Goal: Information Seeking & Learning: Learn about a topic

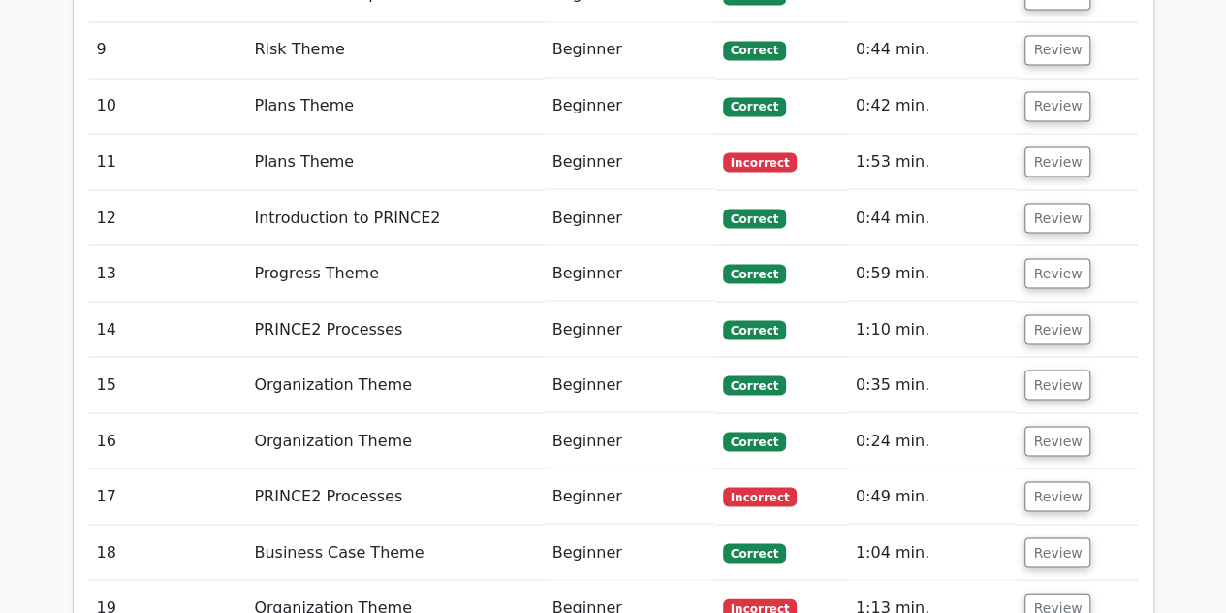
scroll to position [1729, 0]
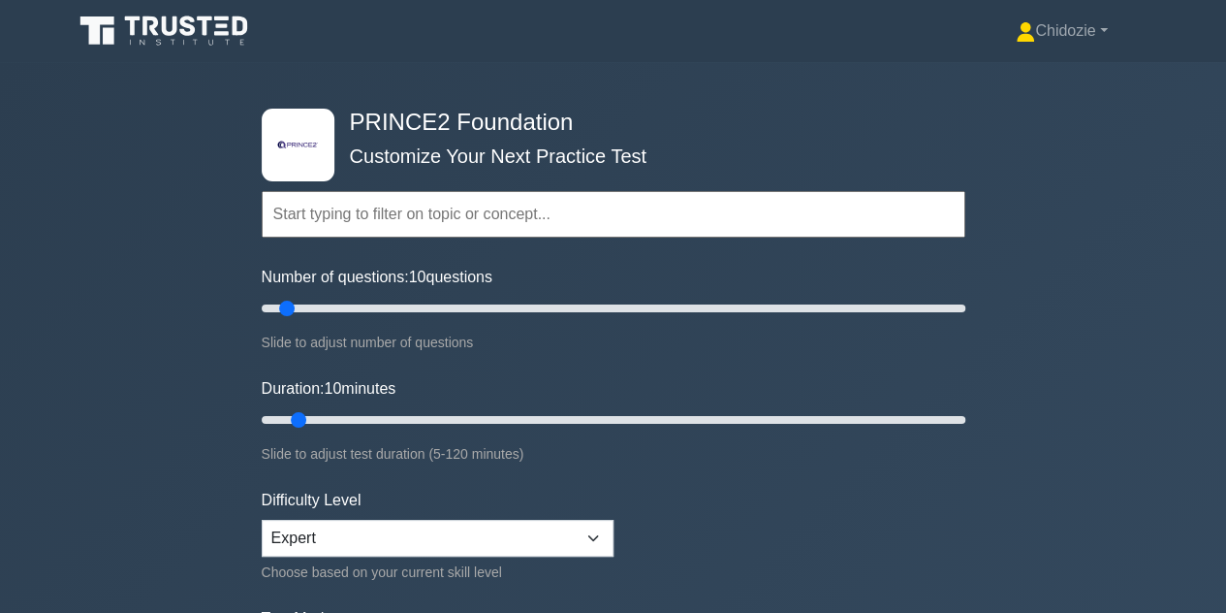
click at [1037, 51] on div "Chidozie Profile Settings Profile" at bounding box center [613, 31] width 1105 height 47
click at [1037, 38] on link "Chidozie" at bounding box center [1061, 31] width 184 height 39
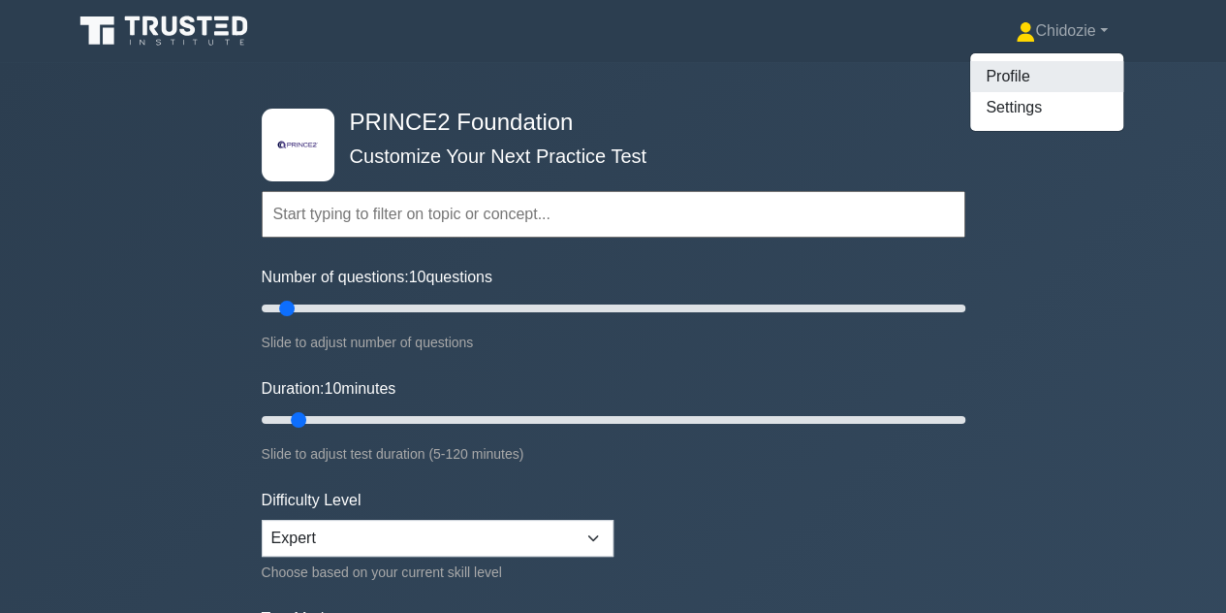
click at [1009, 83] on link "Profile" at bounding box center [1046, 76] width 153 height 31
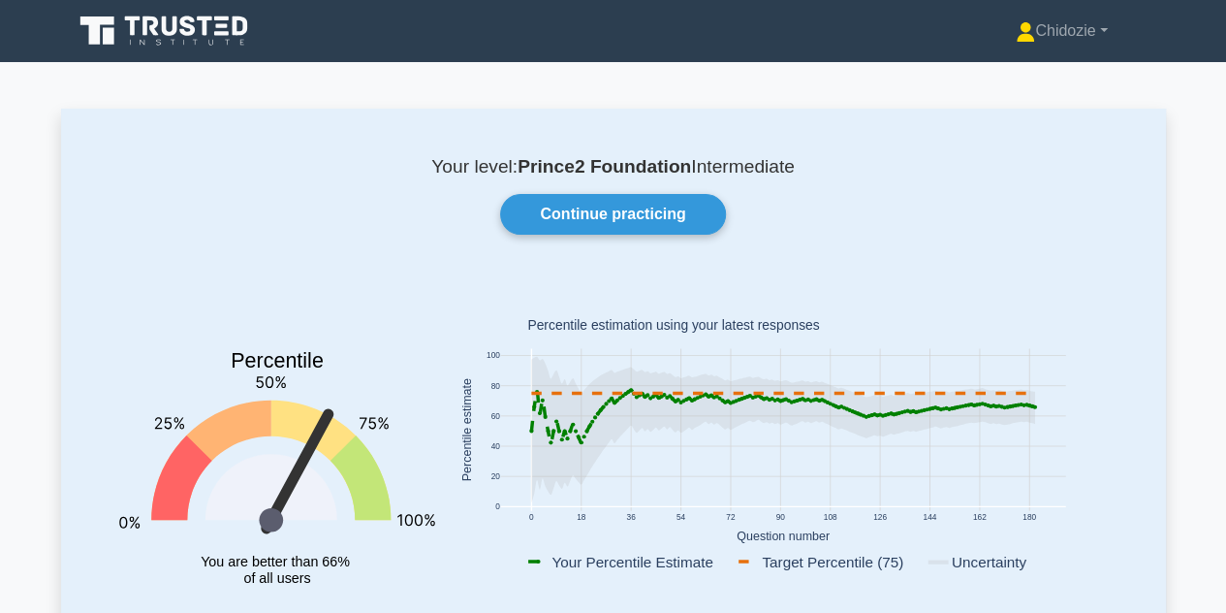
click at [200, 30] on icon at bounding box center [166, 31] width 186 height 37
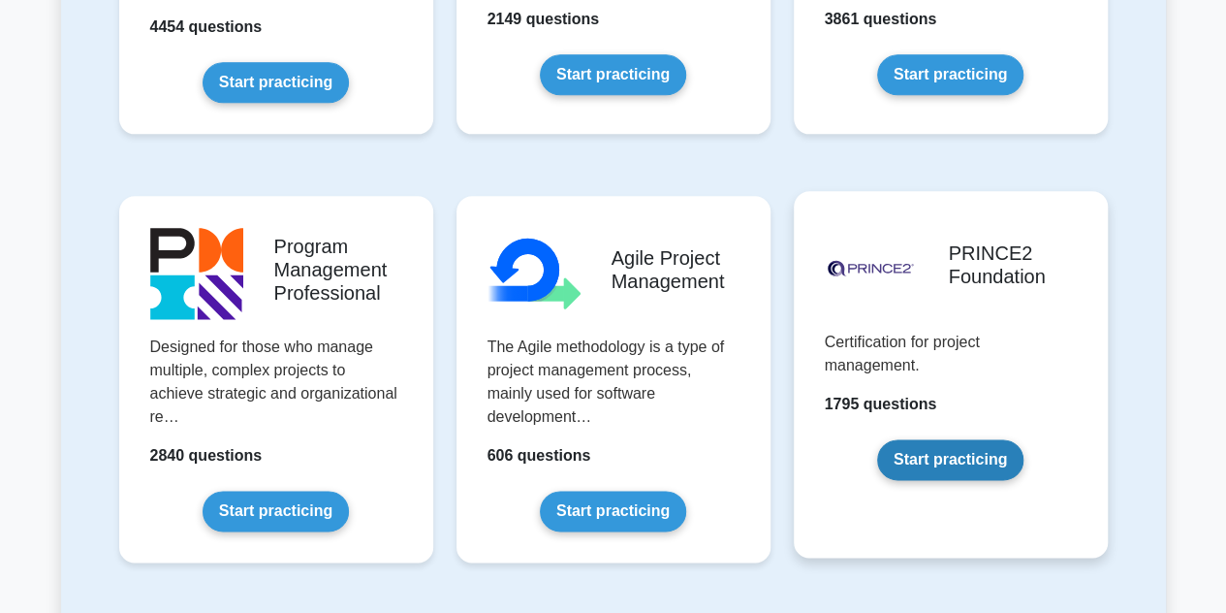
scroll to position [1106, 0]
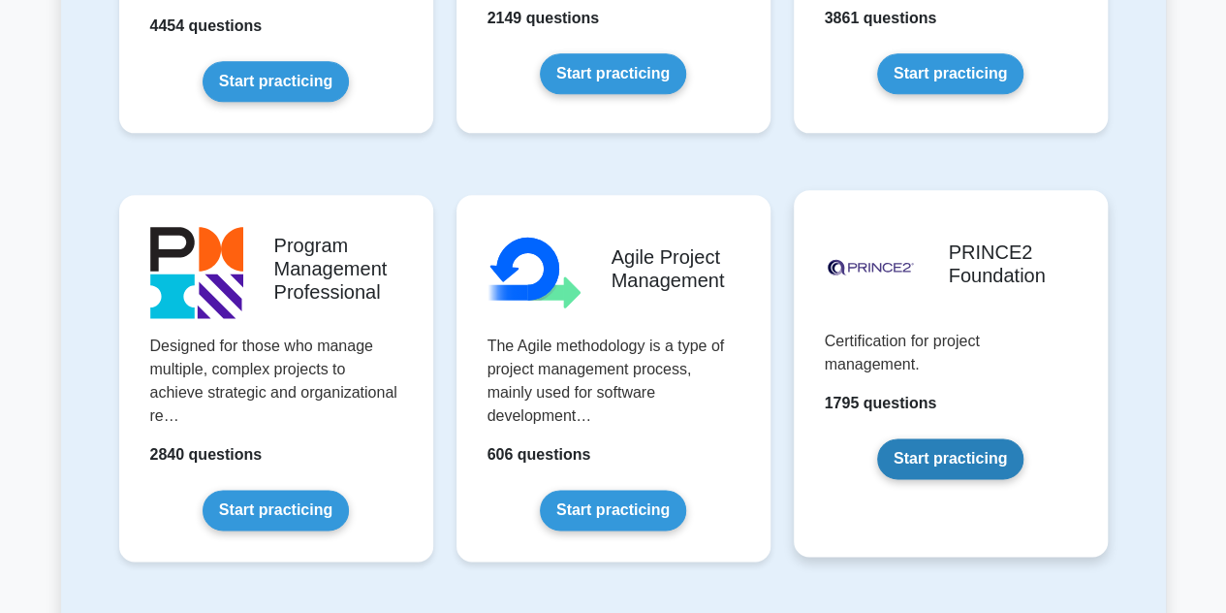
click at [969, 447] on link "Start practicing" at bounding box center [950, 458] width 146 height 41
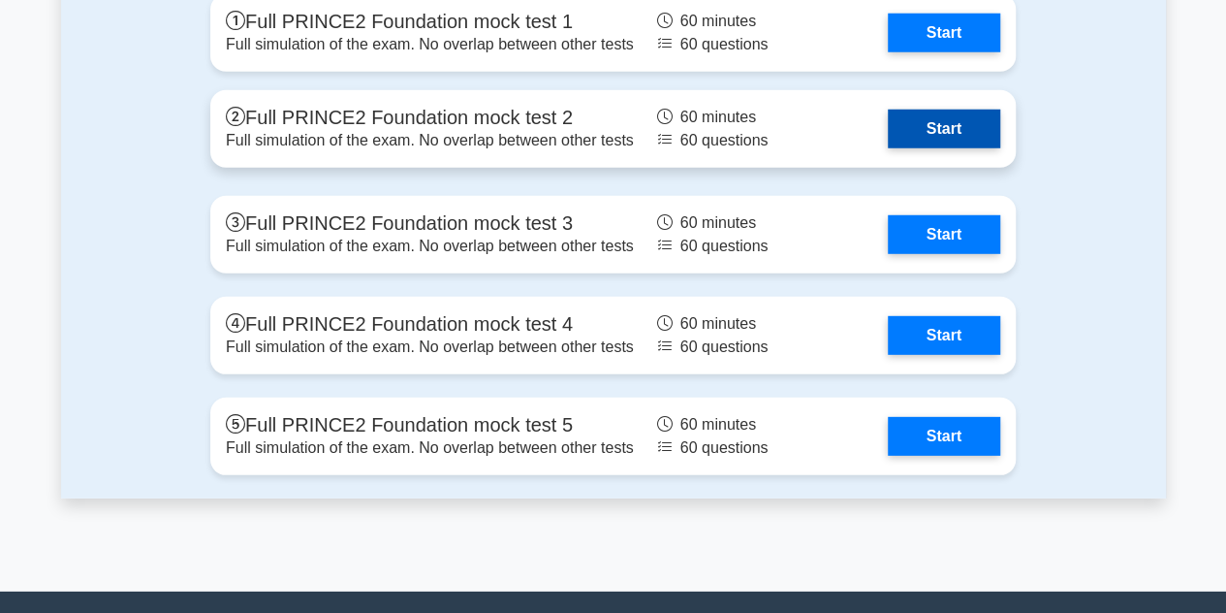
scroll to position [2642, 0]
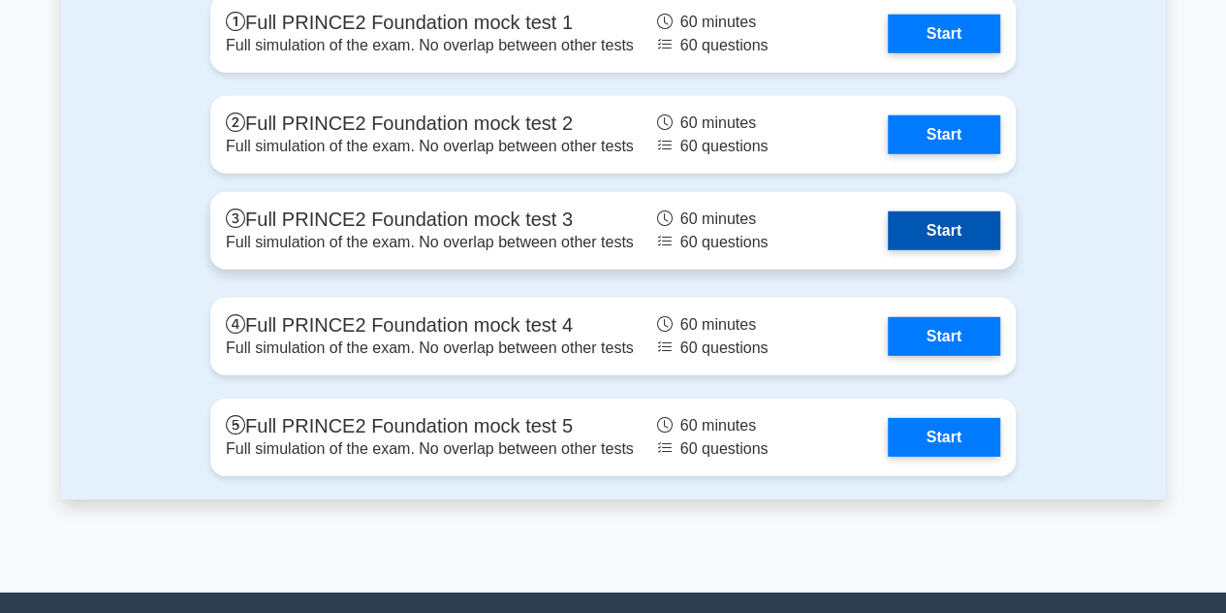
click at [976, 226] on link "Start" at bounding box center [944, 230] width 112 height 39
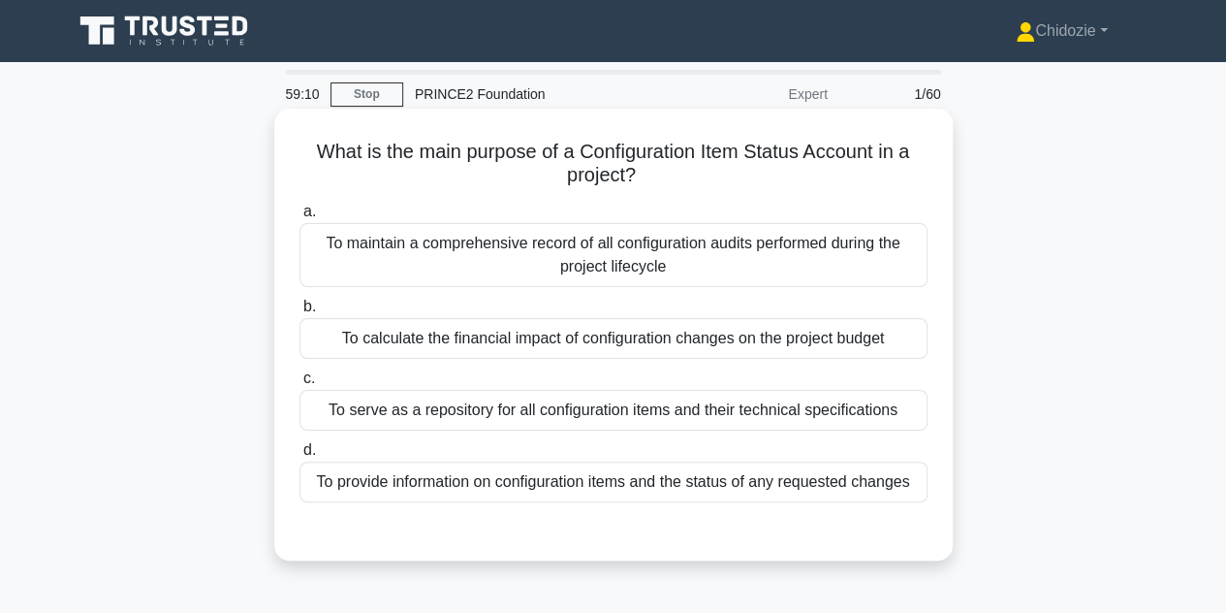
click at [553, 491] on div "To provide information on configuration items and the status of any requested c…" at bounding box center [613, 481] width 628 height 41
click at [299, 456] on input "d. To provide information on configuration items and the status of any requeste…" at bounding box center [299, 450] width 0 height 13
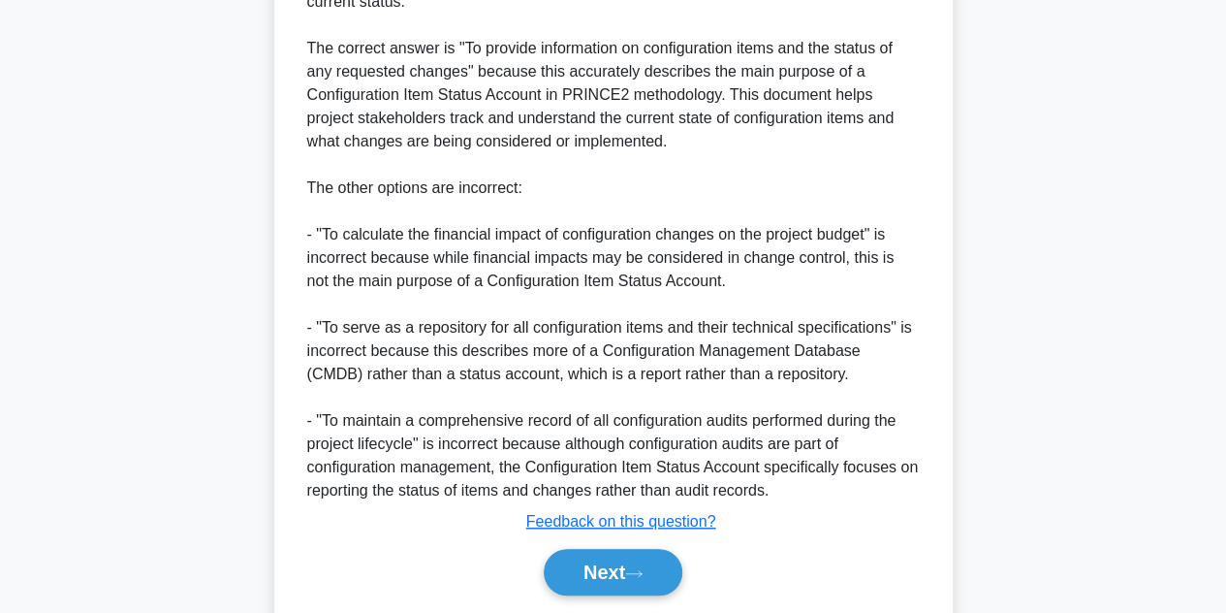
scroll to position [719, 0]
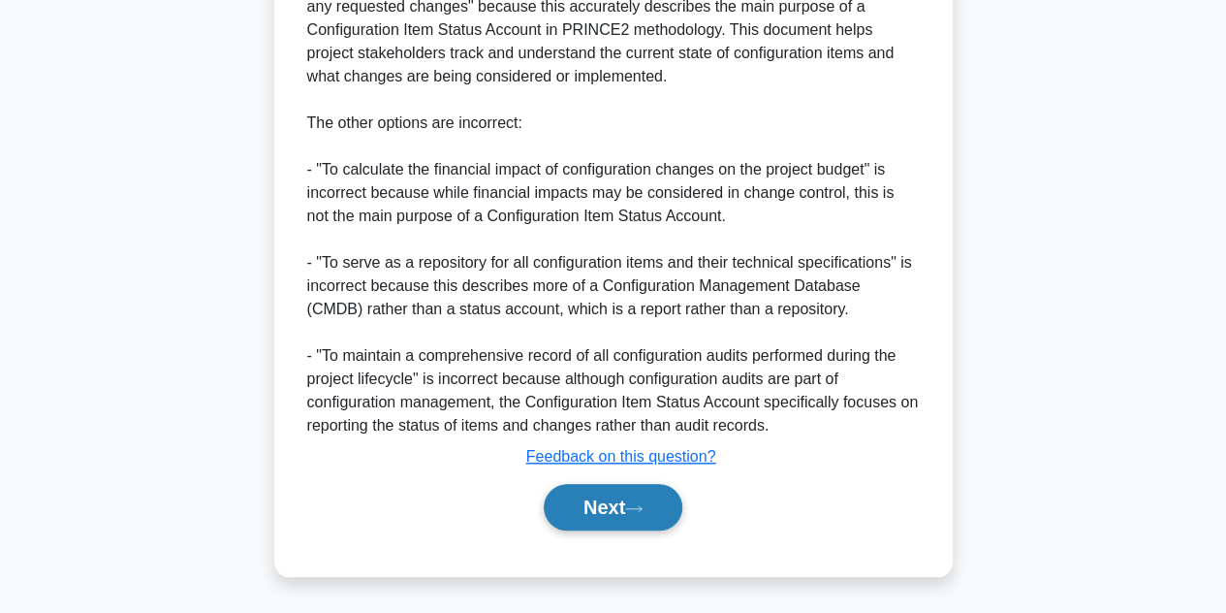
click at [574, 505] on button "Next" at bounding box center [613, 507] width 139 height 47
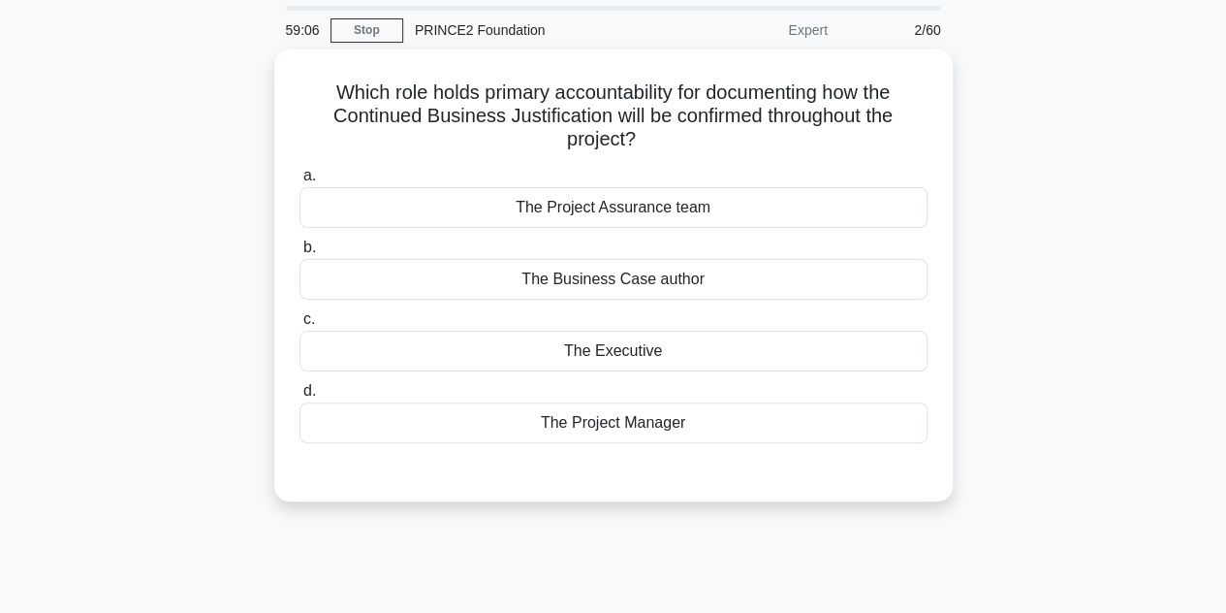
scroll to position [0, 0]
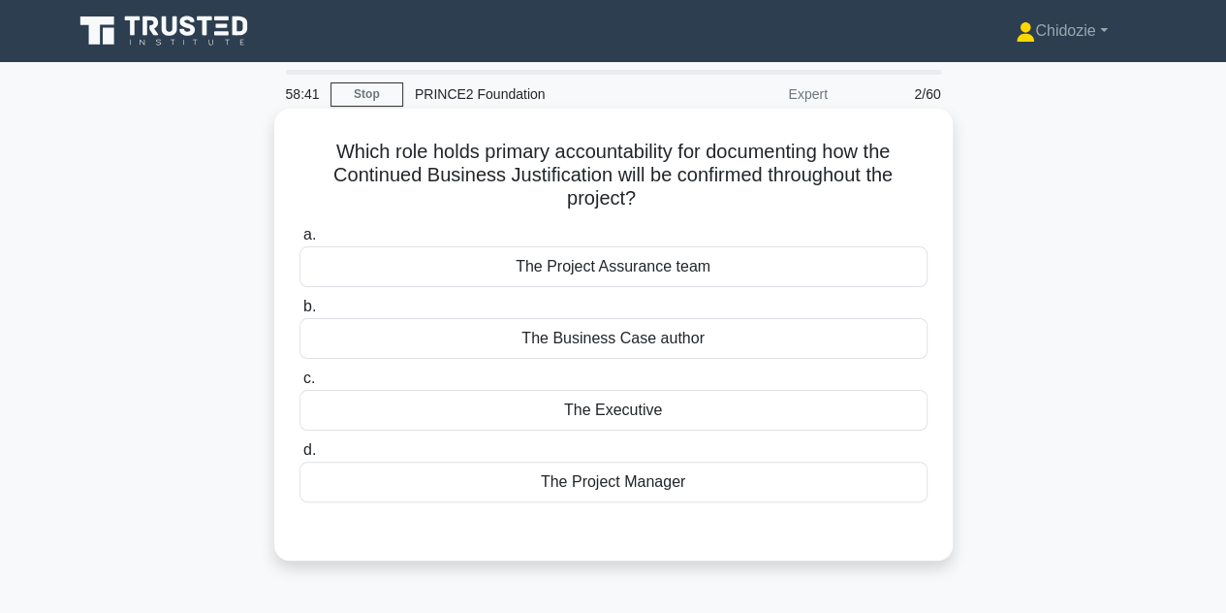
click at [748, 412] on div "The Executive" at bounding box center [613, 410] width 628 height 41
click at [299, 385] on input "c. The Executive" at bounding box center [299, 378] width 0 height 13
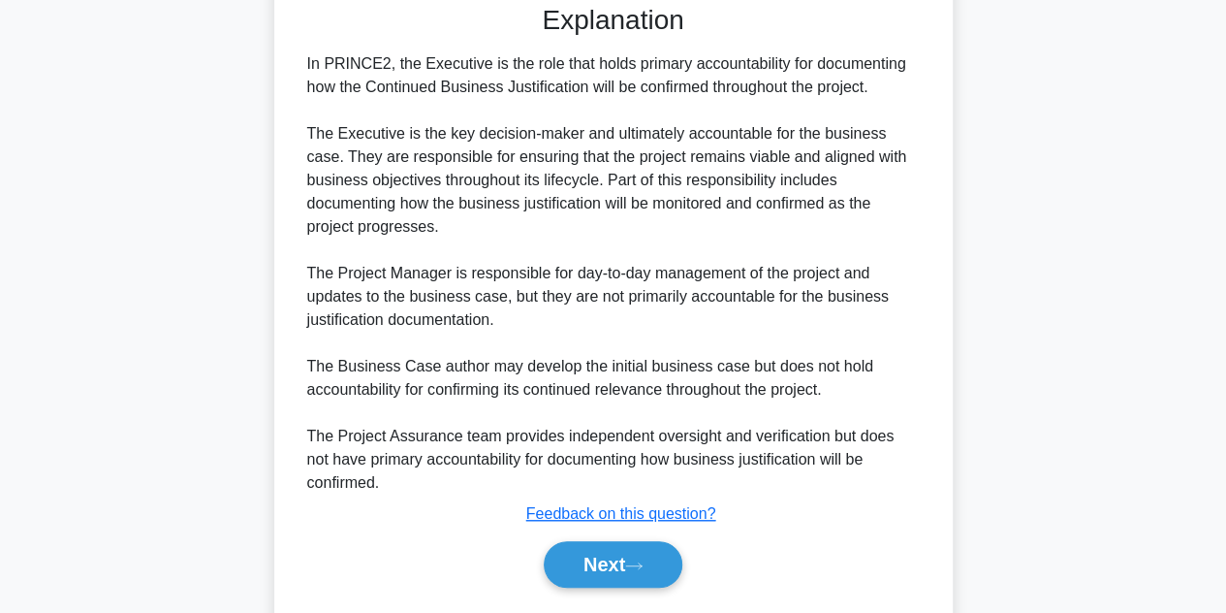
scroll to position [556, 0]
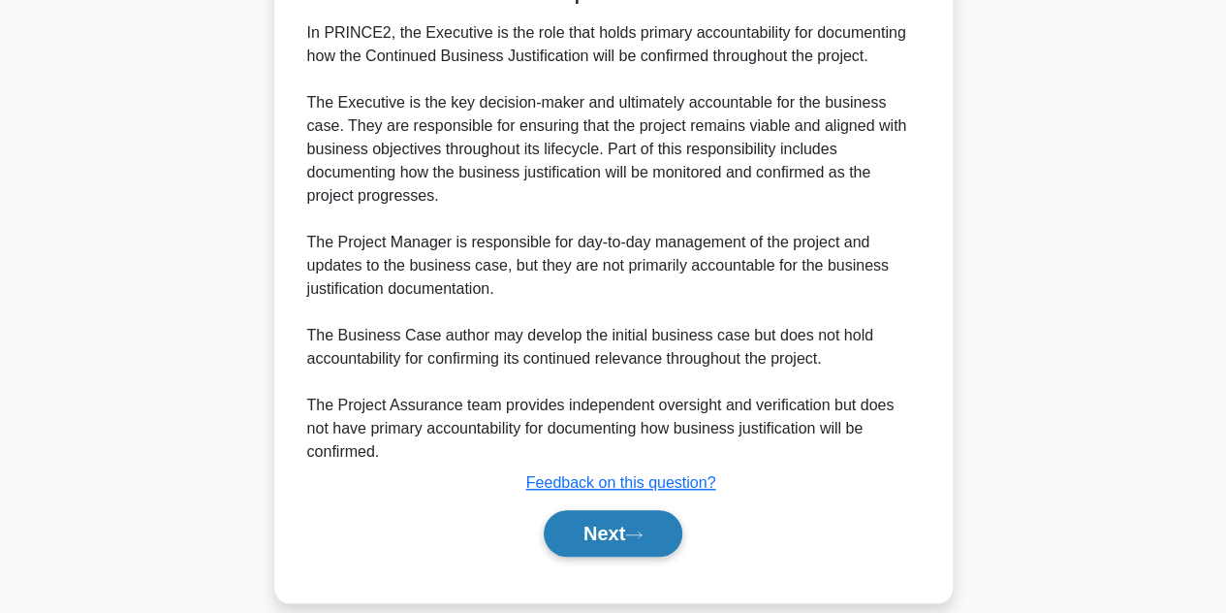
click at [592, 510] on button "Next" at bounding box center [613, 533] width 139 height 47
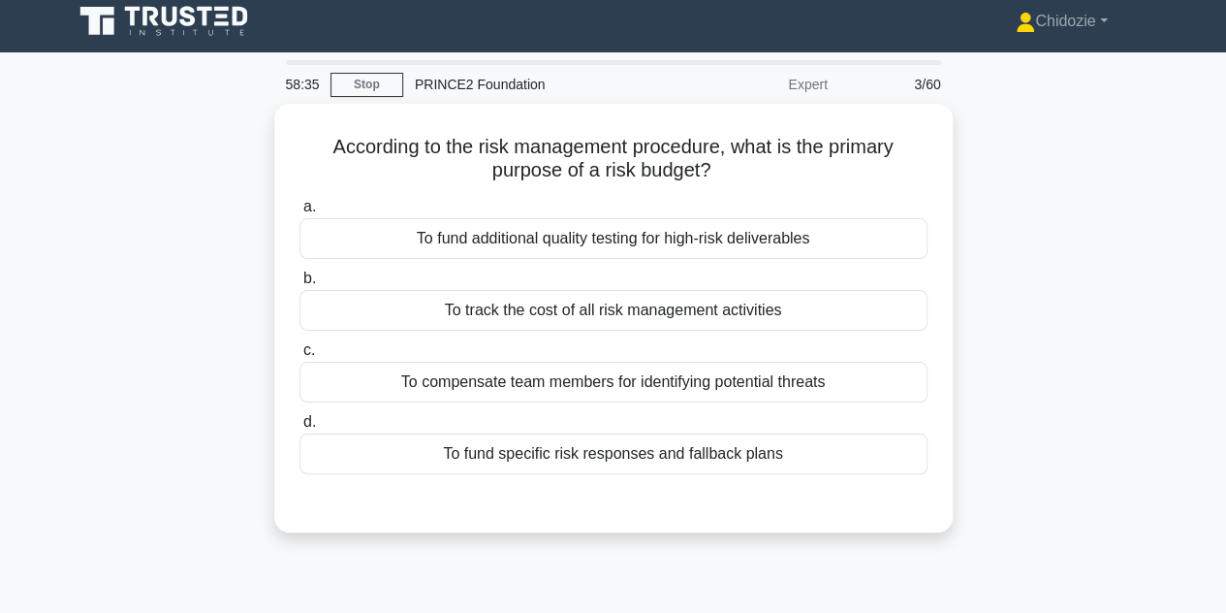
scroll to position [0, 0]
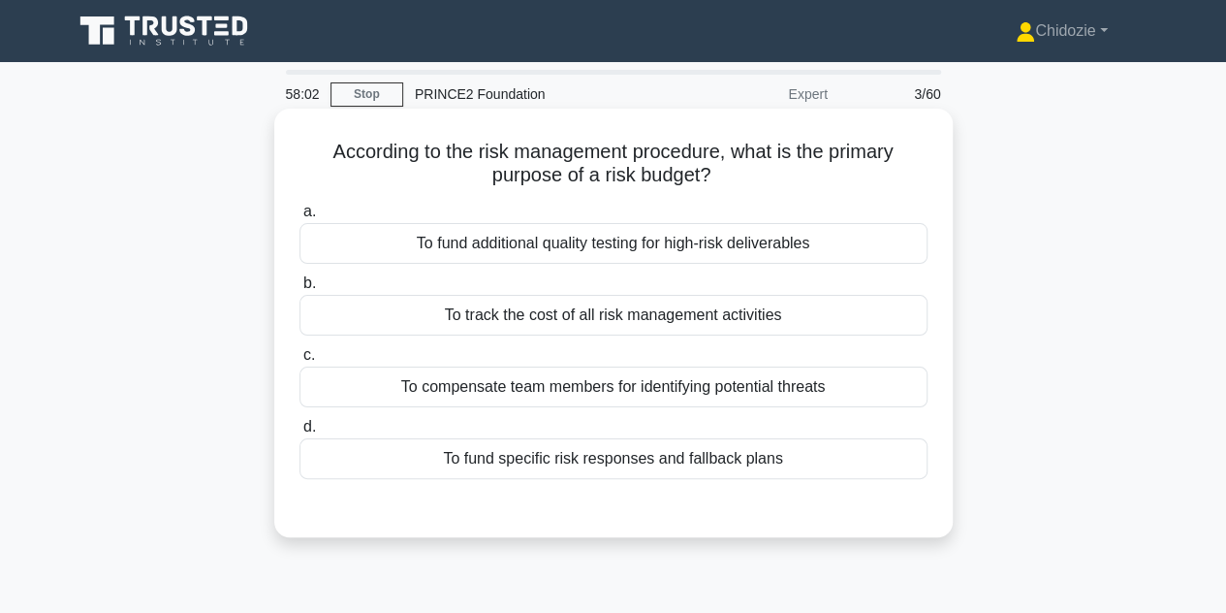
click at [696, 316] on div "To track the cost of all risk management activities" at bounding box center [613, 315] width 628 height 41
click at [299, 290] on input "b. To track the cost of all risk management activities" at bounding box center [299, 283] width 0 height 13
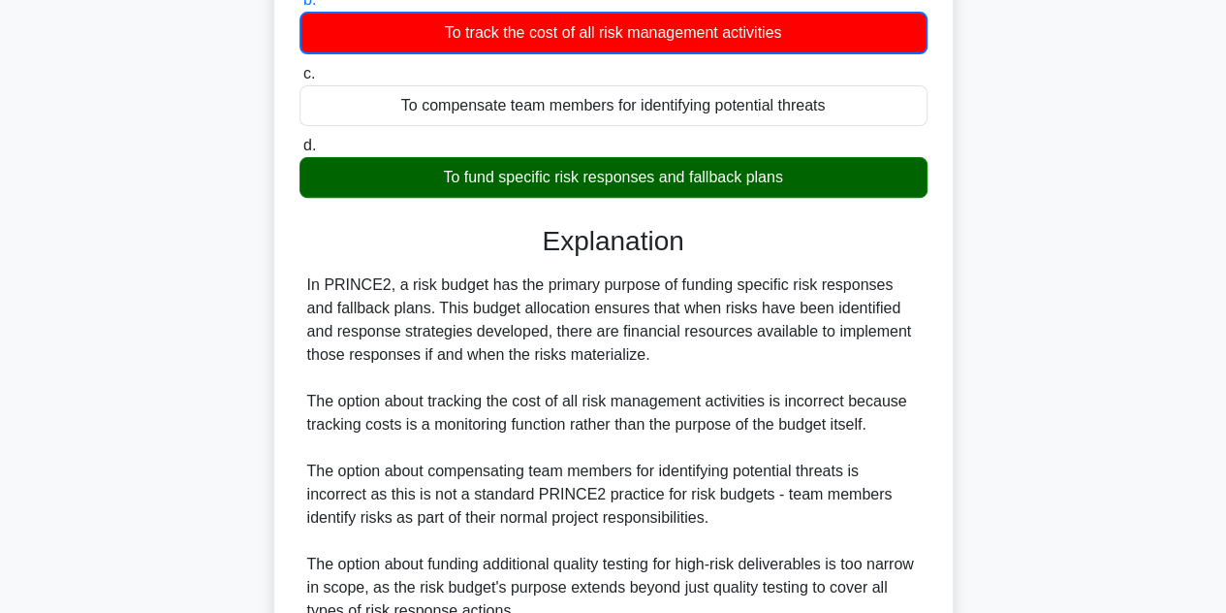
scroll to position [466, 0]
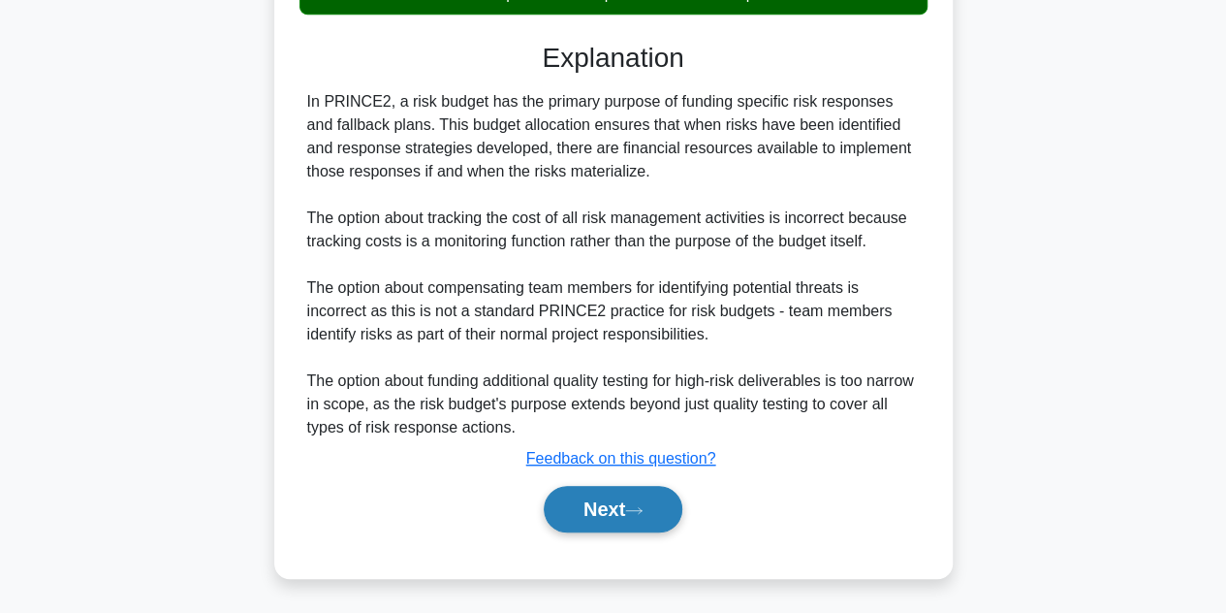
click at [588, 520] on button "Next" at bounding box center [613, 509] width 139 height 47
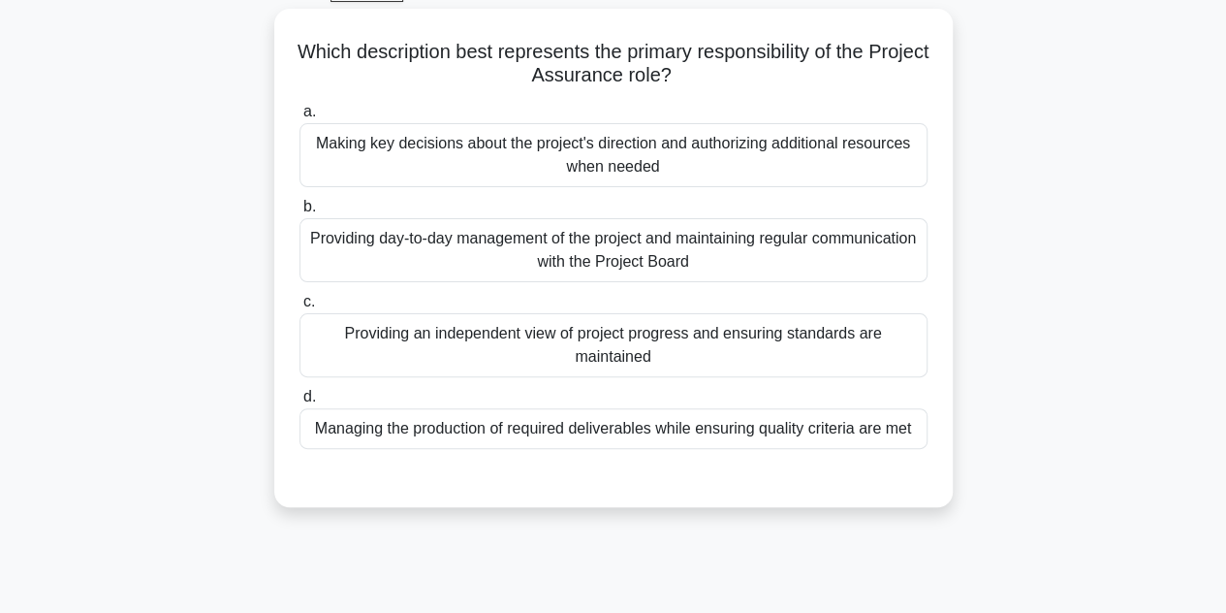
scroll to position [103, 0]
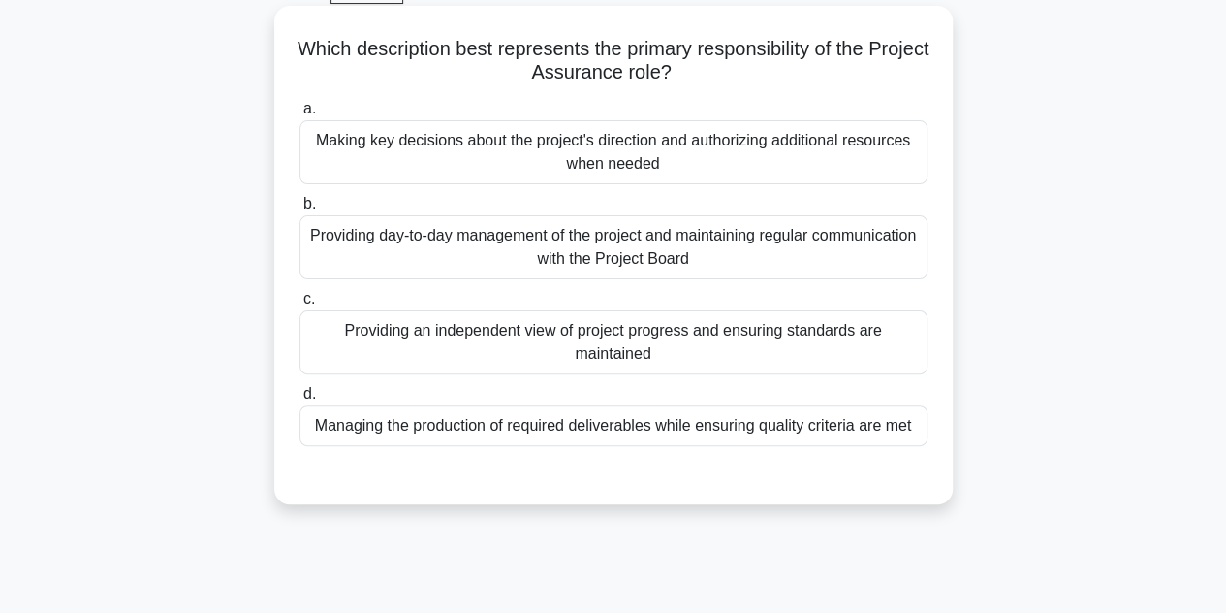
click at [680, 428] on div "Managing the production of required deliverables while ensuring quality criteri…" at bounding box center [613, 425] width 628 height 41
click at [299, 400] on input "d. Managing the production of required deliverables while ensuring quality crit…" at bounding box center [299, 394] width 0 height 13
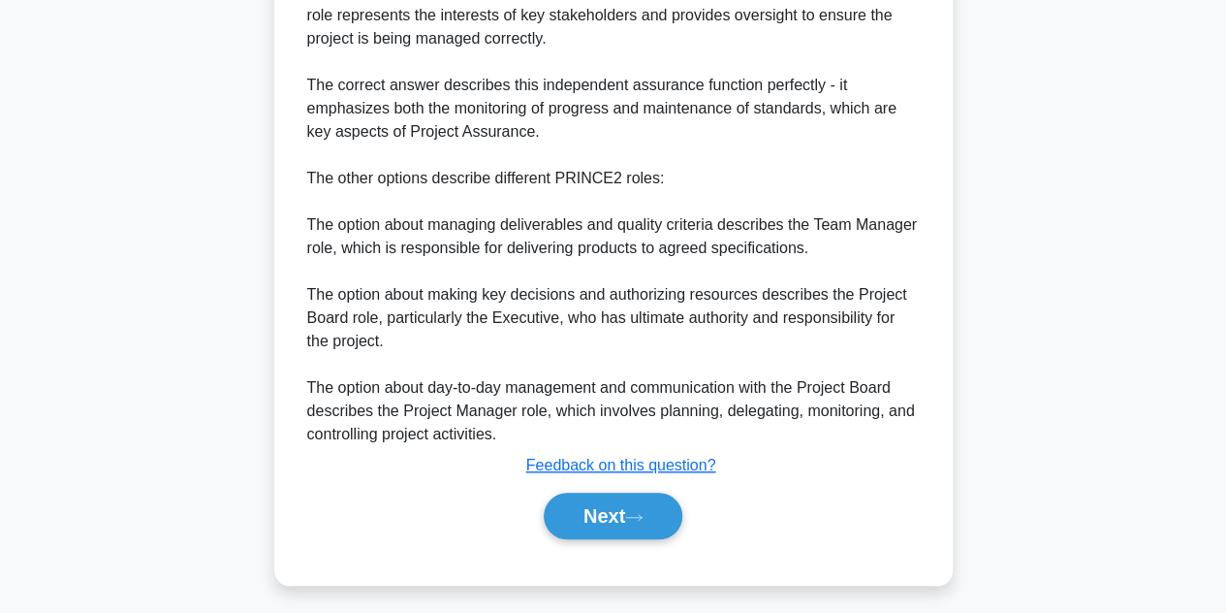
scroll to position [671, 0]
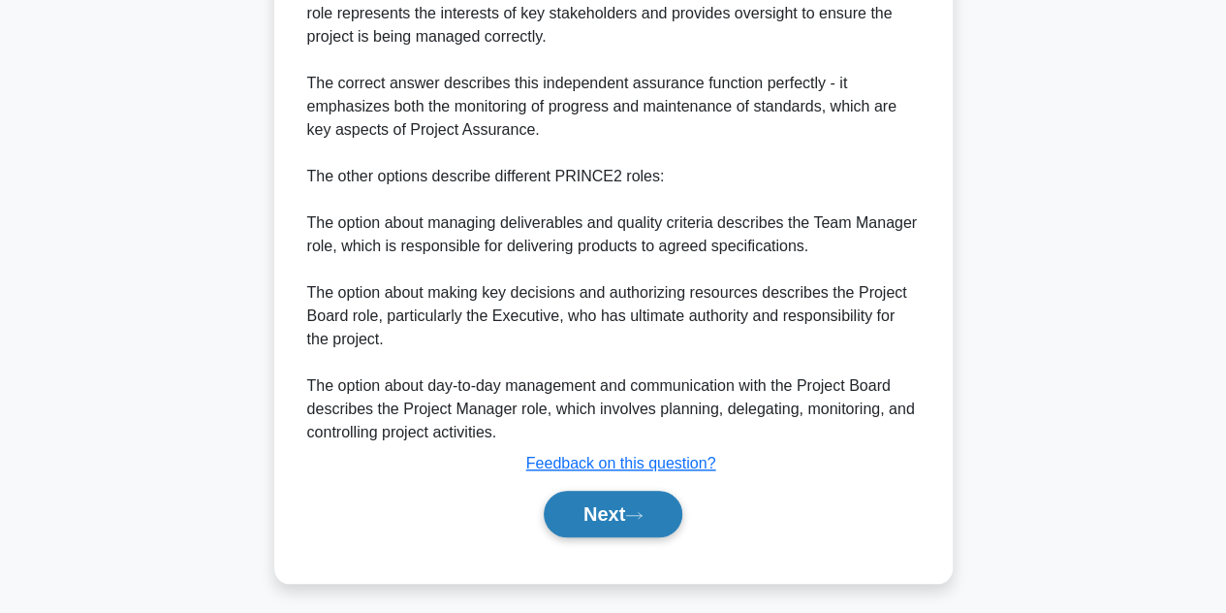
click at [612, 537] on button "Next" at bounding box center [613, 513] width 139 height 47
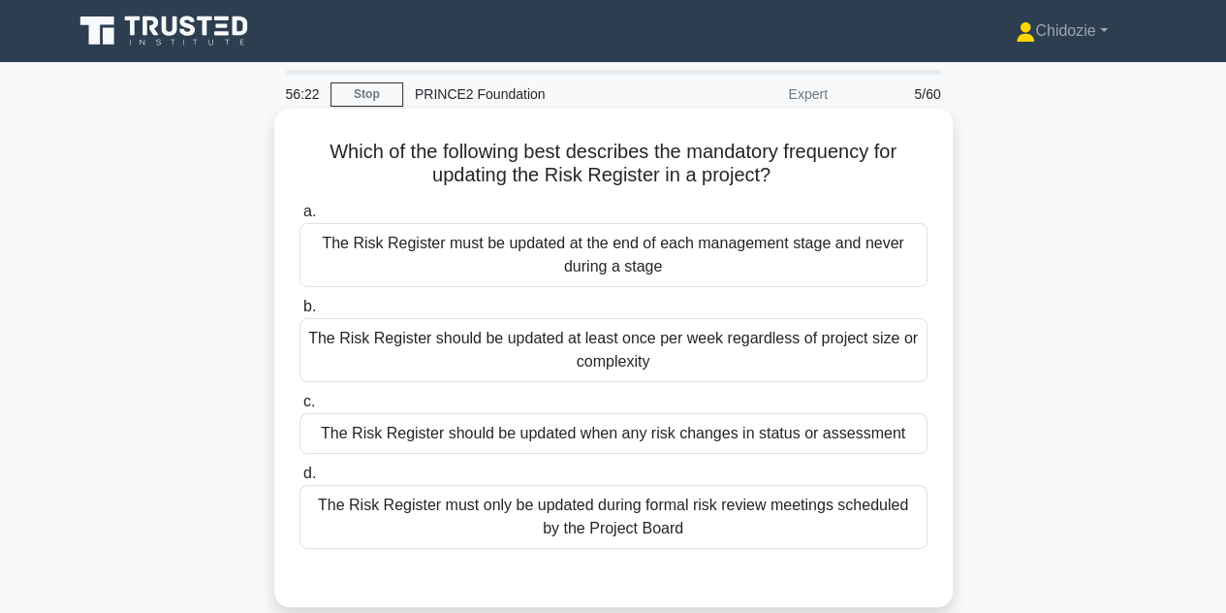
scroll to position [3, 0]
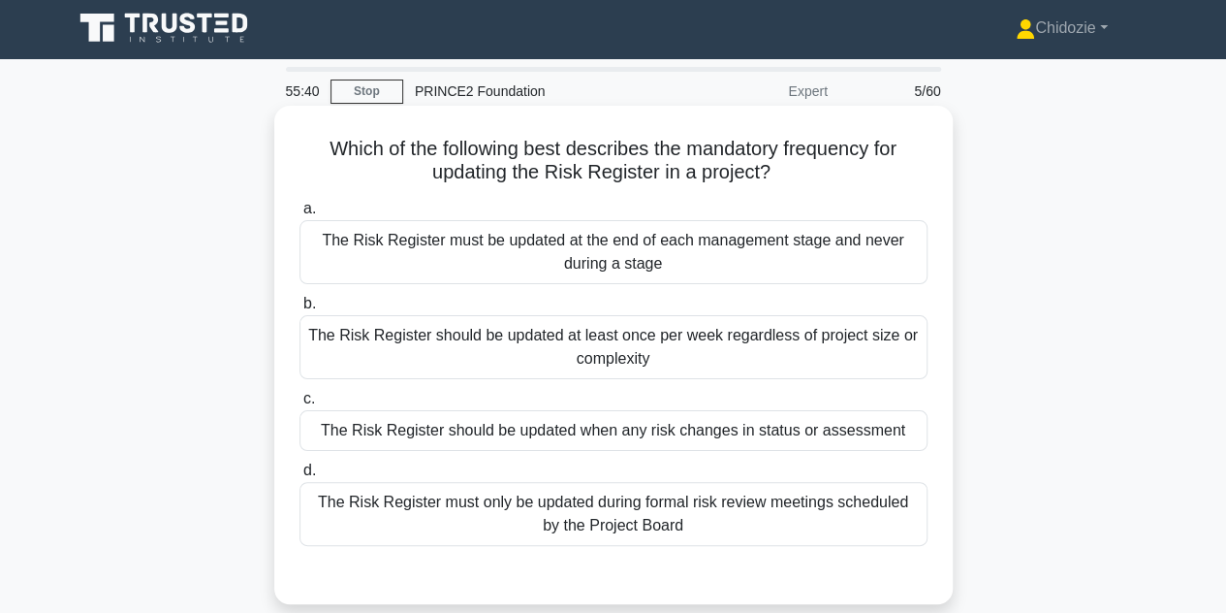
click at [738, 437] on div "The Risk Register should be updated when any risk changes in status or assessme…" at bounding box center [613, 430] width 628 height 41
click at [299, 405] on input "c. The Risk Register should be updated when any risk changes in status or asses…" at bounding box center [299, 399] width 0 height 13
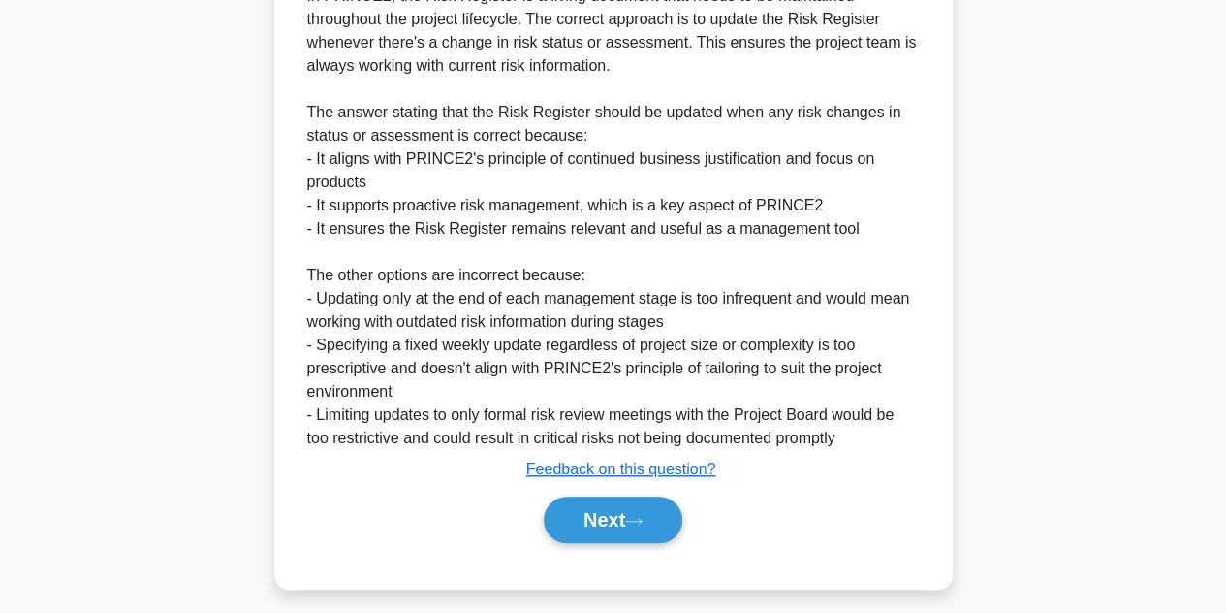
scroll to position [649, 0]
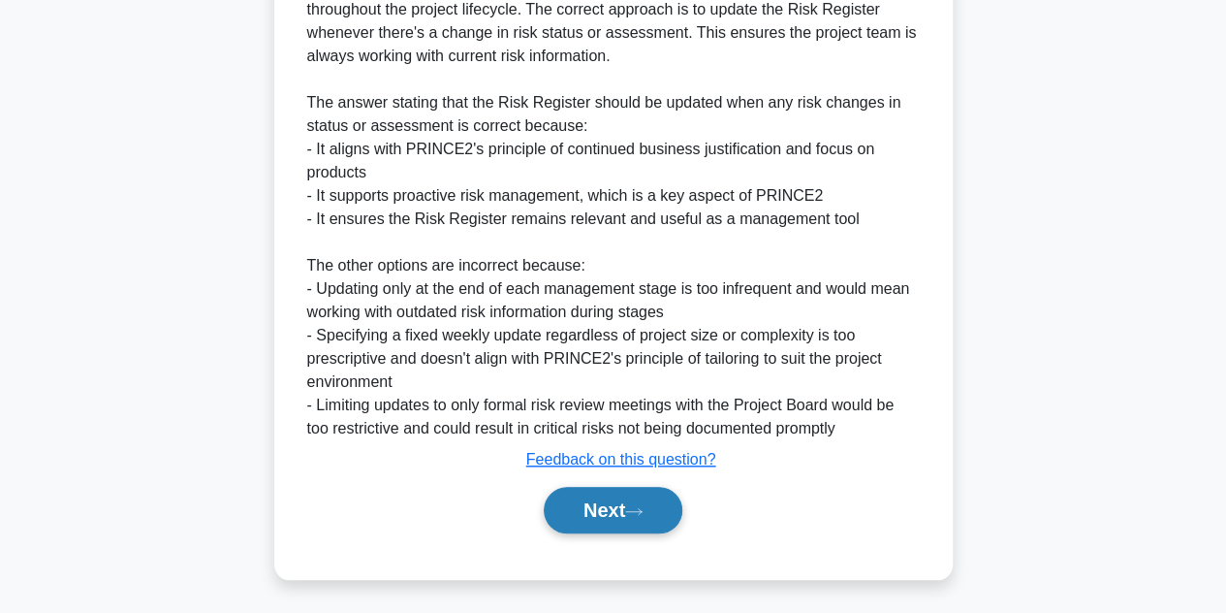
click at [595, 499] on button "Next" at bounding box center [613, 510] width 139 height 47
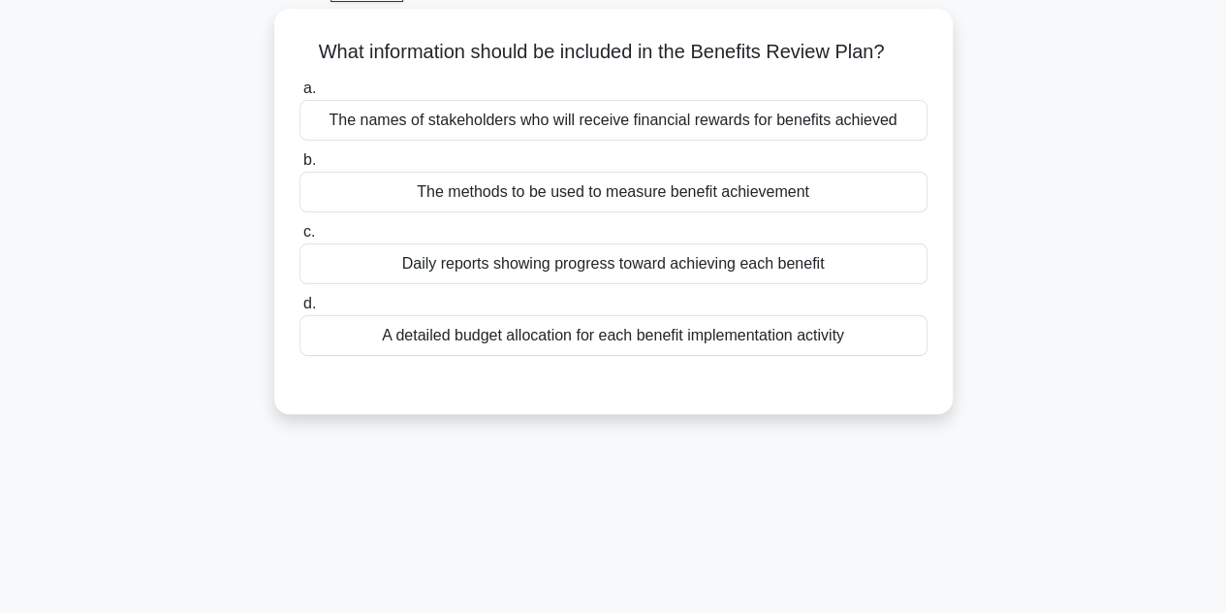
scroll to position [0, 0]
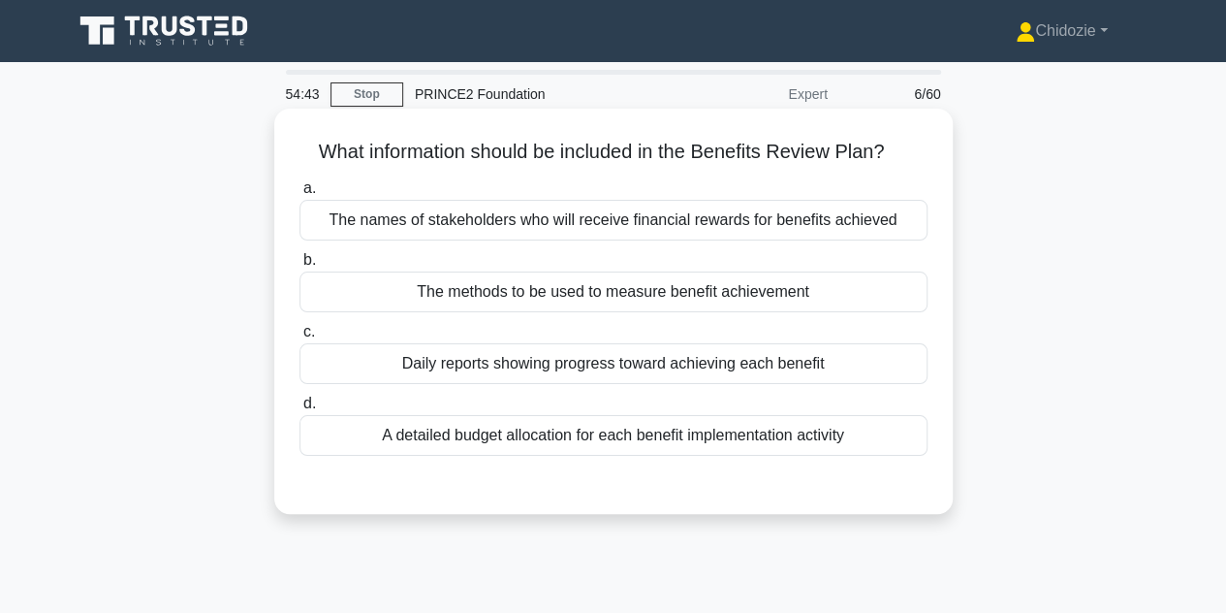
click at [611, 373] on div "Daily reports showing progress toward achieving each benefit" at bounding box center [613, 363] width 628 height 41
click at [299, 338] on input "c. Daily reports showing progress toward achieving each benefit" at bounding box center [299, 332] width 0 height 13
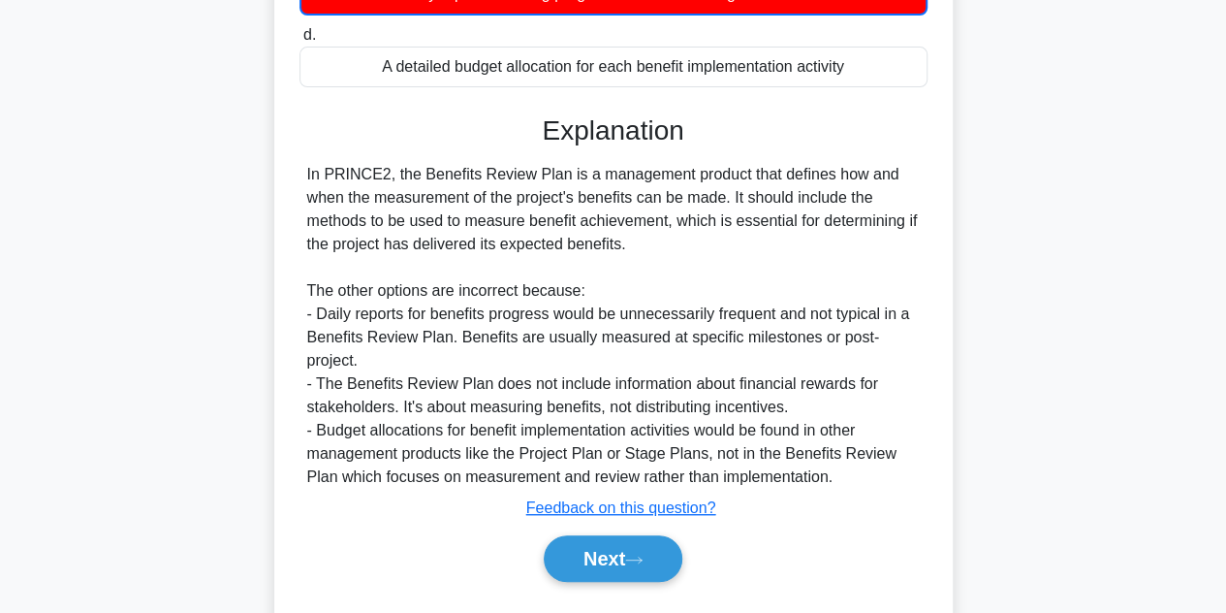
scroll to position [434, 0]
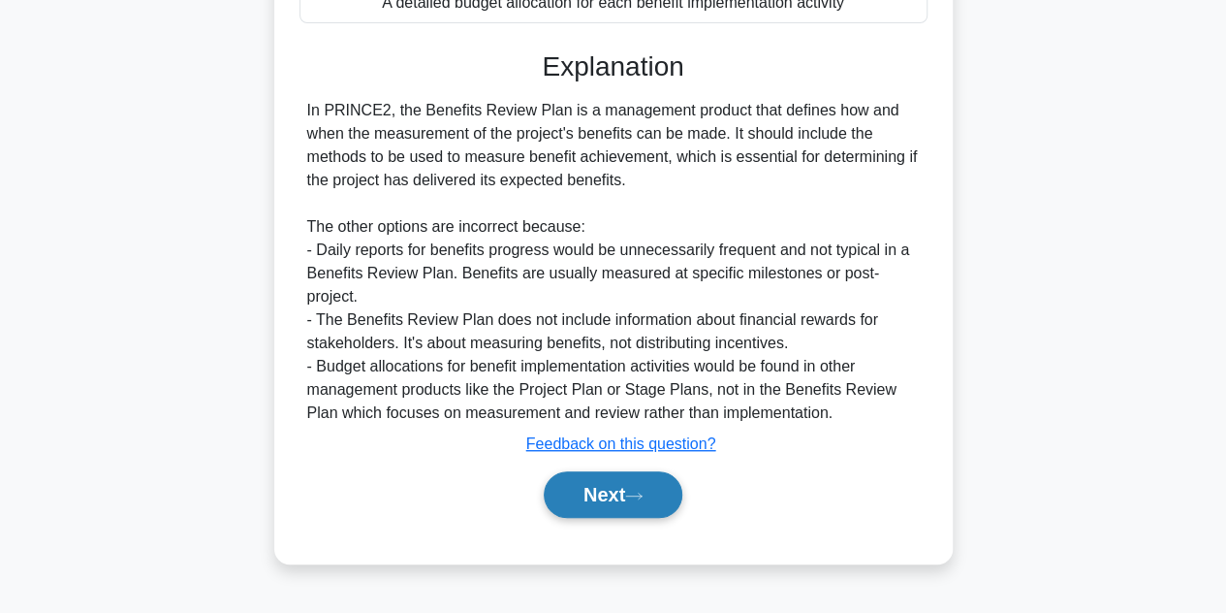
click at [616, 483] on button "Next" at bounding box center [613, 494] width 139 height 47
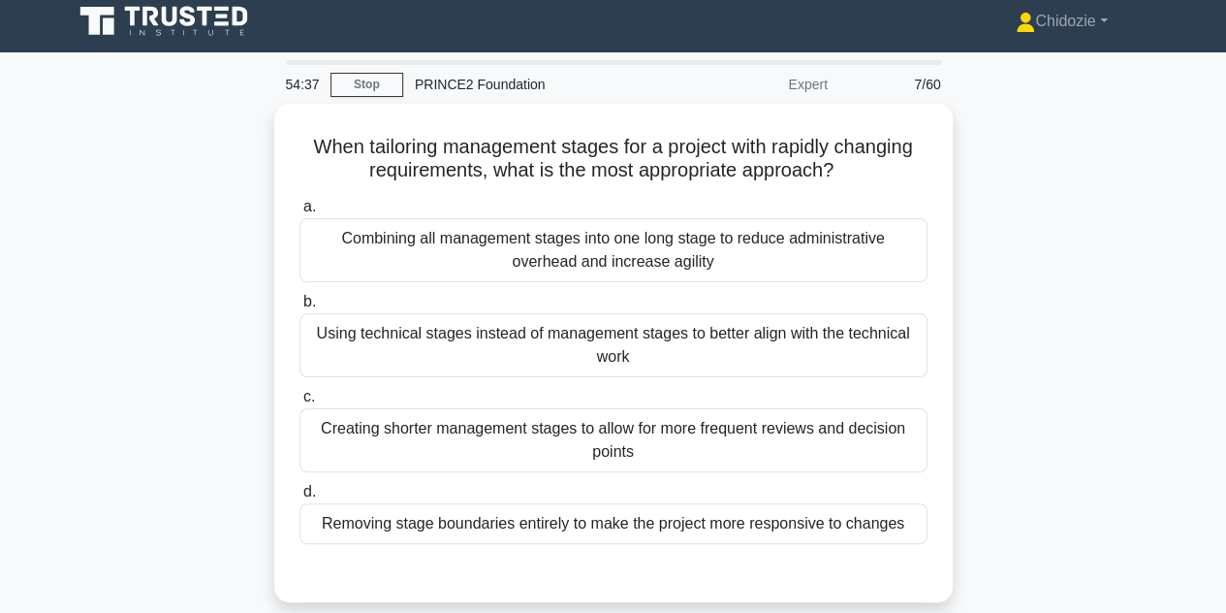
scroll to position [0, 0]
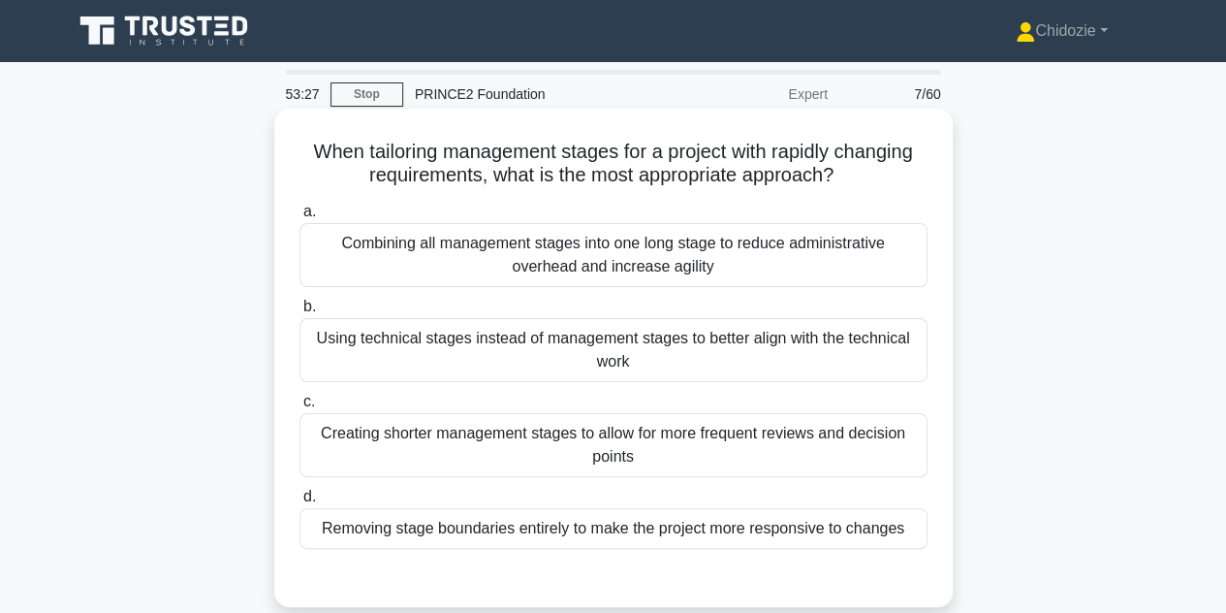
click at [640, 451] on div "Creating shorter management stages to allow for more frequent reviews and decis…" at bounding box center [613, 445] width 628 height 64
click at [299, 408] on input "c. Creating shorter management stages to allow for more frequent reviews and de…" at bounding box center [299, 401] width 0 height 13
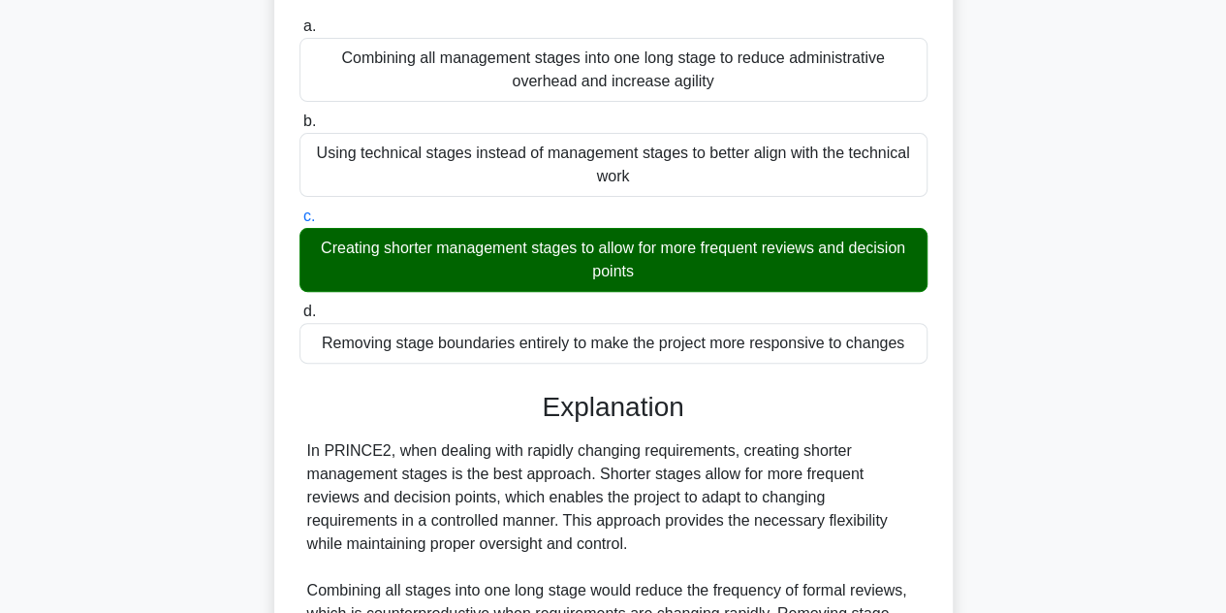
scroll to position [487, 0]
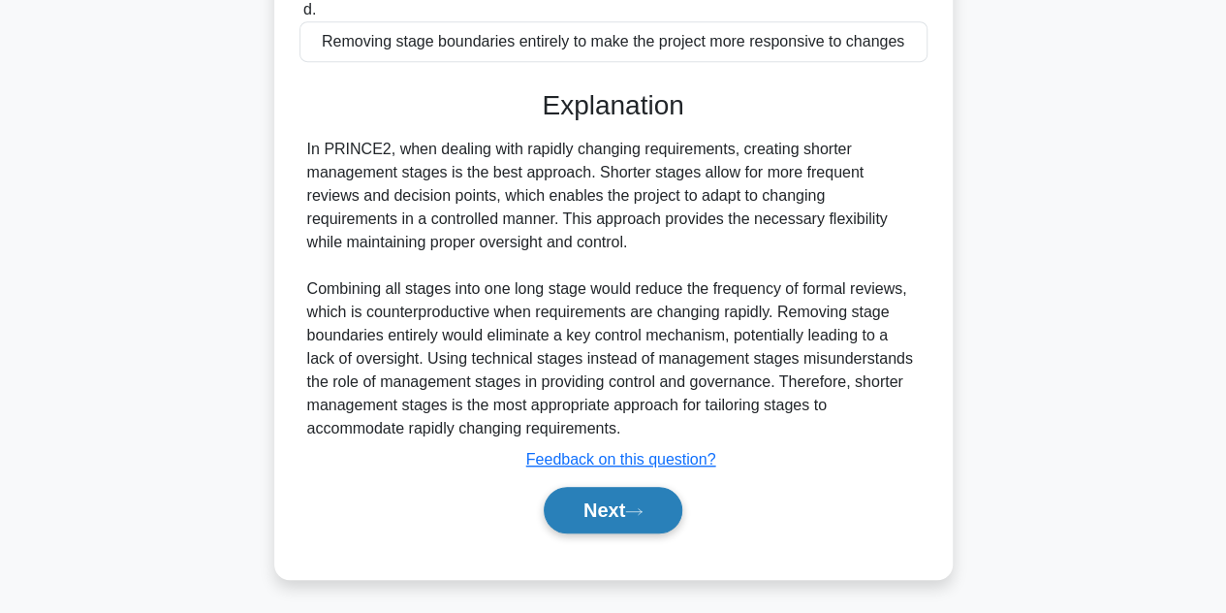
click at [618, 487] on button "Next" at bounding box center [613, 510] width 139 height 47
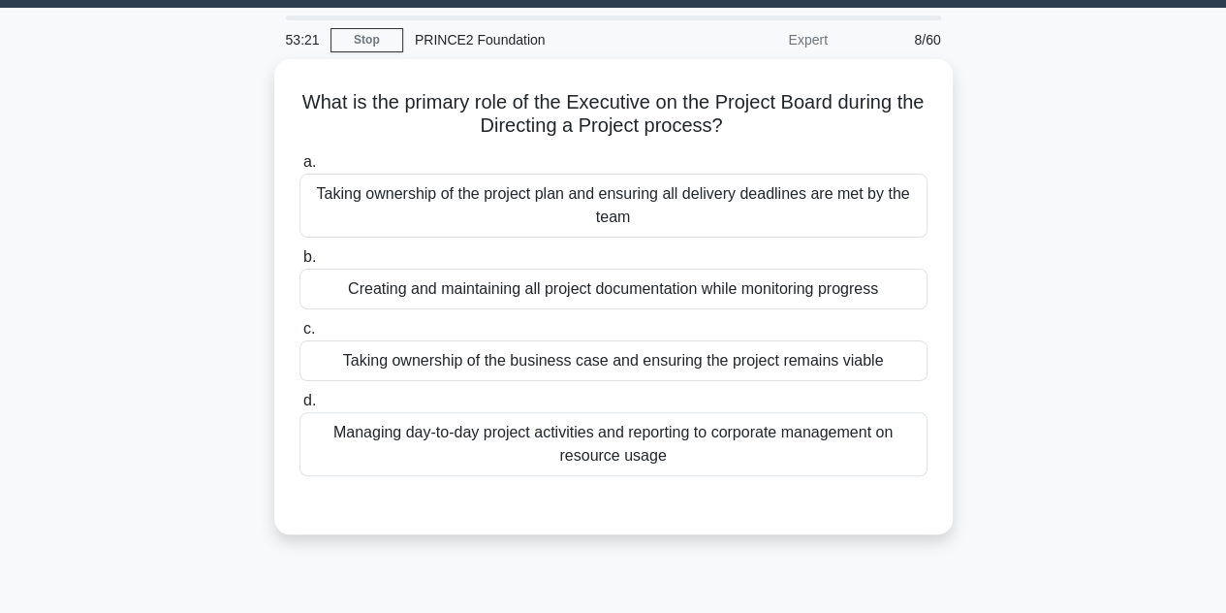
scroll to position [50, 0]
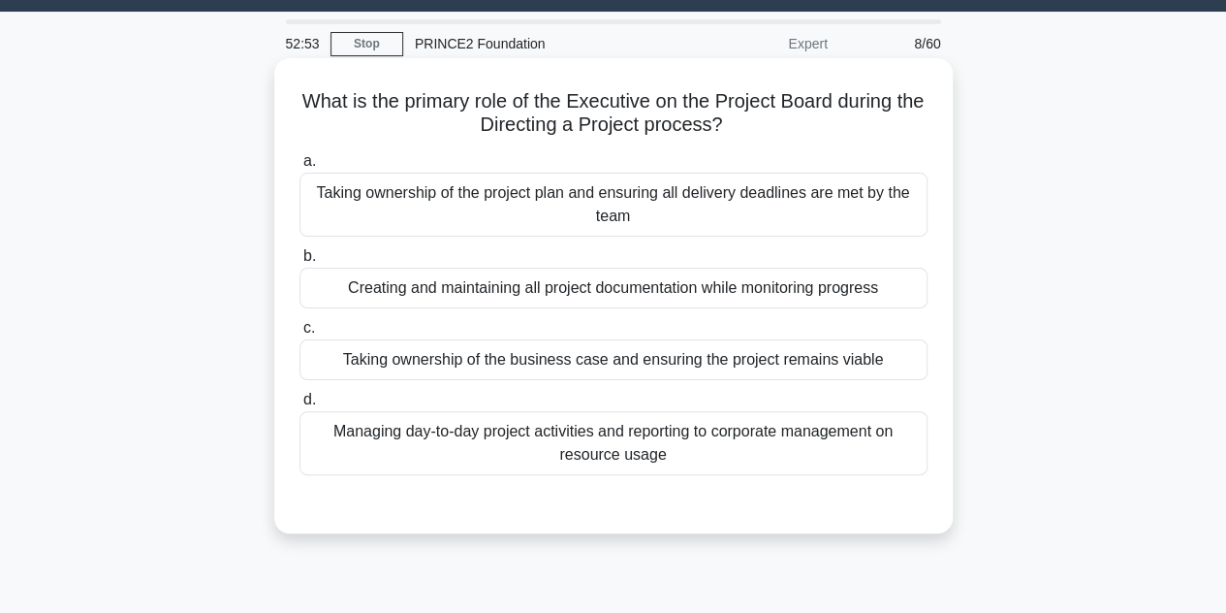
click at [614, 365] on div "Taking ownership of the business case and ensuring the project remains viable" at bounding box center [613, 359] width 628 height 41
click at [299, 334] on input "c. Taking ownership of the business case and ensuring the project remains viable" at bounding box center [299, 328] width 0 height 13
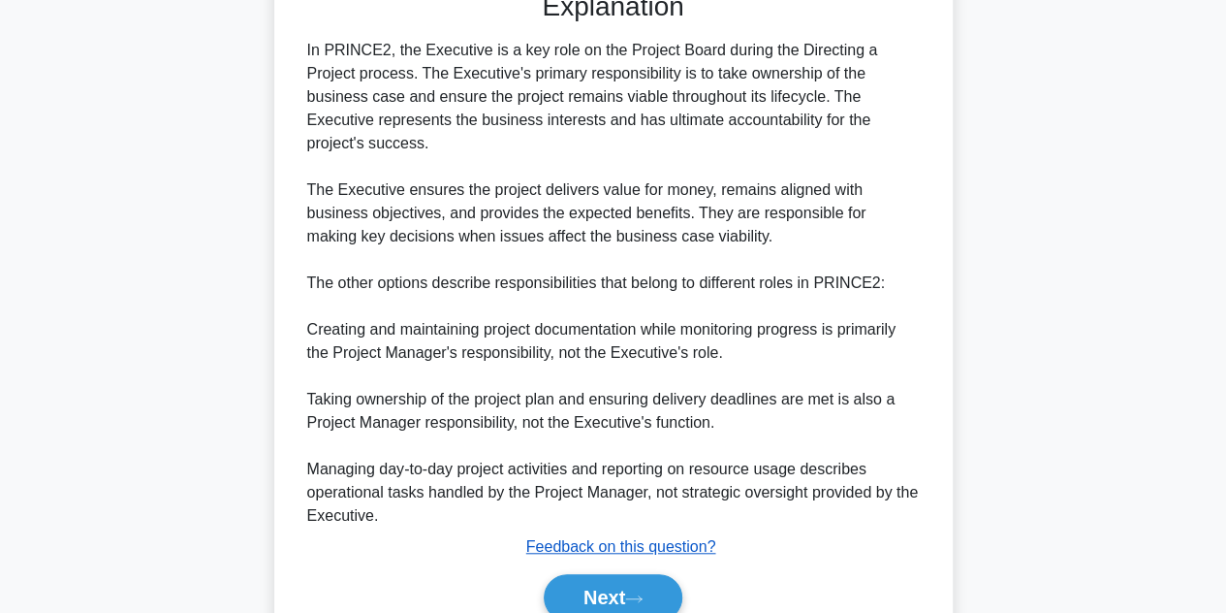
scroll to position [564, 0]
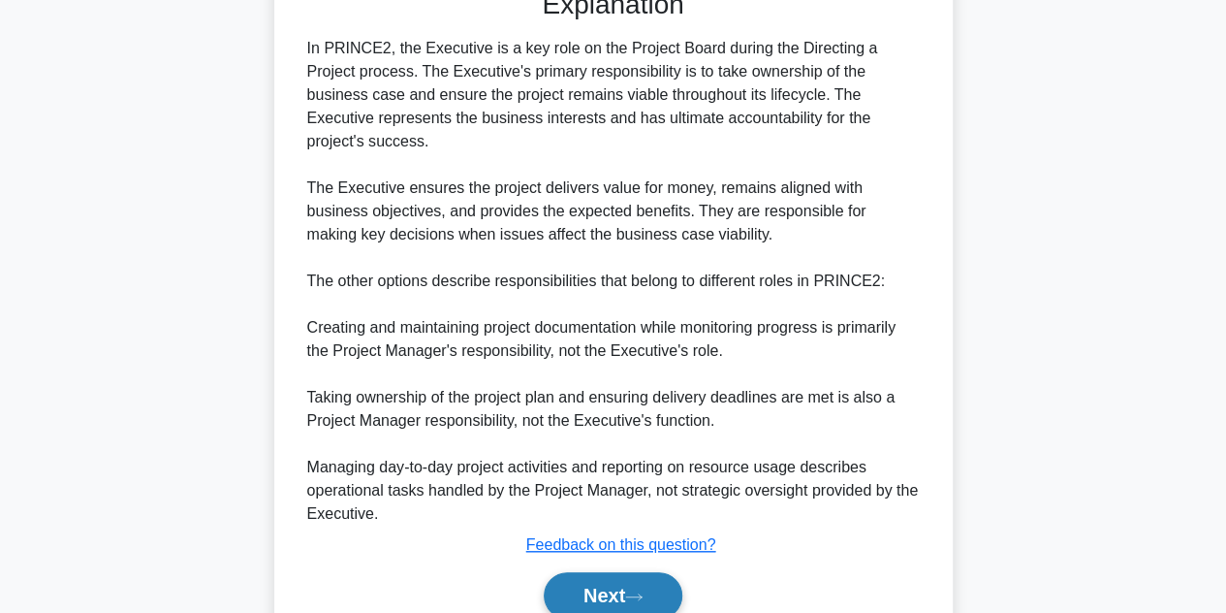
click at [610, 572] on button "Next" at bounding box center [613, 595] width 139 height 47
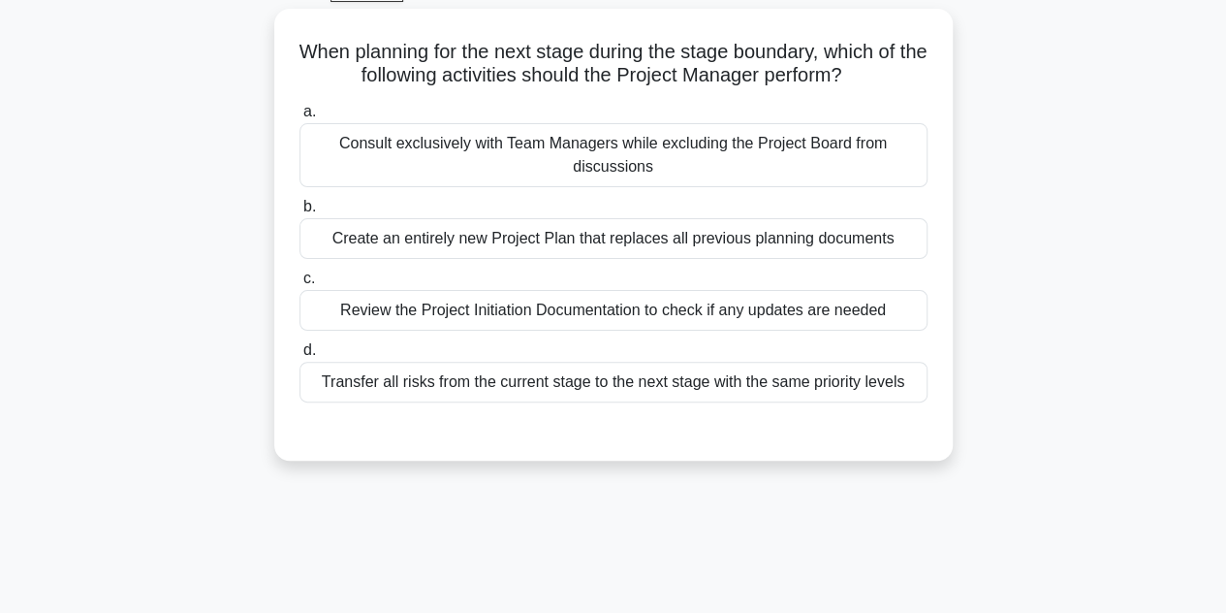
scroll to position [103, 0]
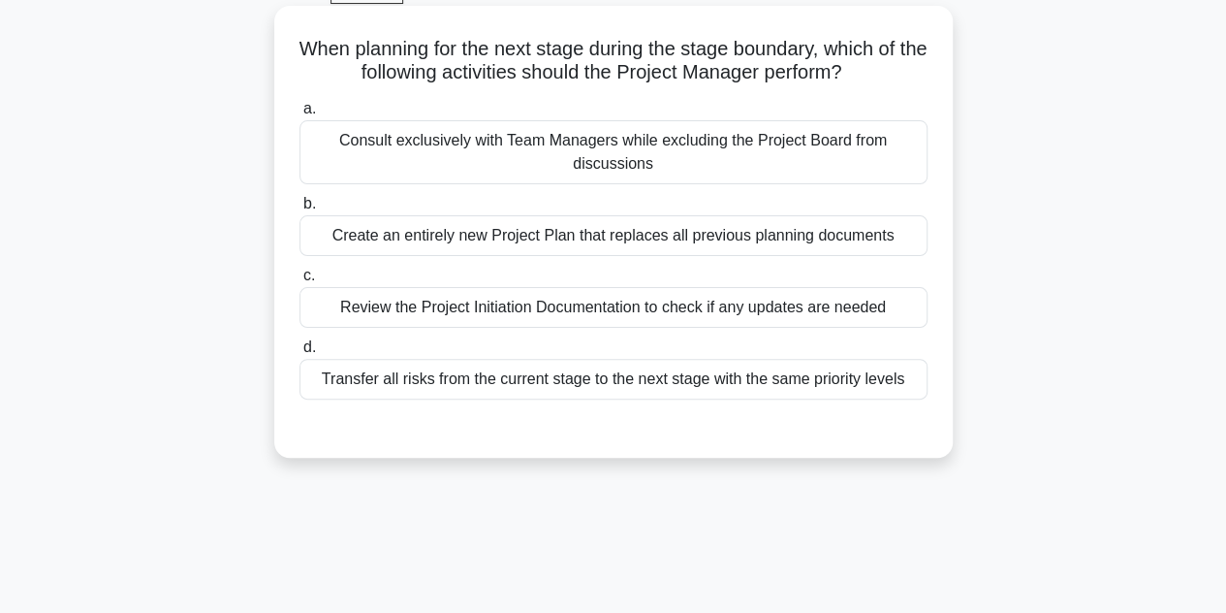
click at [671, 311] on div "Review the Project Initiation Documentation to check if any updates are needed" at bounding box center [613, 307] width 628 height 41
click at [299, 282] on input "c. Review the Project Initiation Documentation to check if any updates are need…" at bounding box center [299, 275] width 0 height 13
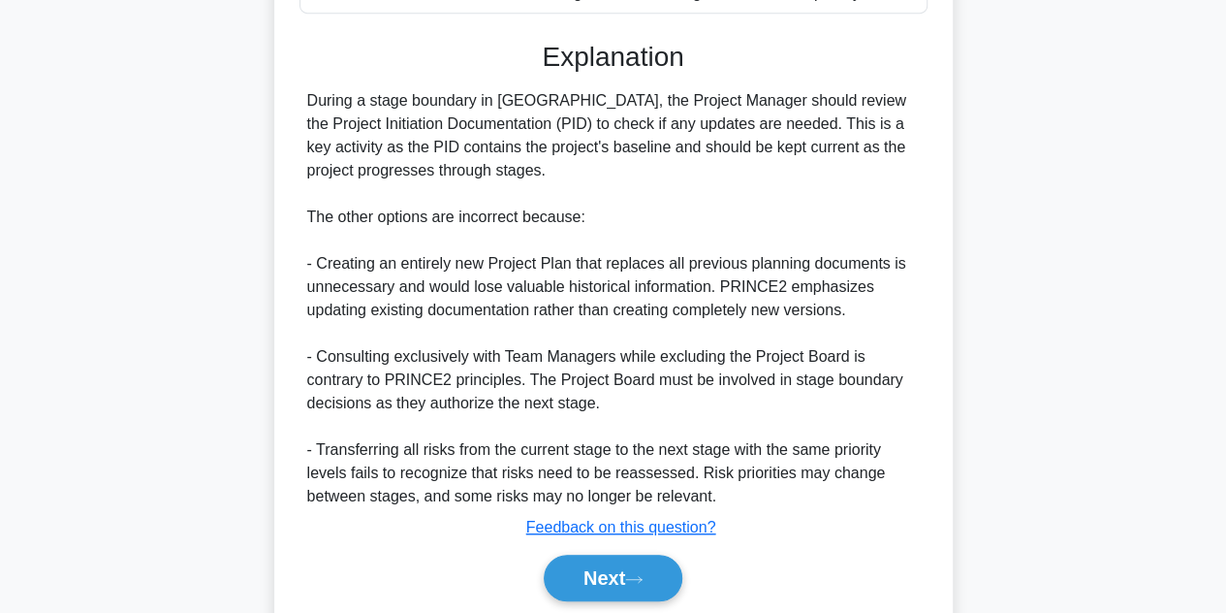
scroll to position [556, 0]
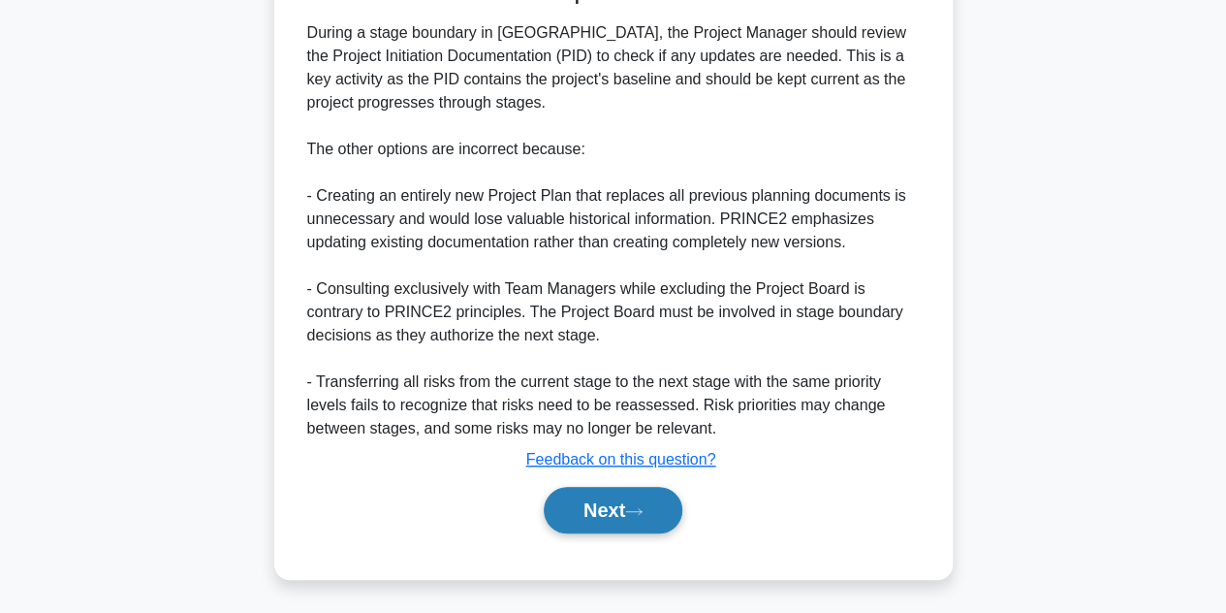
click at [589, 501] on button "Next" at bounding box center [613, 510] width 139 height 47
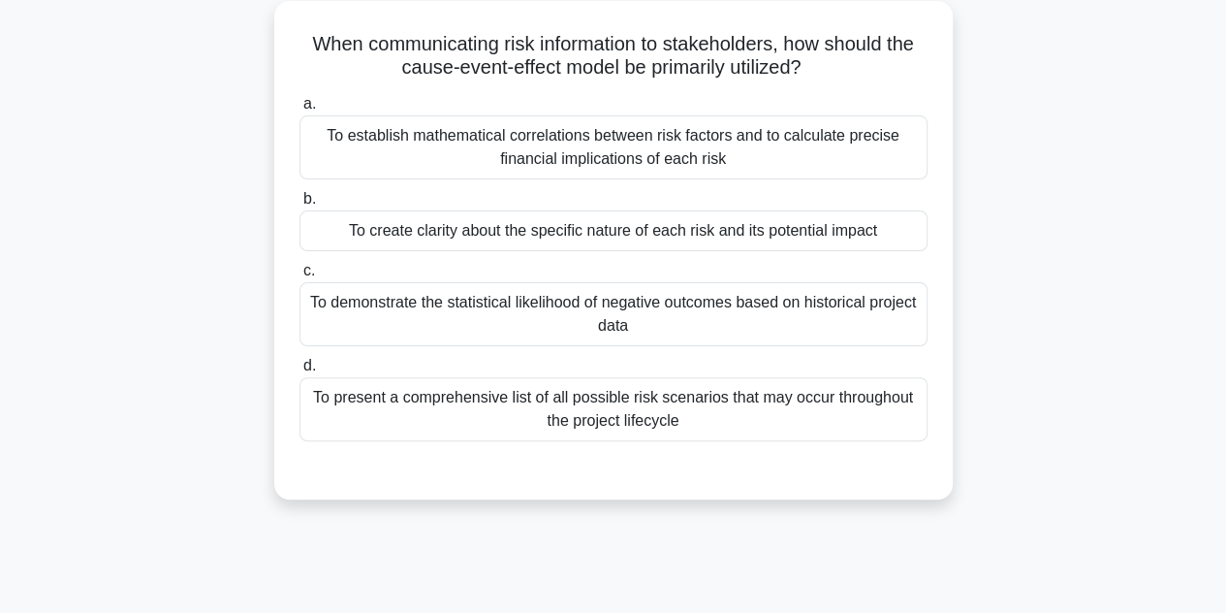
scroll to position [0, 0]
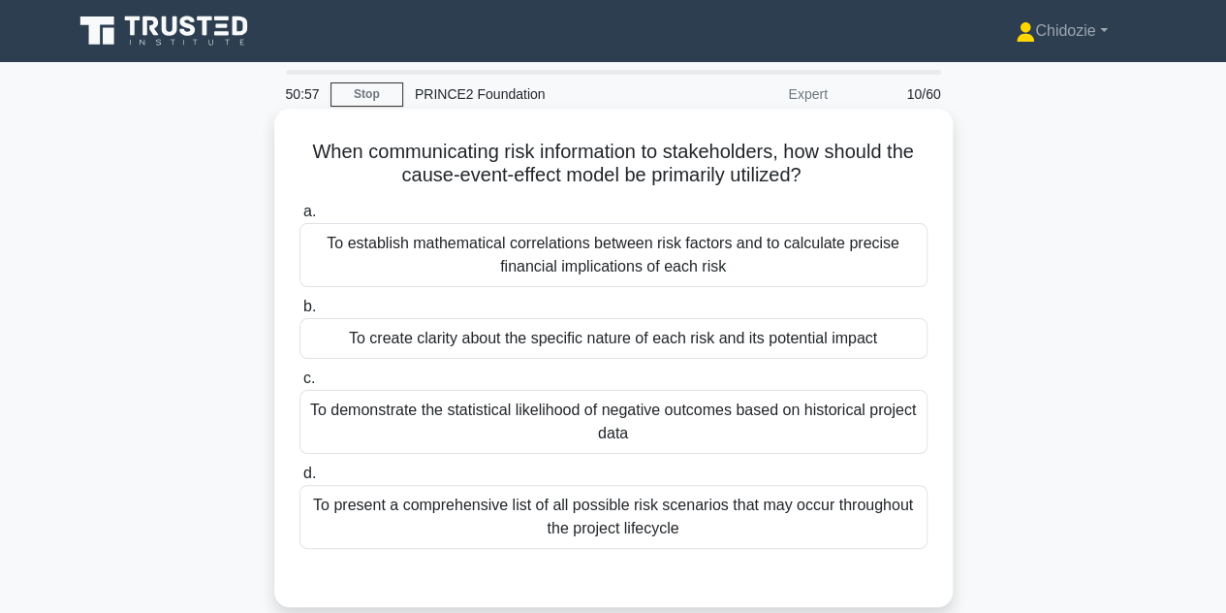
click at [721, 334] on div "To create clarity about the specific nature of each risk and its potential impa…" at bounding box center [613, 338] width 628 height 41
click at [299, 313] on input "b. To create clarity about the specific nature of each risk and its potential i…" at bounding box center [299, 306] width 0 height 13
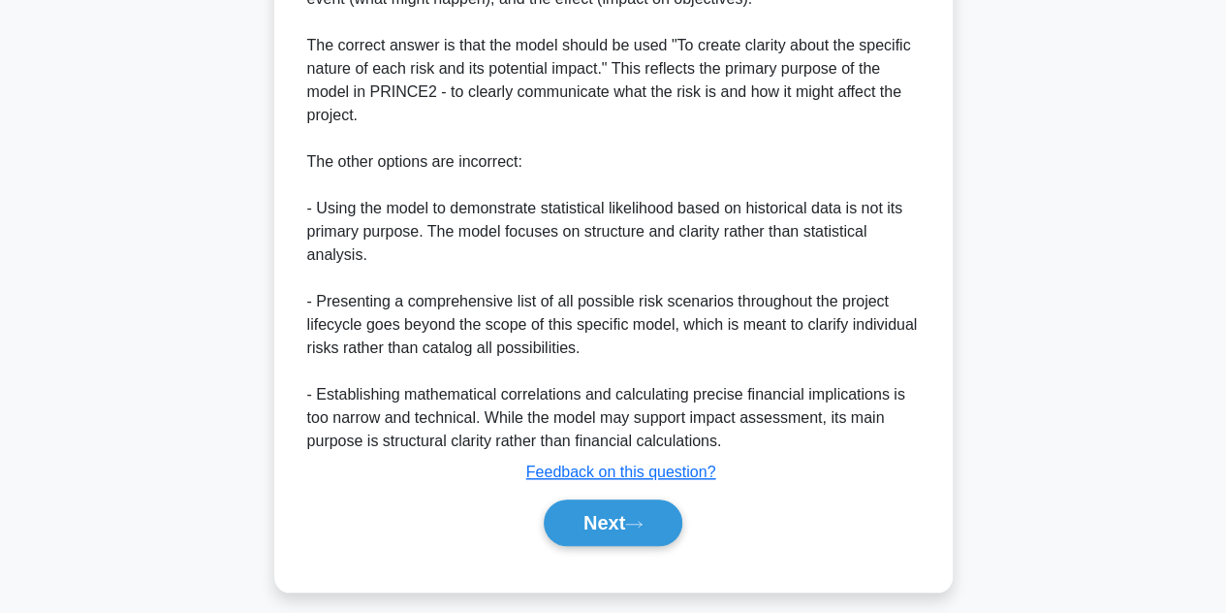
scroll to position [696, 0]
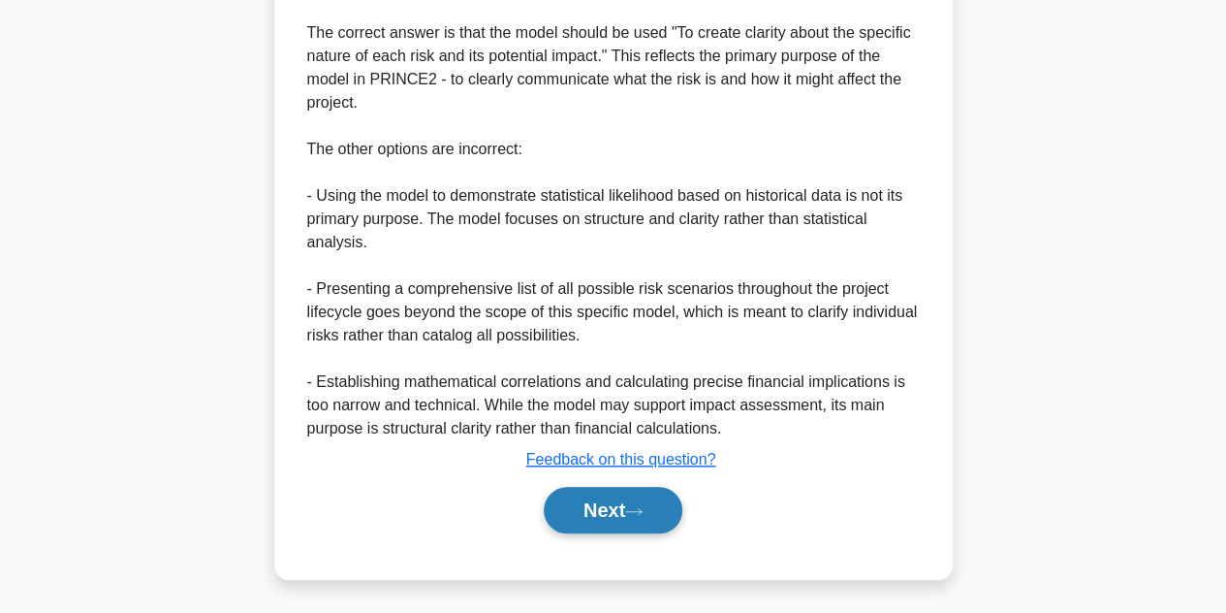
click at [621, 508] on button "Next" at bounding box center [613, 510] width 139 height 47
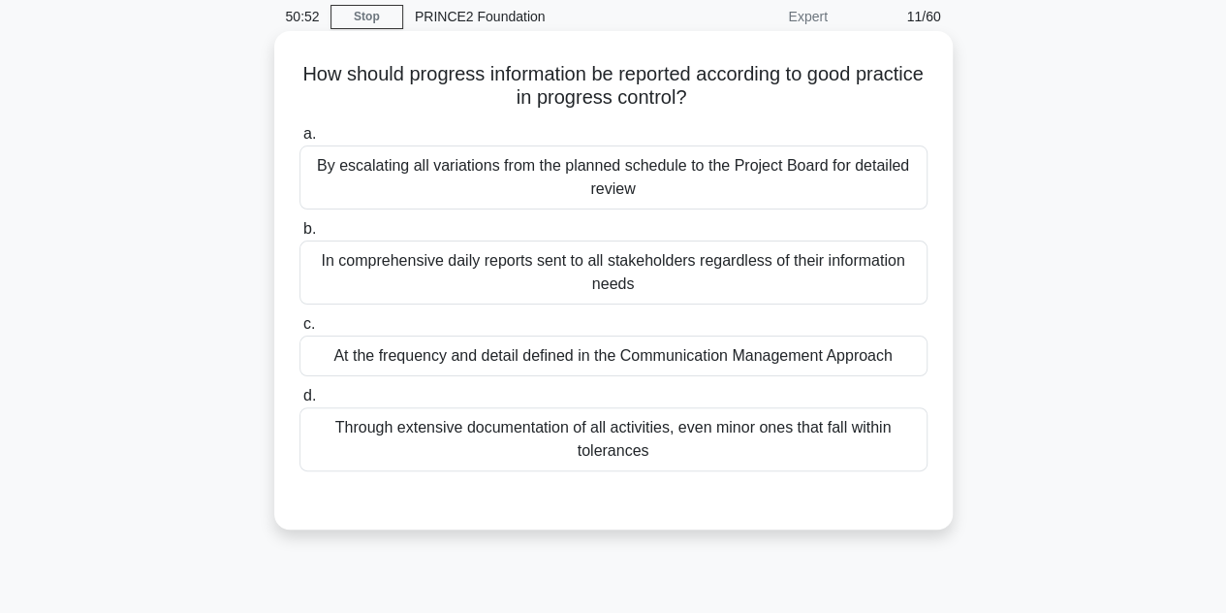
scroll to position [78, 0]
click at [628, 367] on div "At the frequency and detail defined in the Communication Management Approach" at bounding box center [613, 355] width 628 height 41
click at [299, 330] on input "c. At the frequency and detail defined in the Communication Management Approach" at bounding box center [299, 324] width 0 height 13
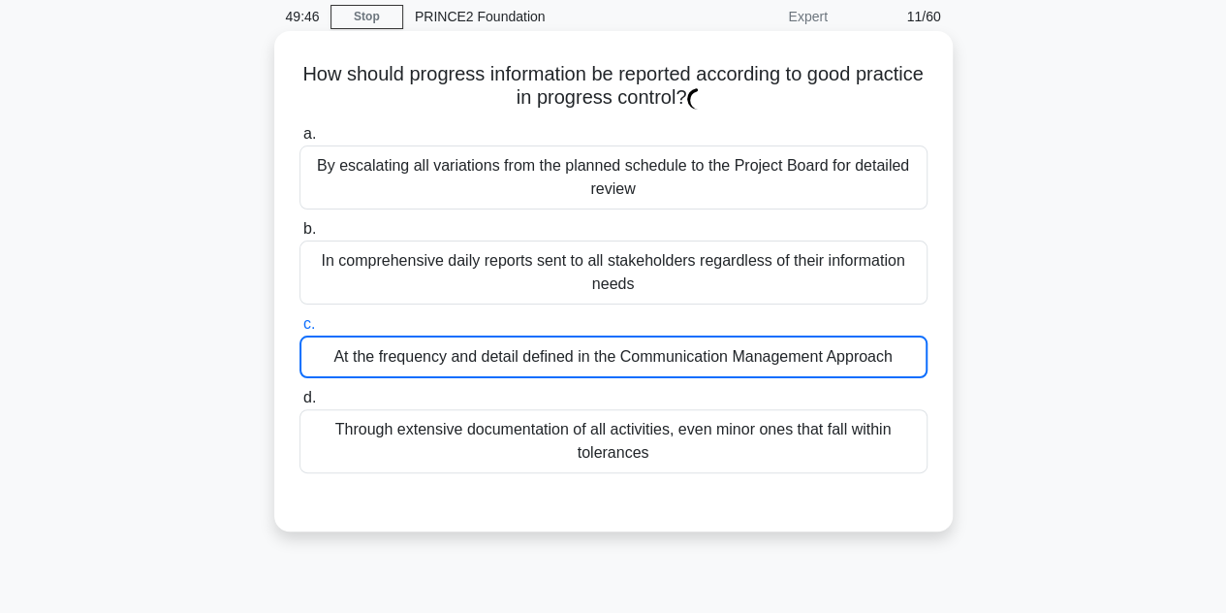
click at [628, 367] on div "At the frequency and detail defined in the Communication Management Approach" at bounding box center [613, 356] width 628 height 43
click at [299, 330] on input "c. At the frequency and detail defined in the Communication Management Approach" at bounding box center [299, 324] width 0 height 13
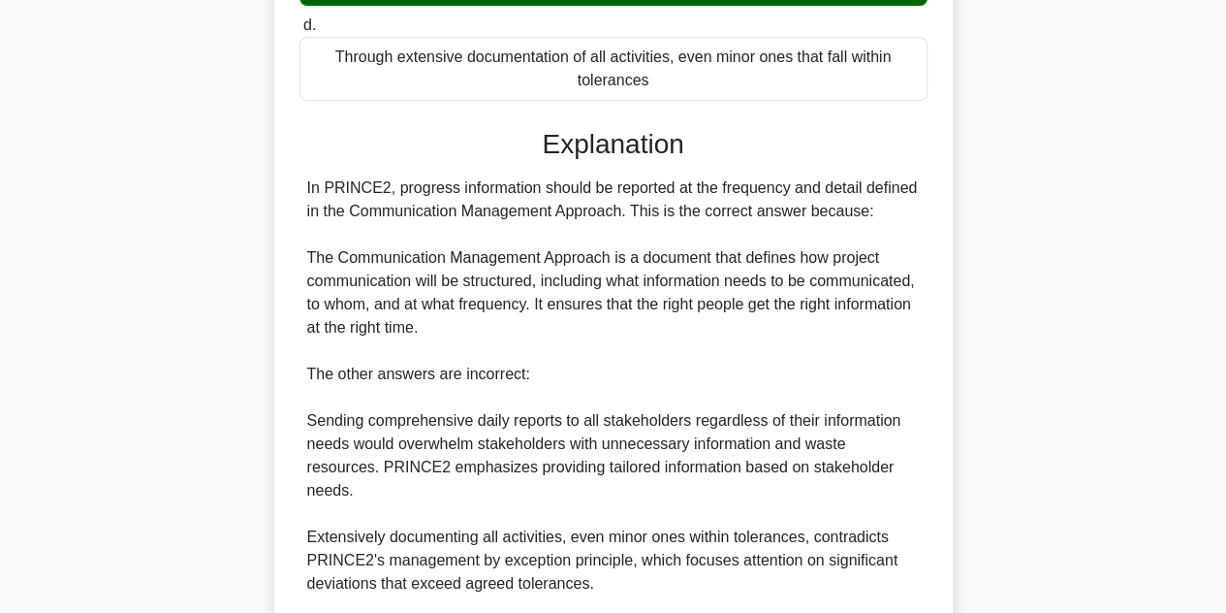
scroll to position [673, 0]
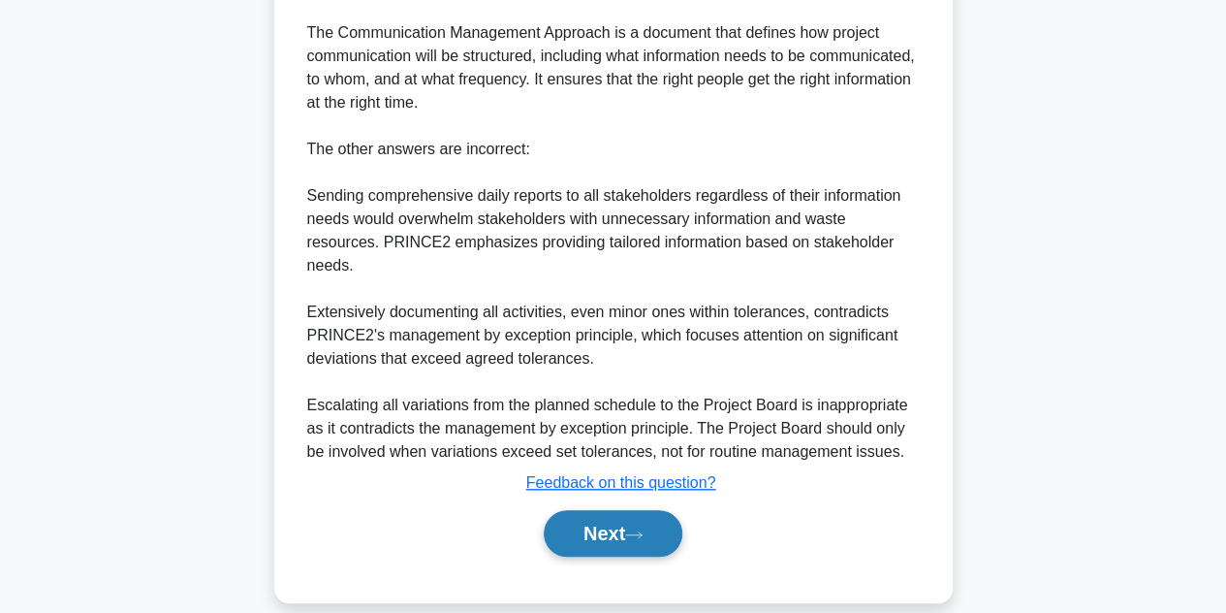
click at [603, 510] on button "Next" at bounding box center [613, 533] width 139 height 47
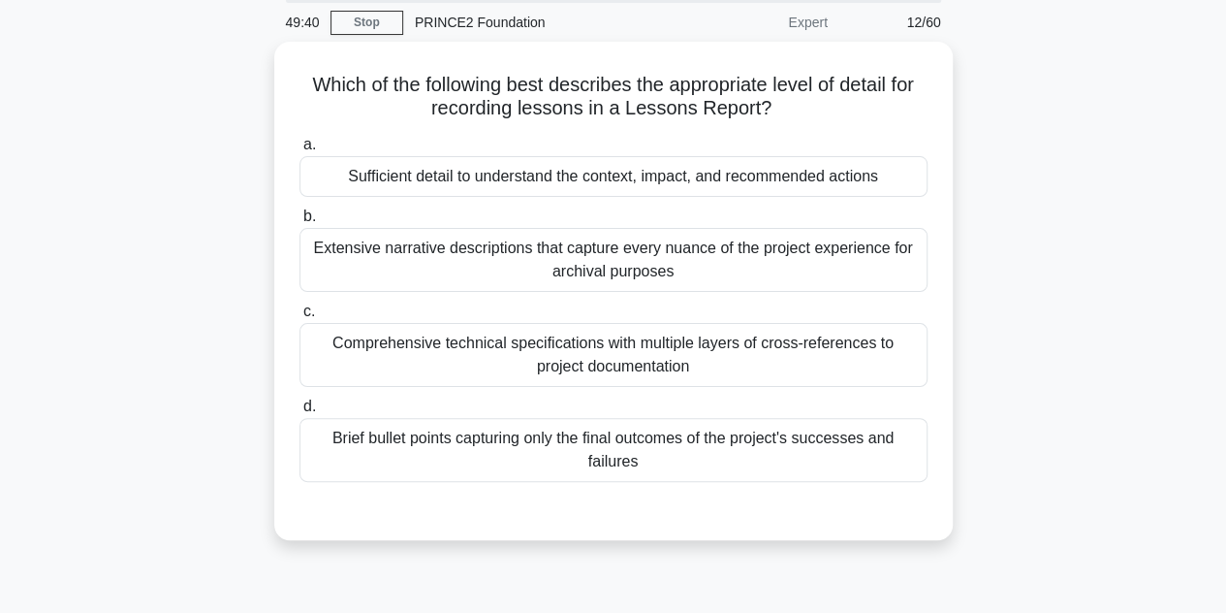
scroll to position [70, 0]
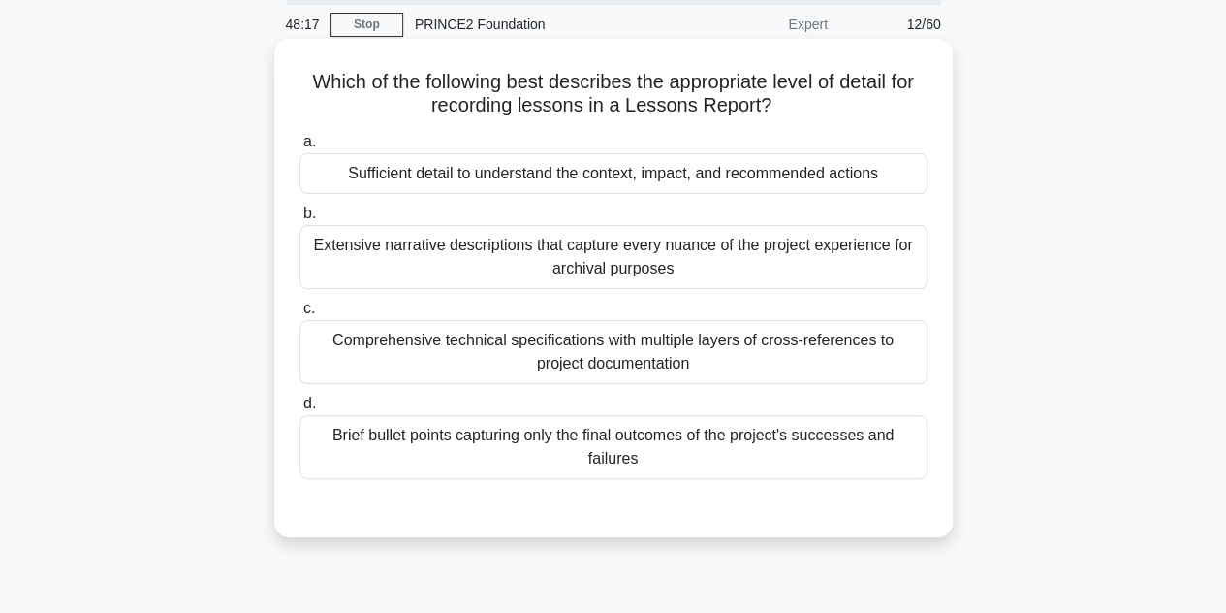
click at [519, 172] on div "Sufficient detail to understand the context, impact, and recommended actions" at bounding box center [613, 173] width 628 height 41
click at [299, 148] on input "a. Sufficient detail to understand the context, impact, and recommended actions" at bounding box center [299, 142] width 0 height 13
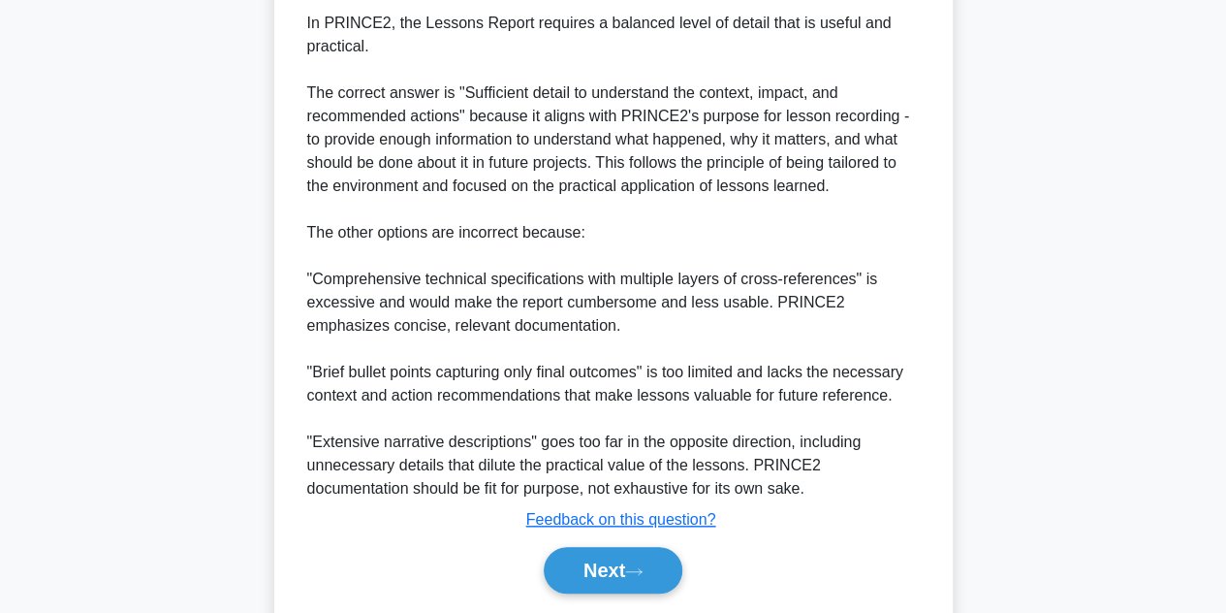
scroll to position [636, 0]
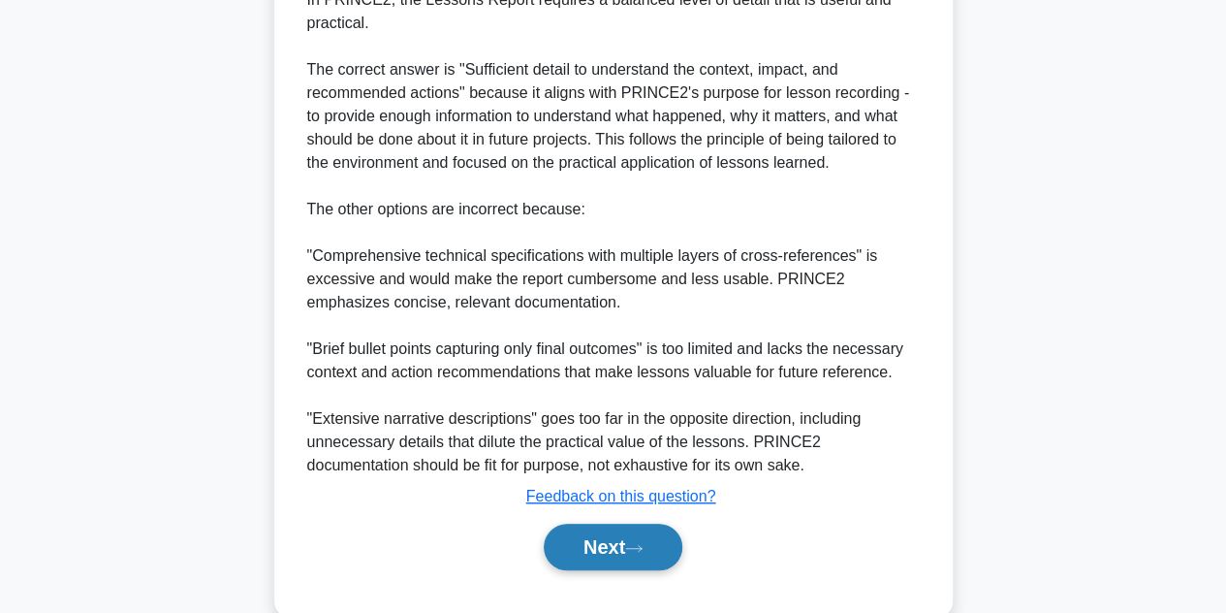
click at [616, 532] on button "Next" at bounding box center [613, 546] width 139 height 47
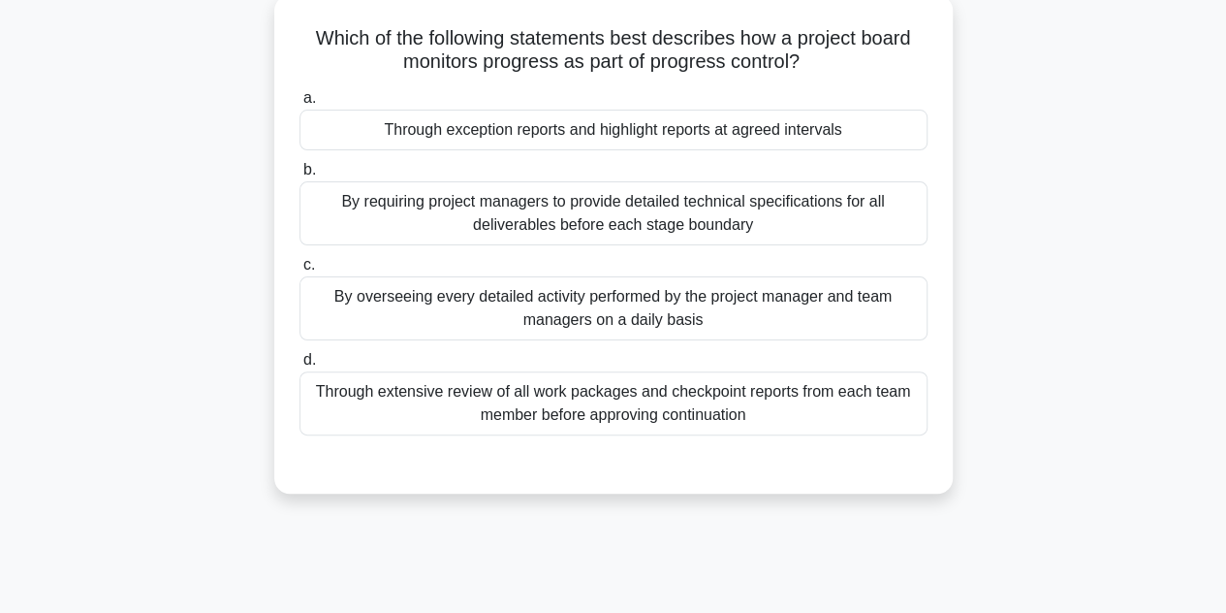
scroll to position [0, 0]
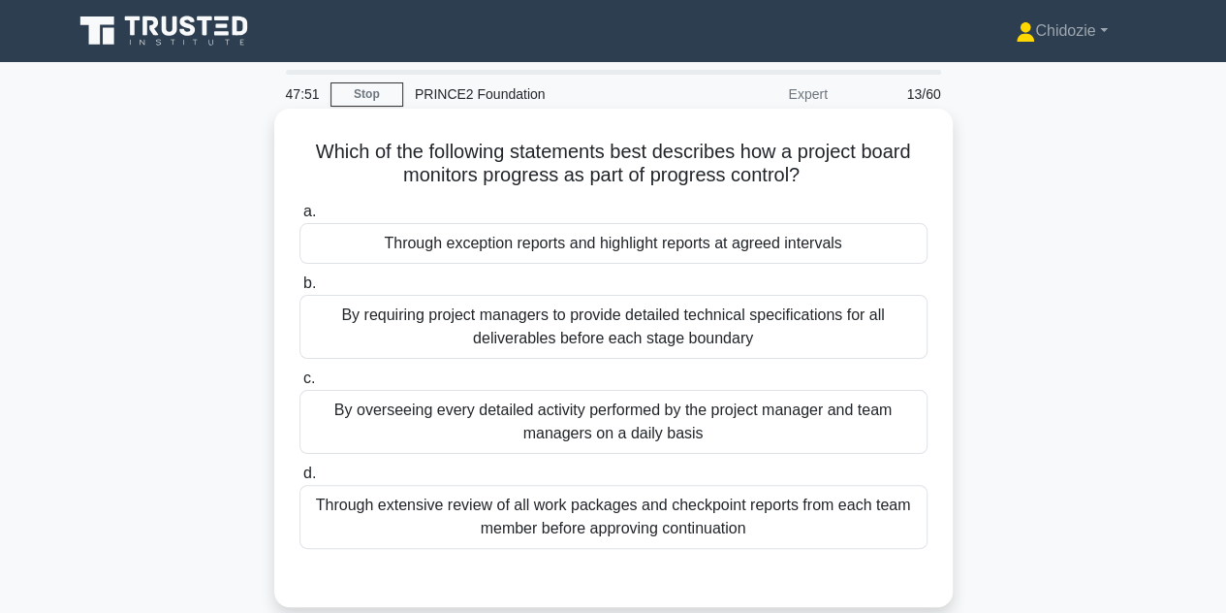
click at [660, 245] on div "Through exception reports and highlight reports at agreed intervals" at bounding box center [613, 243] width 628 height 41
click at [299, 218] on input "a. Through exception reports and highlight reports at agreed intervals" at bounding box center [299, 211] width 0 height 13
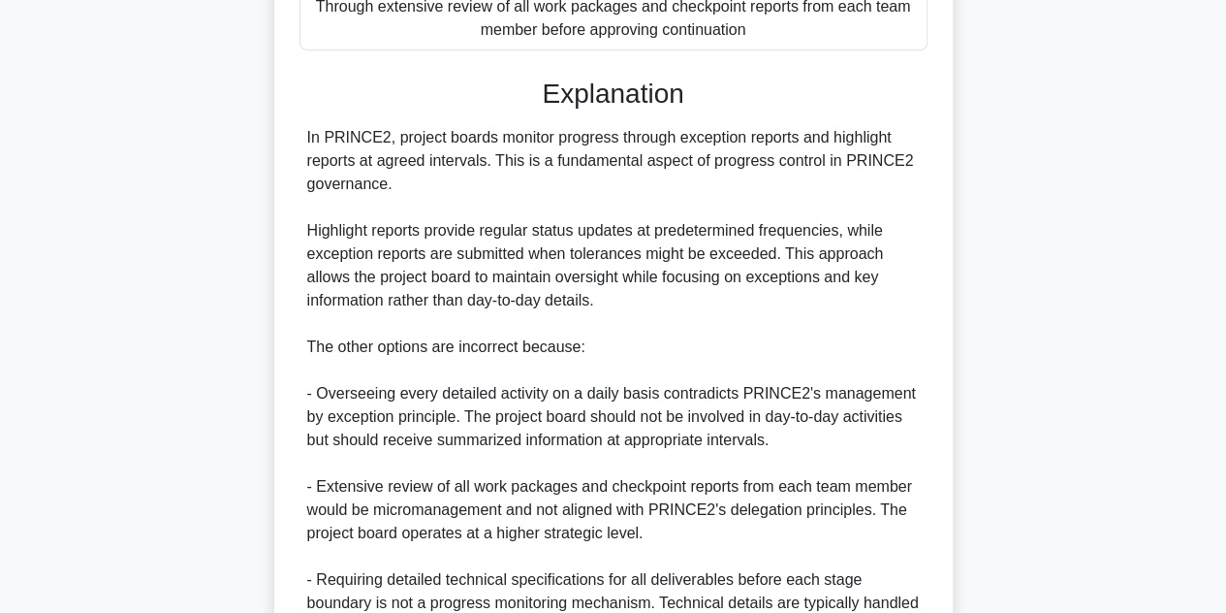
scroll to position [719, 0]
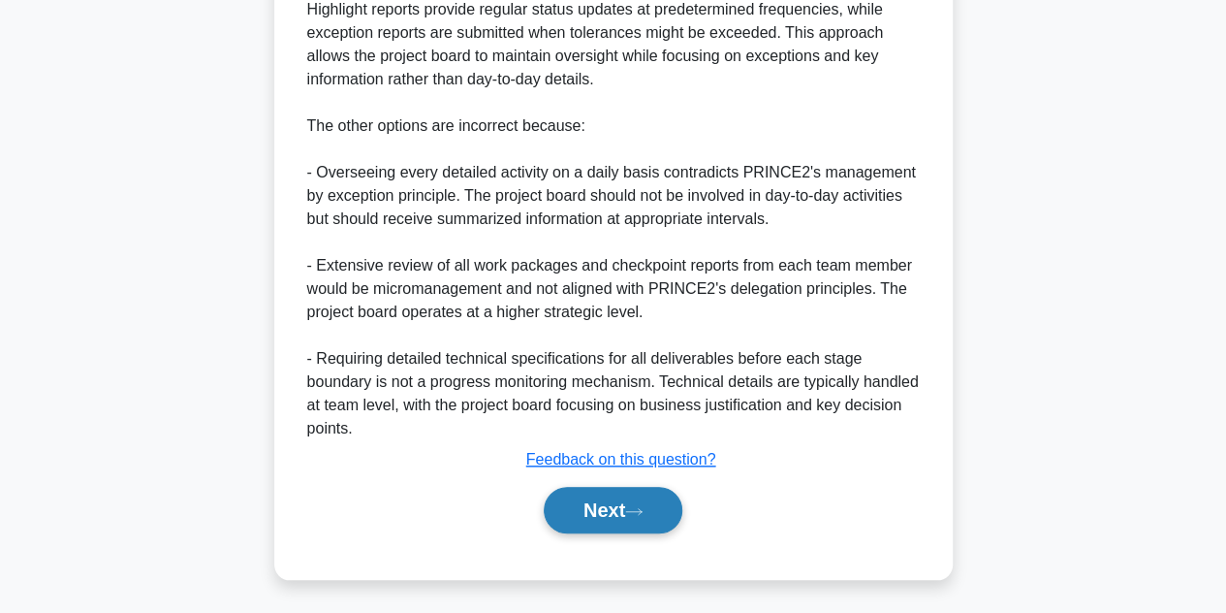
click at [596, 499] on button "Next" at bounding box center [613, 510] width 139 height 47
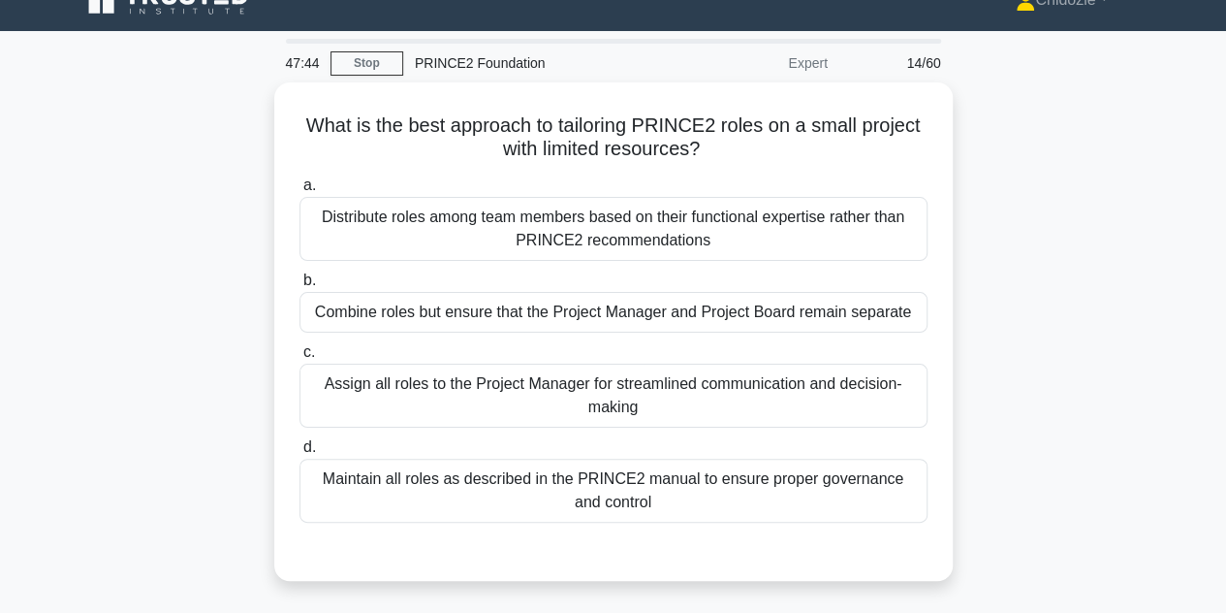
scroll to position [29, 0]
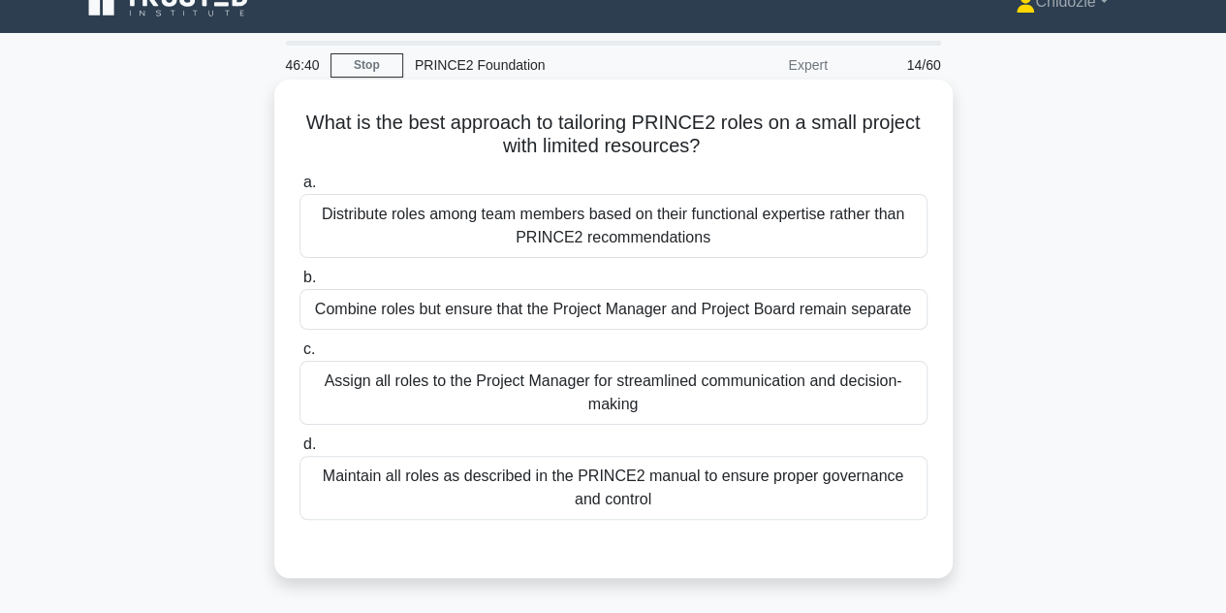
click at [476, 241] on div "Distribute roles among team members based on their functional expertise rather …" at bounding box center [613, 226] width 628 height 64
click at [299, 189] on input "a. Distribute roles among team members based on their functional expertise rath…" at bounding box center [299, 182] width 0 height 13
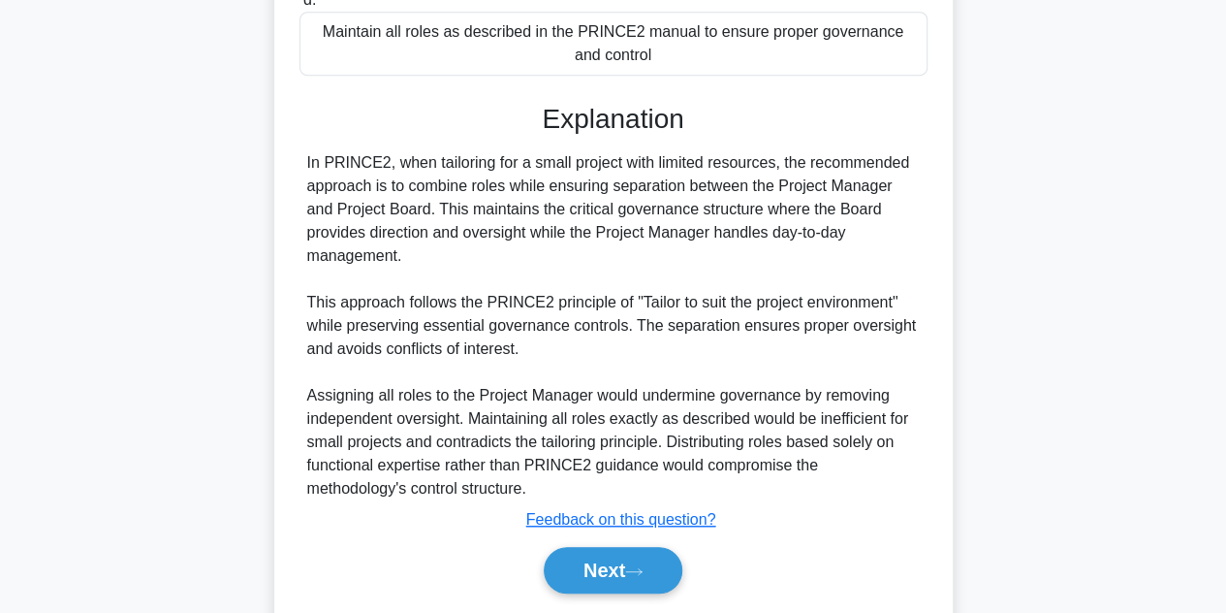
scroll to position [536, 0]
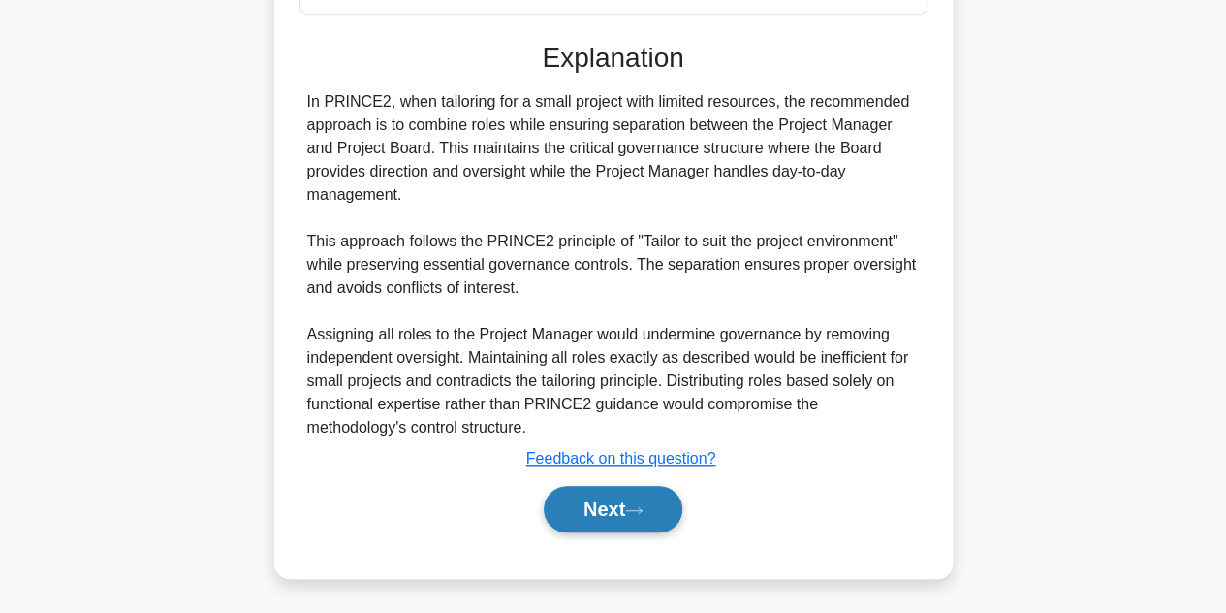
click at [597, 513] on button "Next" at bounding box center [613, 509] width 139 height 47
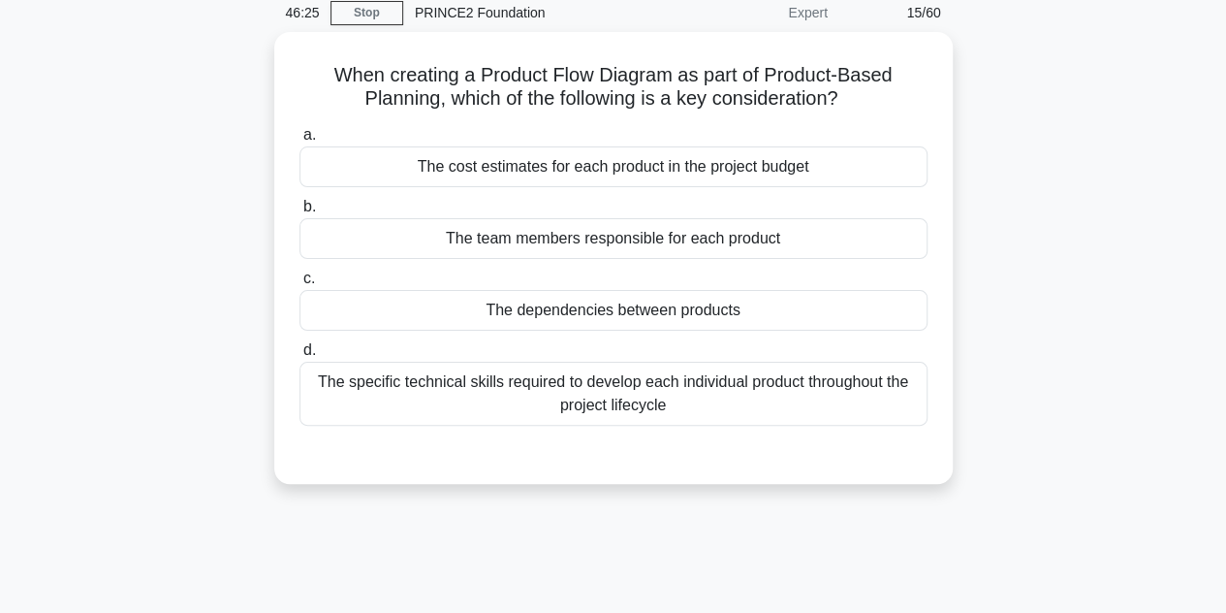
scroll to position [66, 0]
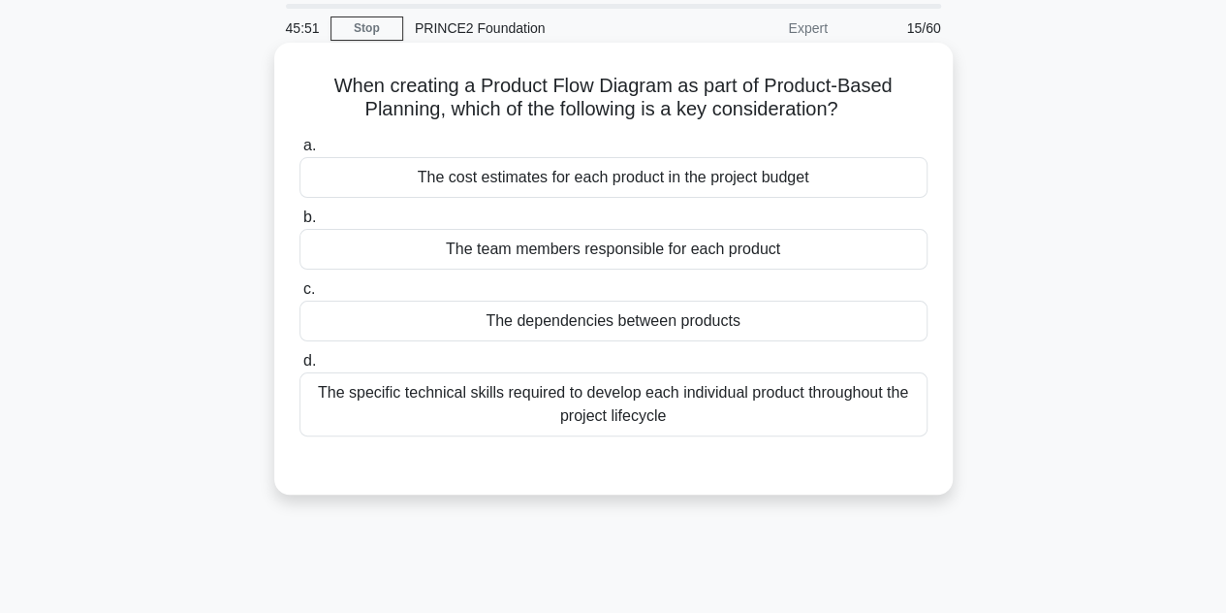
click at [557, 316] on div "The dependencies between products" at bounding box center [613, 320] width 628 height 41
click at [299, 296] on input "c. The dependencies between products" at bounding box center [299, 289] width 0 height 13
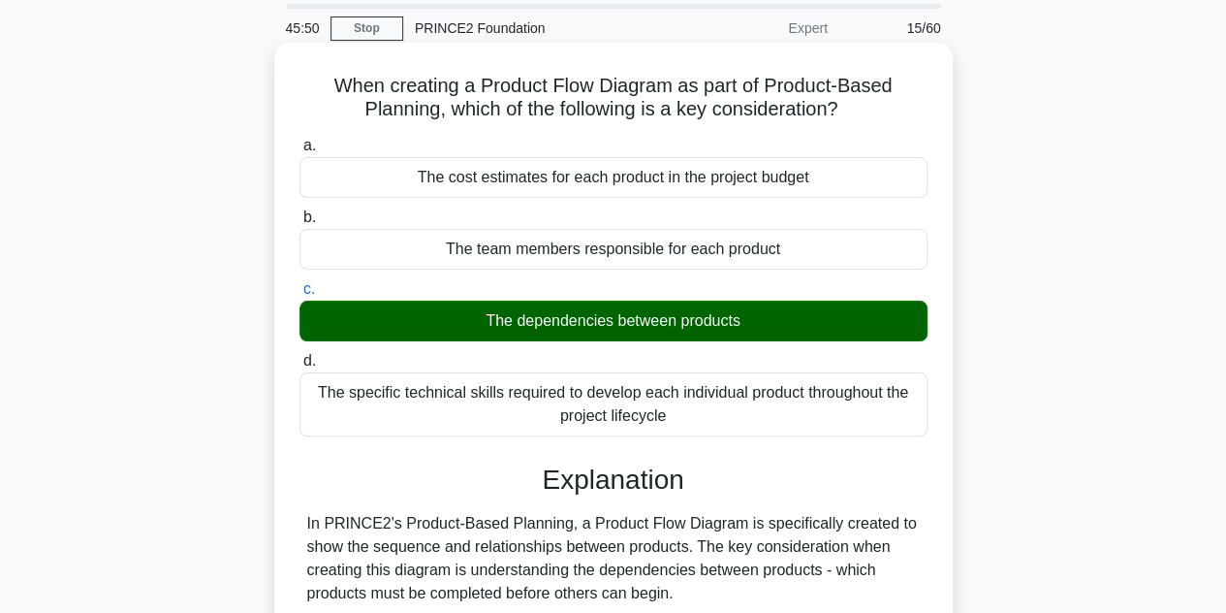
scroll to position [533, 0]
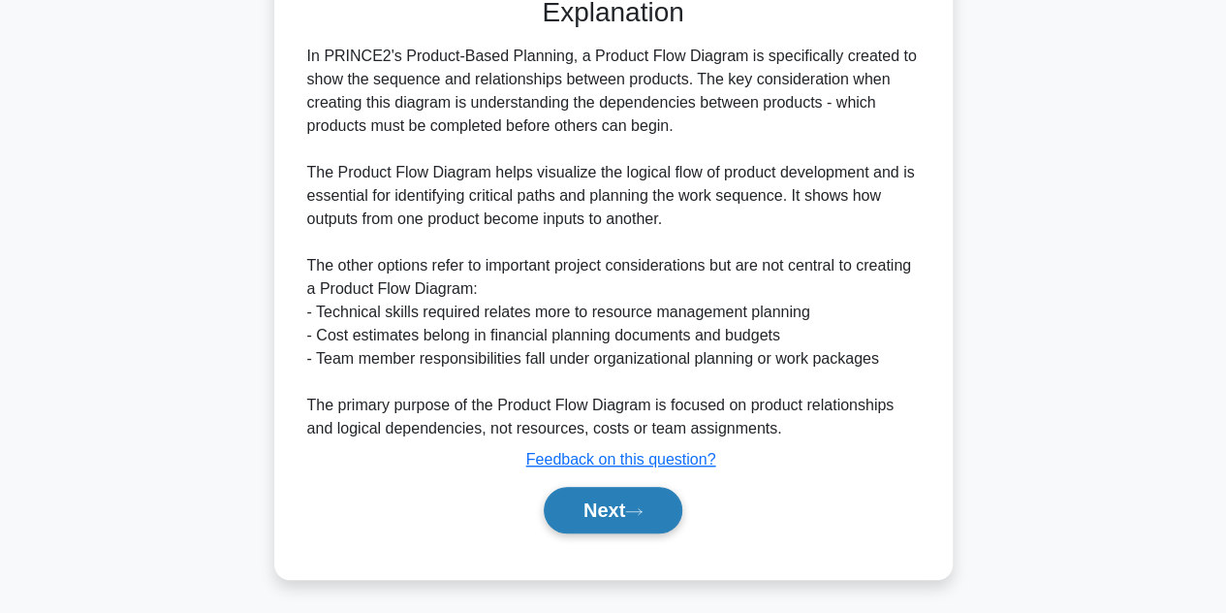
click at [597, 513] on button "Next" at bounding box center [613, 510] width 139 height 47
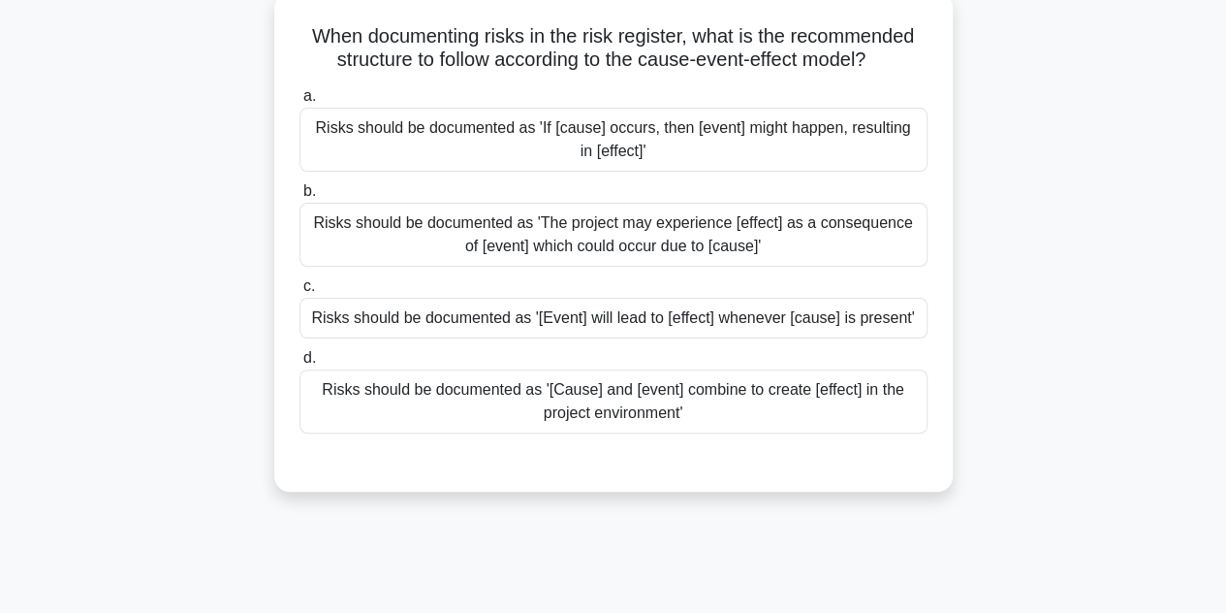
scroll to position [118, 0]
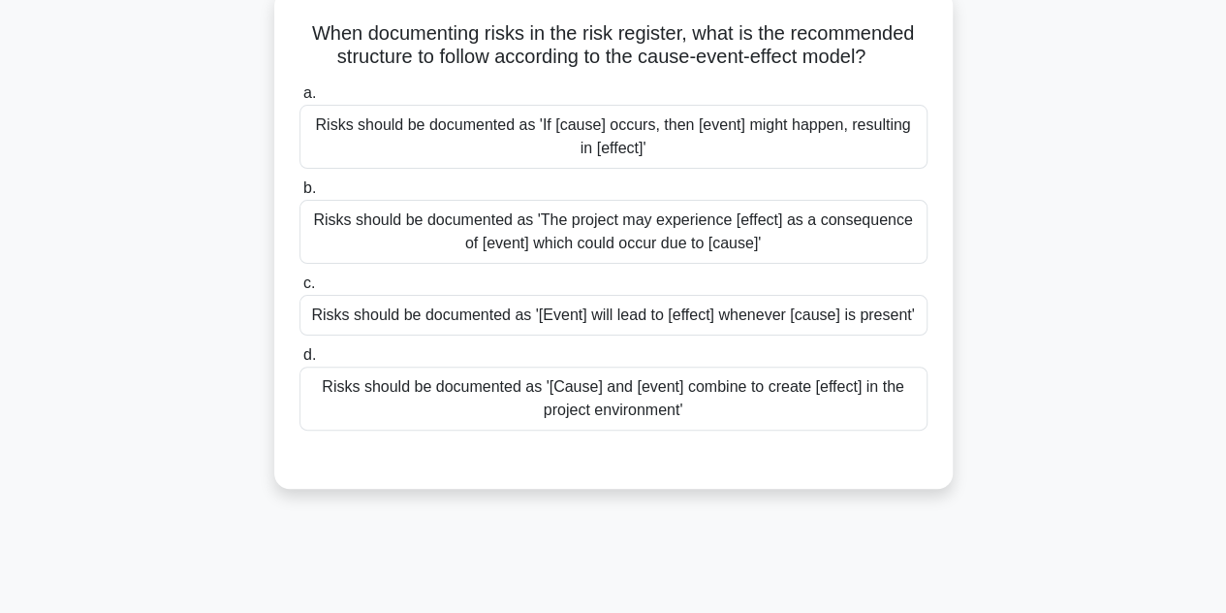
click at [681, 141] on div "Risks should be documented as 'If [cause] occurs, then [event] might happen, re…" at bounding box center [613, 137] width 628 height 64
click at [299, 100] on input "a. Risks should be documented as 'If [cause] occurs, then [event] might happen,…" at bounding box center [299, 93] width 0 height 13
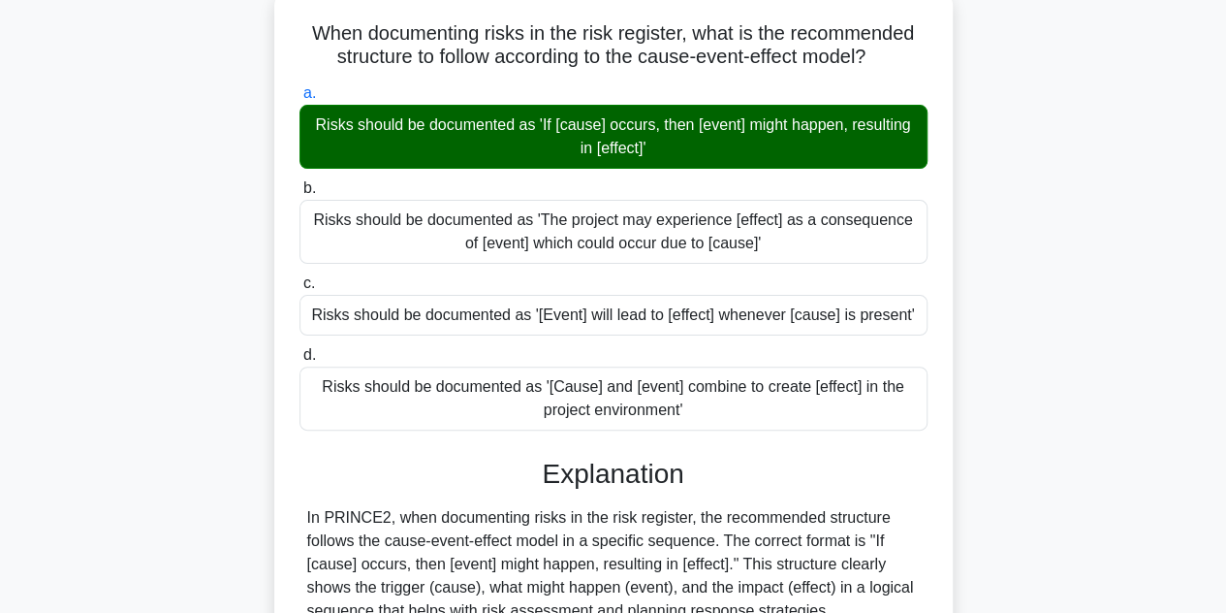
scroll to position [463, 0]
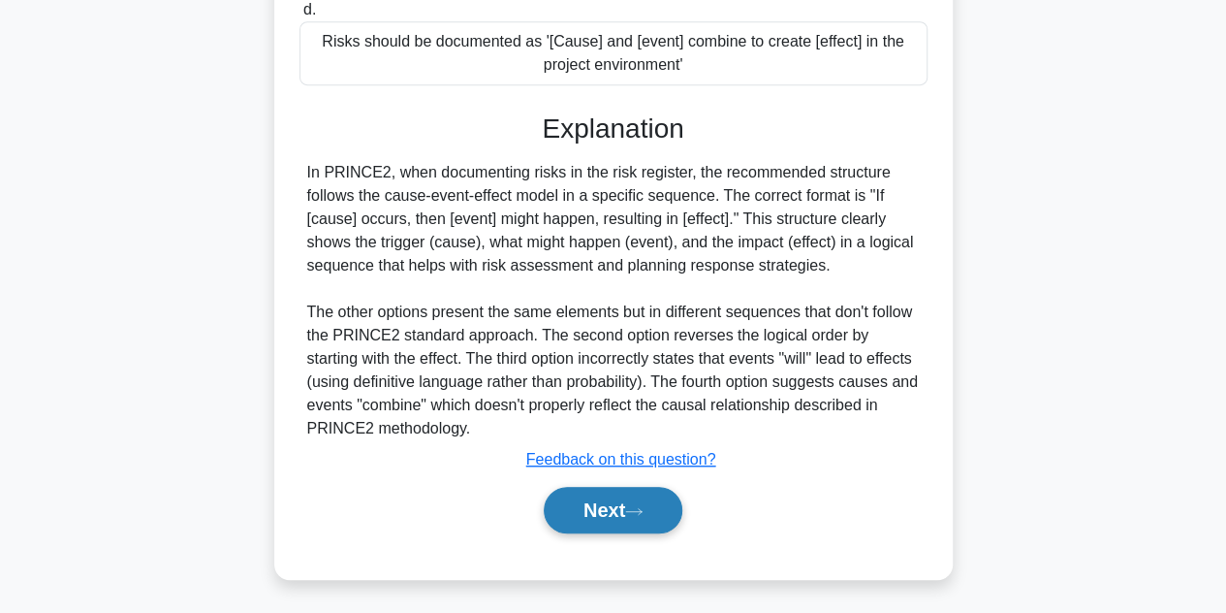
click at [608, 493] on button "Next" at bounding box center [613, 510] width 139 height 47
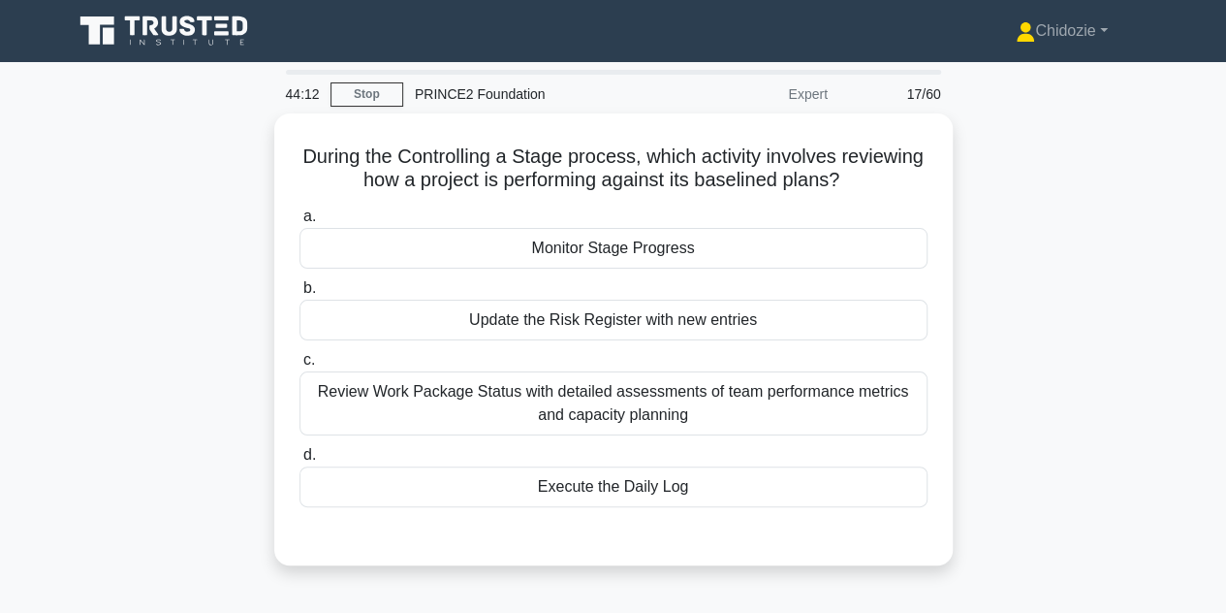
scroll to position [43, 0]
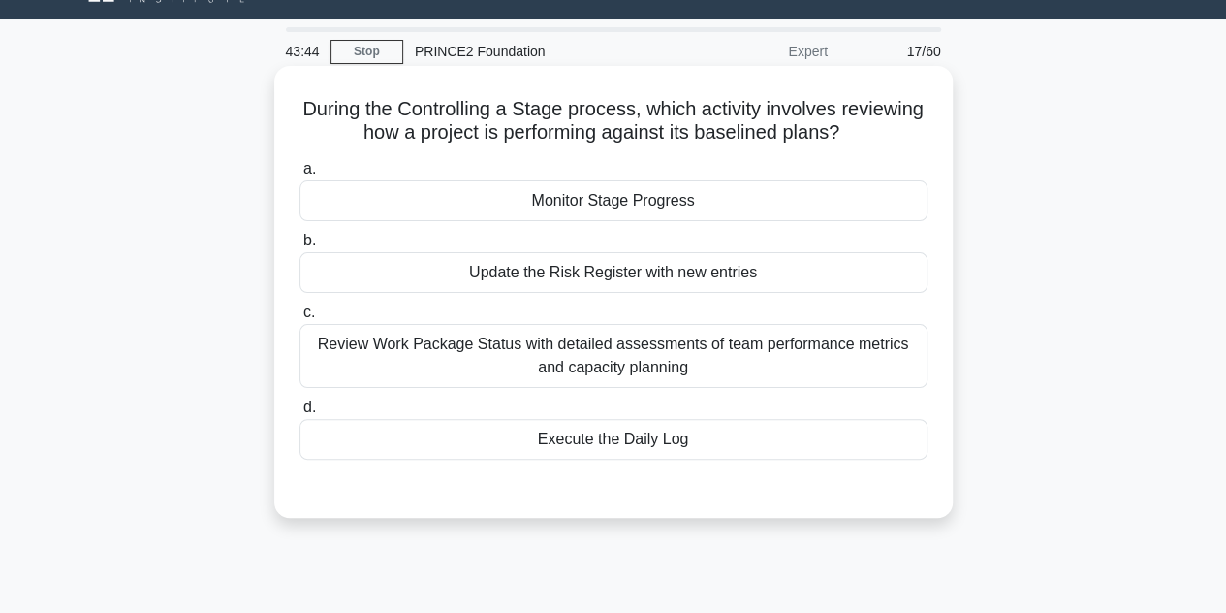
click at [645, 207] on div "Monitor Stage Progress" at bounding box center [613, 200] width 628 height 41
click at [299, 175] on input "a. Monitor Stage Progress" at bounding box center [299, 169] width 0 height 13
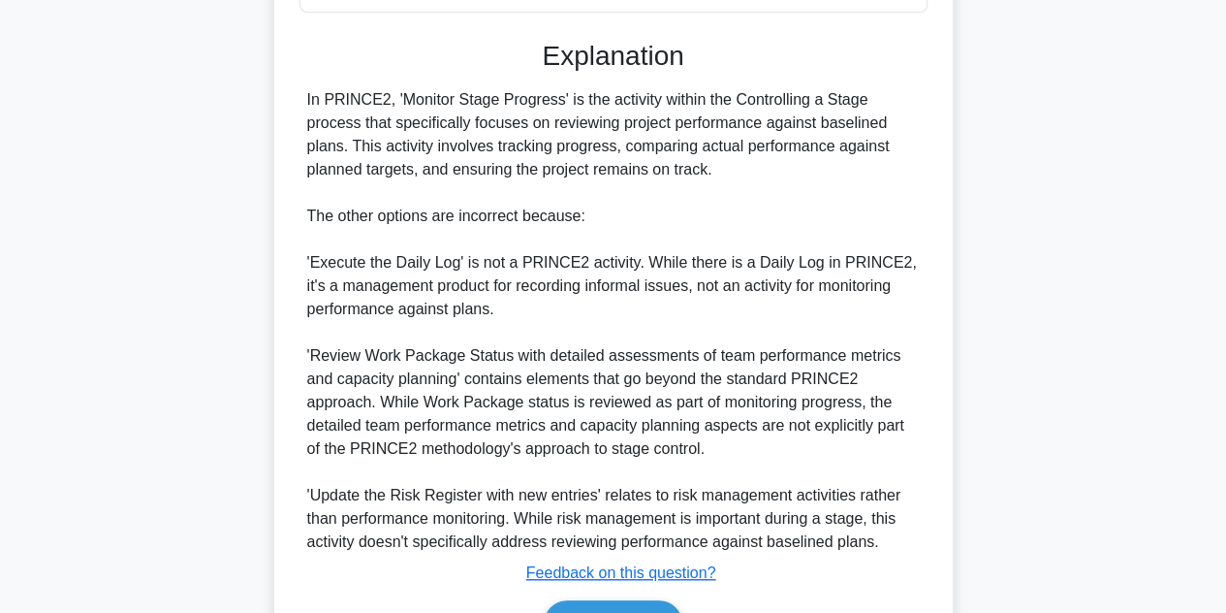
scroll to position [603, 0]
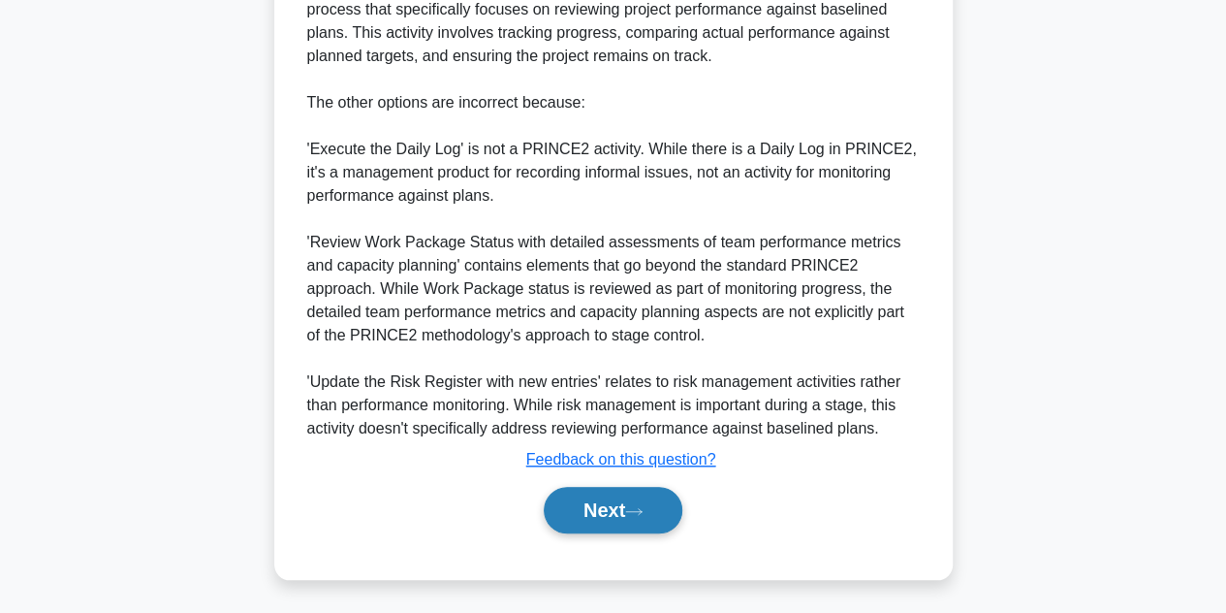
click at [593, 497] on button "Next" at bounding box center [613, 510] width 139 height 47
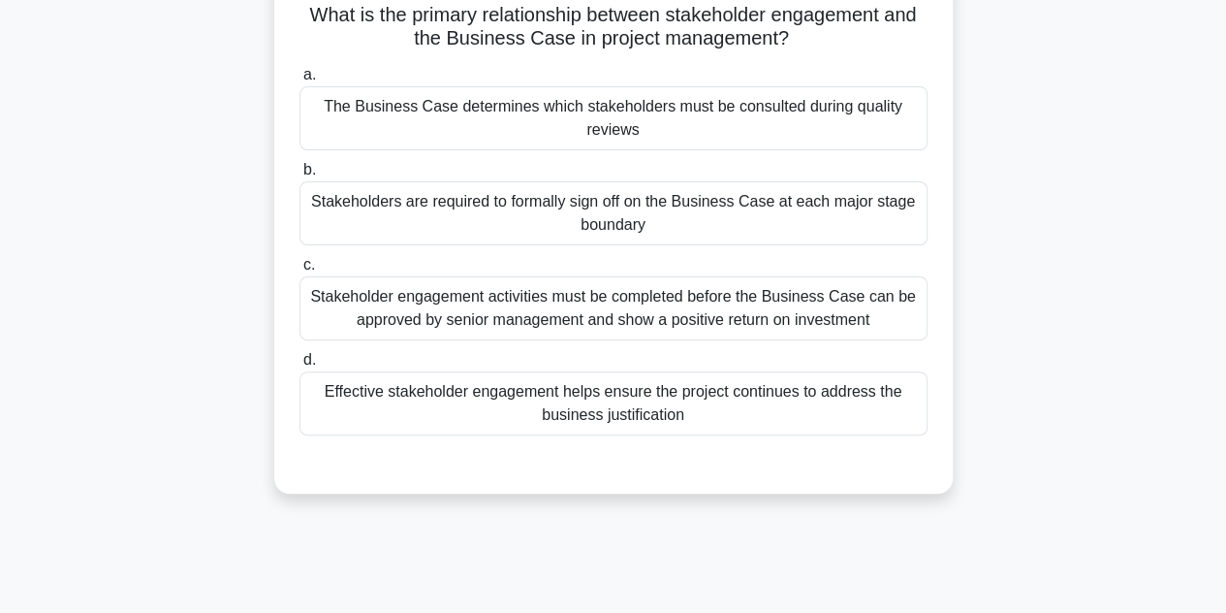
scroll to position [141, 0]
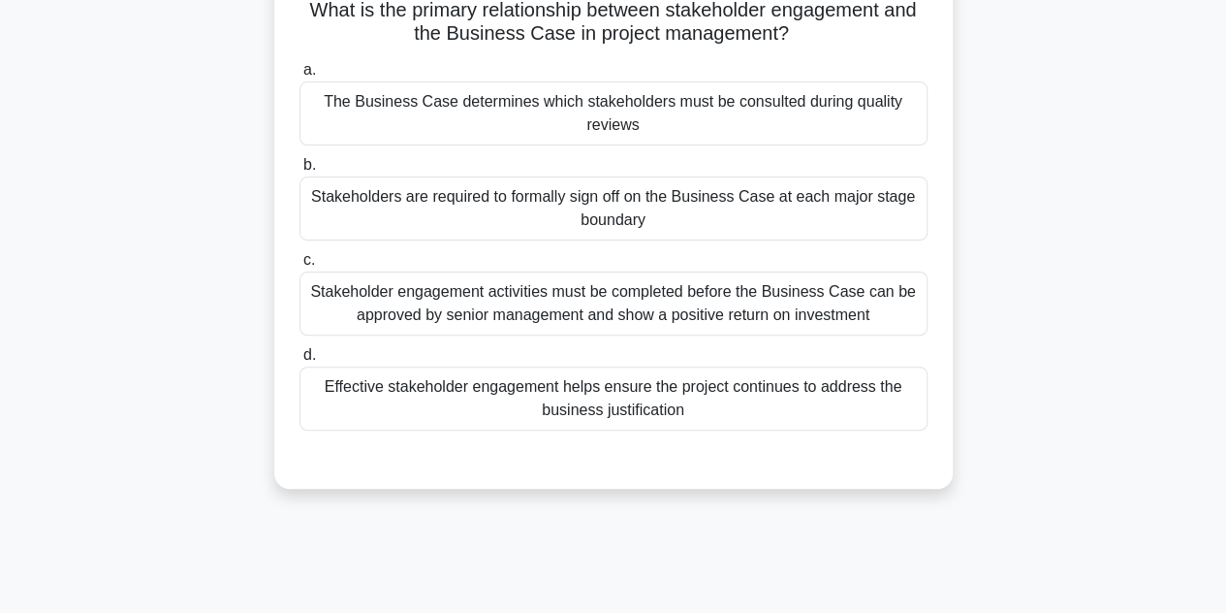
click at [494, 401] on div "Effective stakeholder engagement helps ensure the project continues to address …" at bounding box center [613, 398] width 628 height 64
click at [299, 361] on input "d. Effective stakeholder engagement helps ensure the project continues to addre…" at bounding box center [299, 355] width 0 height 13
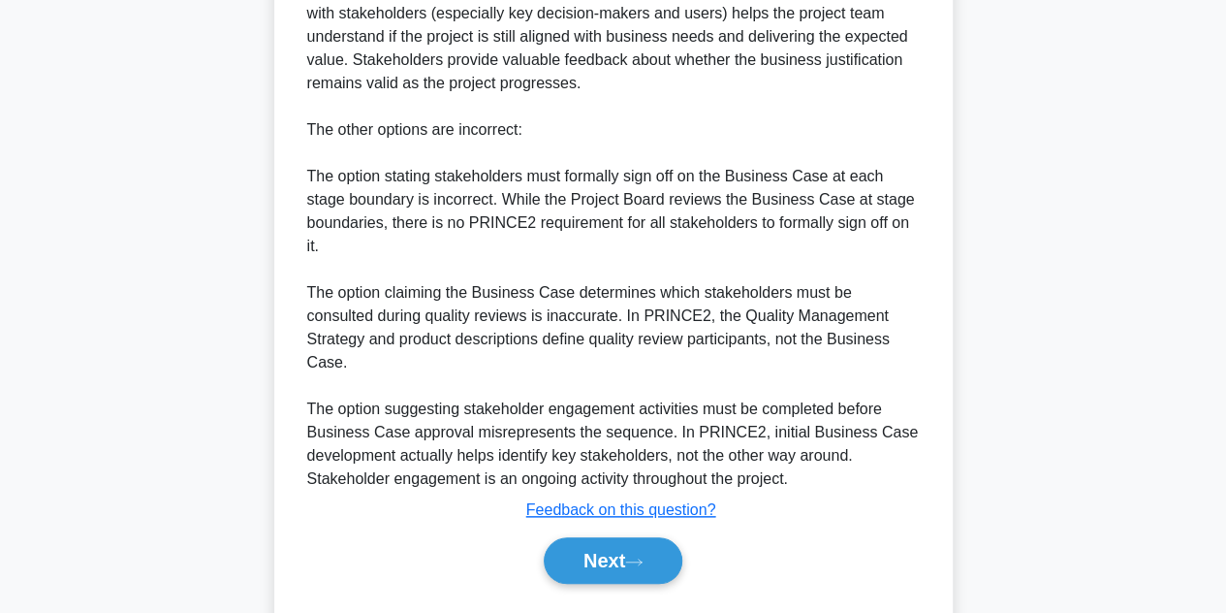
scroll to position [812, 0]
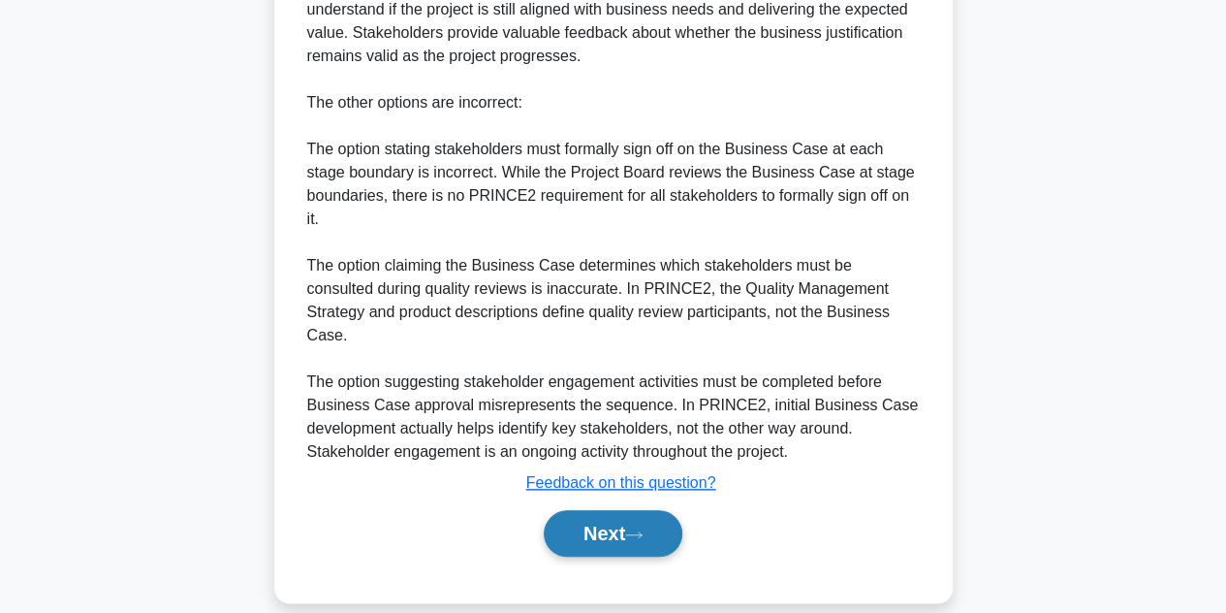
click at [574, 510] on button "Next" at bounding box center [613, 533] width 139 height 47
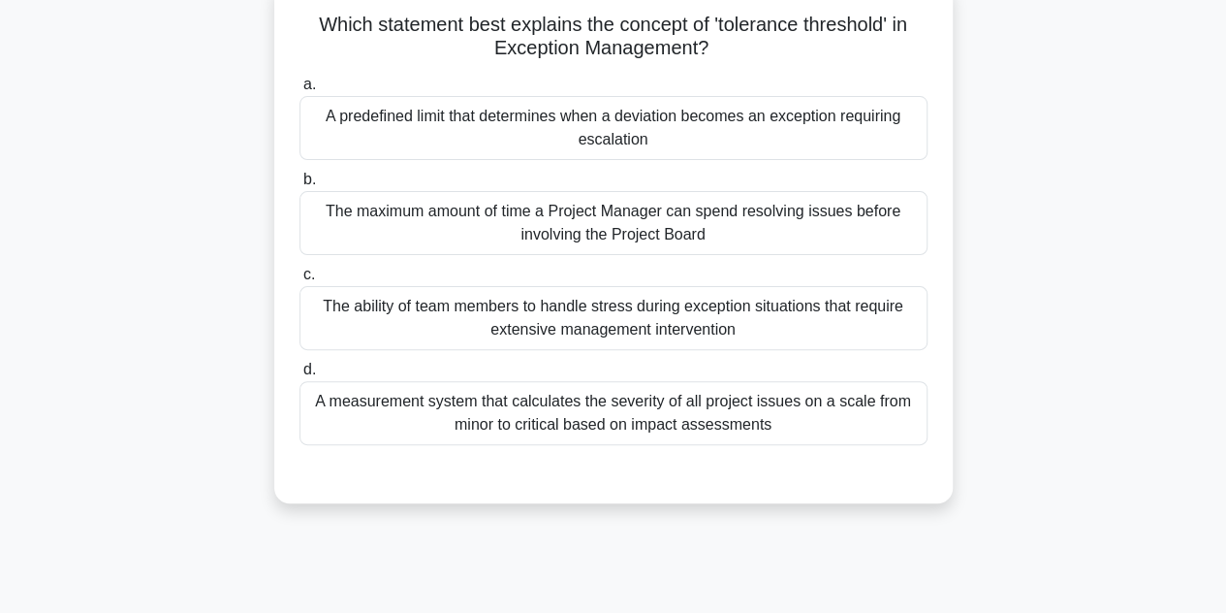
scroll to position [101, 0]
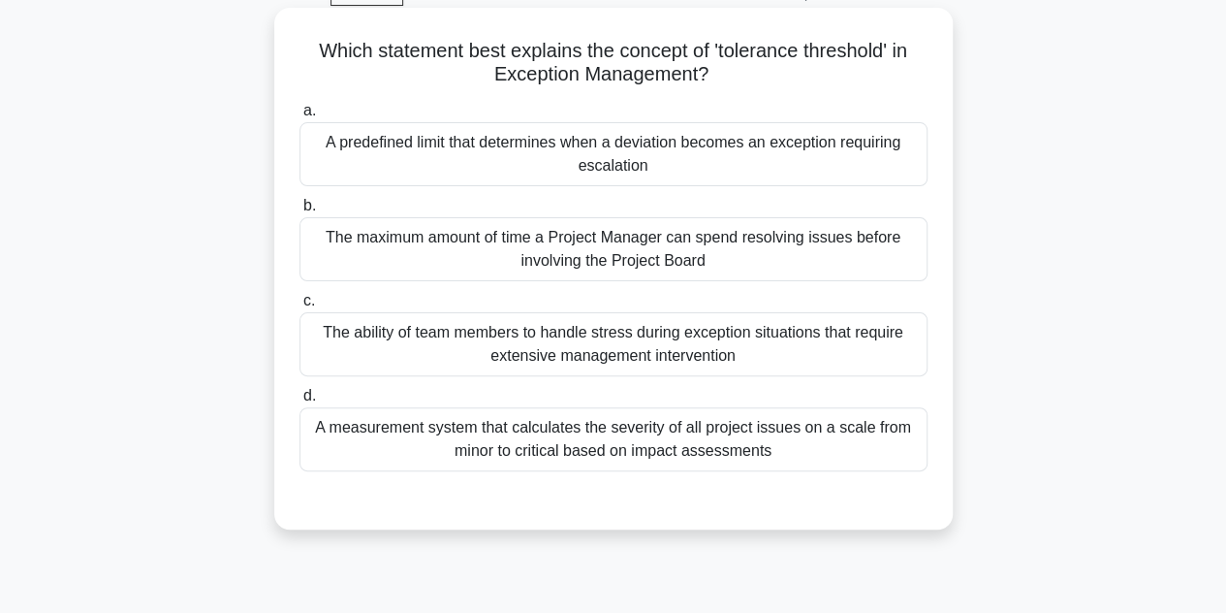
click at [686, 148] on div "A predefined limit that determines when a deviation becomes an exception requir…" at bounding box center [613, 154] width 628 height 64
click at [299, 117] on input "a. A predefined limit that determines when a deviation becomes an exception req…" at bounding box center [299, 111] width 0 height 13
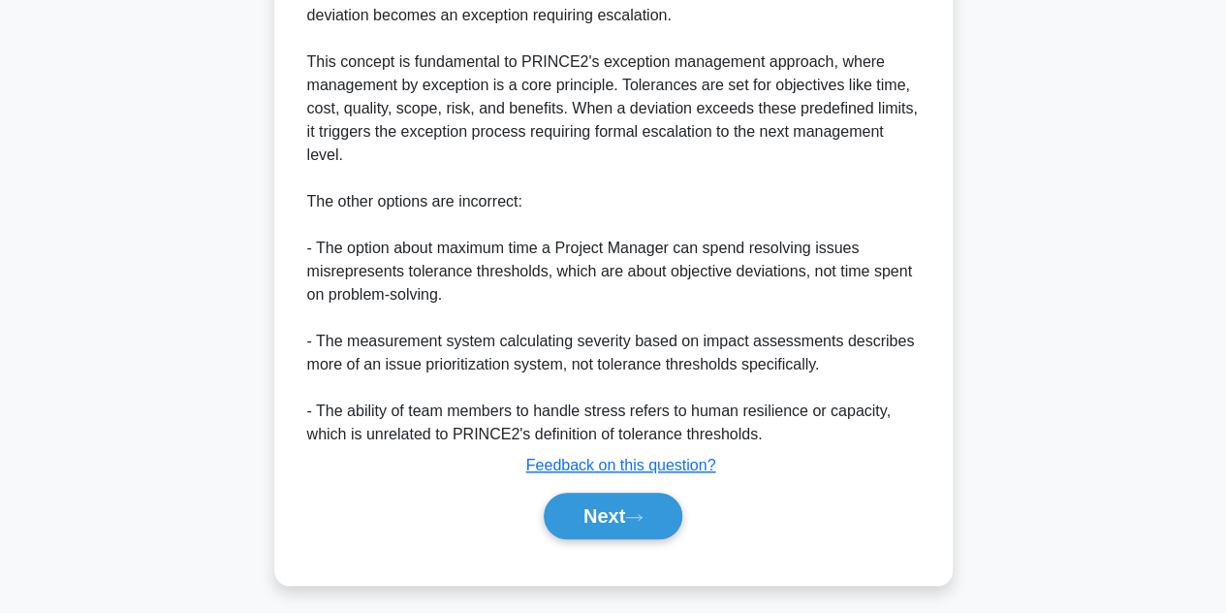
scroll to position [673, 0]
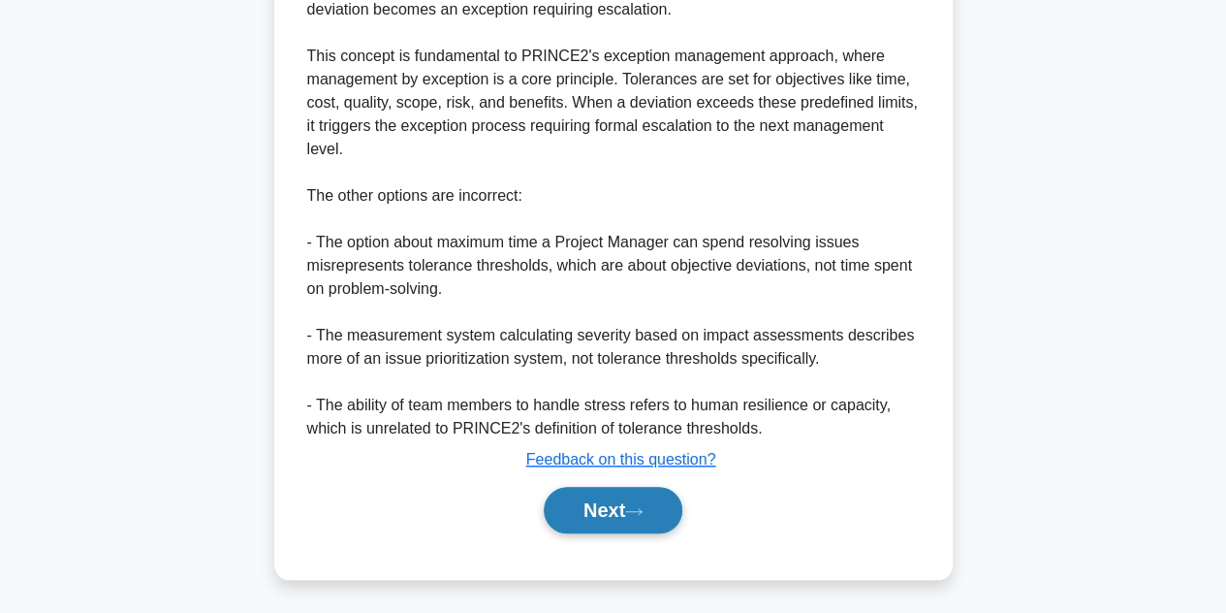
click at [611, 497] on button "Next" at bounding box center [613, 510] width 139 height 47
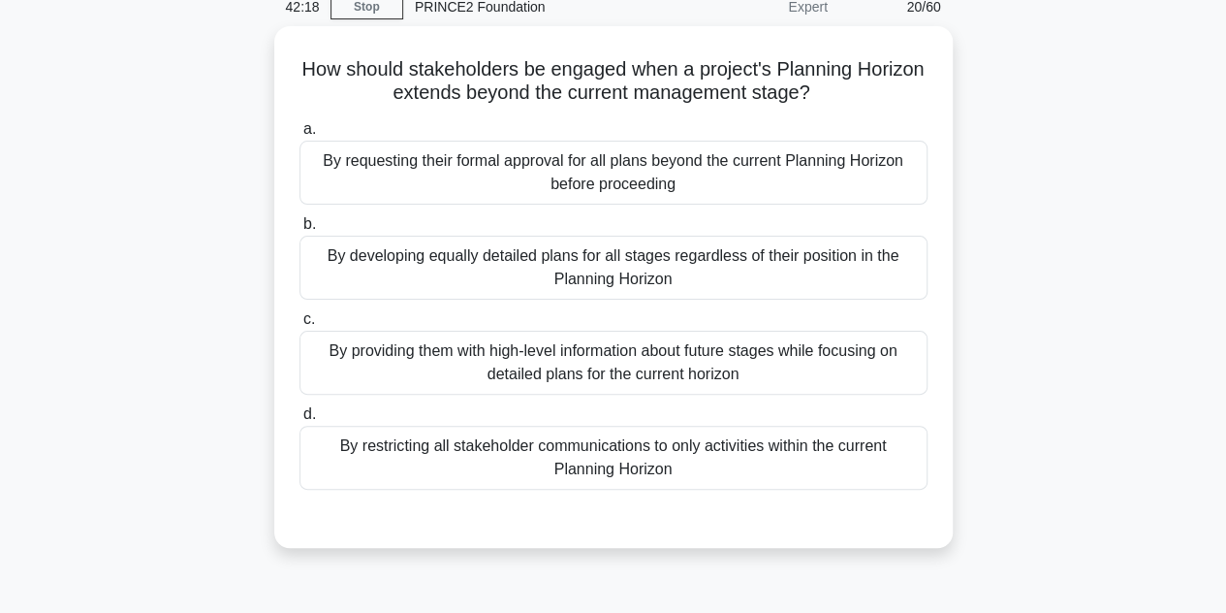
scroll to position [76, 0]
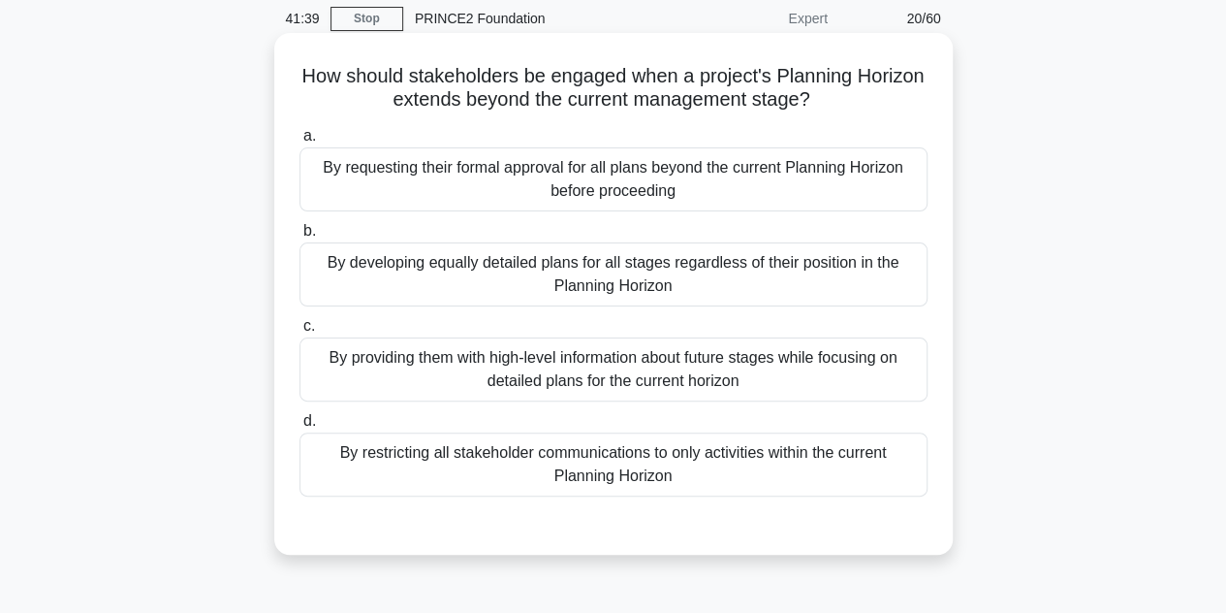
click at [624, 371] on div "By providing them with high-level information about future stages while focusin…" at bounding box center [613, 369] width 628 height 64
click at [299, 332] on input "c. By providing them with high-level information about future stages while focu…" at bounding box center [299, 326] width 0 height 13
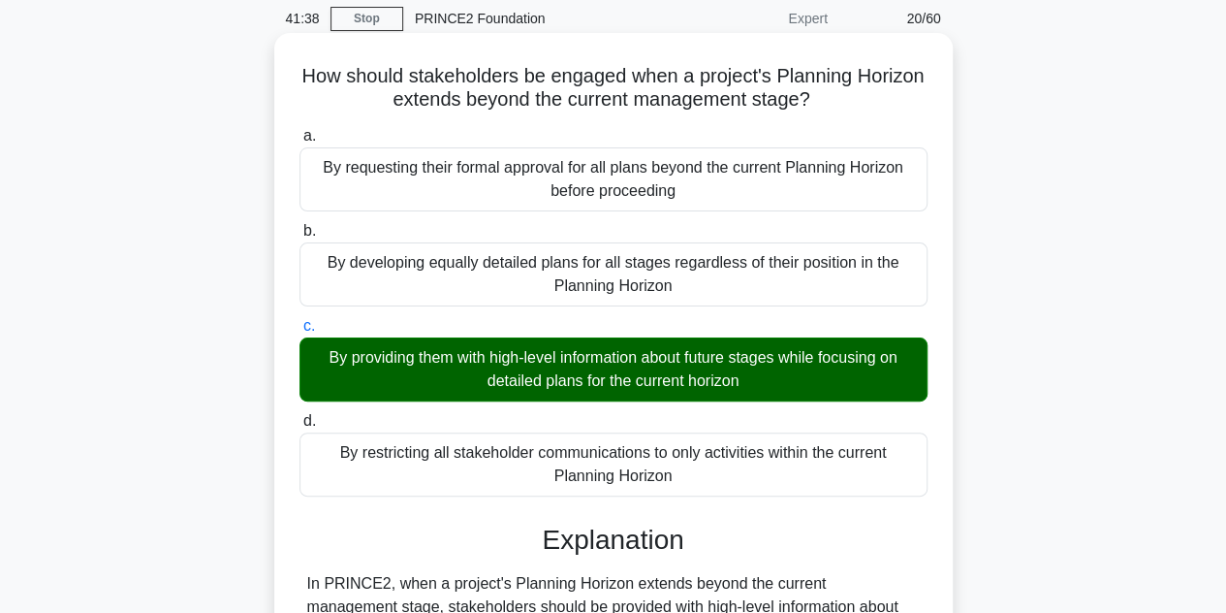
click at [624, 371] on div "By providing them with high-level information about future stages while focusin…" at bounding box center [613, 369] width 628 height 64
click at [299, 332] on input "c. By providing them with high-level information about future stages while focu…" at bounding box center [299, 326] width 0 height 13
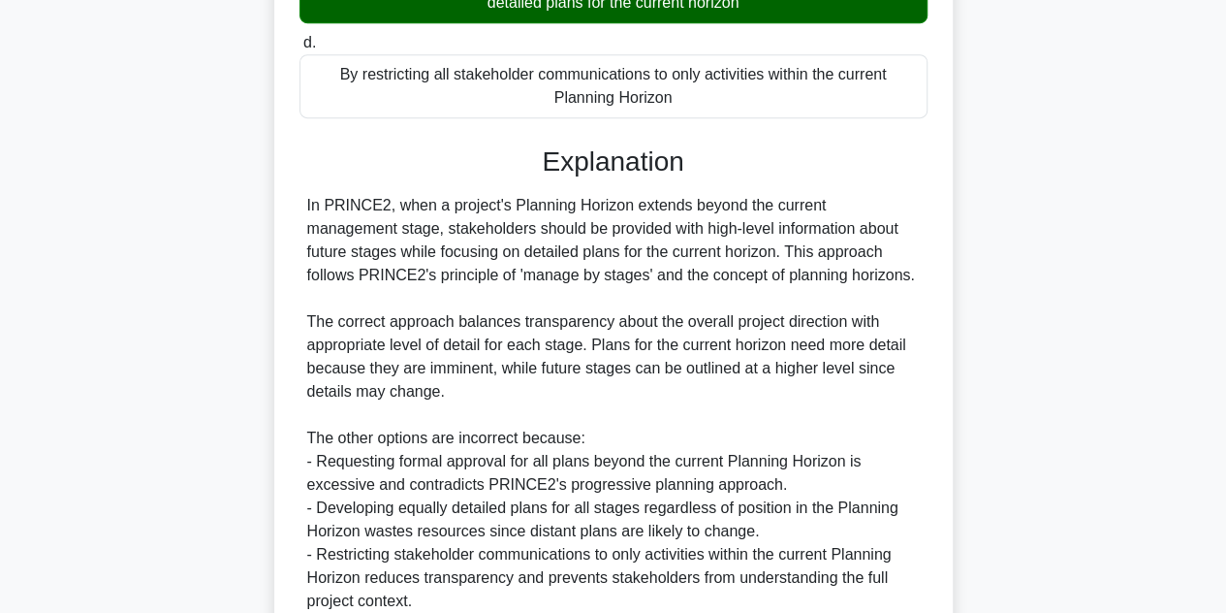
scroll to position [626, 0]
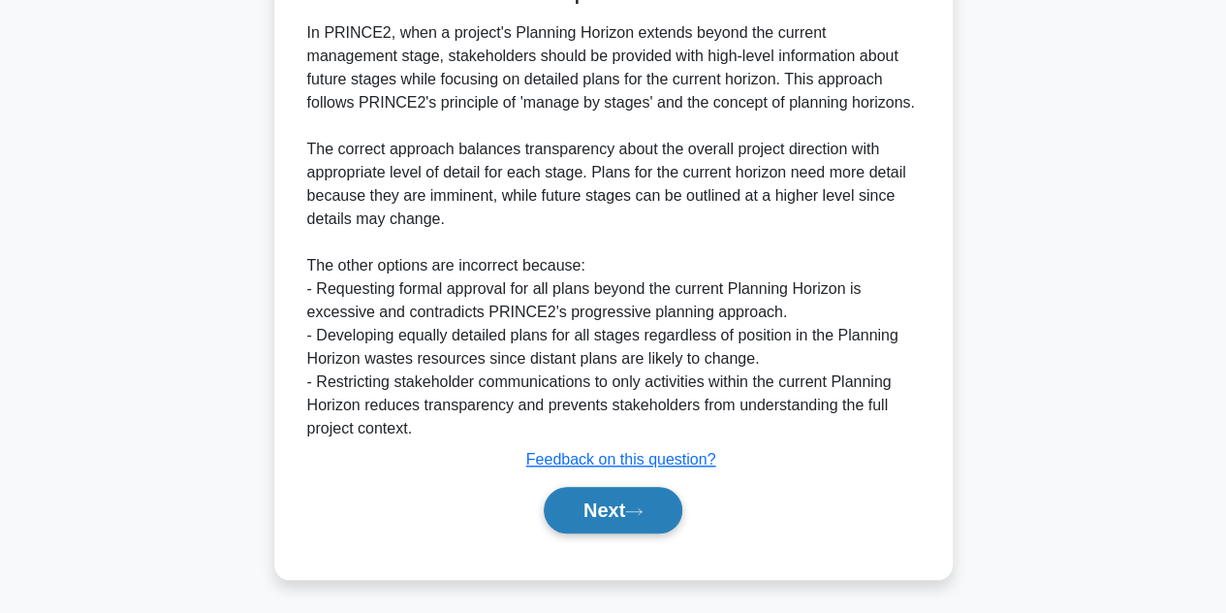
click at [587, 504] on button "Next" at bounding box center [613, 510] width 139 height 47
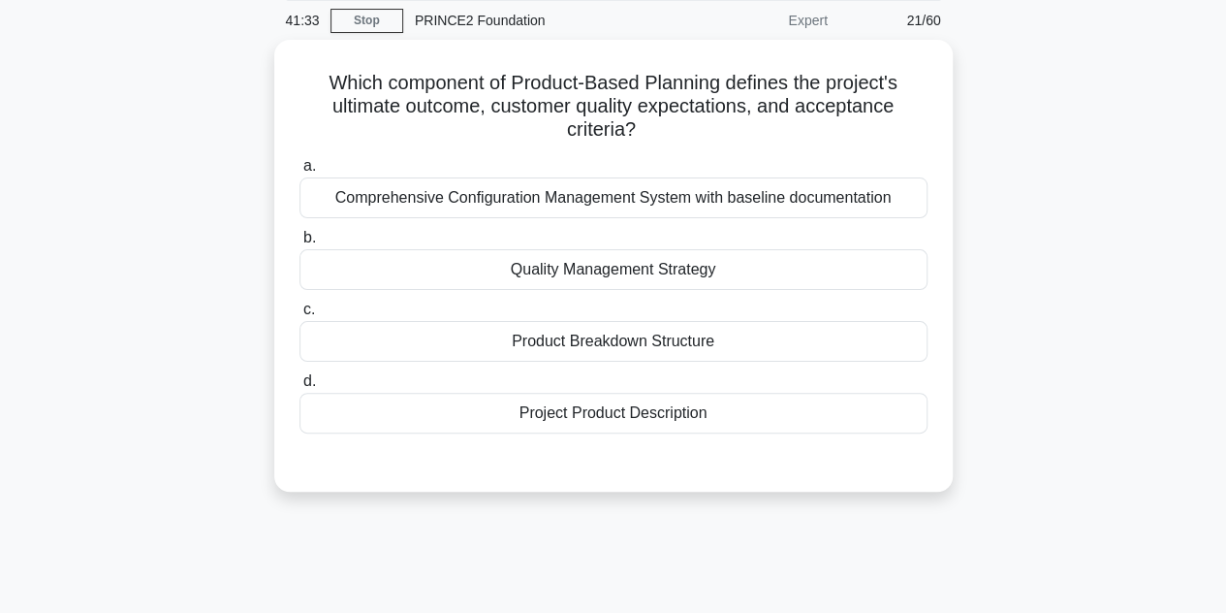
scroll to position [68, 0]
click at [695, 346] on div "Product Breakdown Structure" at bounding box center [613, 342] width 628 height 41
click at [299, 317] on input "c. Product Breakdown Structure" at bounding box center [299, 310] width 0 height 13
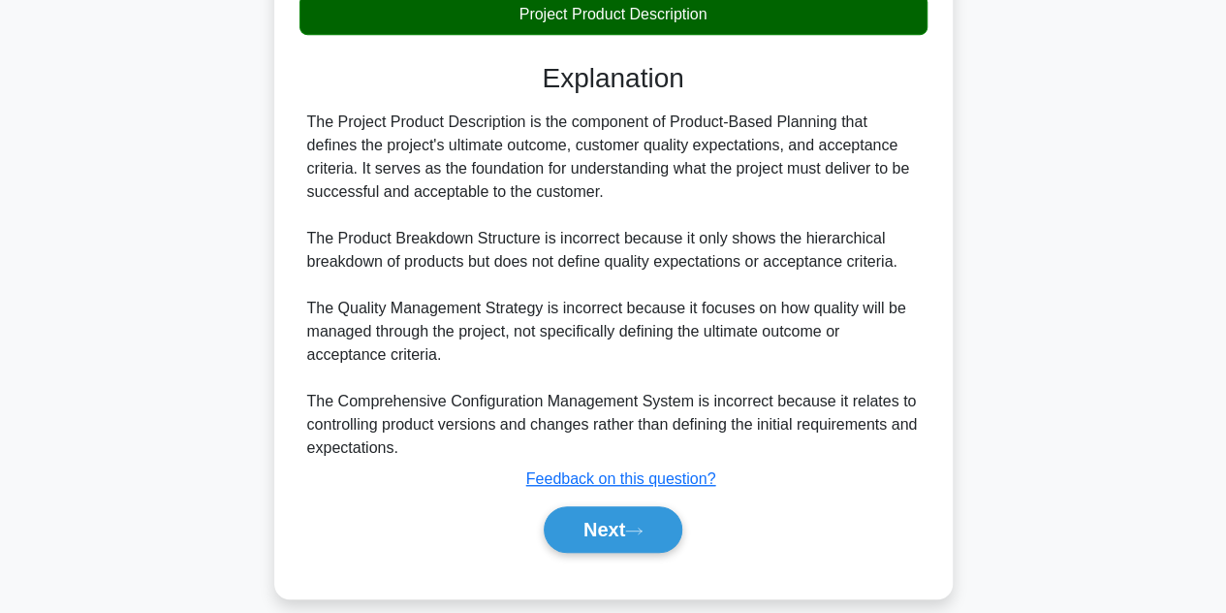
scroll to position [489, 0]
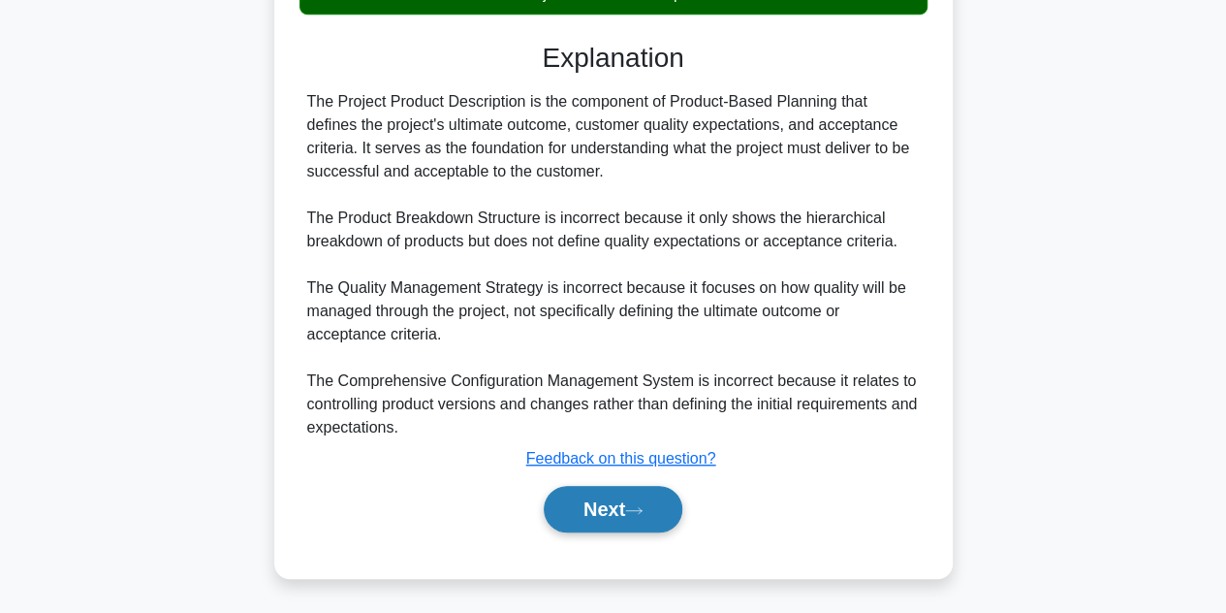
click at [590, 509] on button "Next" at bounding box center [613, 509] width 139 height 47
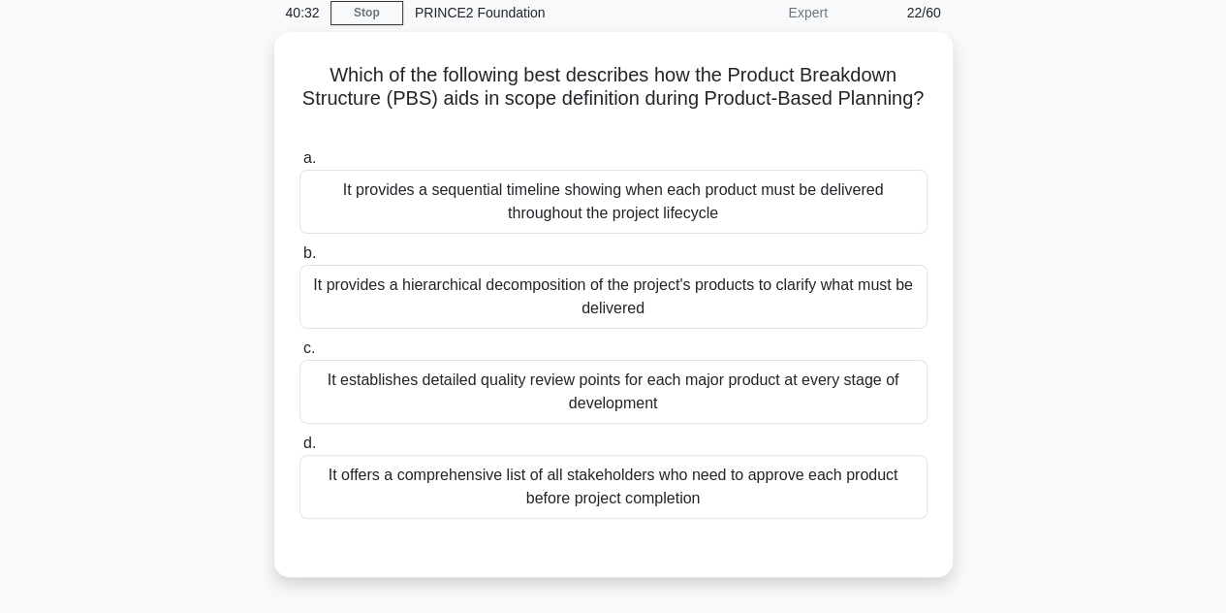
scroll to position [79, 0]
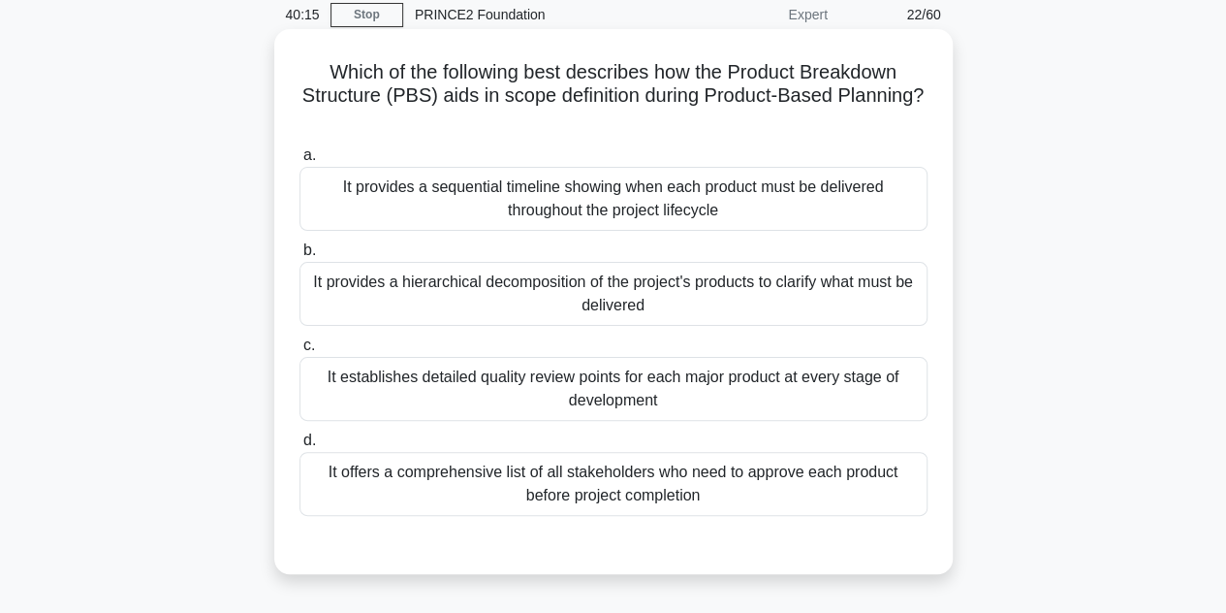
click at [621, 226] on div "It provides a sequential timeline showing when each product must be delivered t…" at bounding box center [613, 199] width 628 height 64
click at [299, 162] on input "a. It provides a sequential timeline showing when each product must be delivere…" at bounding box center [299, 155] width 0 height 13
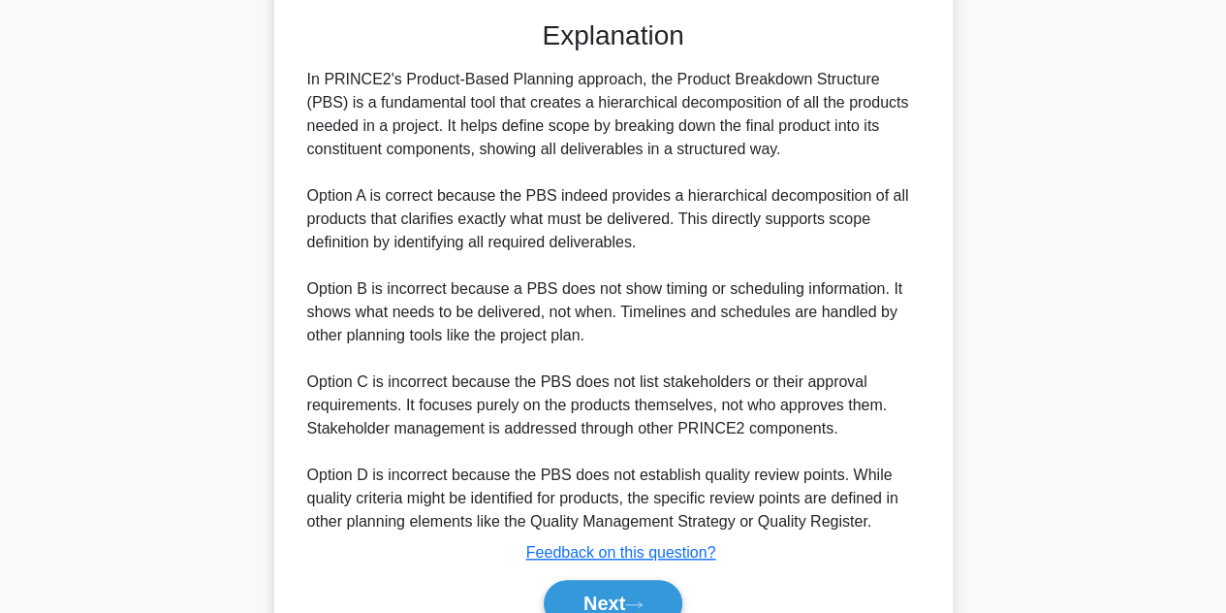
scroll to position [699, 0]
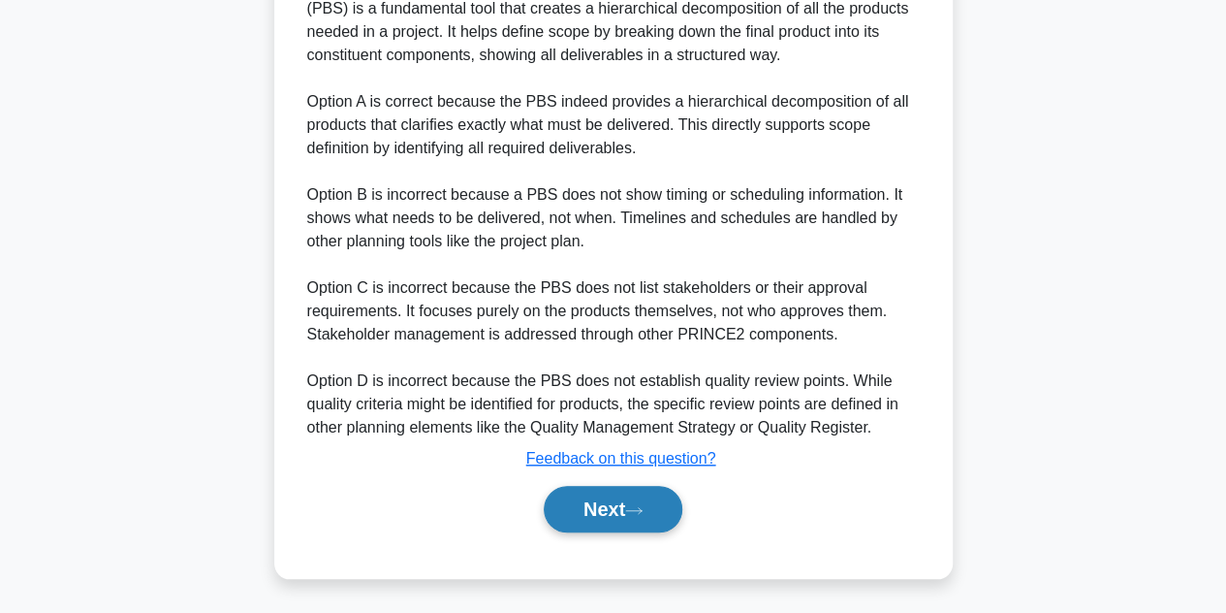
click at [611, 511] on button "Next" at bounding box center [613, 509] width 139 height 47
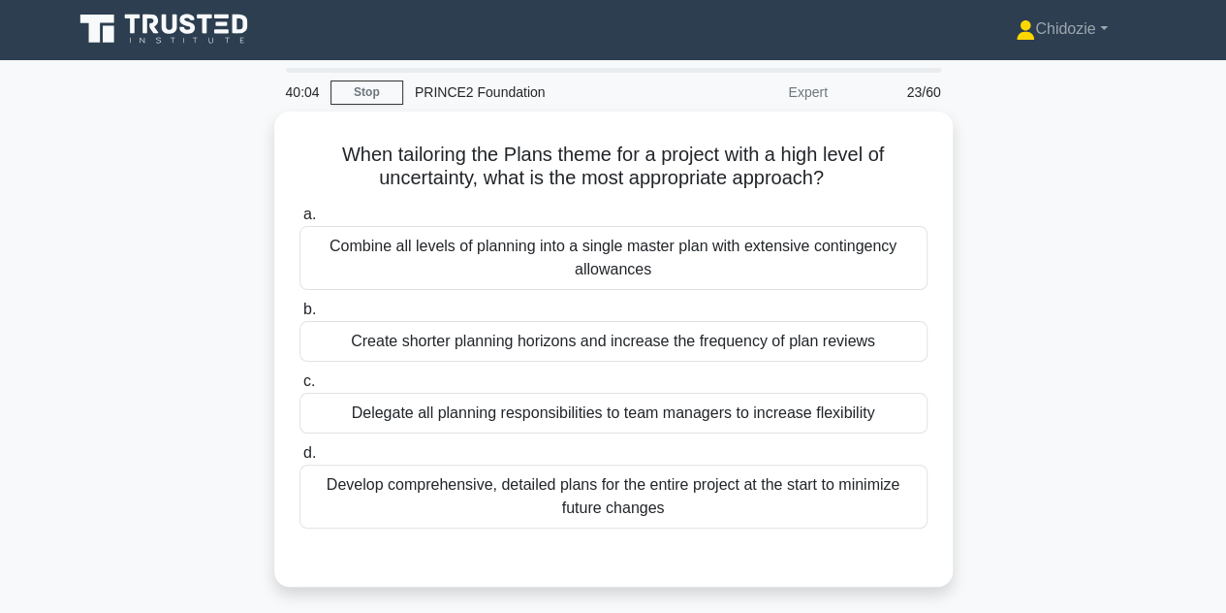
scroll to position [0, 0]
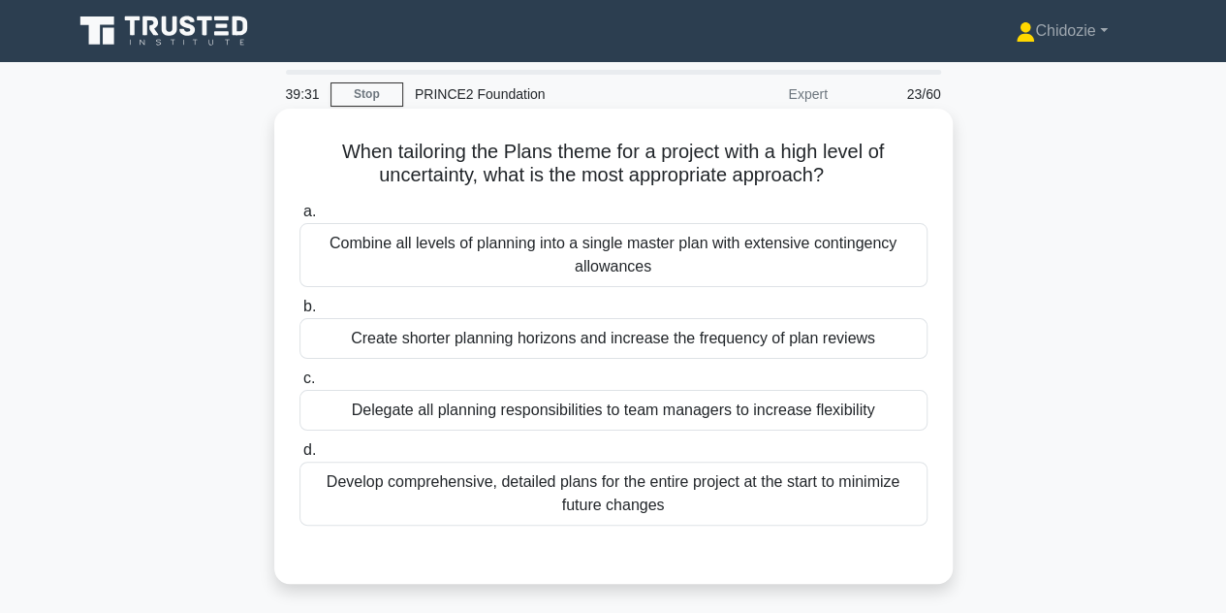
click at [663, 485] on div "Develop comprehensive, detailed plans for the entire project at the start to mi…" at bounding box center [613, 493] width 628 height 64
click at [299, 456] on input "d. Develop comprehensive, detailed plans for the entire project at the start to…" at bounding box center [299, 450] width 0 height 13
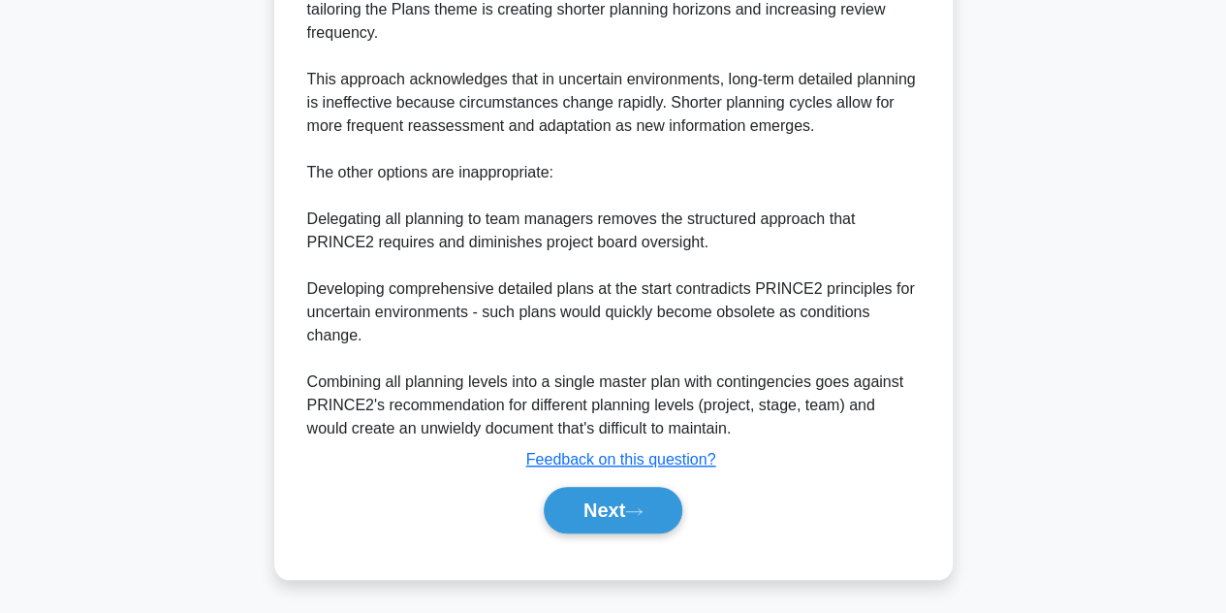
scroll to position [629, 0]
click at [614, 509] on button "Next" at bounding box center [613, 509] width 139 height 47
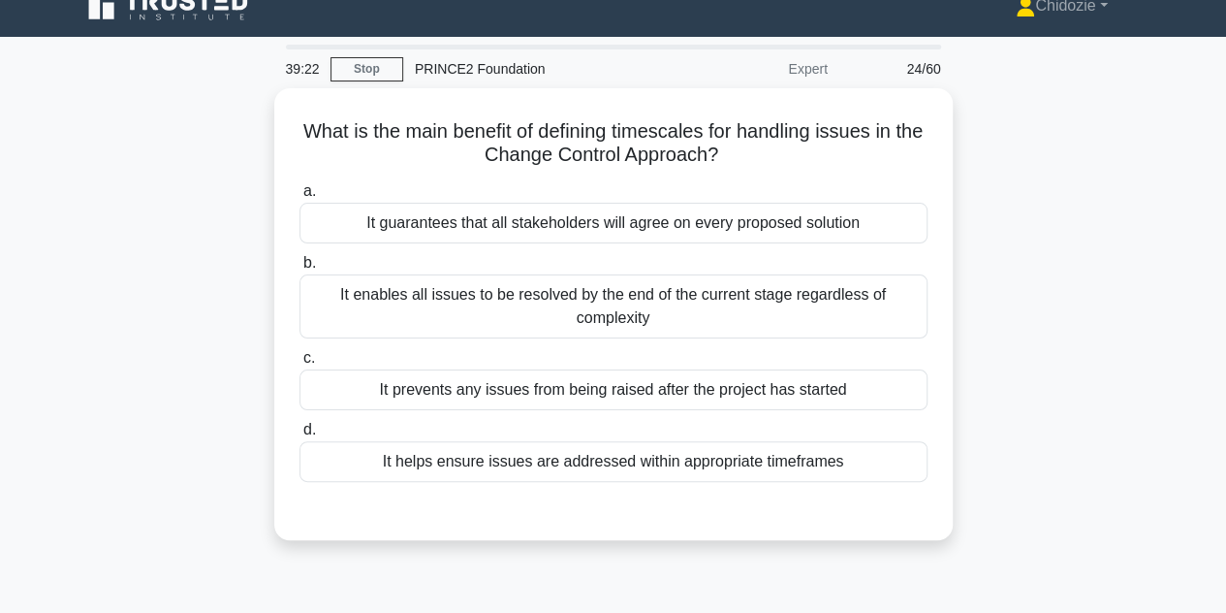
scroll to position [25, 0]
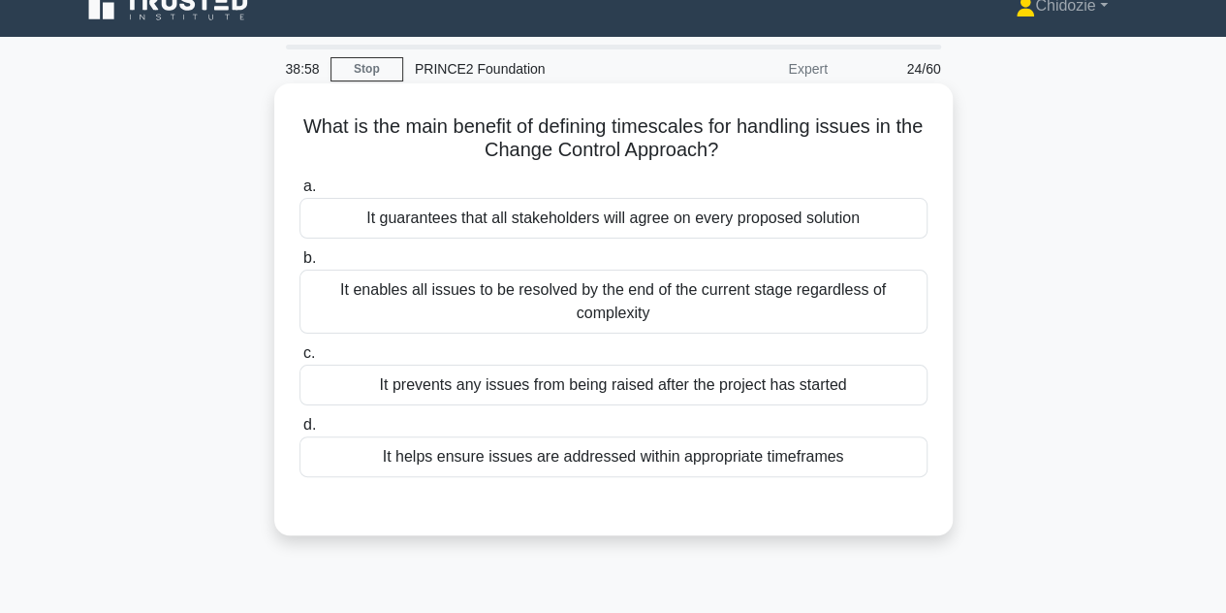
click at [681, 309] on div "It enables all issues to be resolved by the end of the current stage regardless…" at bounding box center [613, 301] width 628 height 64
click at [299, 265] on input "b. It enables all issues to be resolved by the end of the current stage regardl…" at bounding box center [299, 258] width 0 height 13
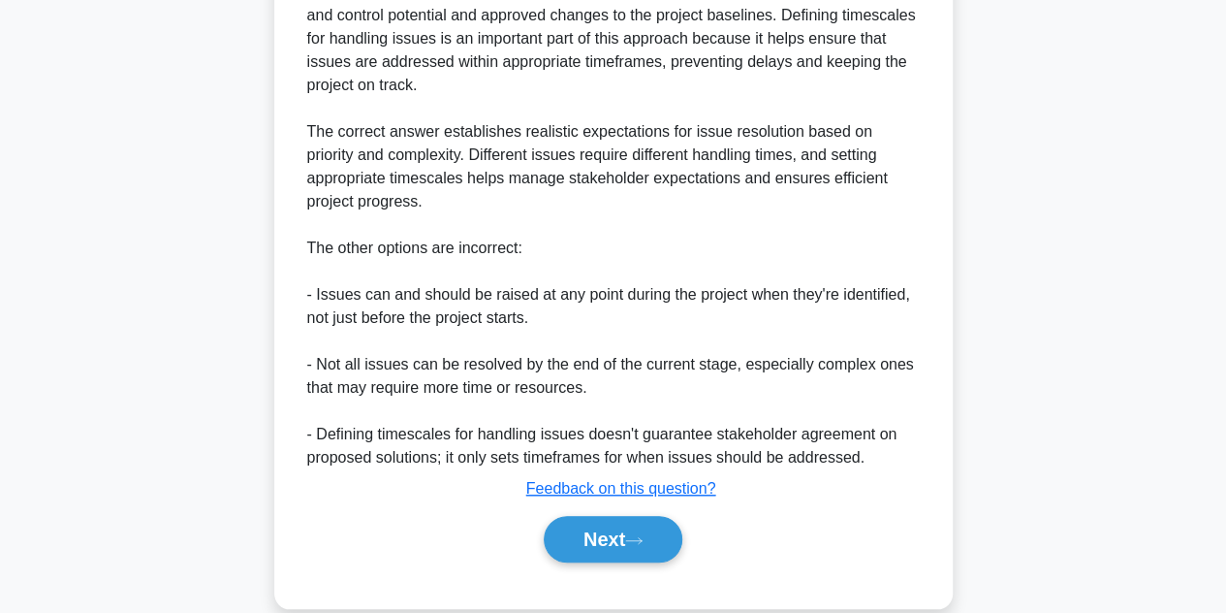
scroll to position [606, 0]
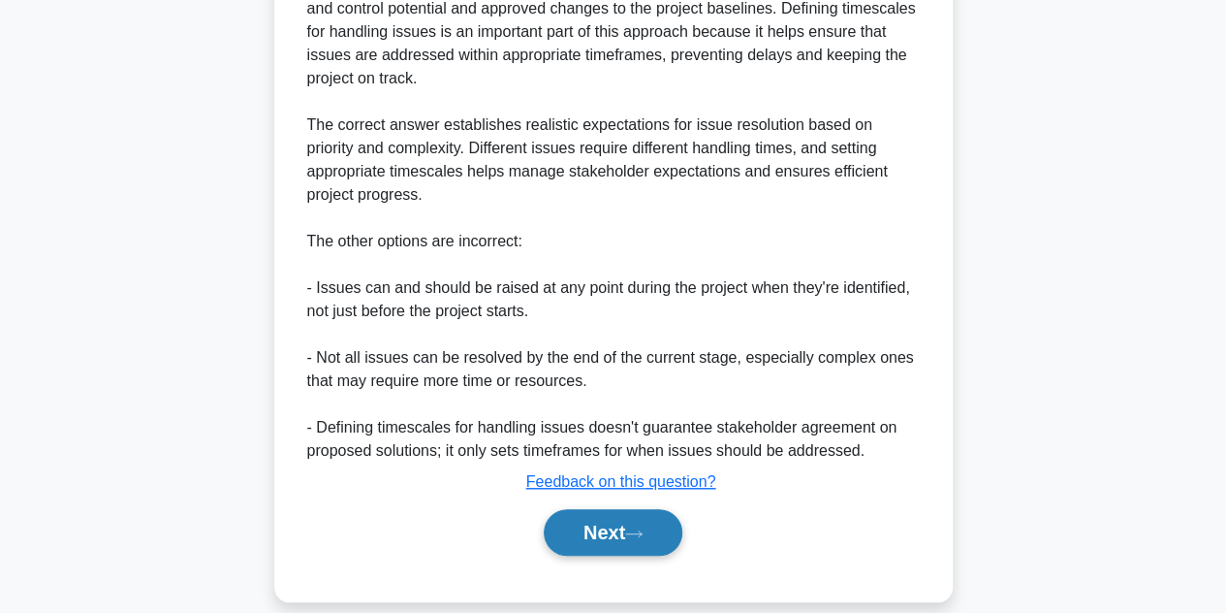
click at [595, 518] on button "Next" at bounding box center [613, 532] width 139 height 47
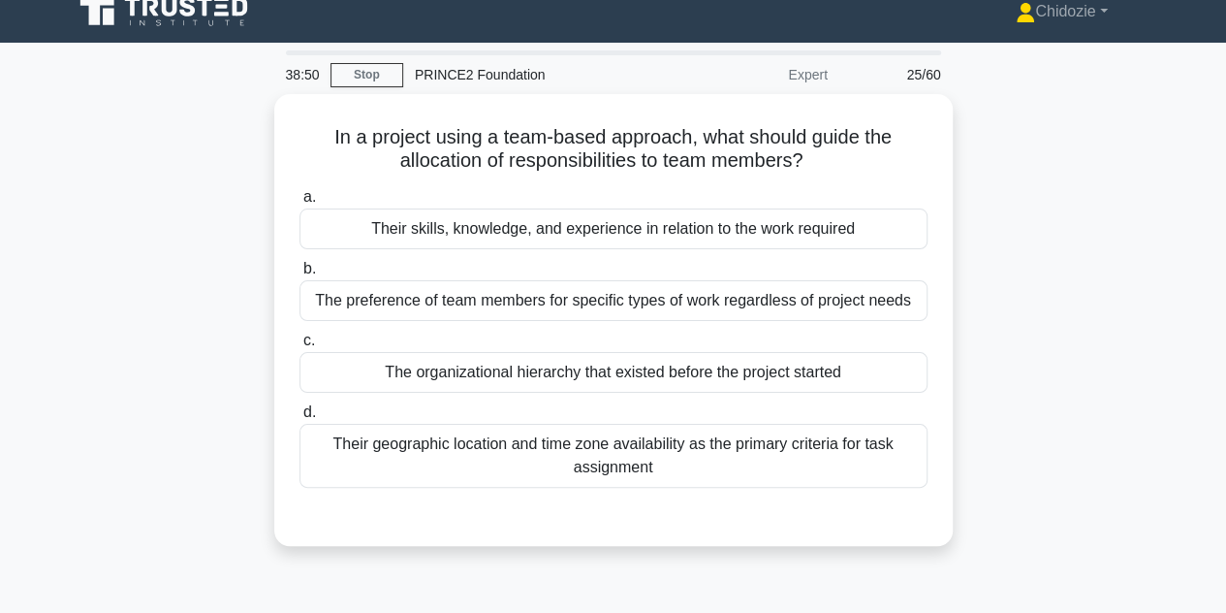
scroll to position [19, 0]
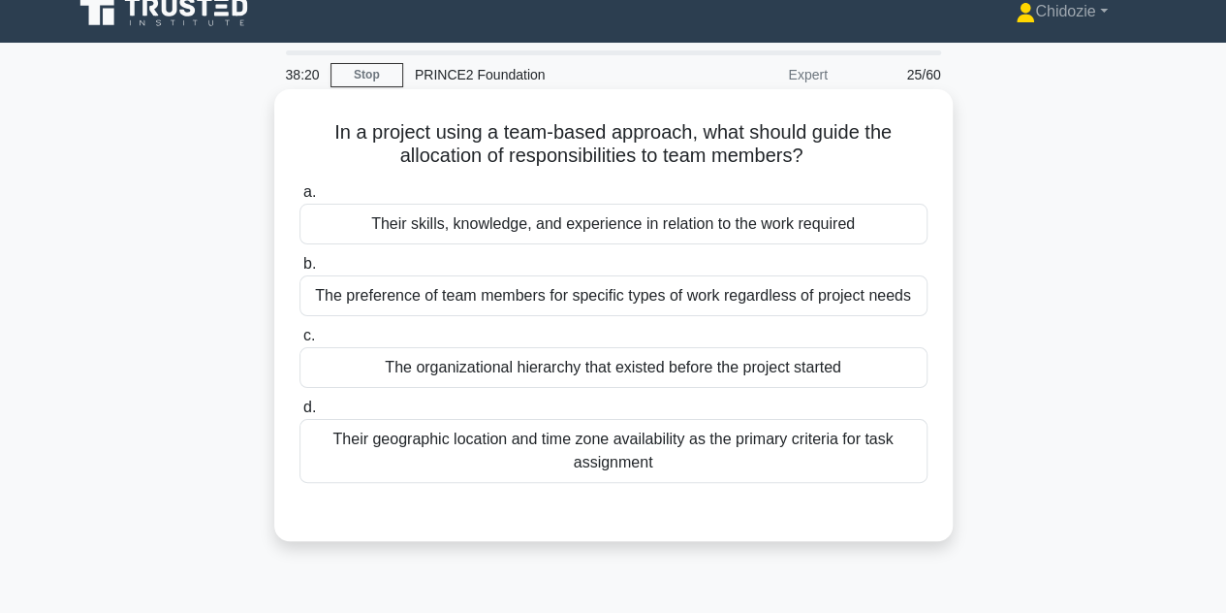
click at [572, 226] on div "Their skills, knowledge, and experience in relation to the work required" at bounding box center [613, 224] width 628 height 41
click at [299, 199] on input "a. Their skills, knowledge, and experience in relation to the work required" at bounding box center [299, 192] width 0 height 13
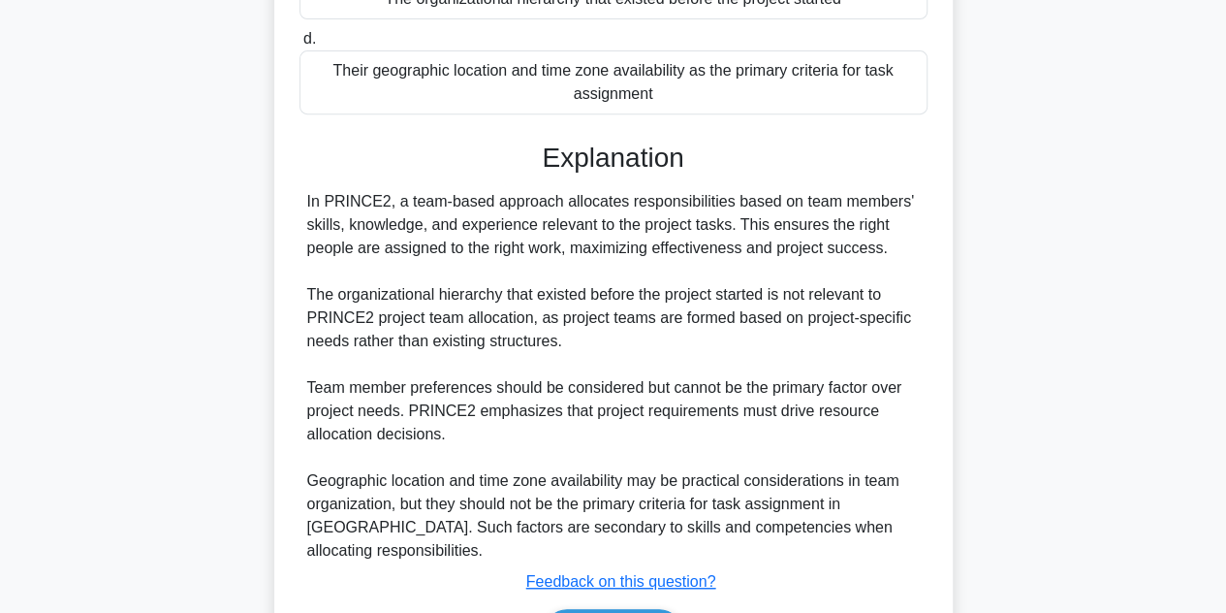
scroll to position [487, 0]
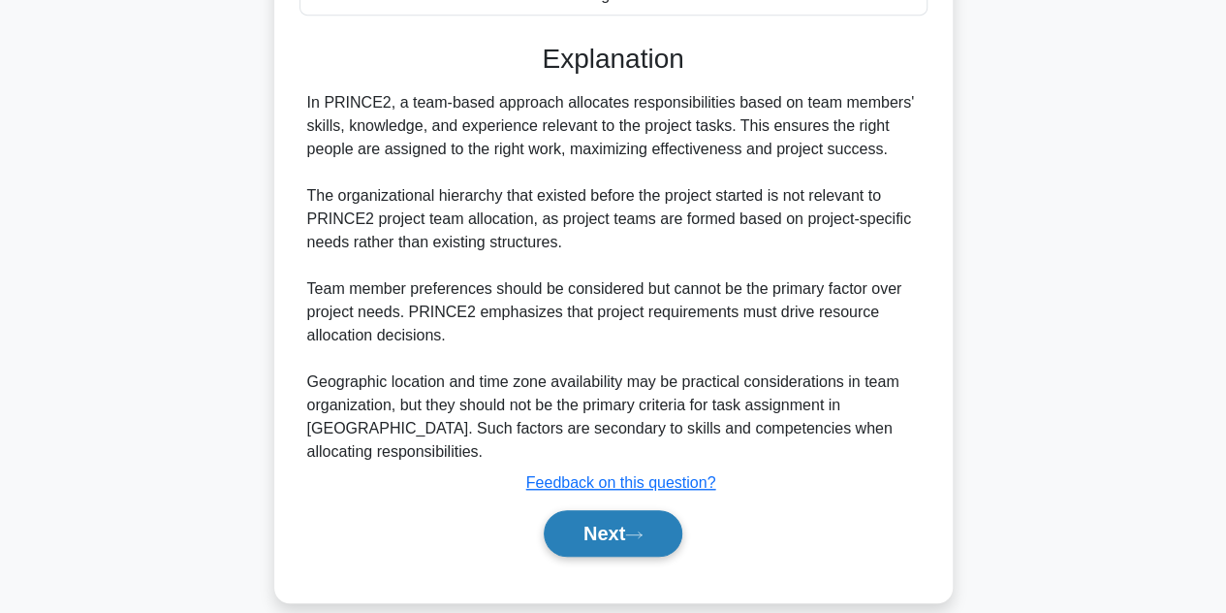
click at [568, 515] on button "Next" at bounding box center [613, 533] width 139 height 47
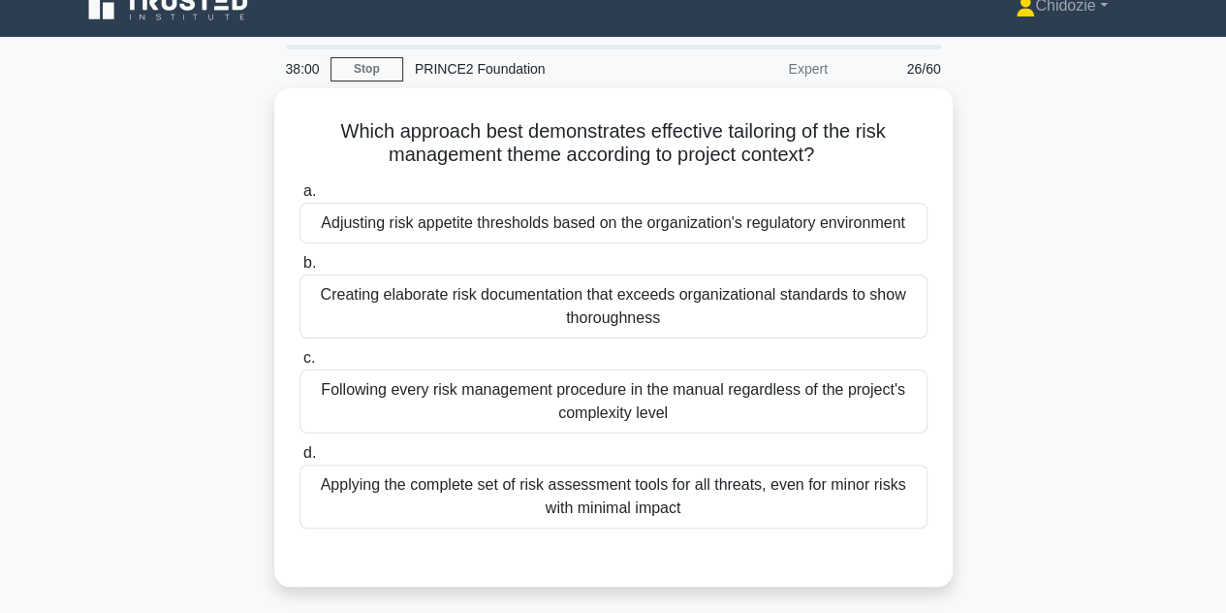
scroll to position [23, 0]
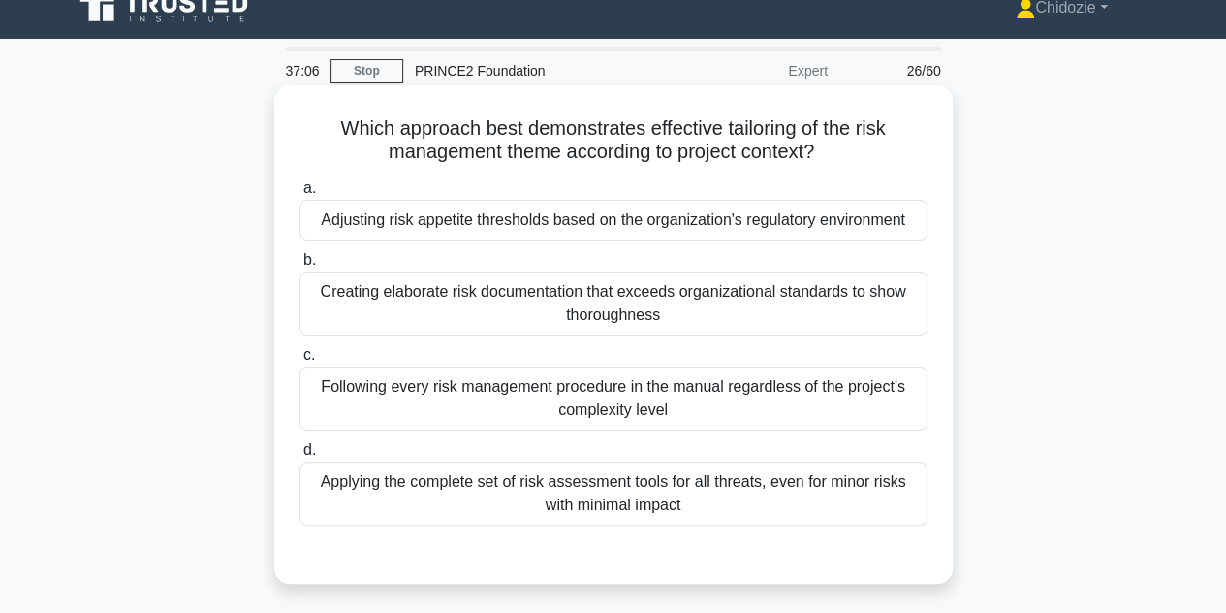
click at [590, 215] on div "Adjusting risk appetite thresholds based on the organization's regulatory envir…" at bounding box center [613, 220] width 628 height 41
click at [299, 195] on input "a. Adjusting risk appetite thresholds based on the organization's regulatory en…" at bounding box center [299, 188] width 0 height 13
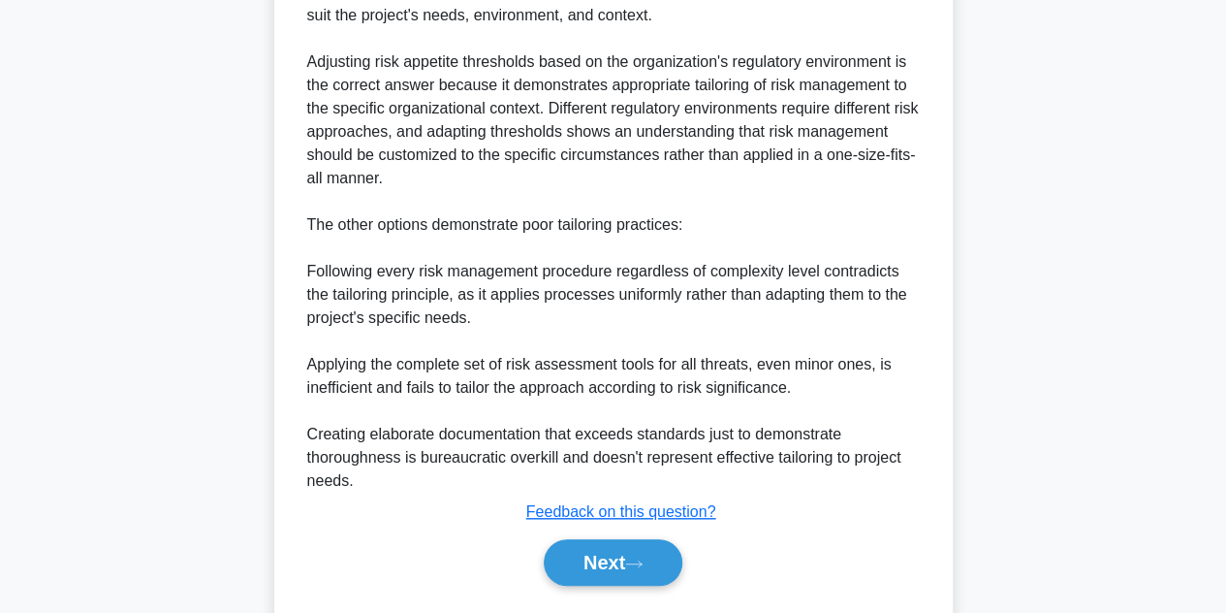
scroll to position [696, 0]
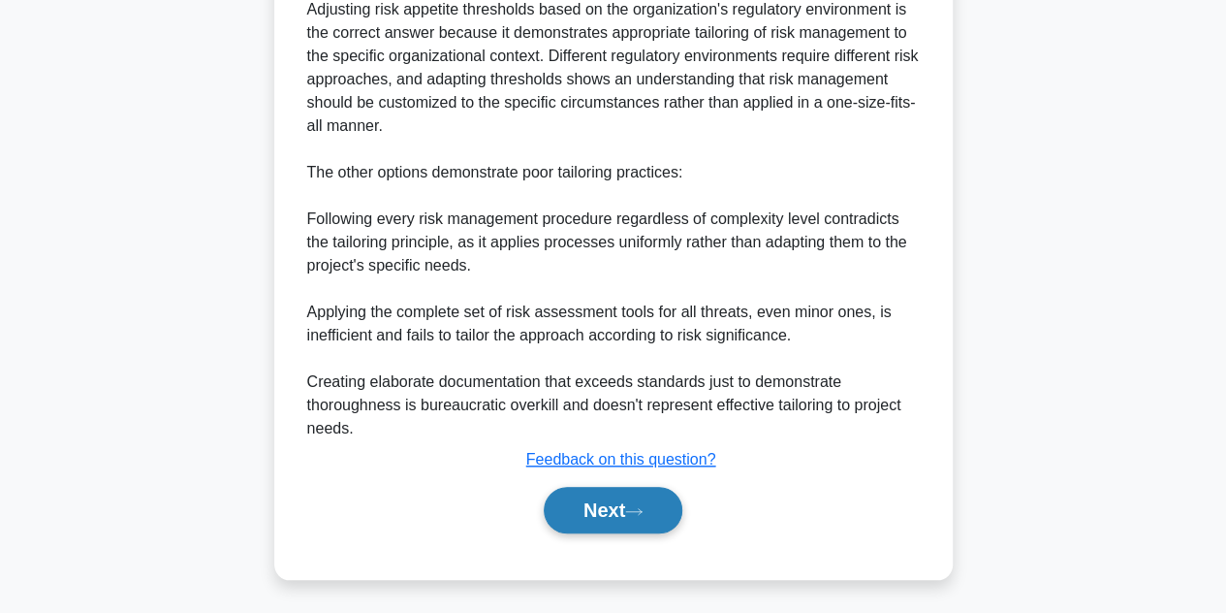
click at [599, 505] on button "Next" at bounding box center [613, 510] width 139 height 47
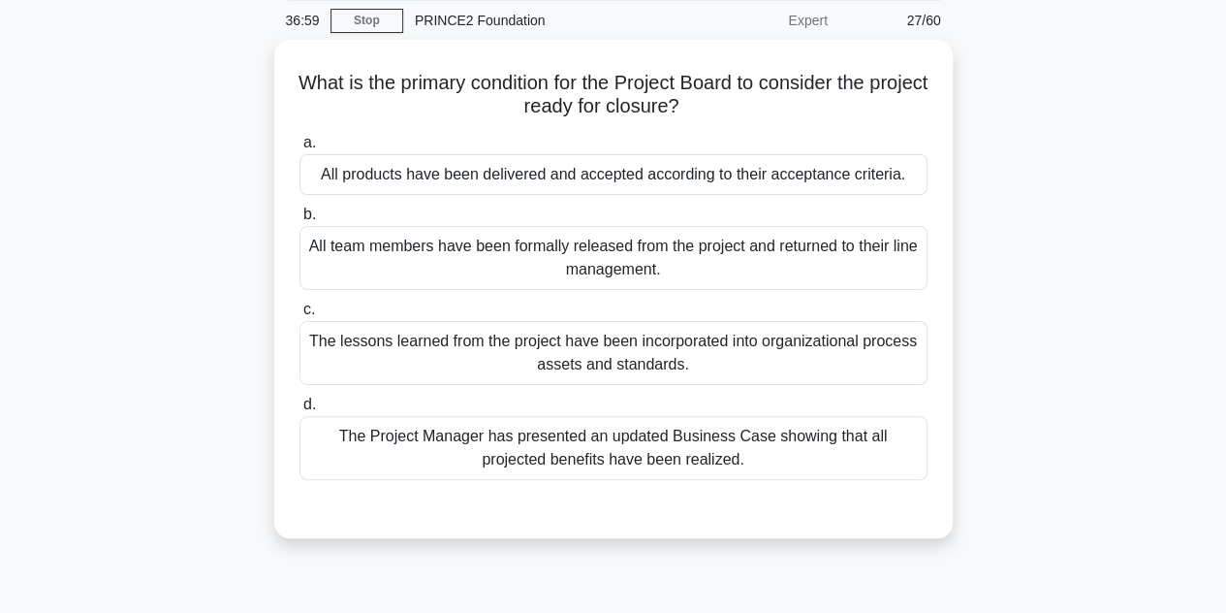
scroll to position [70, 0]
click at [514, 185] on div "All products have been delivered and accepted according to their acceptance cri…" at bounding box center [613, 173] width 628 height 41
click at [299, 148] on input "a. All products have been delivered and accepted according to their acceptance …" at bounding box center [299, 142] width 0 height 13
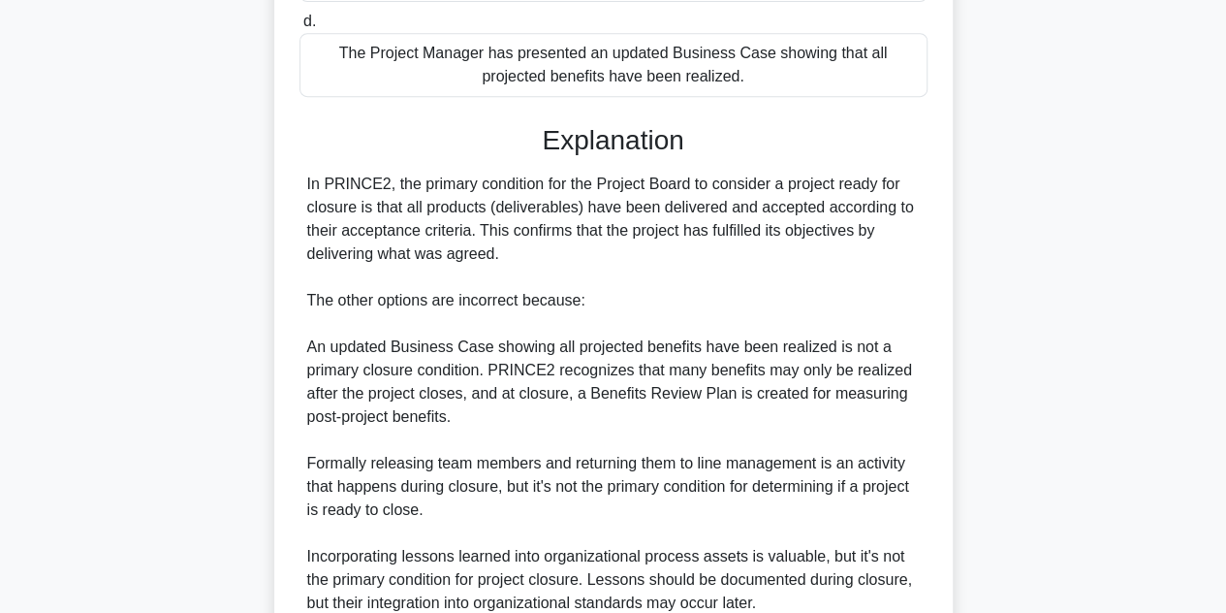
scroll to position [626, 0]
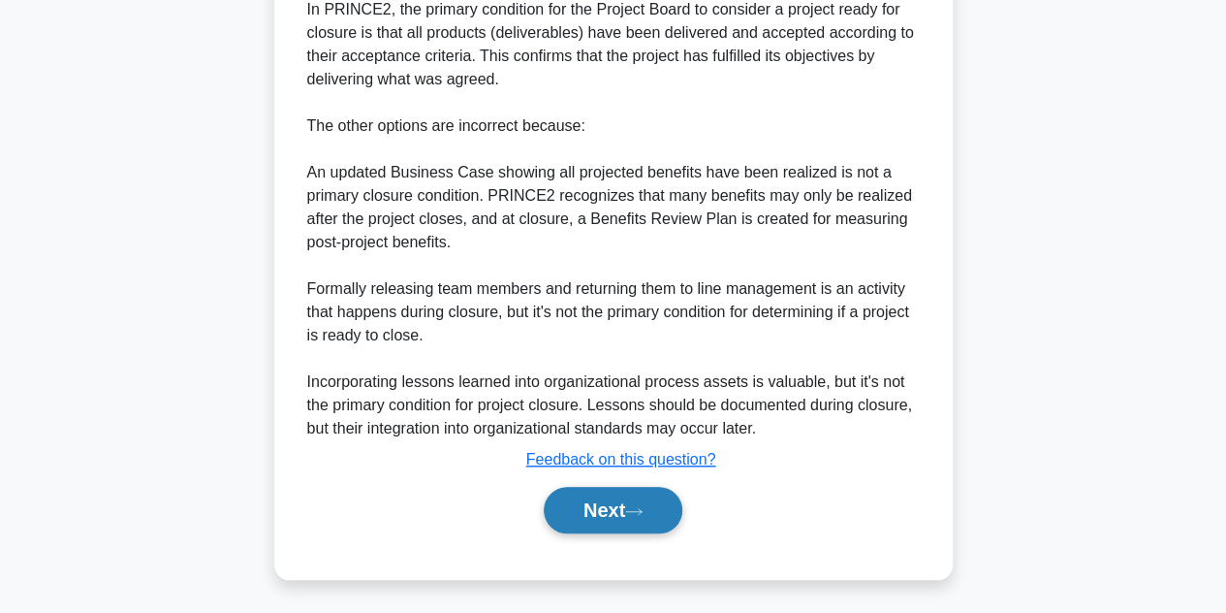
click at [592, 496] on button "Next" at bounding box center [613, 510] width 139 height 47
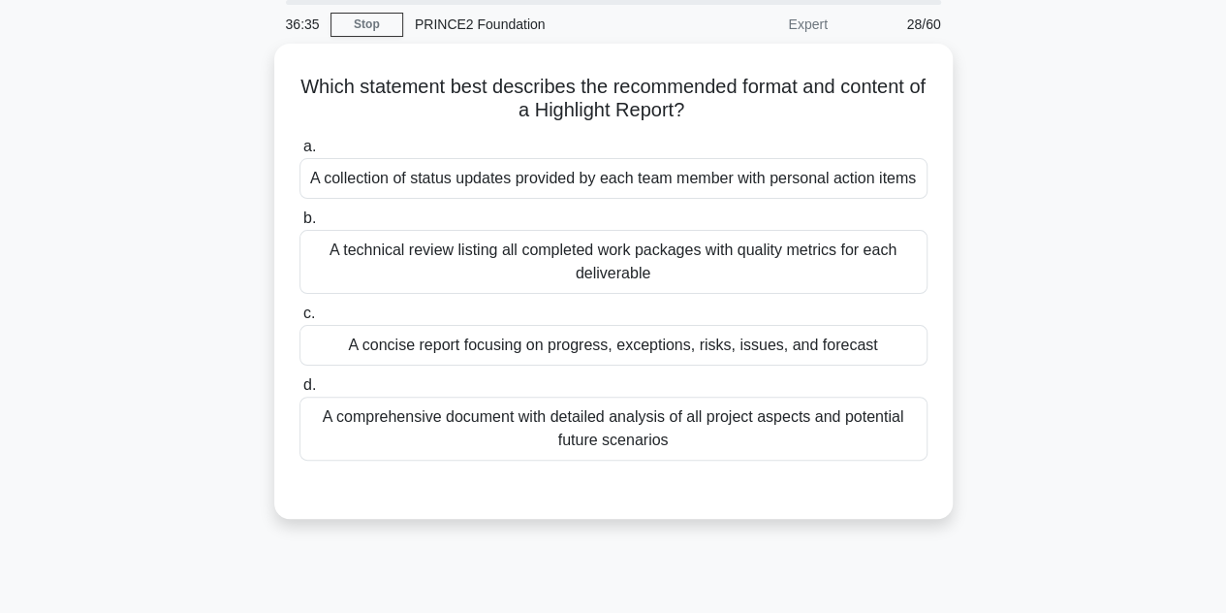
scroll to position [68, 0]
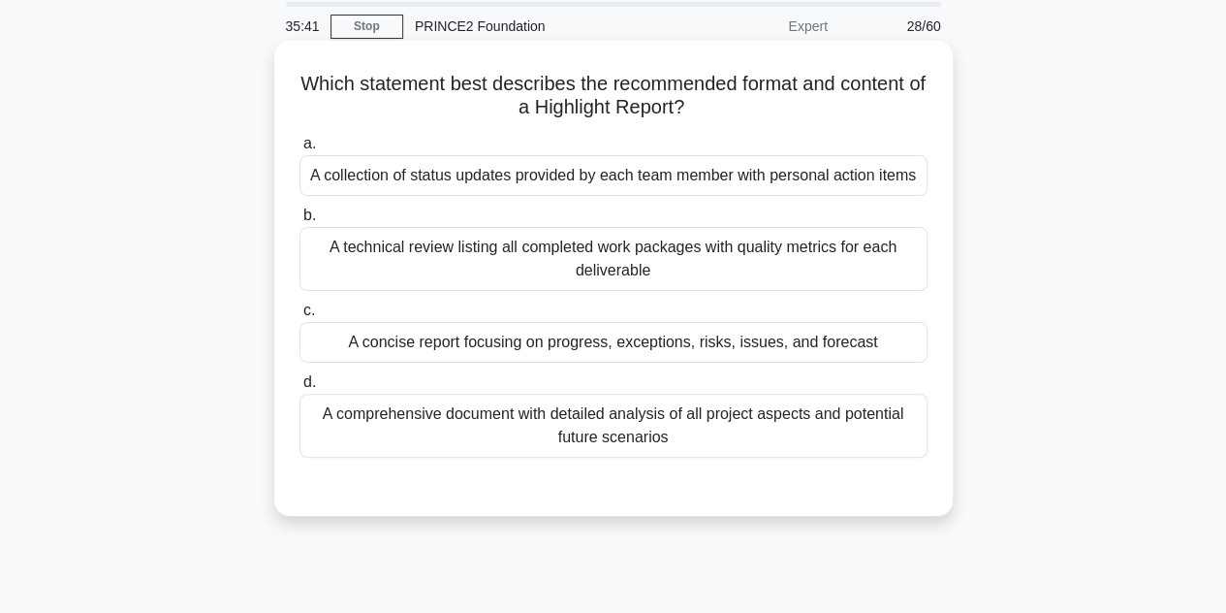
click at [688, 356] on div "A concise report focusing on progress, exceptions, risks, issues, and forecast" at bounding box center [613, 342] width 628 height 41
click at [299, 317] on input "c. A concise report focusing on progress, exceptions, risks, issues, and foreca…" at bounding box center [299, 310] width 0 height 13
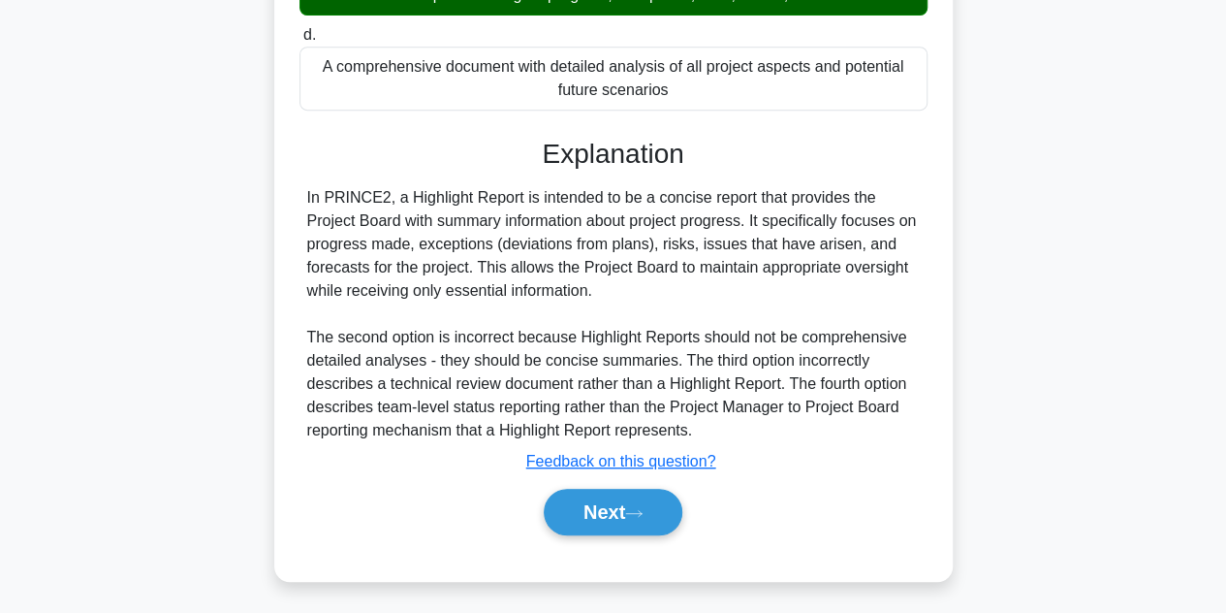
scroll to position [434, 0]
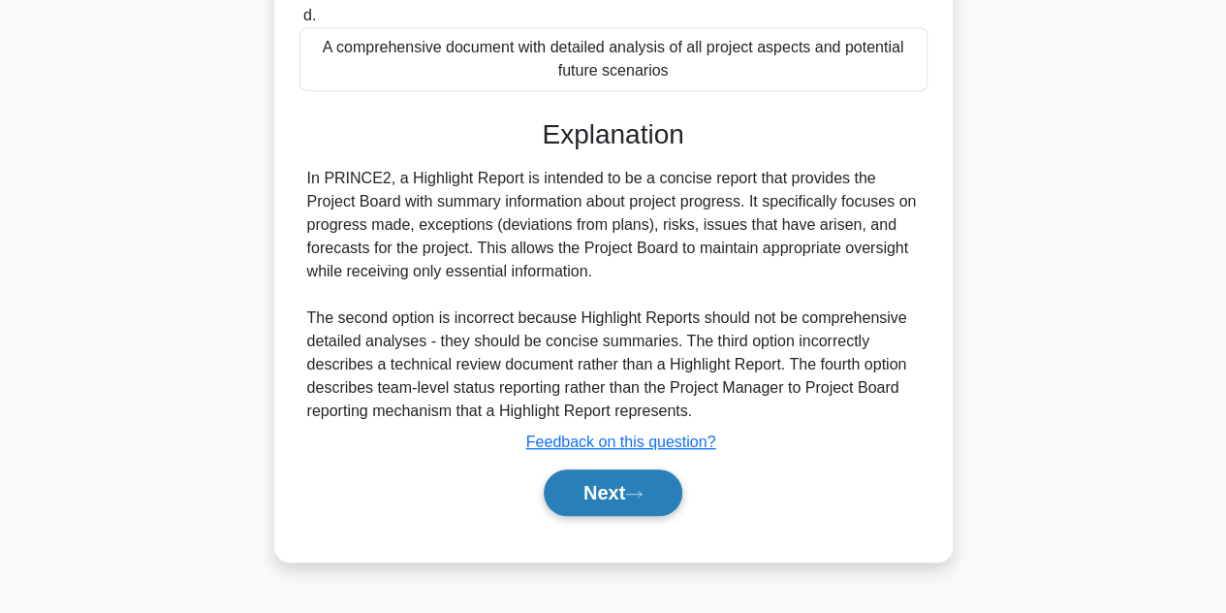
click at [613, 491] on button "Next" at bounding box center [613, 492] width 139 height 47
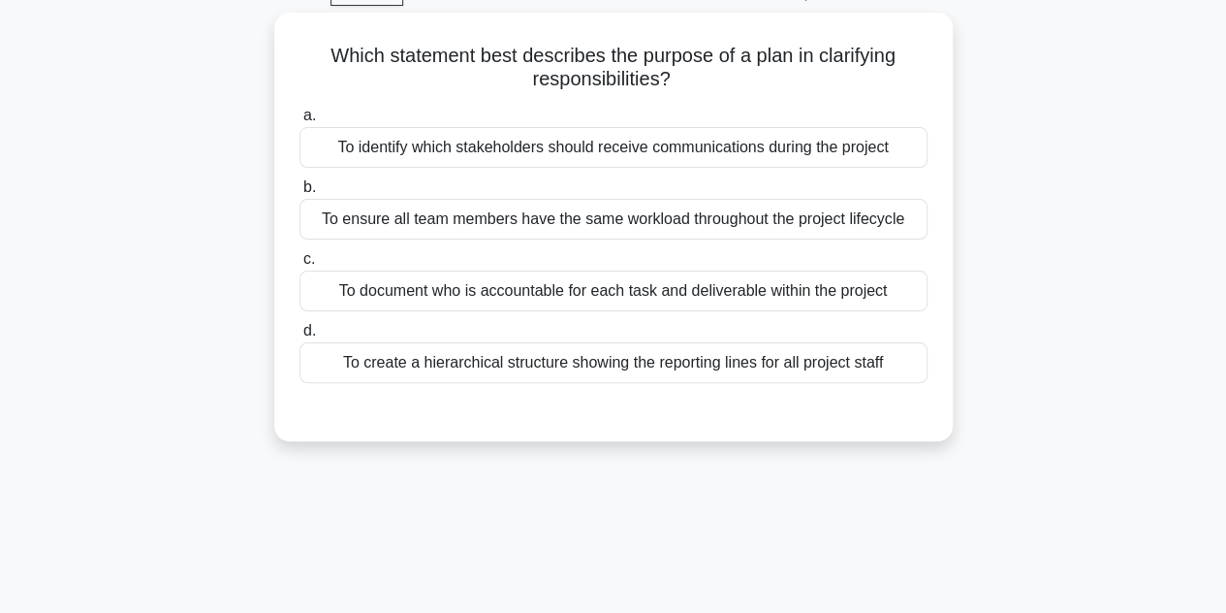
scroll to position [0, 0]
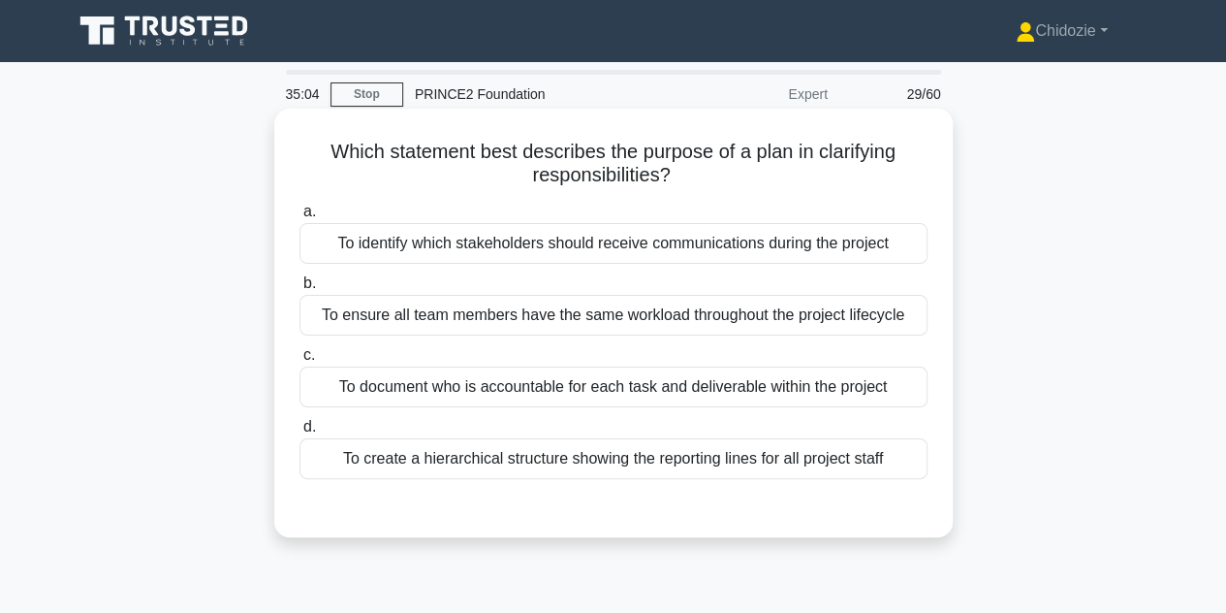
click at [629, 385] on div "To document who is accountable for each task and deliverable within the project" at bounding box center [613, 386] width 628 height 41
click at [299, 361] on input "c. To document who is accountable for each task and deliverable within the proj…" at bounding box center [299, 355] width 0 height 13
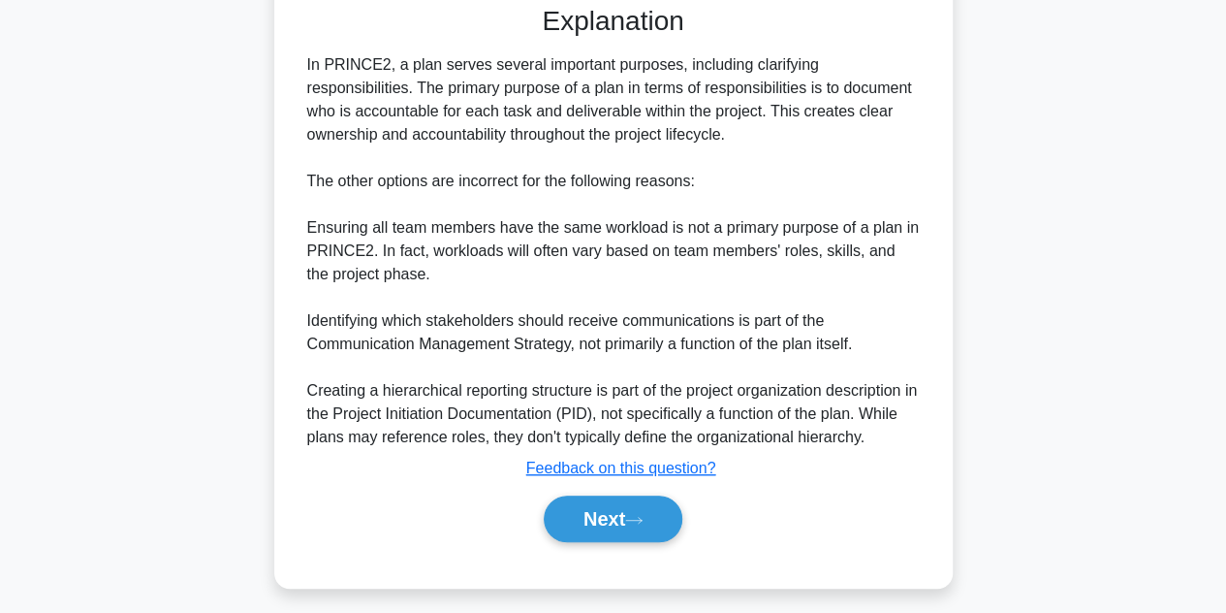
scroll to position [510, 0]
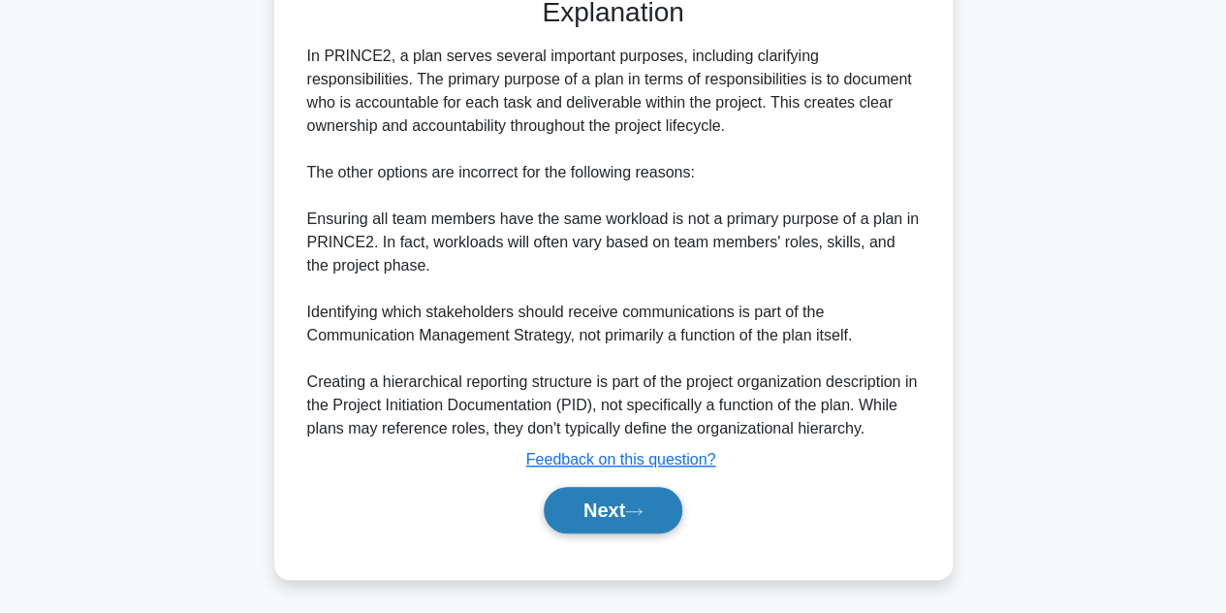
click at [589, 498] on button "Next" at bounding box center [613, 510] width 139 height 47
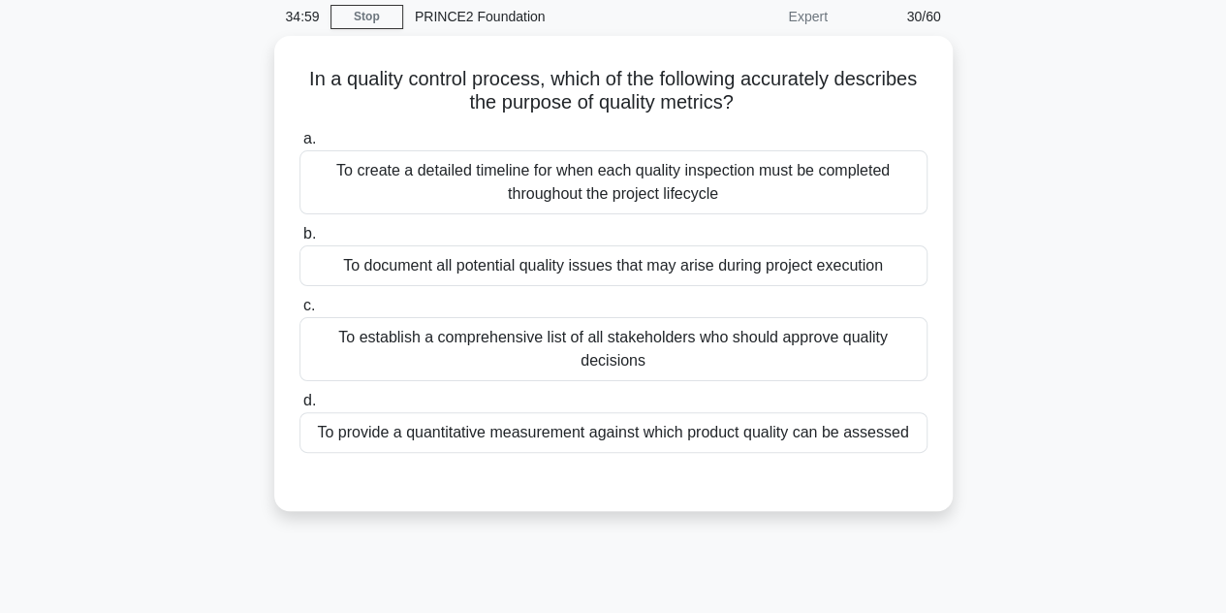
scroll to position [74, 0]
click at [657, 435] on div "To provide a quantitative measurement against which product quality can be asse…" at bounding box center [613, 431] width 628 height 41
click at [299, 406] on input "d. To provide a quantitative measurement against which product quality can be a…" at bounding box center [299, 399] width 0 height 13
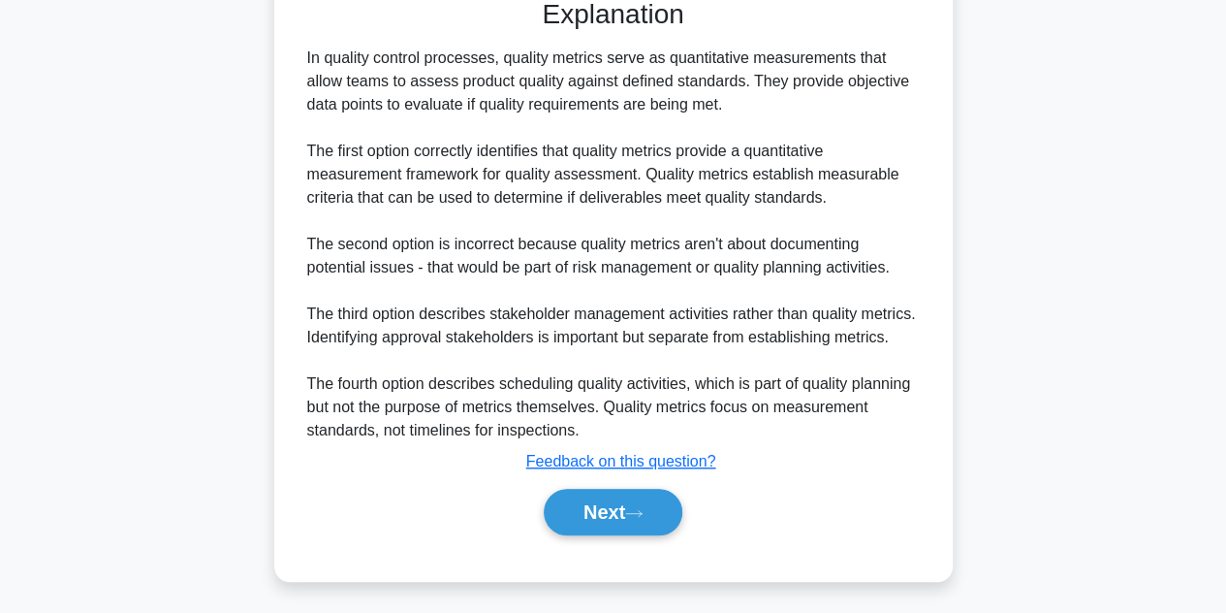
scroll to position [556, 0]
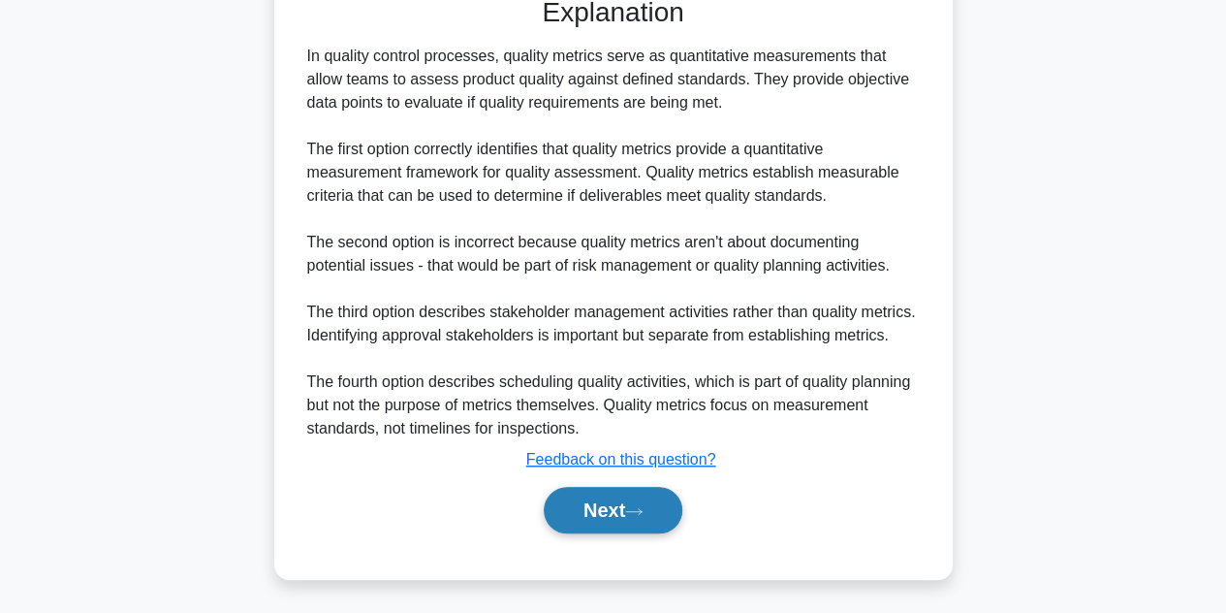
click at [592, 501] on button "Next" at bounding box center [613, 510] width 139 height 47
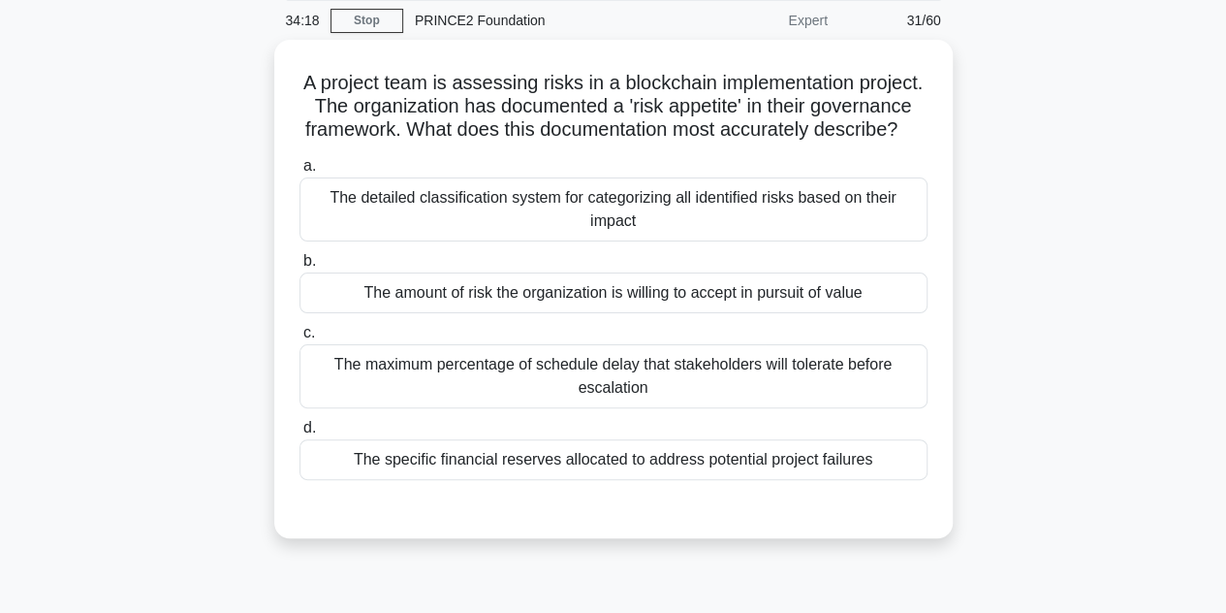
scroll to position [56, 0]
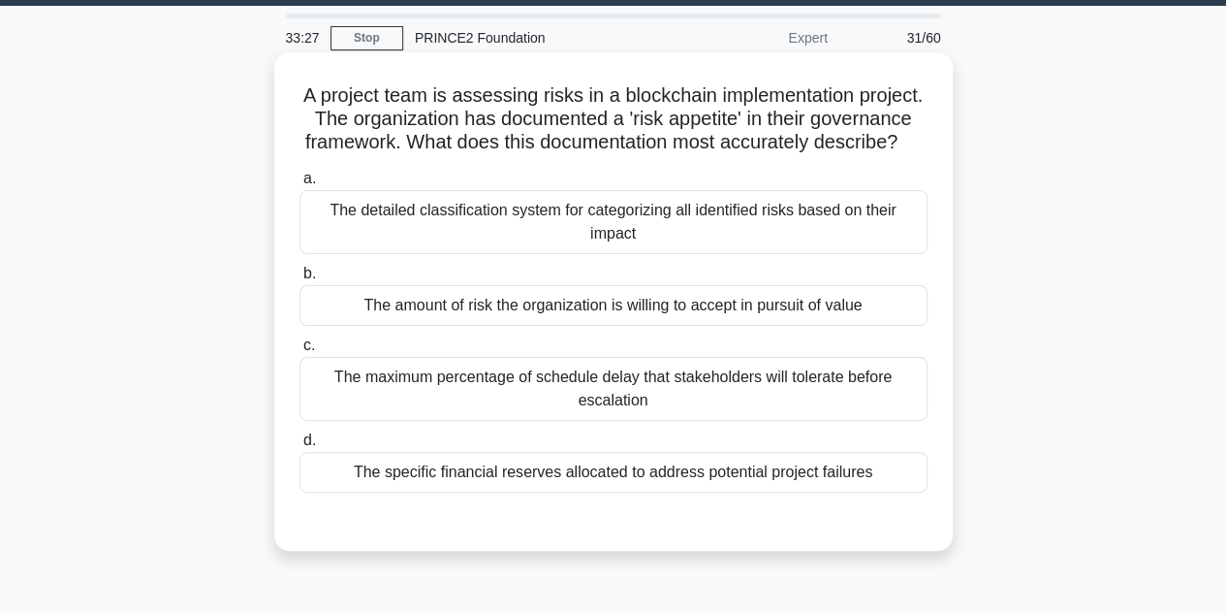
click at [538, 326] on div "The amount of risk the organization is willing to accept in pursuit of value" at bounding box center [613, 305] width 628 height 41
click at [299, 280] on input "b. The amount of risk the organization is willing to accept in pursuit of value" at bounding box center [299, 273] width 0 height 13
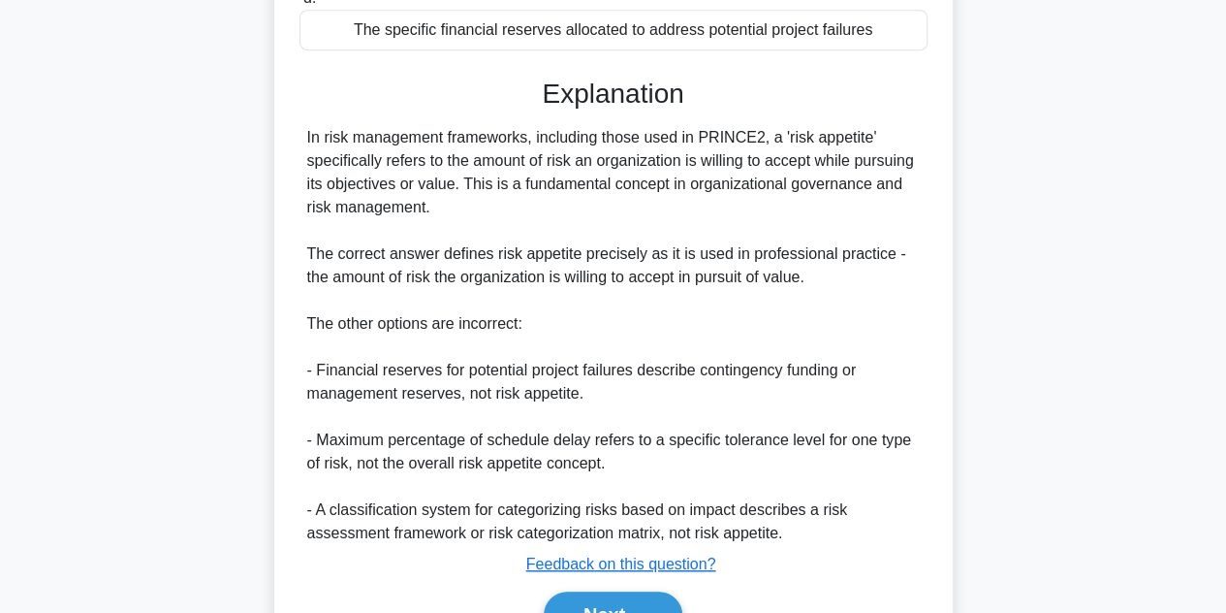
scroll to position [626, 0]
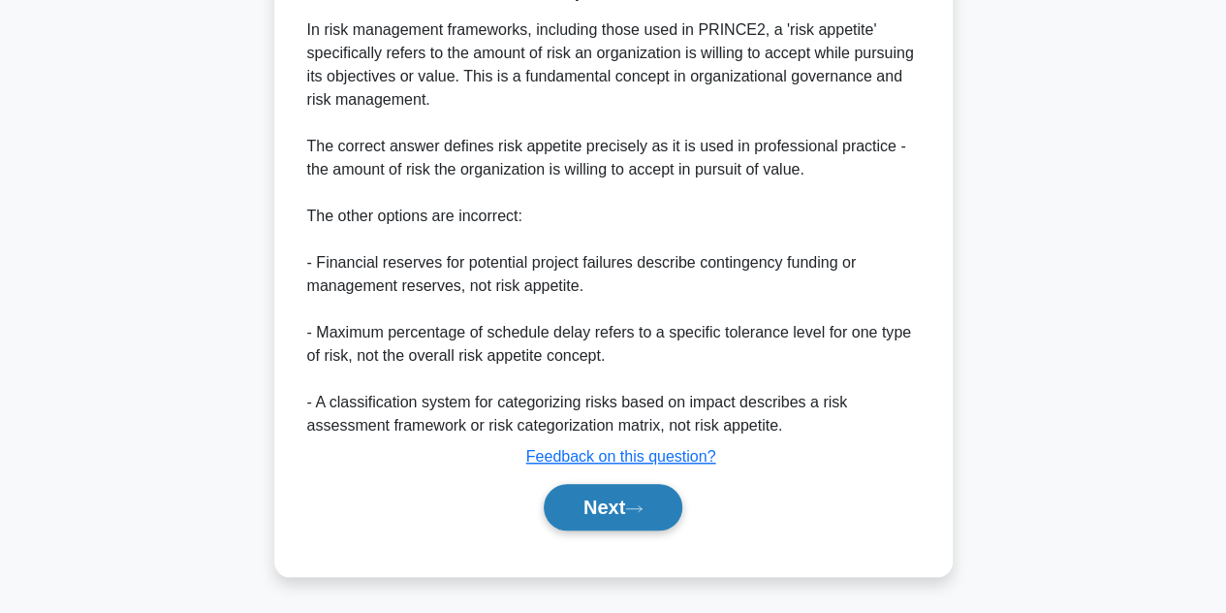
click at [591, 521] on button "Next" at bounding box center [613, 507] width 139 height 47
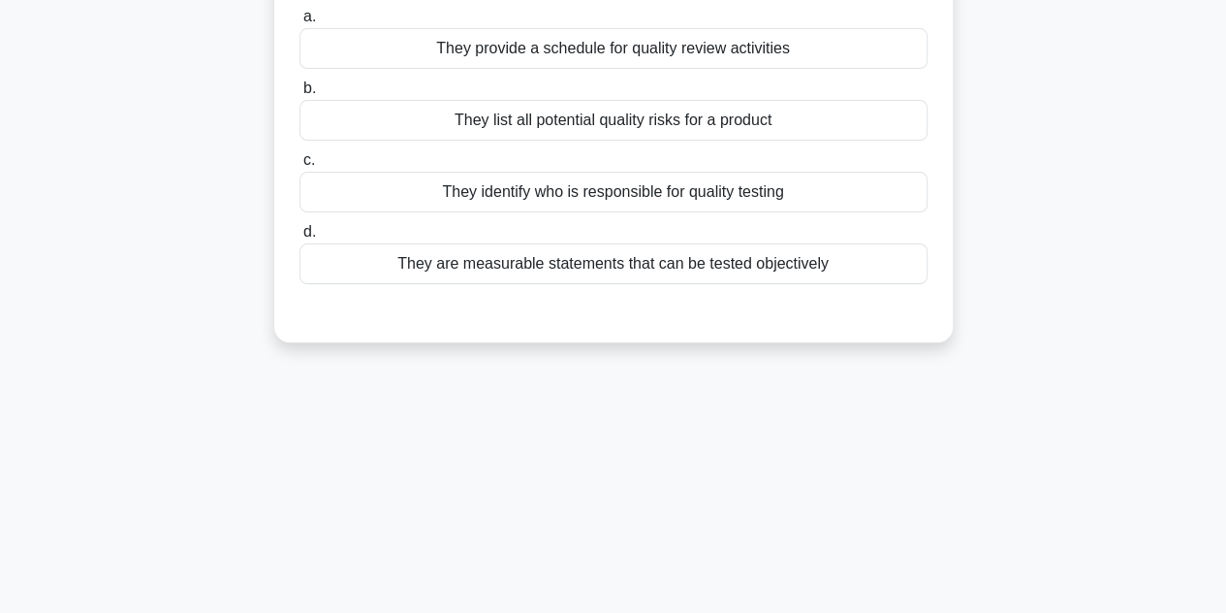
scroll to position [0, 0]
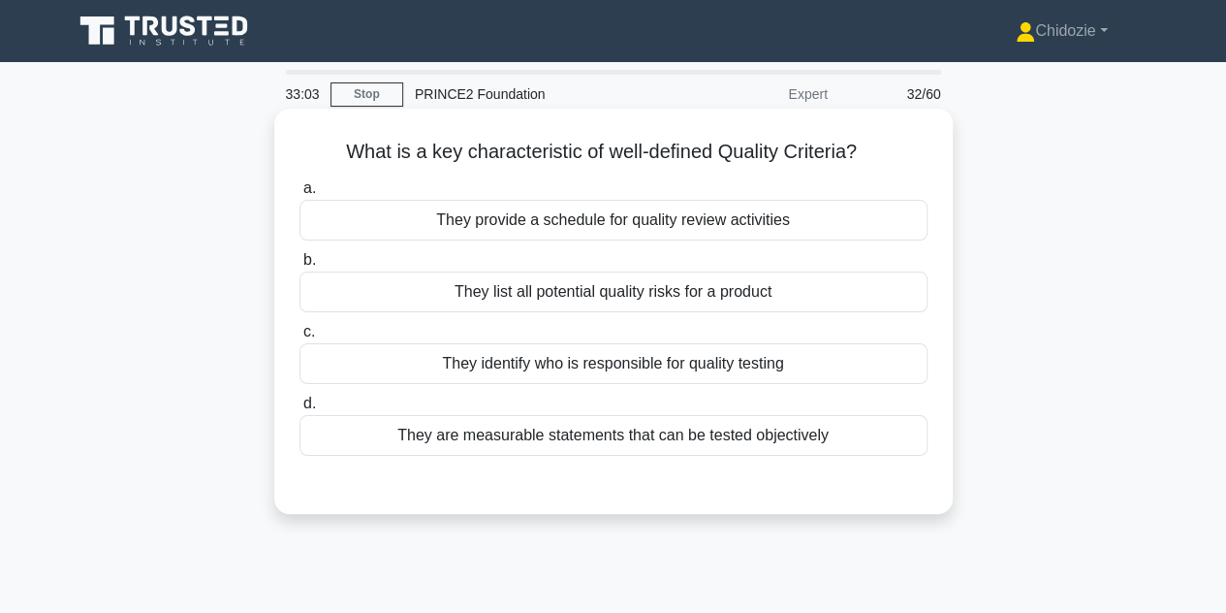
click at [636, 439] on div "They are measurable statements that can be tested objectively" at bounding box center [613, 435] width 628 height 41
click at [299, 410] on input "d. They are measurable statements that can be tested objectively" at bounding box center [299, 403] width 0 height 13
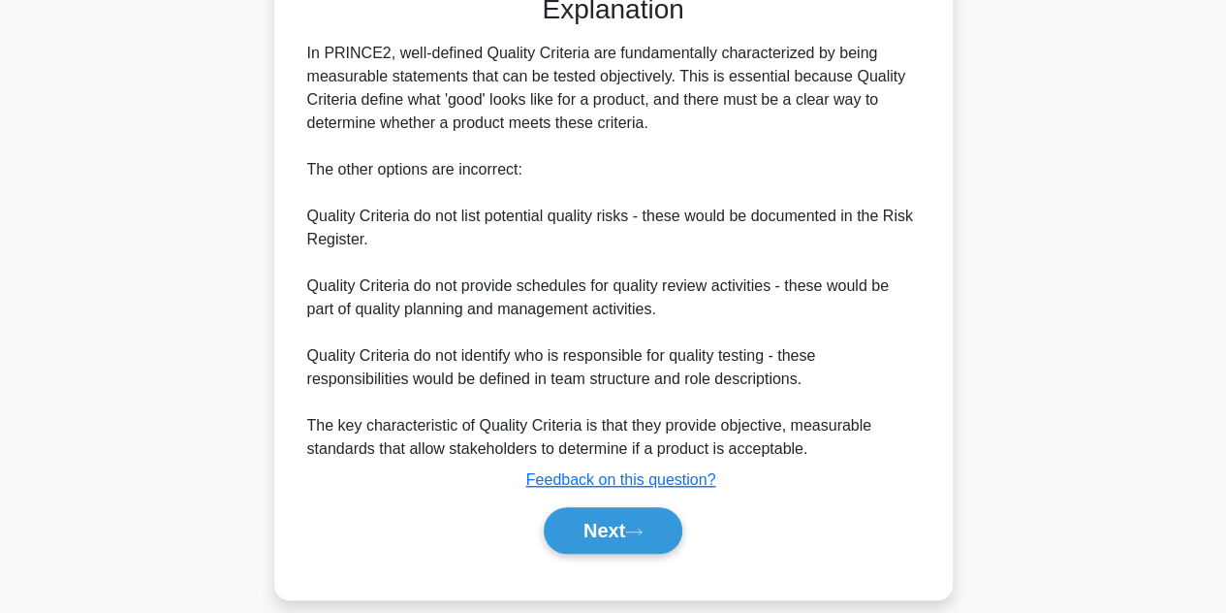
scroll to position [493, 0]
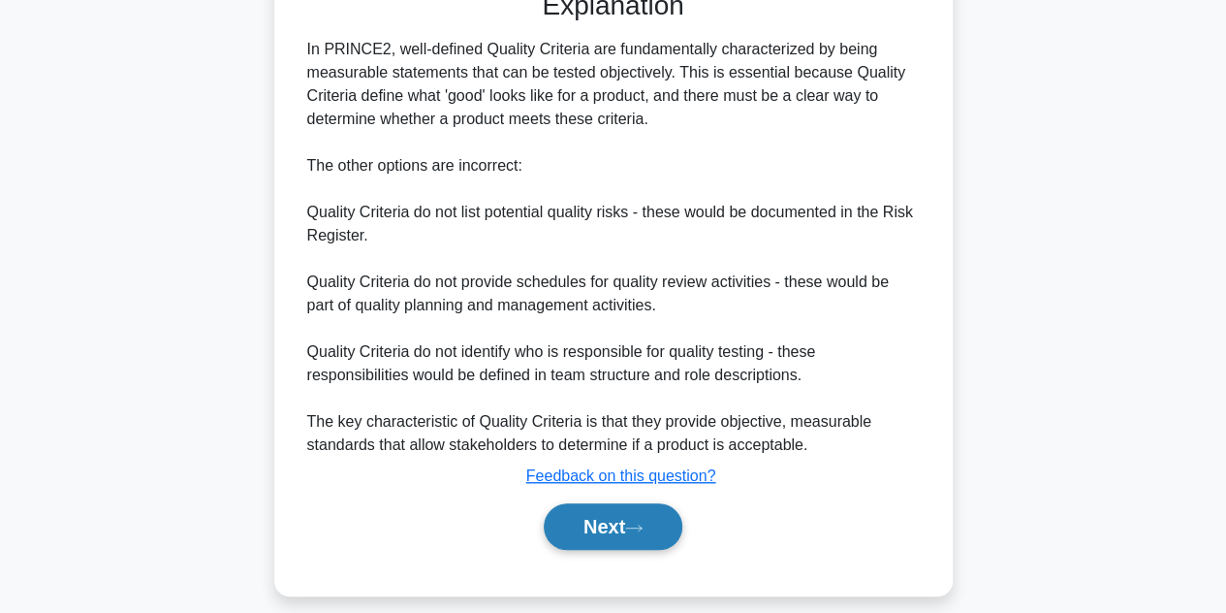
click at [578, 544] on button "Next" at bounding box center [613, 526] width 139 height 47
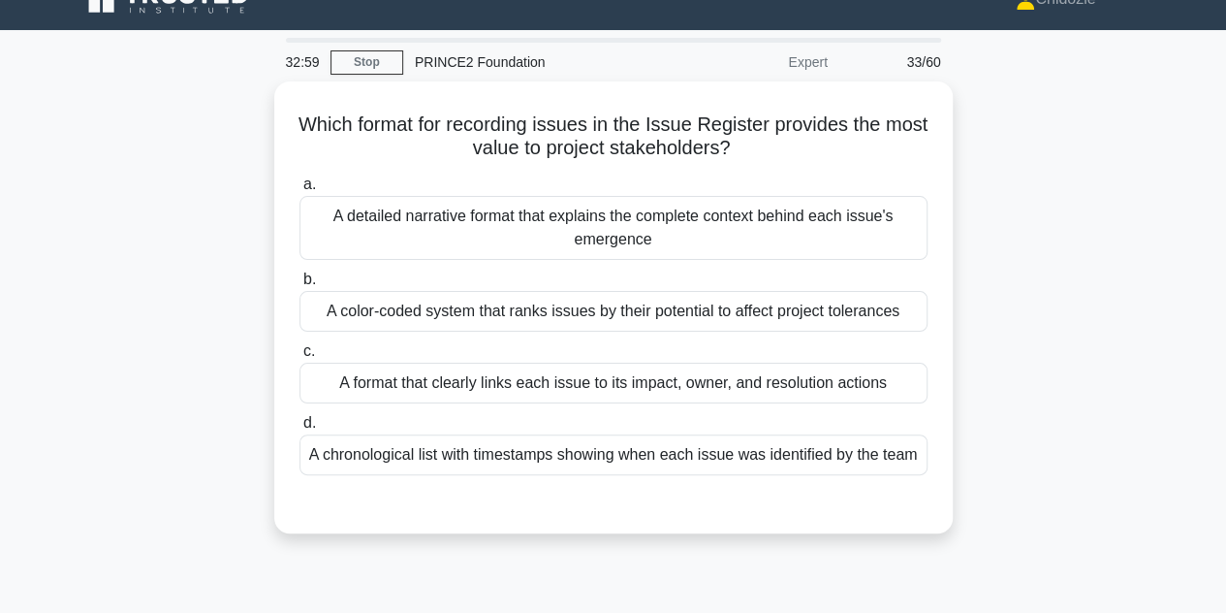
scroll to position [31, 0]
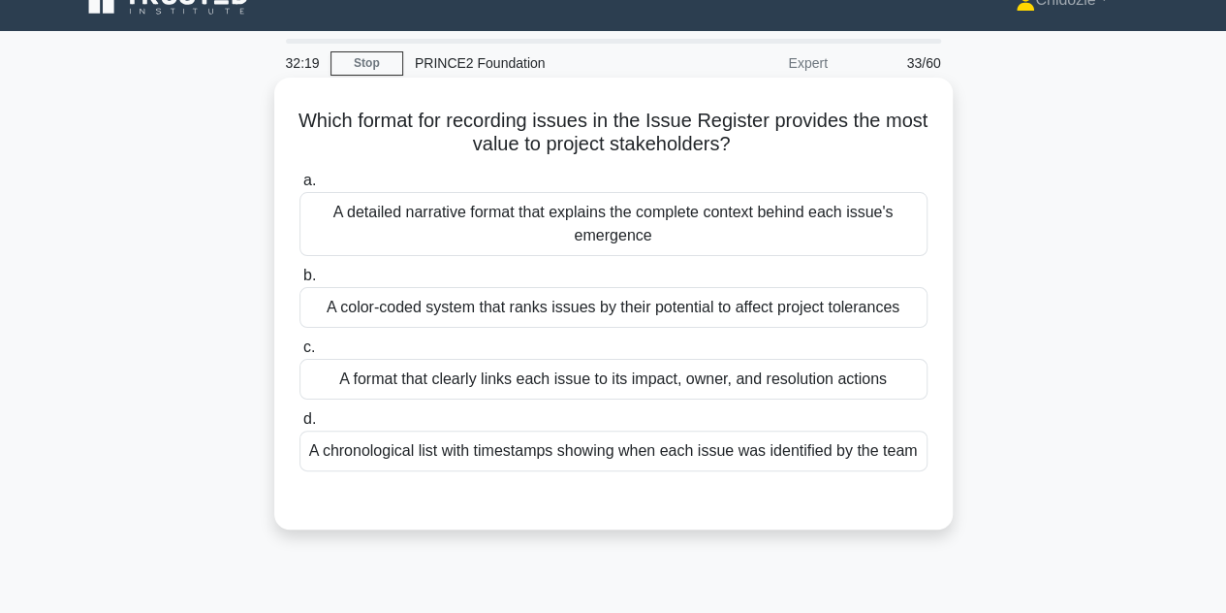
click at [578, 305] on div "A color-coded system that ranks issues by their potential to affect project tol…" at bounding box center [613, 307] width 628 height 41
click at [299, 282] on input "b. A color-coded system that ranks issues by their potential to affect project …" at bounding box center [299, 275] width 0 height 13
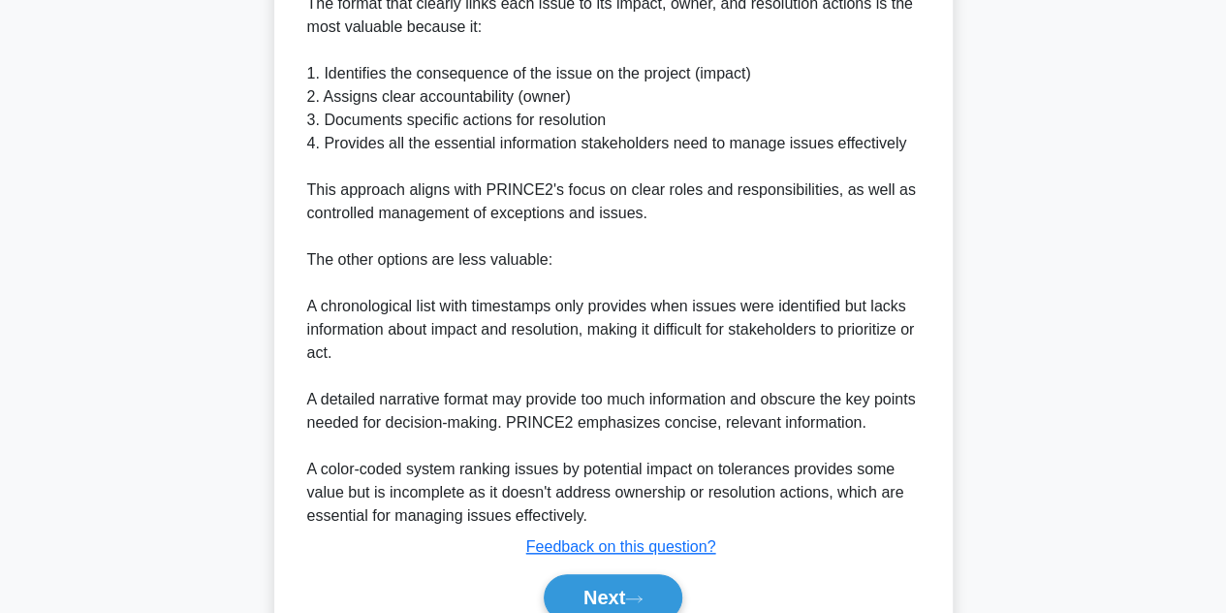
scroll to position [745, 0]
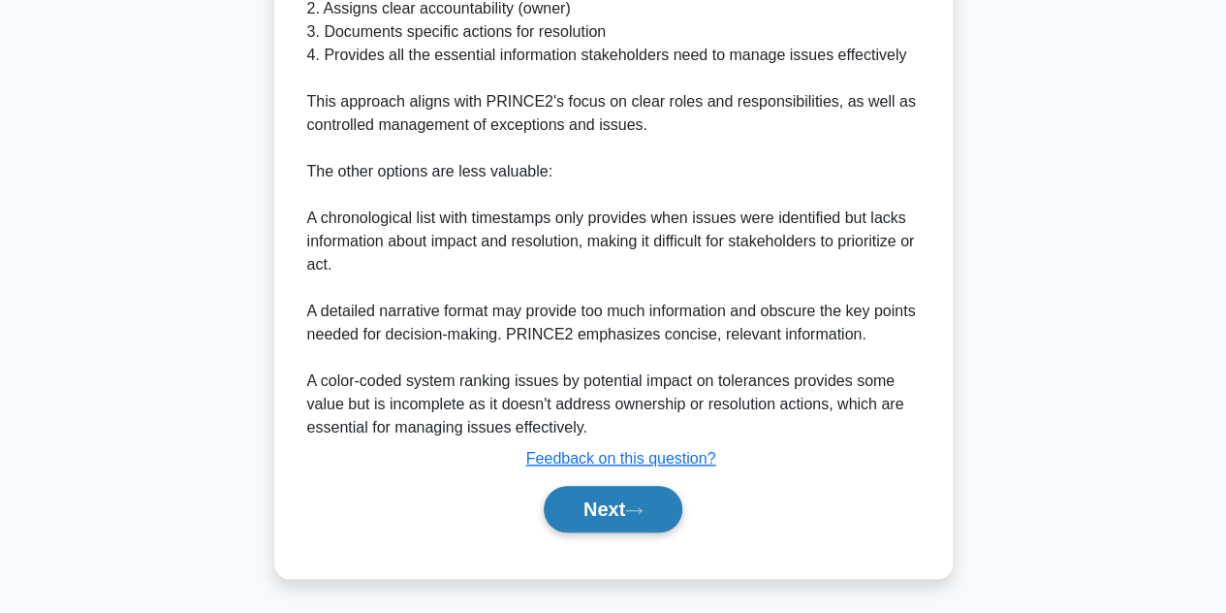
click at [585, 496] on button "Next" at bounding box center [613, 509] width 139 height 47
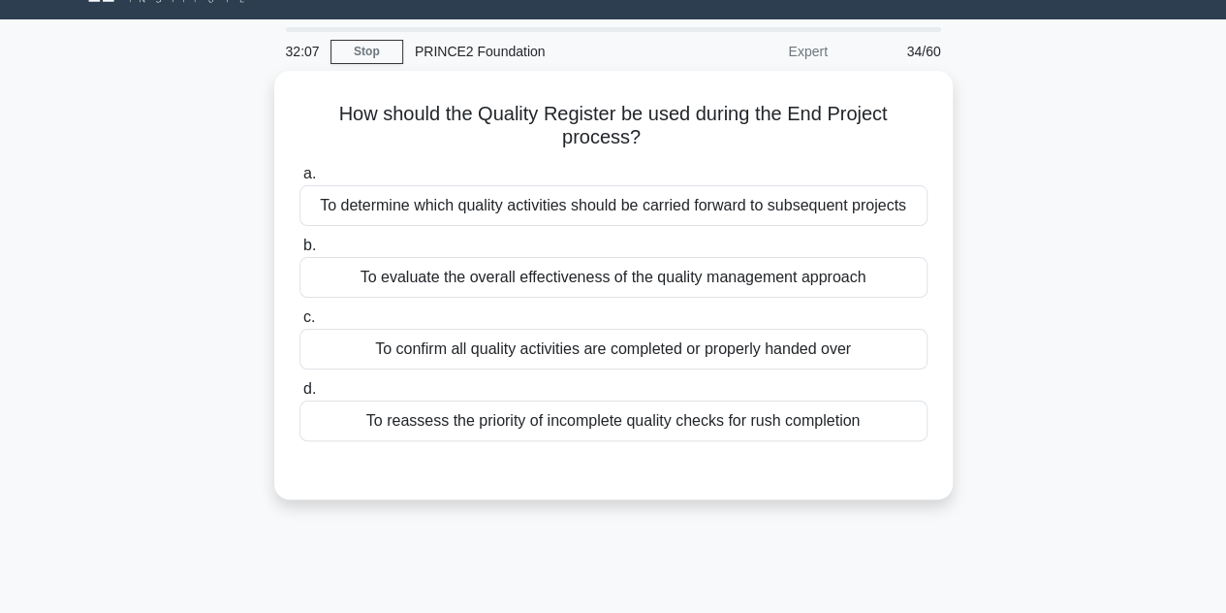
scroll to position [43, 0]
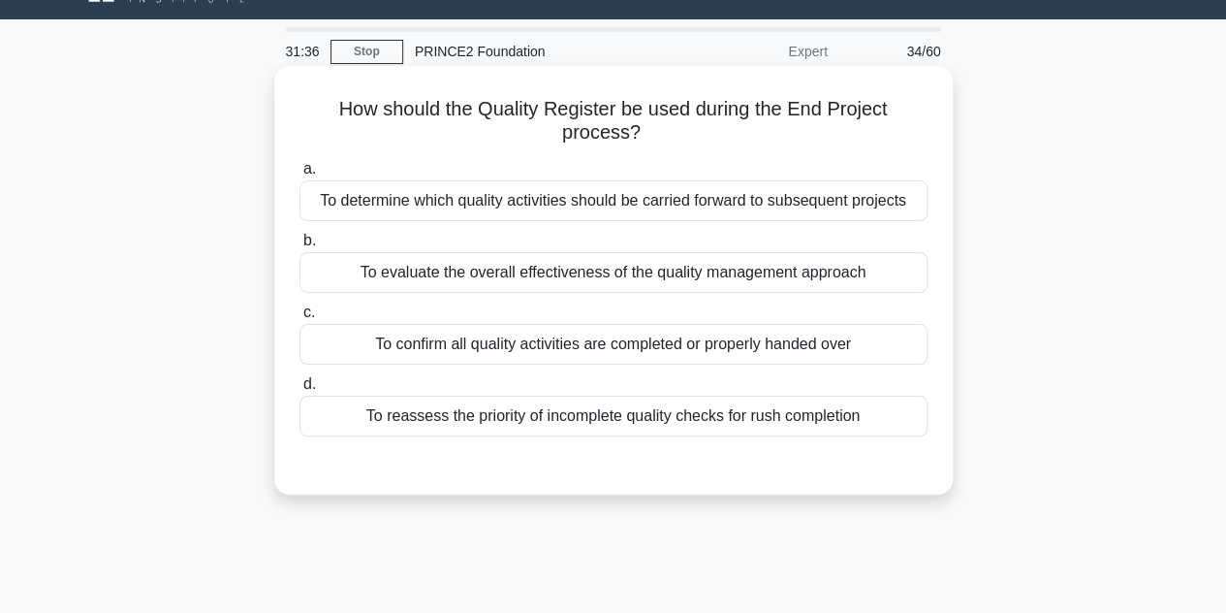
click at [606, 284] on div "To evaluate the overall effectiveness of the quality management approach" at bounding box center [613, 272] width 628 height 41
click at [299, 247] on input "b. To evaluate the overall effectiveness of the quality management approach" at bounding box center [299, 241] width 0 height 13
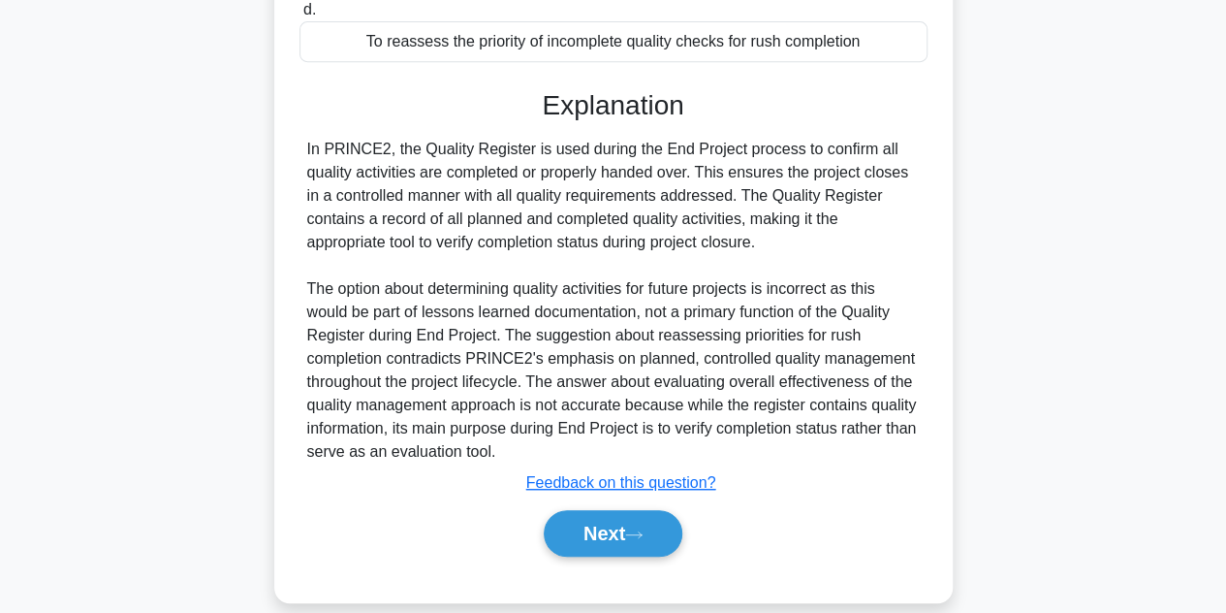
scroll to position [443, 0]
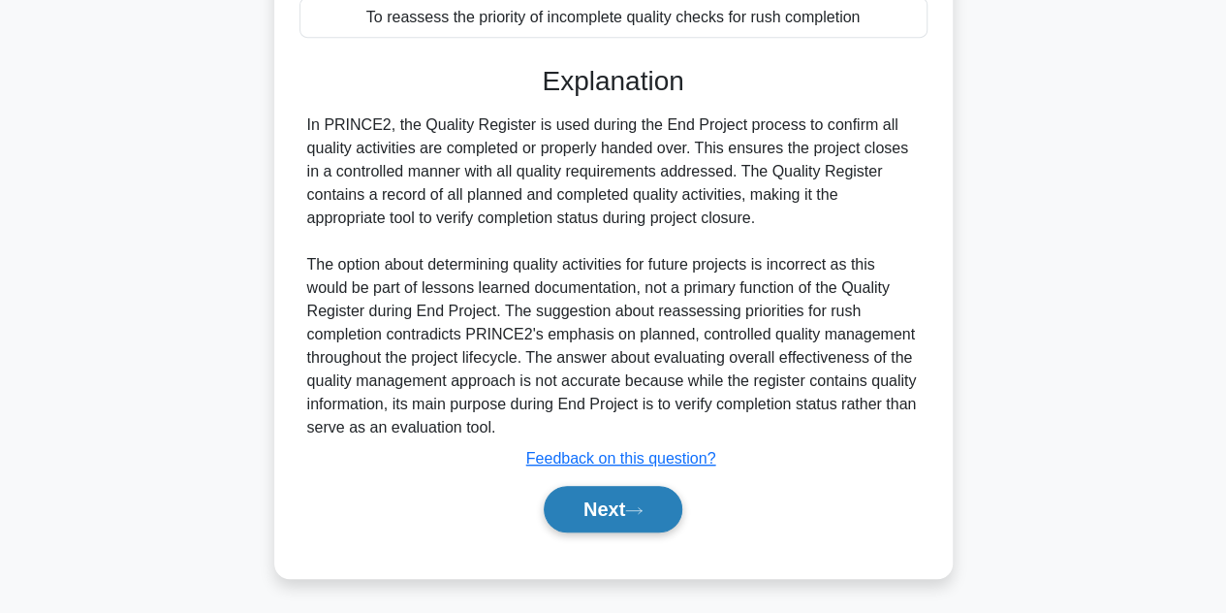
click at [599, 503] on button "Next" at bounding box center [613, 509] width 139 height 47
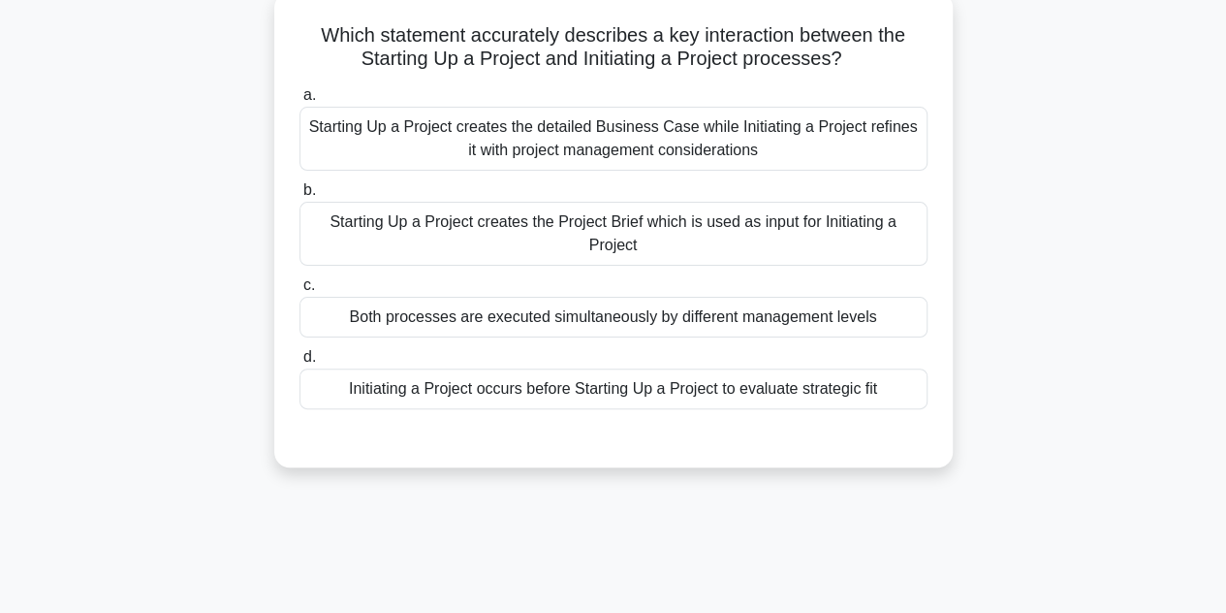
scroll to position [134, 0]
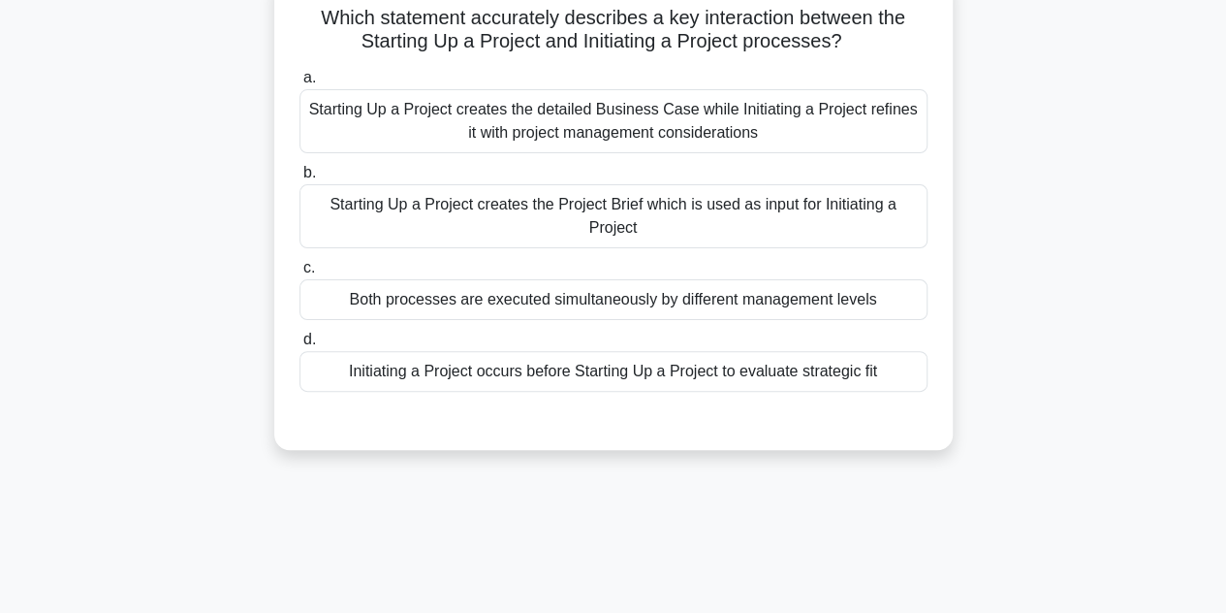
click at [585, 369] on div "Initiating a Project occurs before Starting Up a Project to evaluate strategic …" at bounding box center [613, 371] width 628 height 41
click at [299, 346] on input "d. Initiating a Project occurs before Starting Up a Project to evaluate strateg…" at bounding box center [299, 339] width 0 height 13
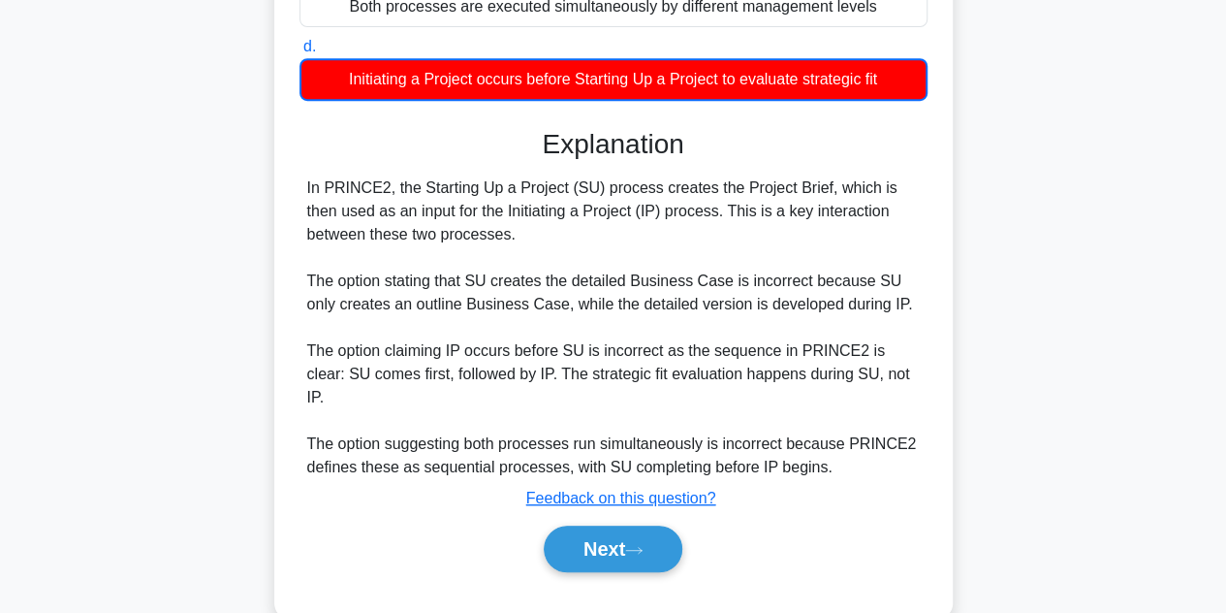
scroll to position [428, 0]
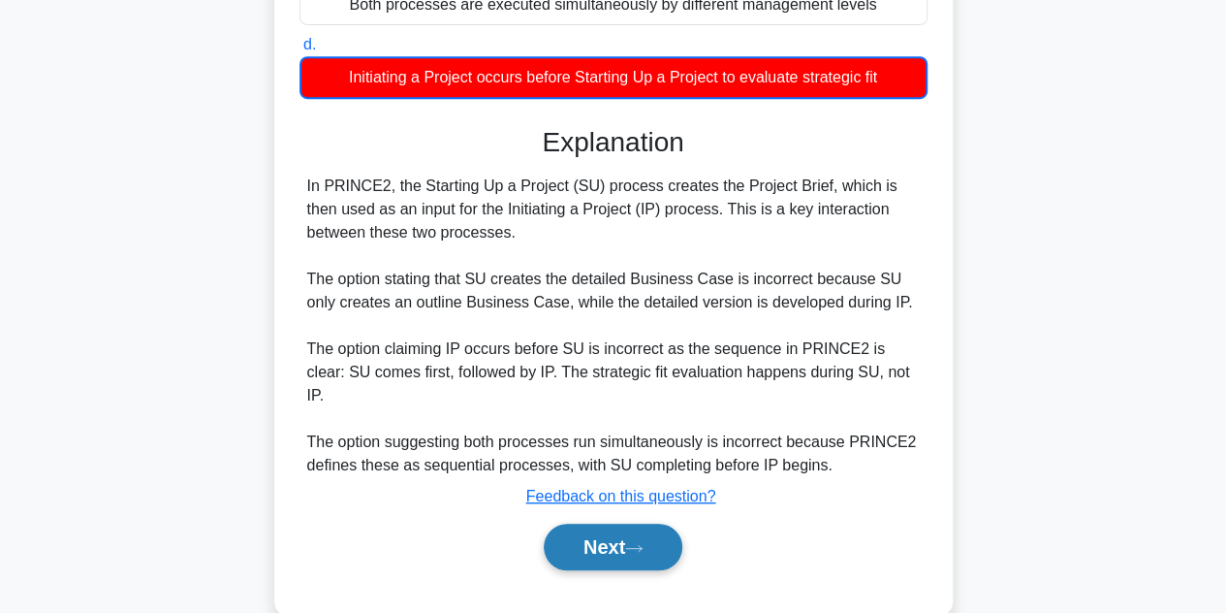
click at [613, 523] on button "Next" at bounding box center [613, 546] width 139 height 47
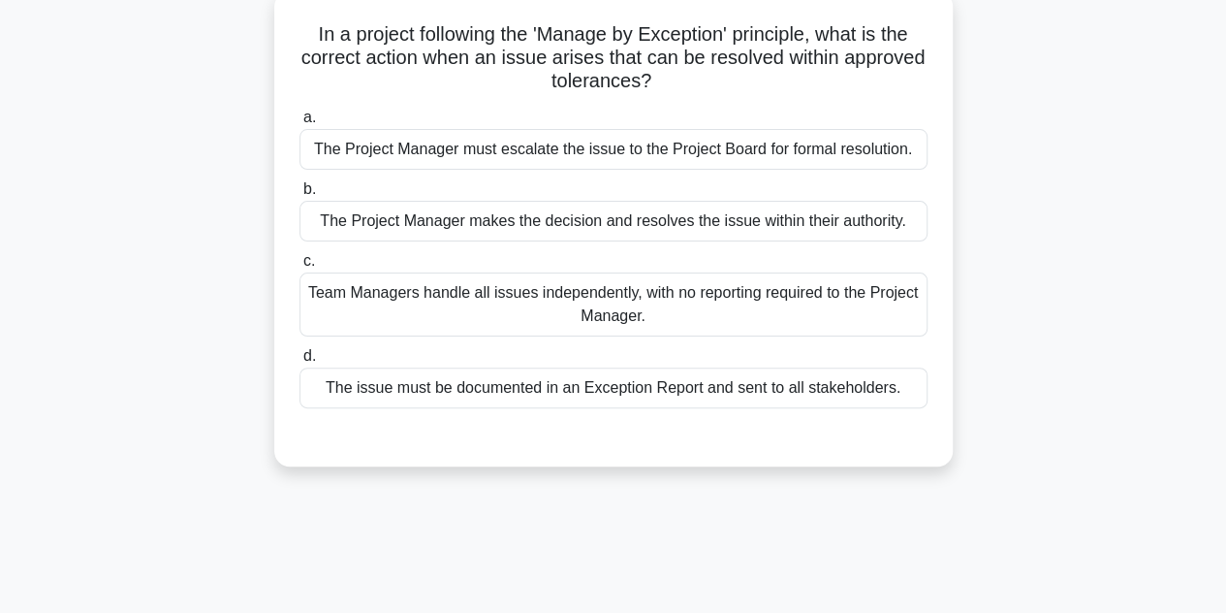
scroll to position [120, 0]
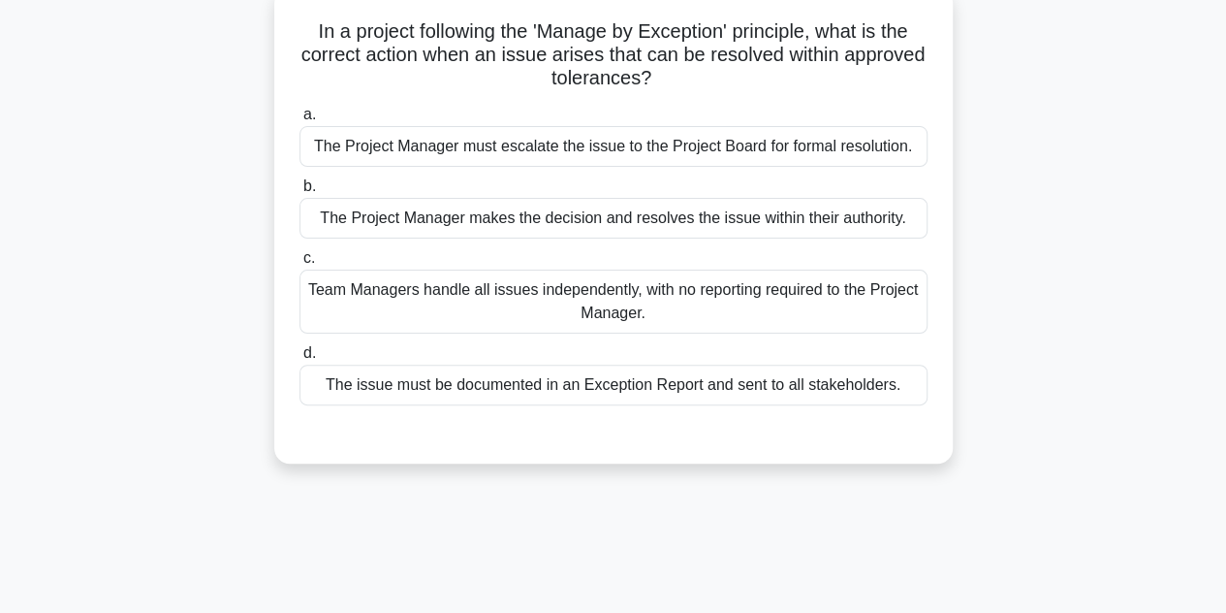
click at [645, 218] on div "The Project Manager makes the decision and resolves the issue within their auth…" at bounding box center [613, 218] width 628 height 41
click at [299, 193] on input "b. The Project Manager makes the decision and resolves the issue within their a…" at bounding box center [299, 186] width 0 height 13
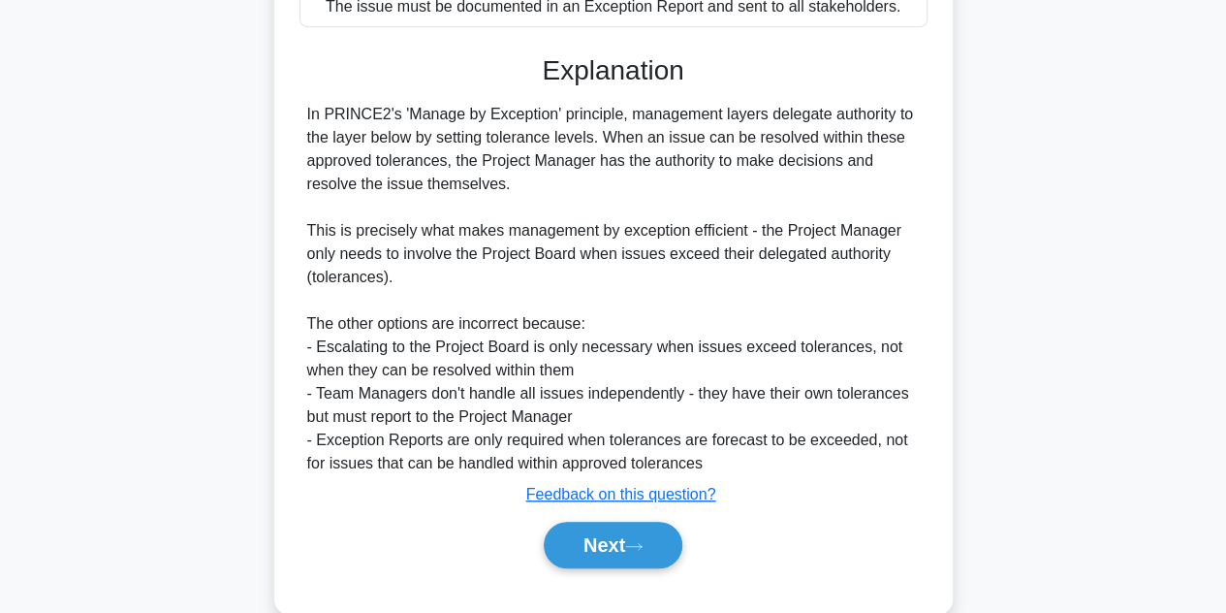
scroll to position [533, 0]
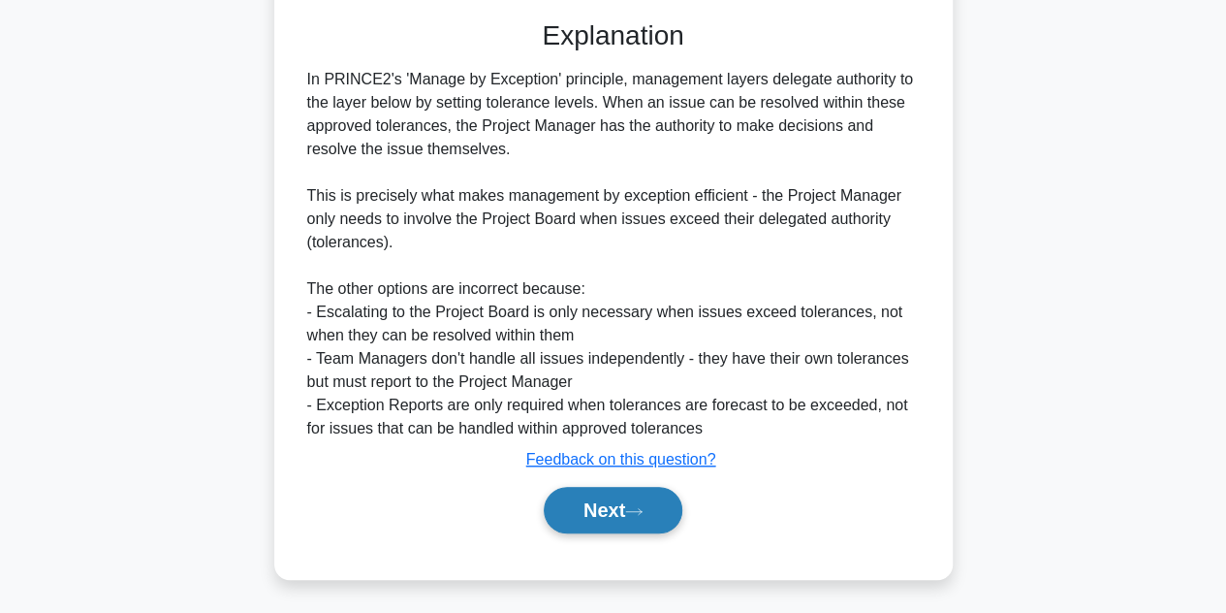
click at [587, 495] on button "Next" at bounding box center [613, 510] width 139 height 47
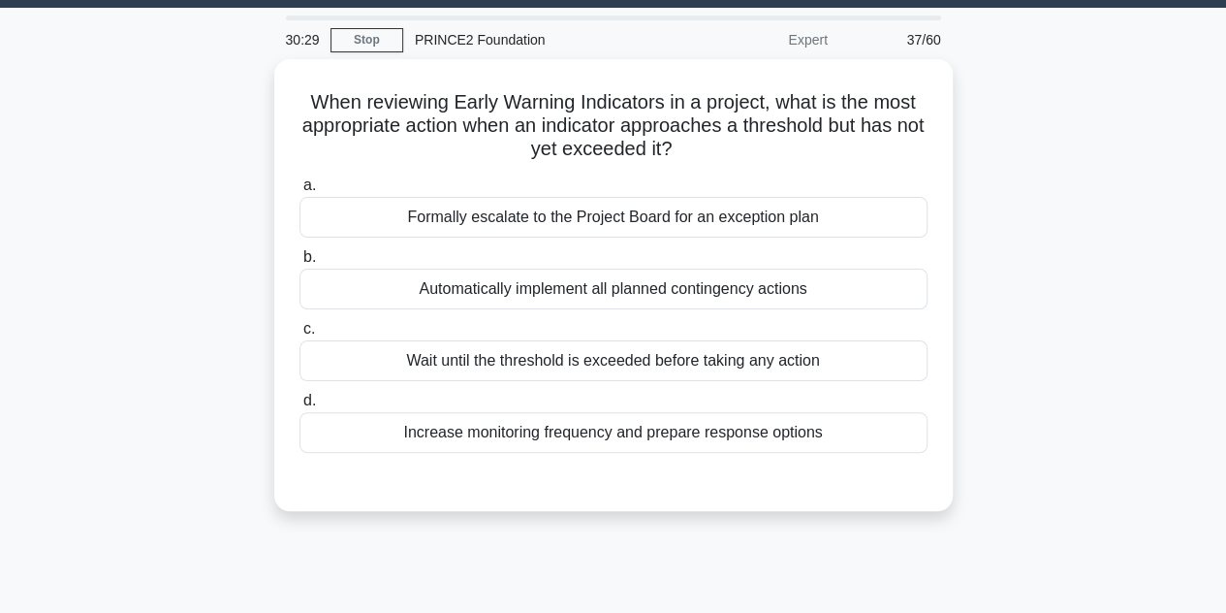
scroll to position [48, 0]
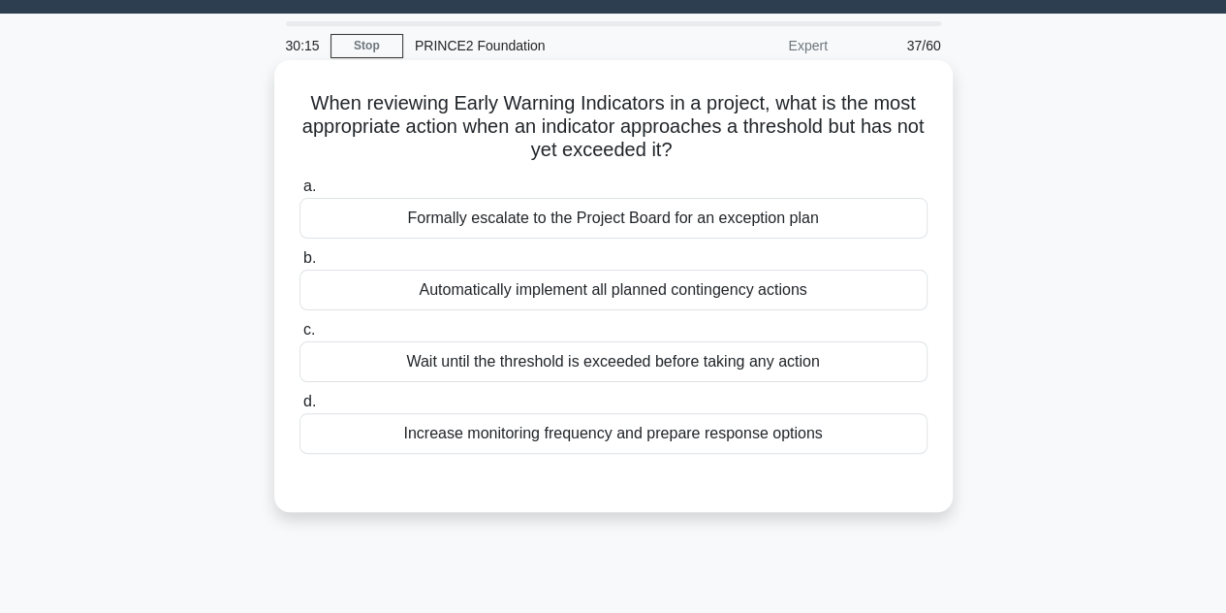
click at [541, 434] on div "Increase monitoring frequency and prepare response options" at bounding box center [613, 433] width 628 height 41
click at [299, 408] on input "d. Increase monitoring frequency and prepare response options" at bounding box center [299, 401] width 0 height 13
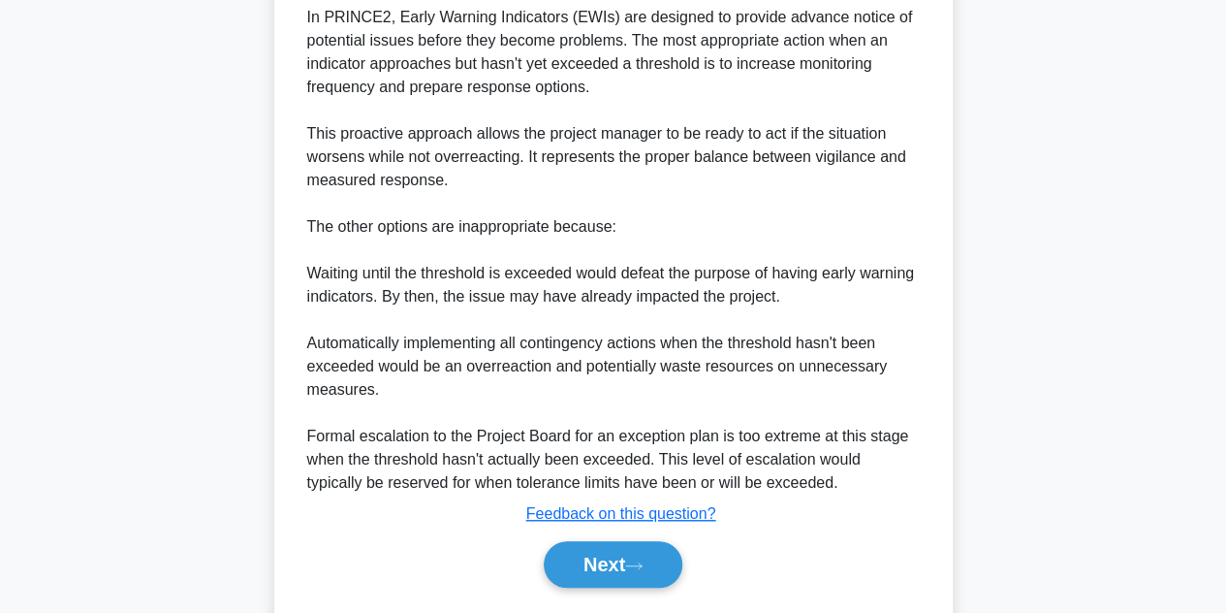
scroll to position [574, 0]
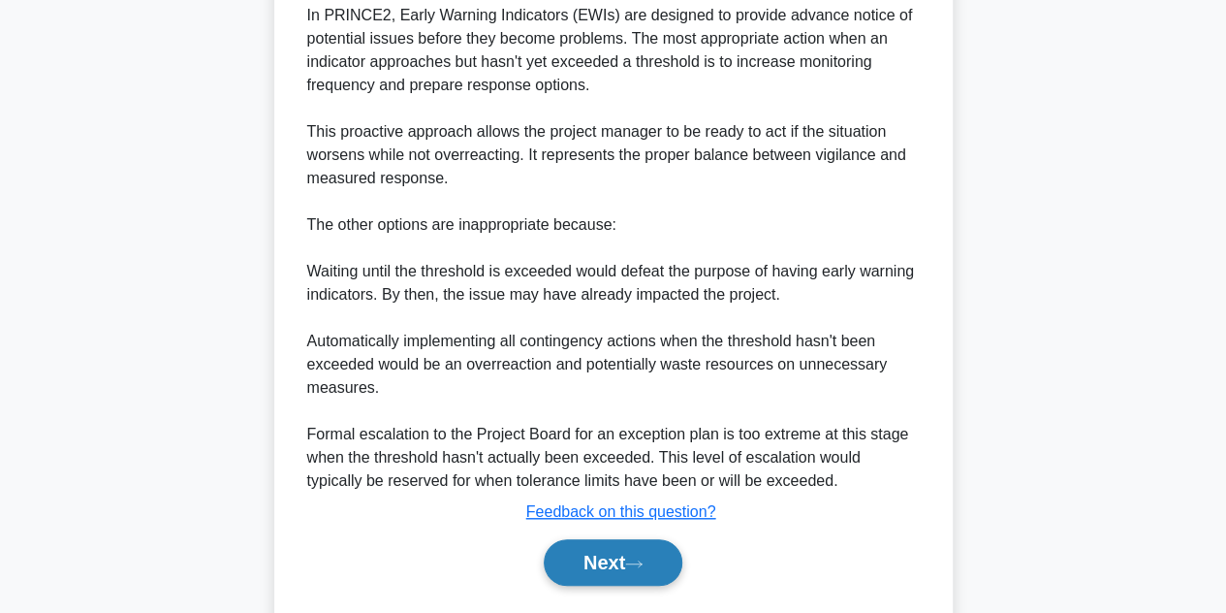
click at [598, 557] on button "Next" at bounding box center [613, 562] width 139 height 47
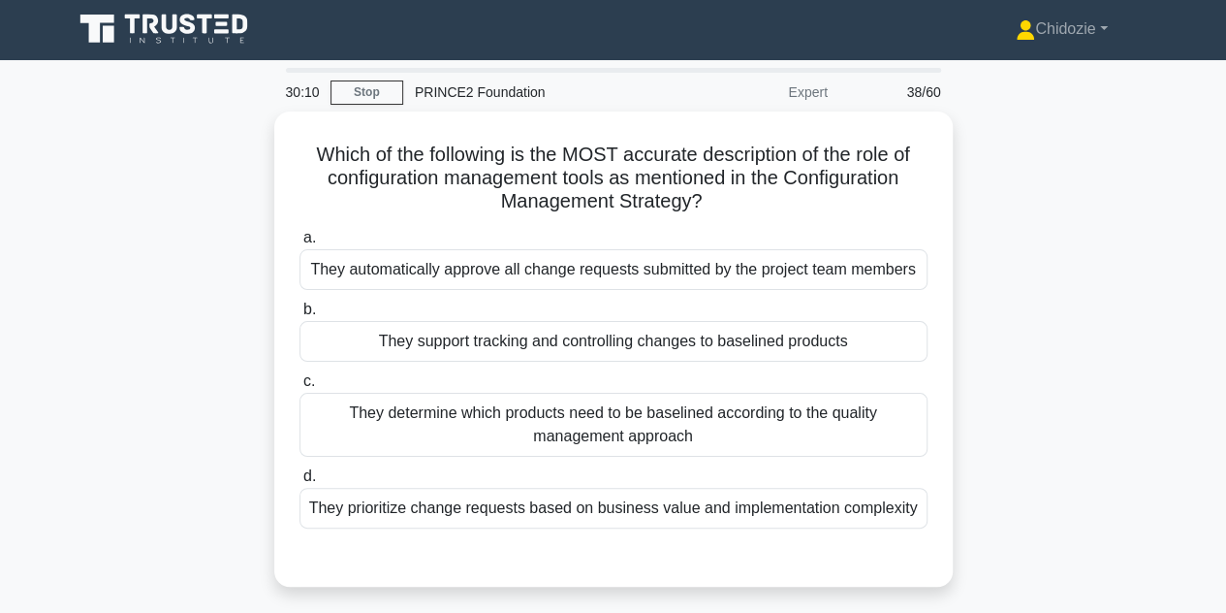
scroll to position [0, 0]
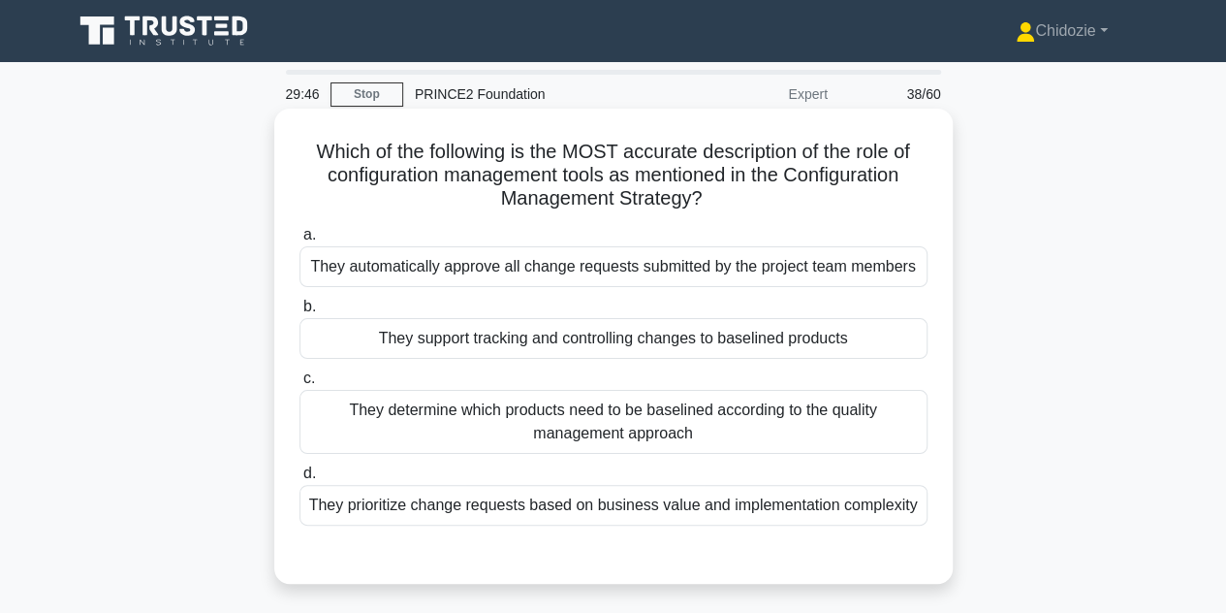
click at [685, 358] on div "They support tracking and controlling changes to baselined products" at bounding box center [613, 338] width 628 height 41
click at [299, 313] on input "b. They support tracking and controlling changes to baselined products" at bounding box center [299, 306] width 0 height 13
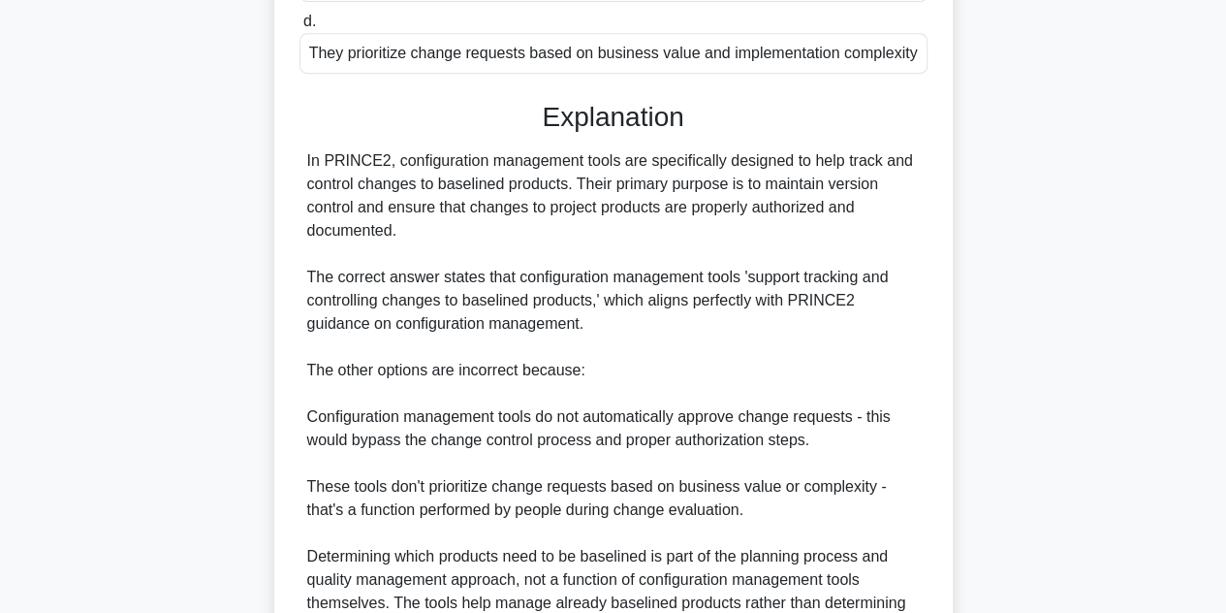
scroll to position [649, 0]
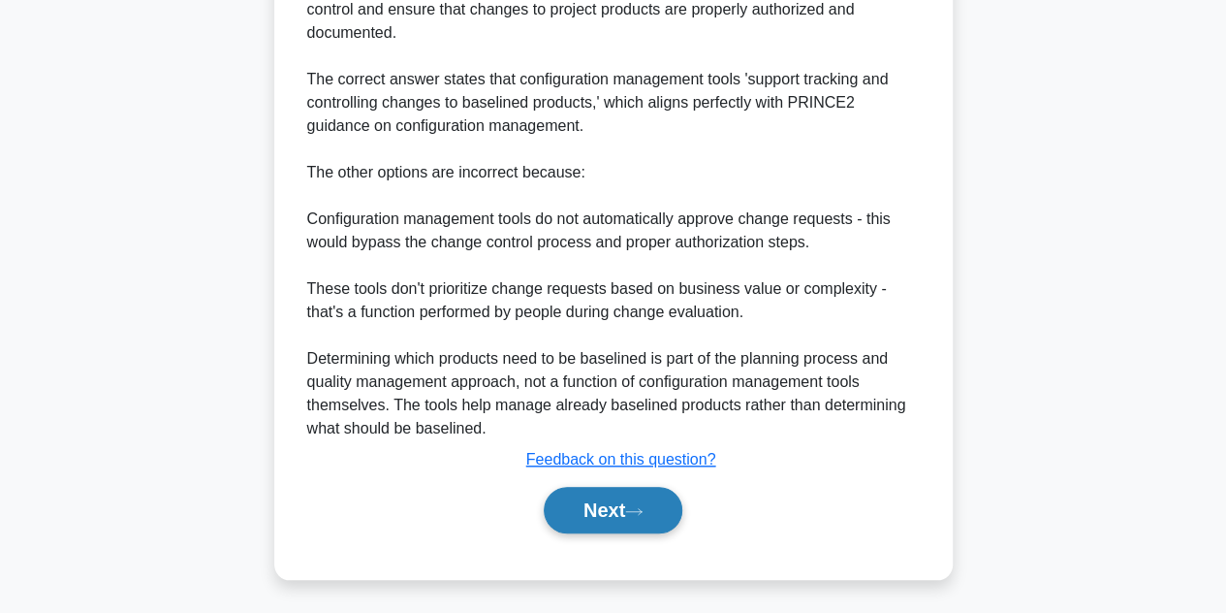
click at [603, 518] on button "Next" at bounding box center [613, 510] width 139 height 47
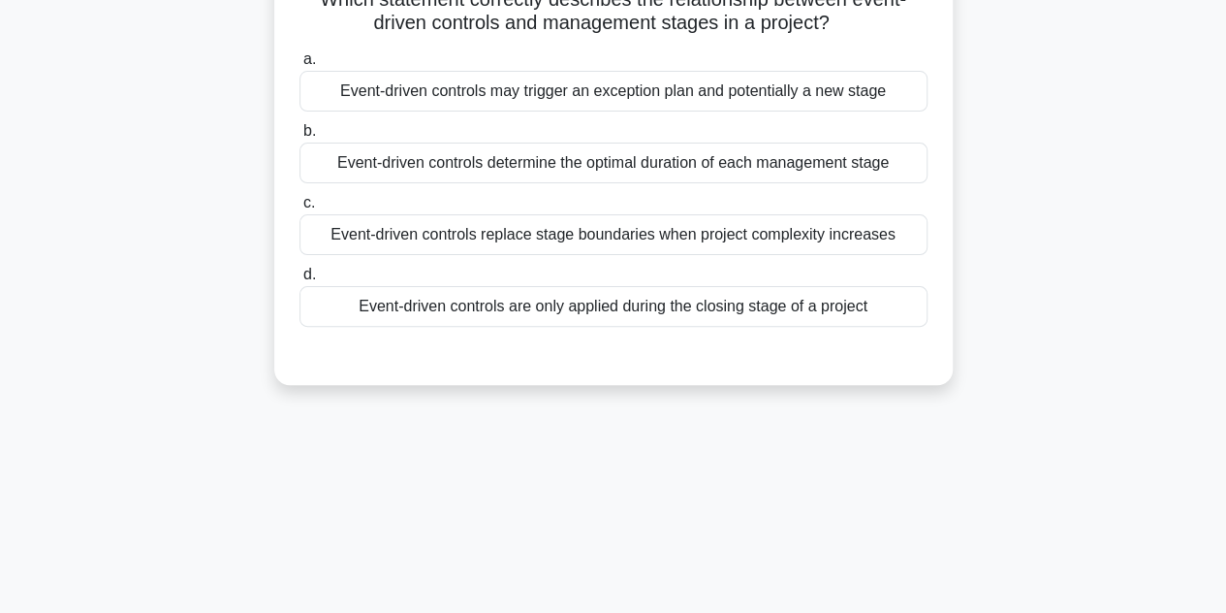
scroll to position [0, 0]
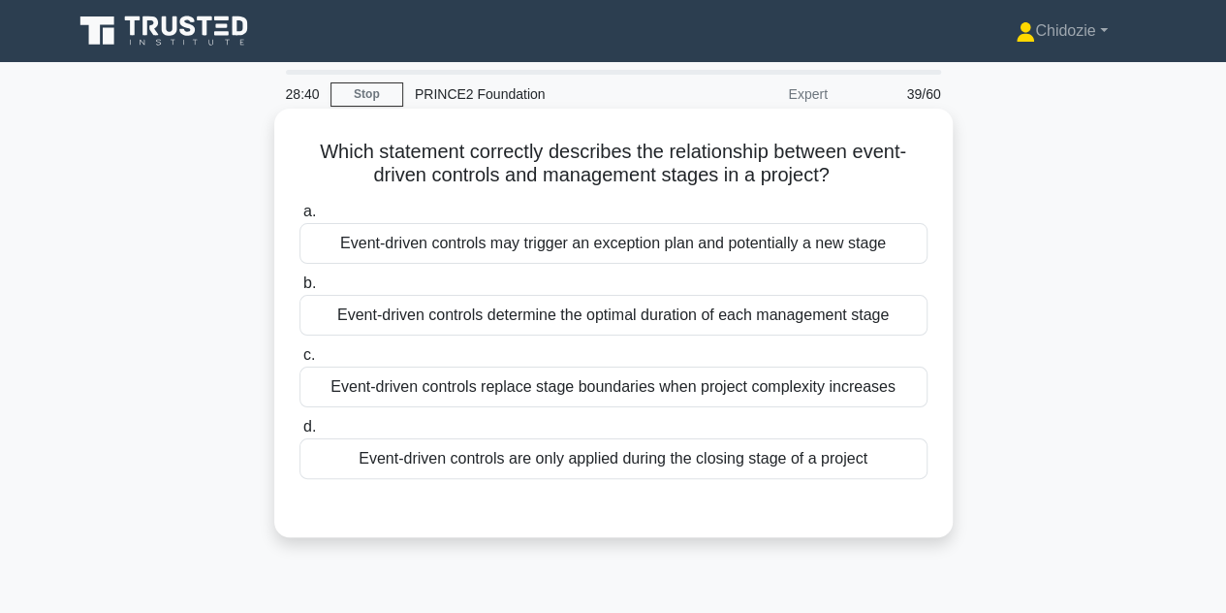
click at [685, 236] on div "Event-driven controls may trigger an exception plan and potentially a new stage" at bounding box center [613, 243] width 628 height 41
click at [299, 218] on input "a. Event-driven controls may trigger an exception plan and potentially a new st…" at bounding box center [299, 211] width 0 height 13
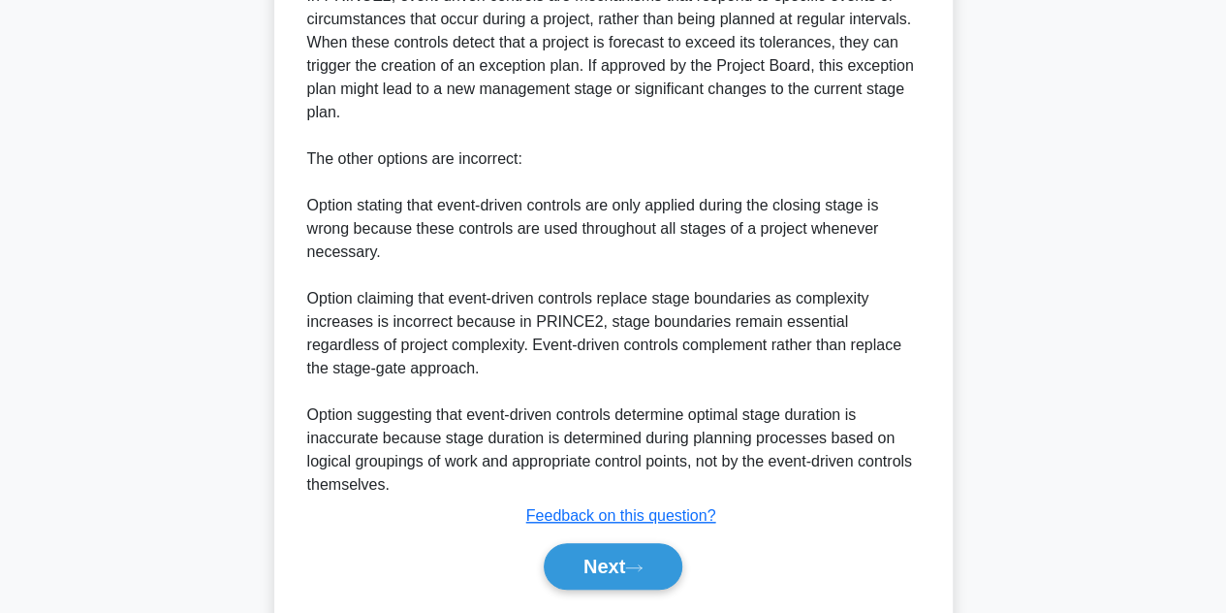
scroll to position [585, 0]
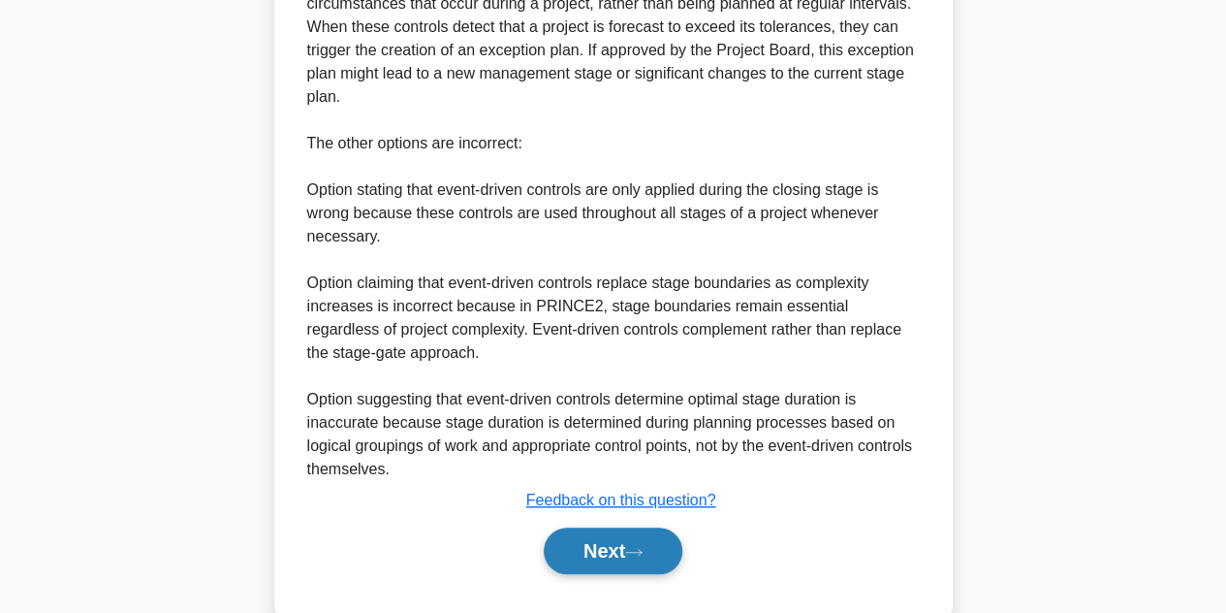
click at [601, 535] on button "Next" at bounding box center [613, 550] width 139 height 47
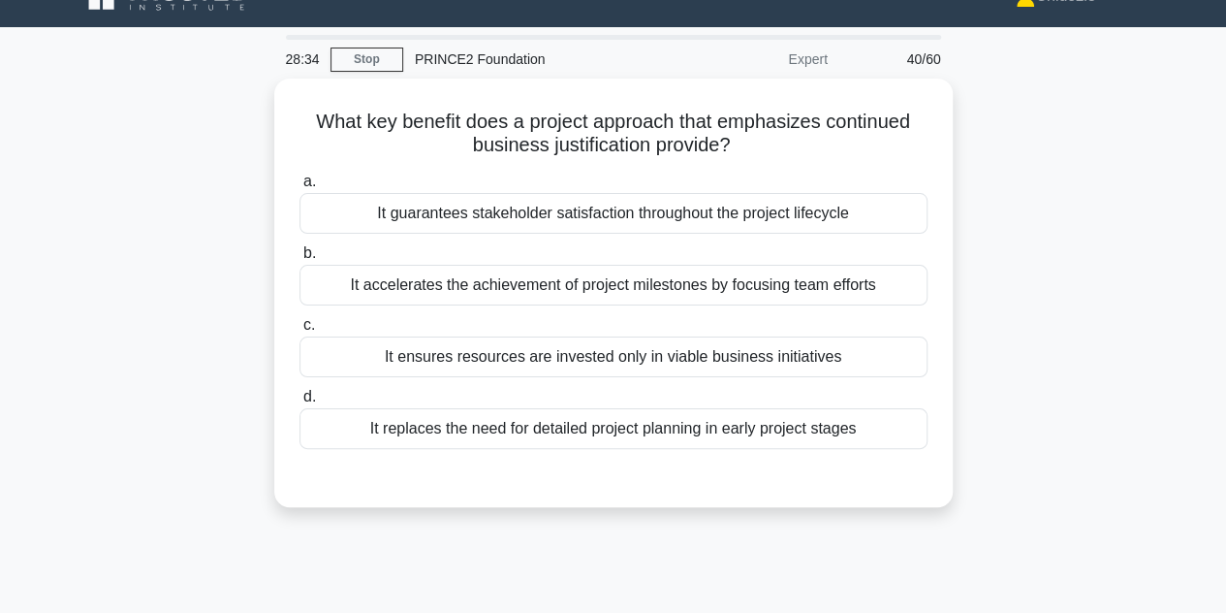
scroll to position [33, 0]
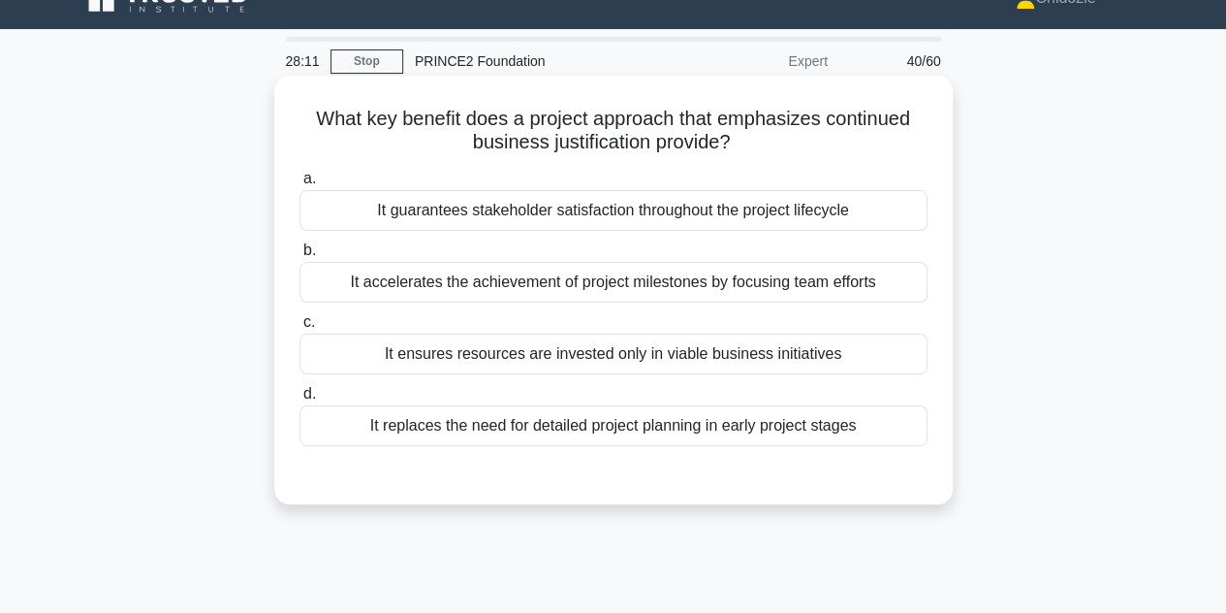
click at [689, 352] on div "It ensures resources are invested only in viable business initiatives" at bounding box center [613, 353] width 628 height 41
click at [299, 329] on input "c. It ensures resources are invested only in viable business initiatives" at bounding box center [299, 322] width 0 height 13
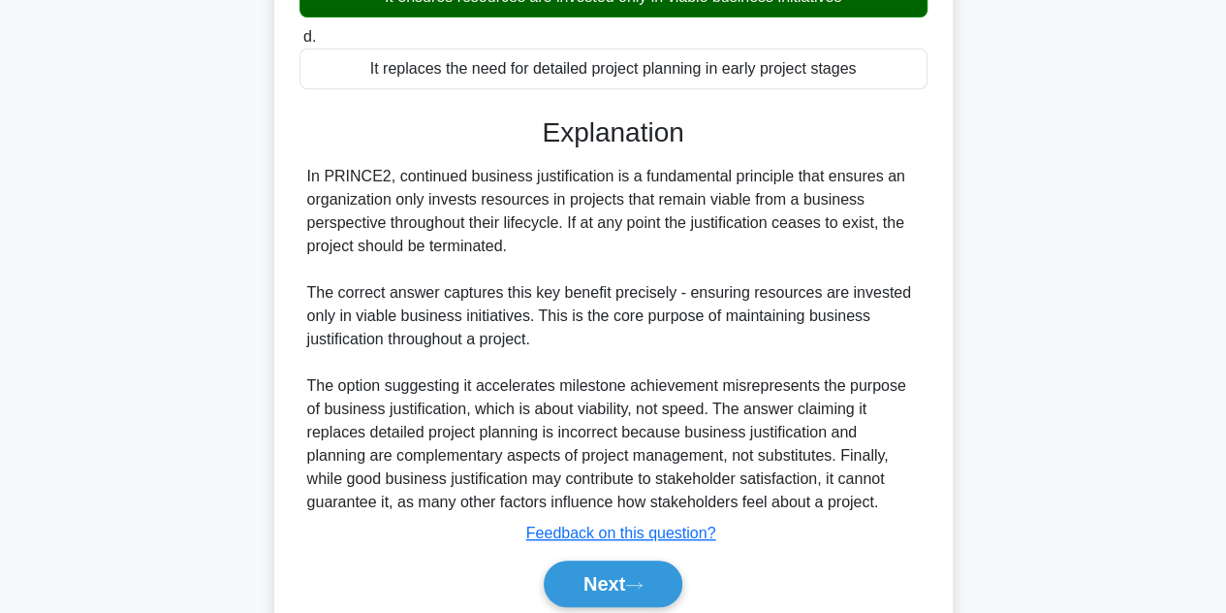
scroll to position [392, 0]
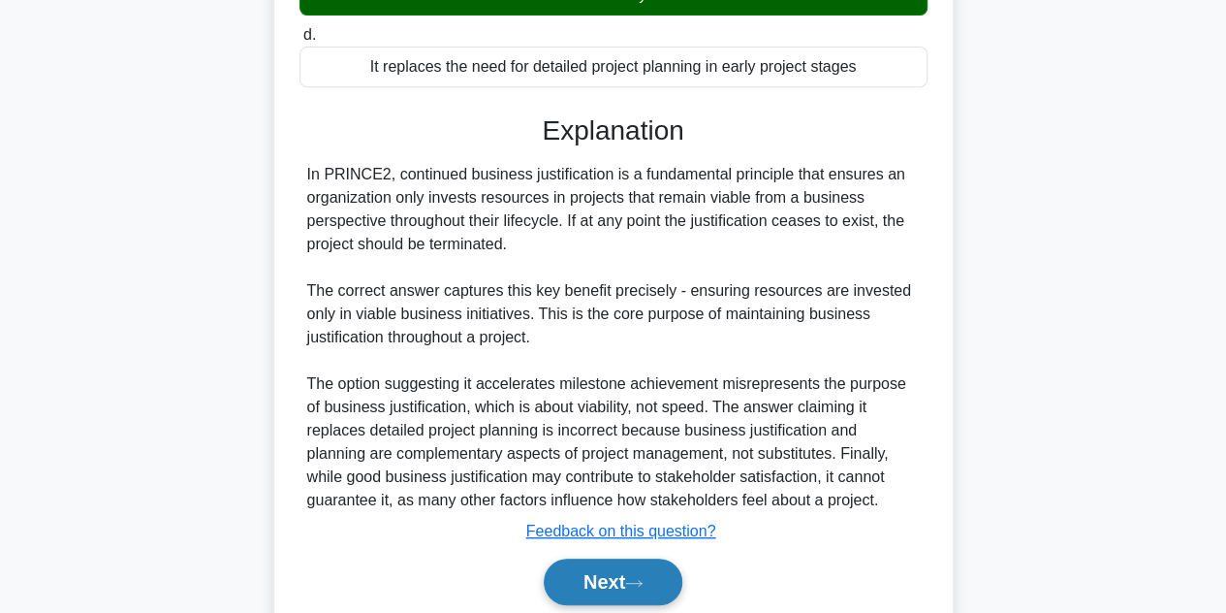
click at [603, 563] on button "Next" at bounding box center [613, 581] width 139 height 47
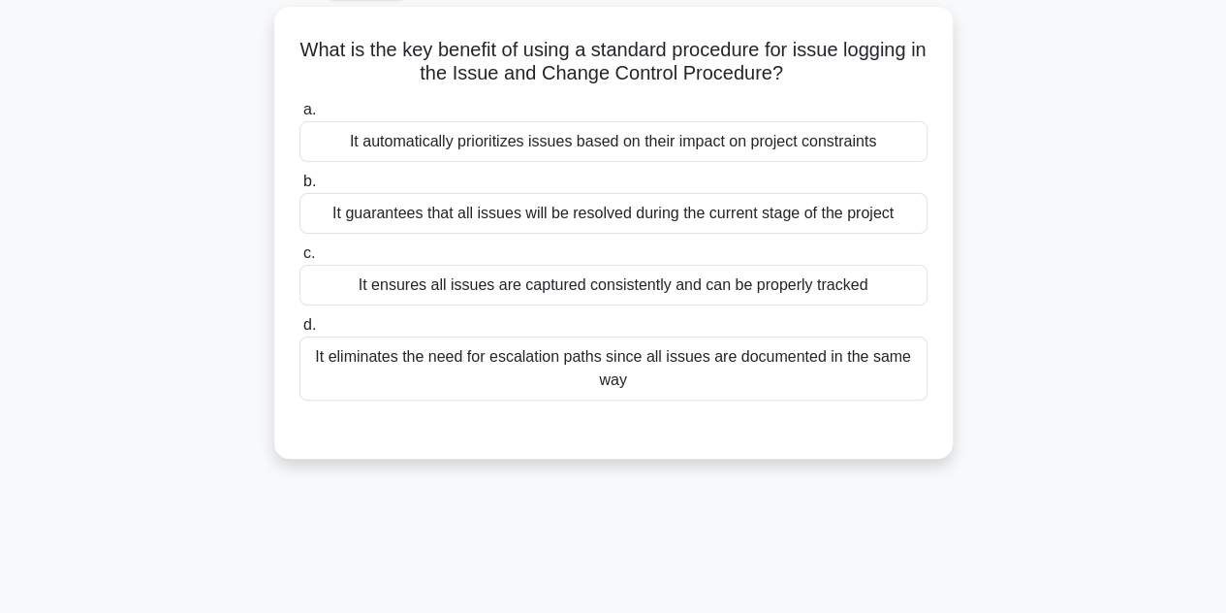
scroll to position [105, 0]
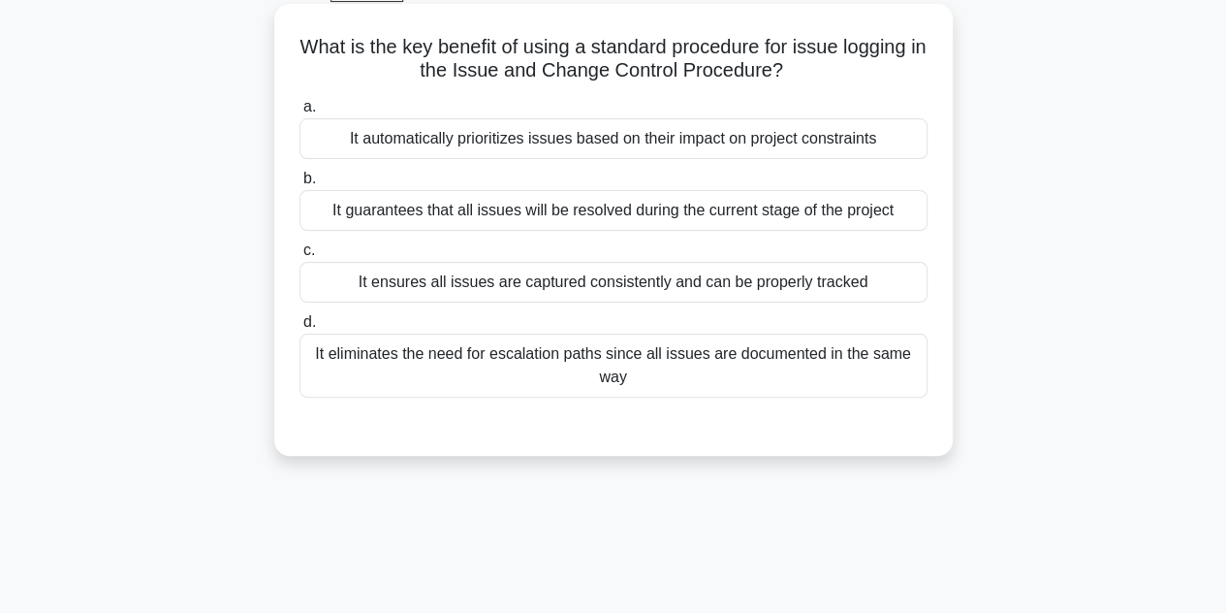
click at [647, 143] on div "It automatically prioritizes issues based on their impact on project constraints" at bounding box center [613, 138] width 628 height 41
click at [299, 113] on input "a. It automatically prioritizes issues based on their impact on project constra…" at bounding box center [299, 107] width 0 height 13
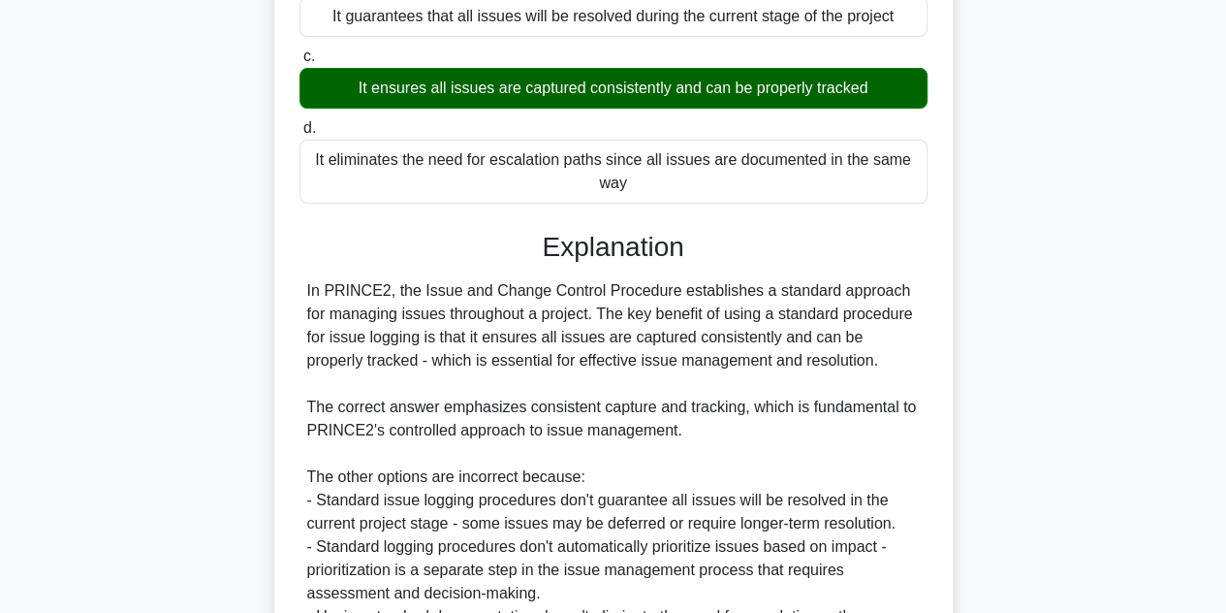
scroll to position [536, 0]
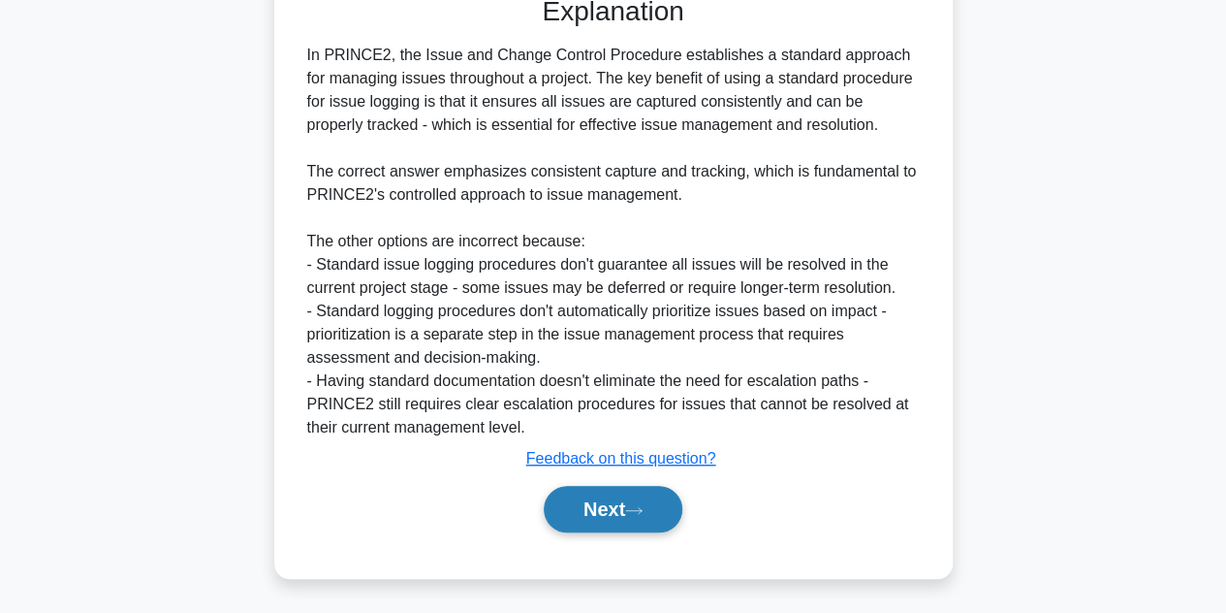
click at [616, 507] on button "Next" at bounding box center [613, 509] width 139 height 47
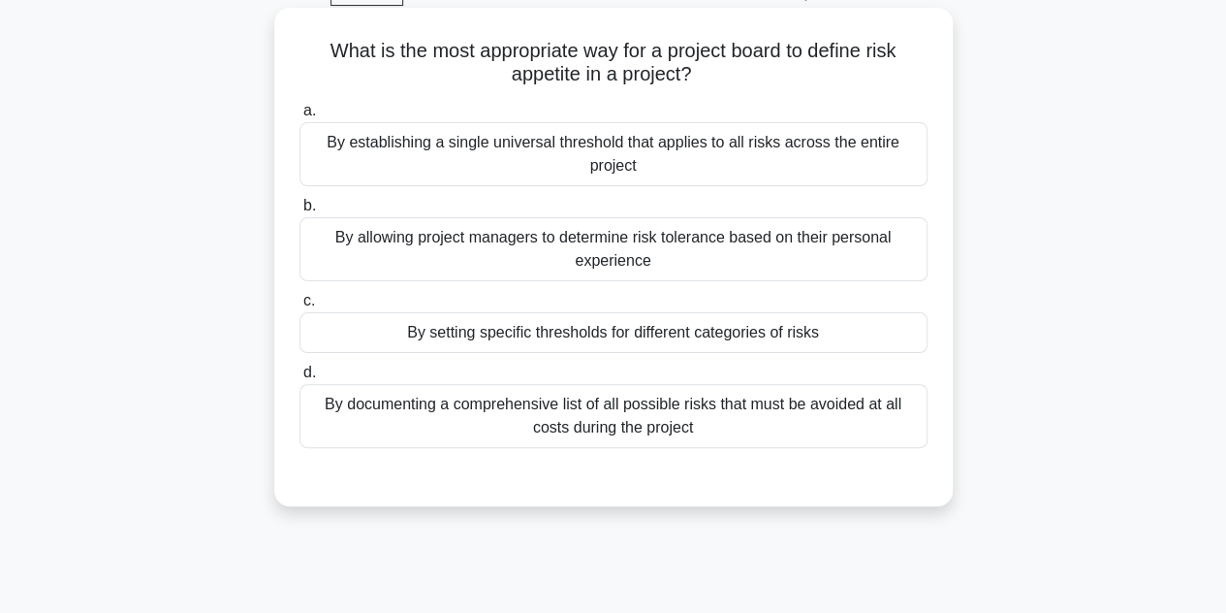
scroll to position [103, 0]
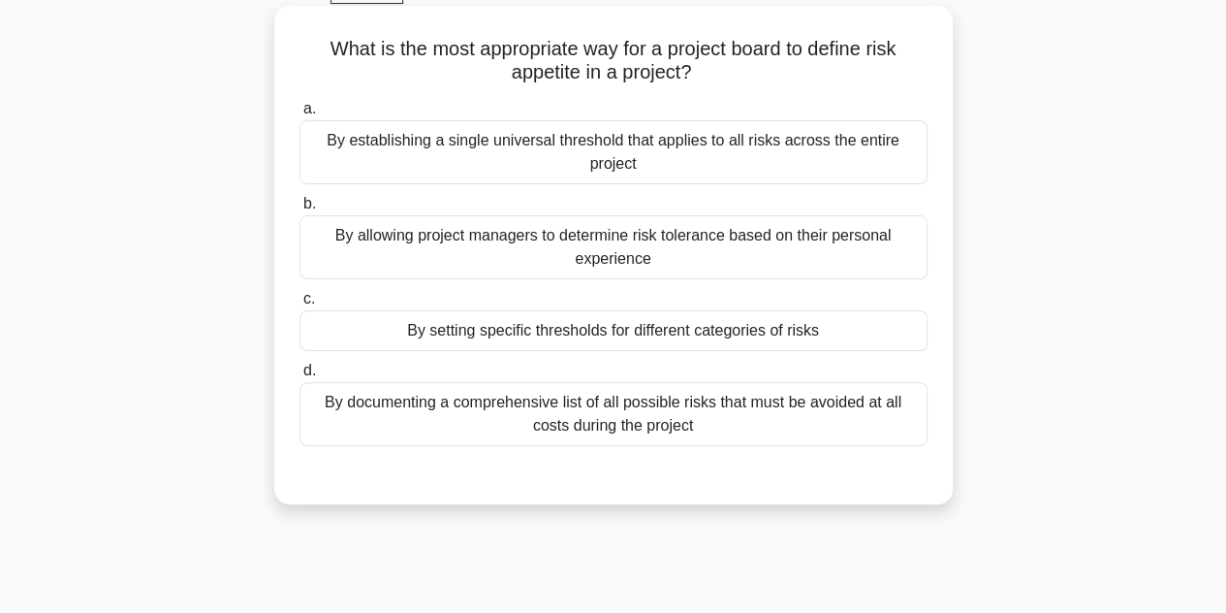
click at [603, 341] on div "By setting specific thresholds for different categories of risks" at bounding box center [613, 330] width 628 height 41
click at [299, 305] on input "c. By setting specific thresholds for different categories of risks" at bounding box center [299, 299] width 0 height 13
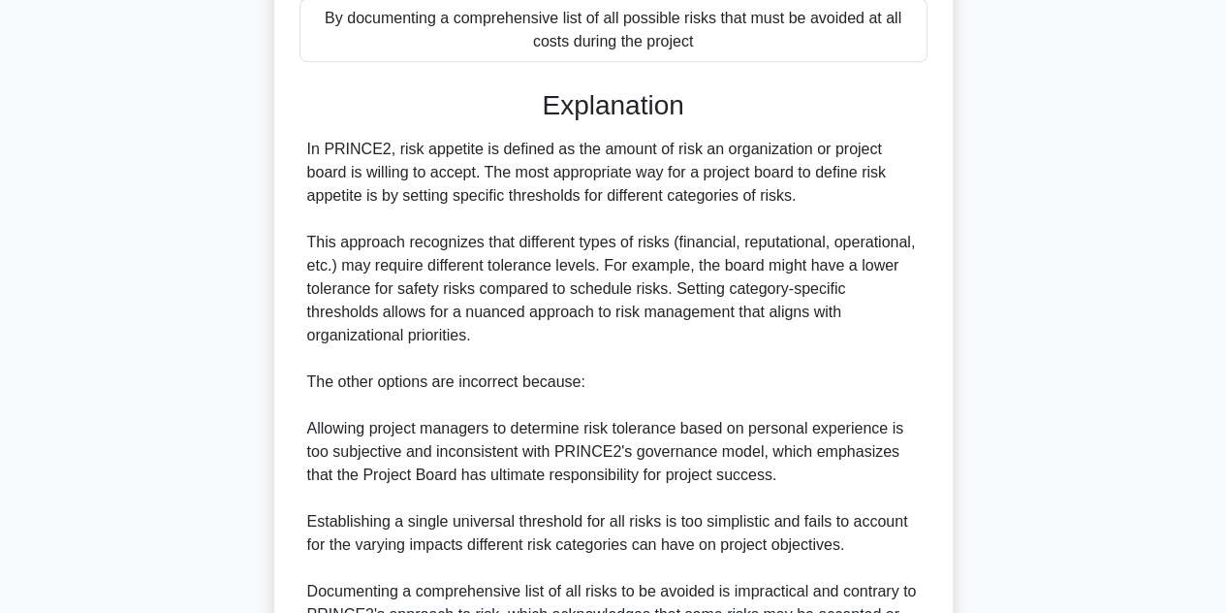
scroll to position [696, 0]
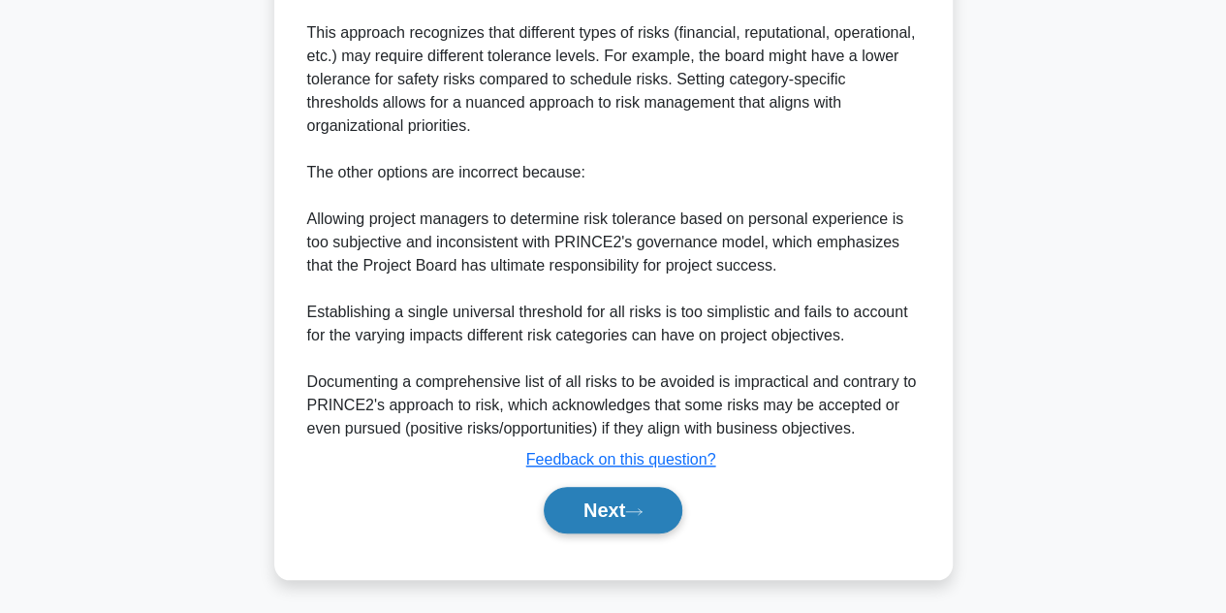
click at [589, 509] on button "Next" at bounding box center [613, 510] width 139 height 47
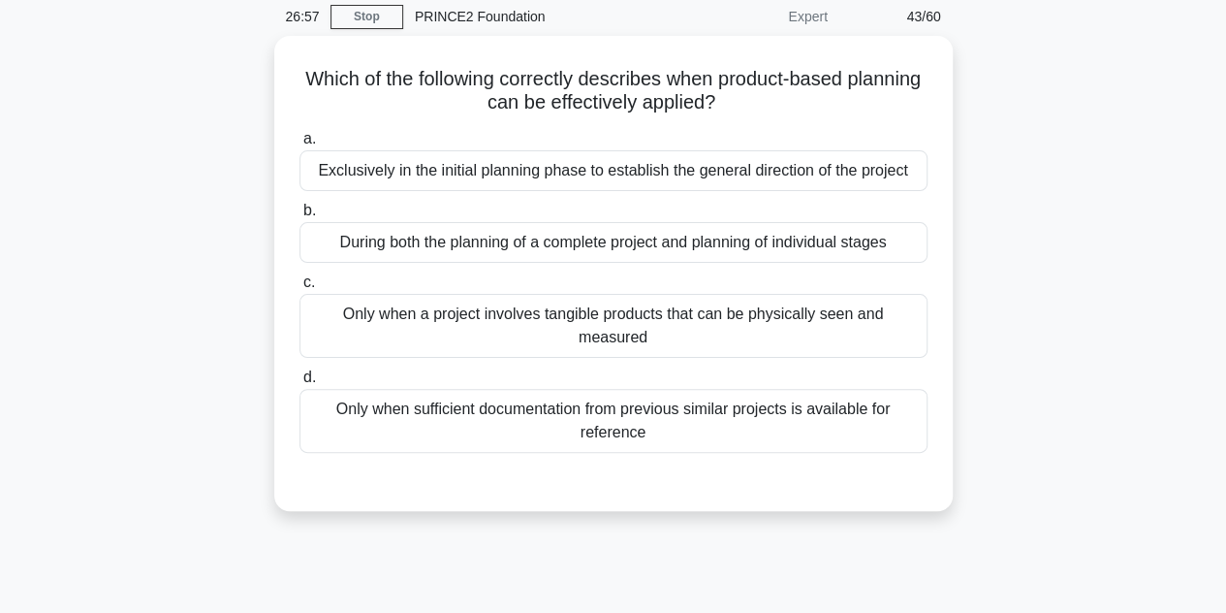
scroll to position [76, 0]
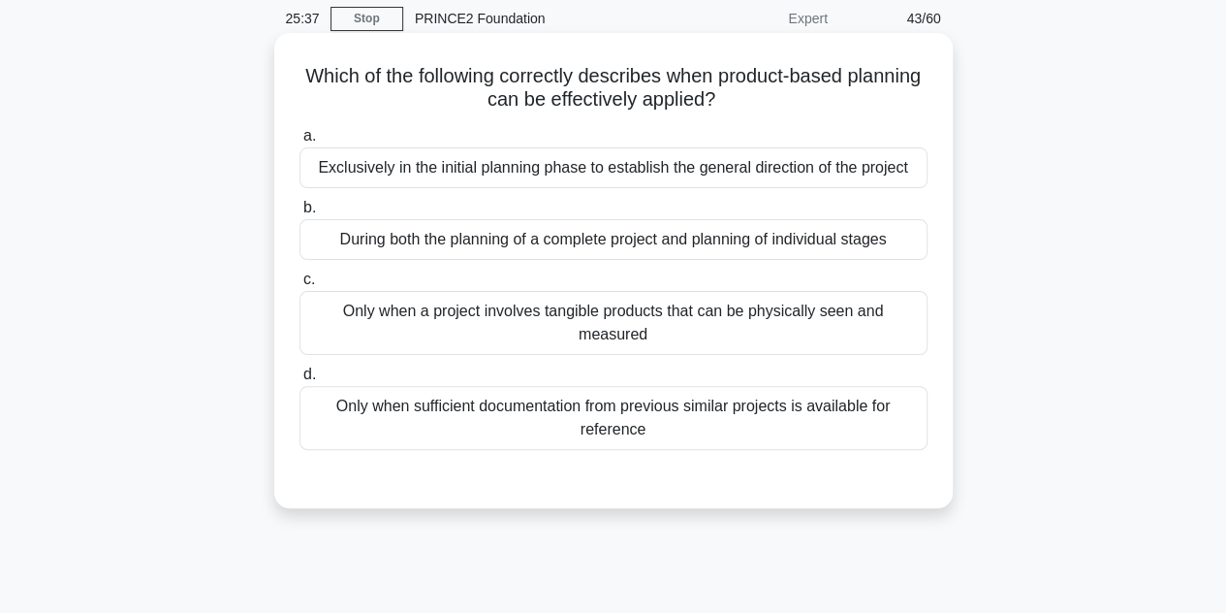
click at [655, 173] on div "Exclusively in the initial planning phase to establish the general direction of…" at bounding box center [613, 167] width 628 height 41
click at [299, 142] on input "a. Exclusively in the initial planning phase to establish the general direction…" at bounding box center [299, 136] width 0 height 13
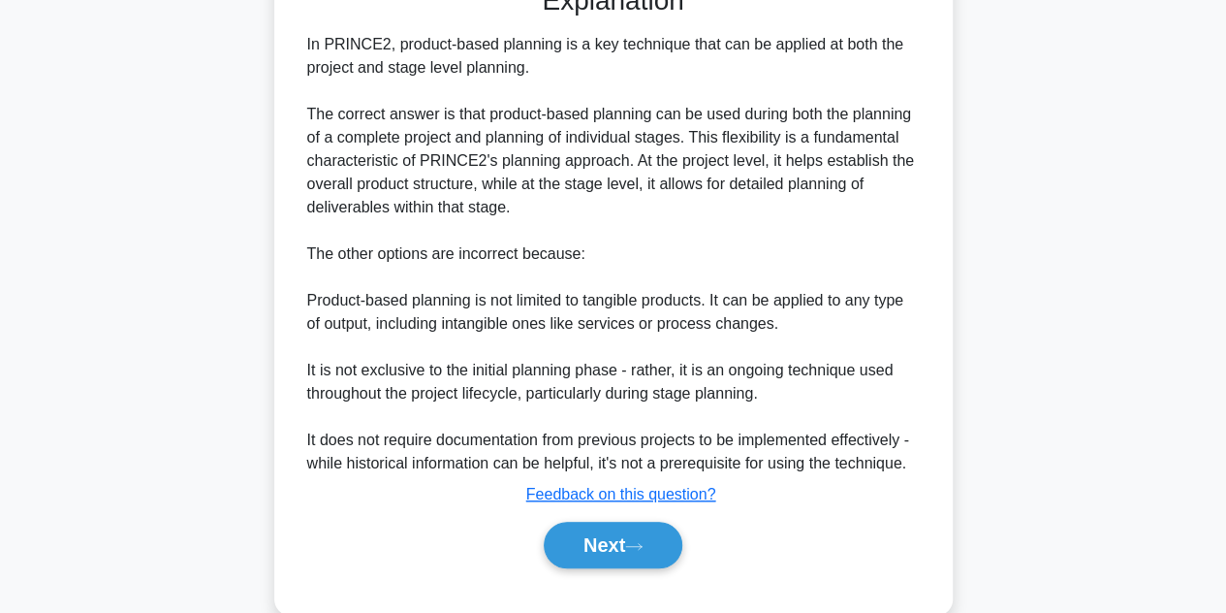
scroll to position [606, 0]
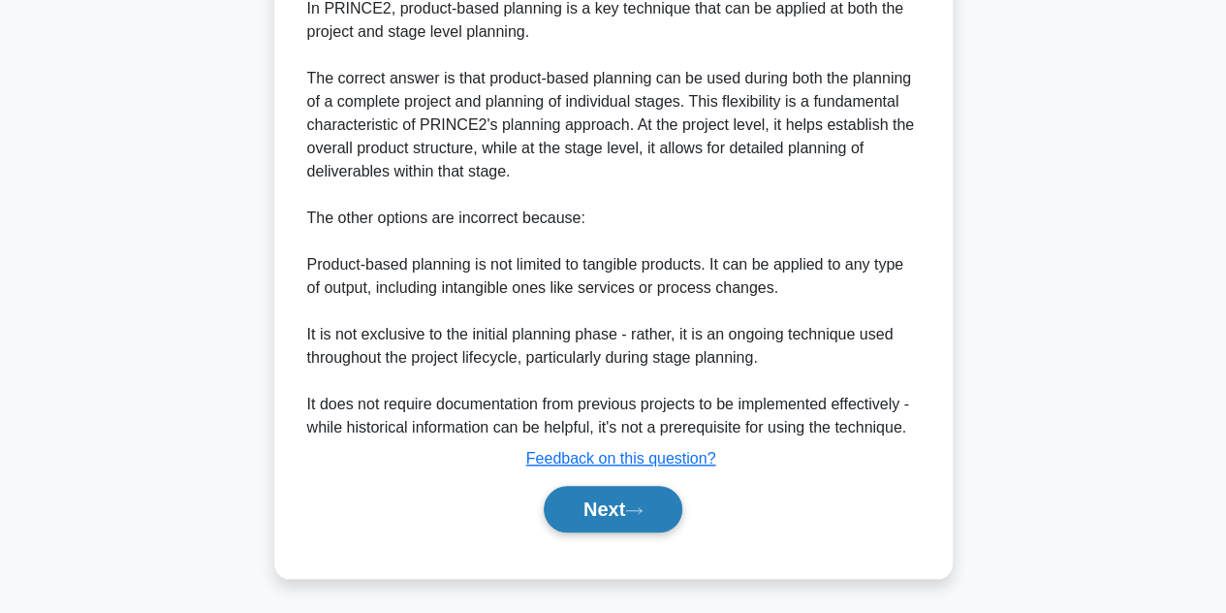
click at [583, 508] on button "Next" at bounding box center [613, 509] width 139 height 47
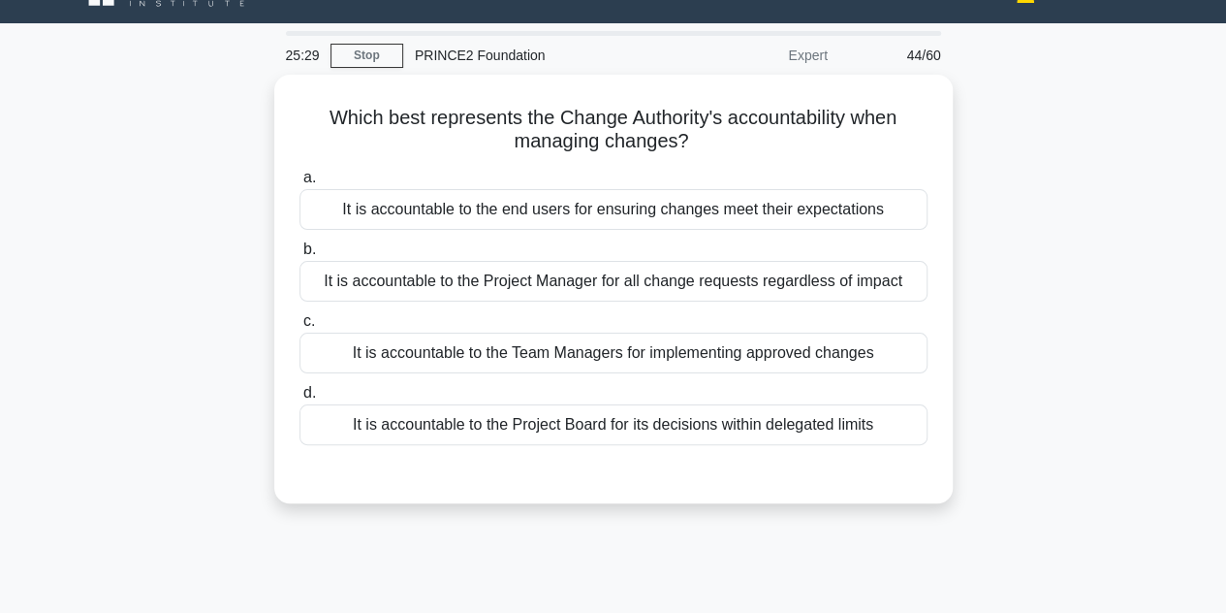
scroll to position [37, 0]
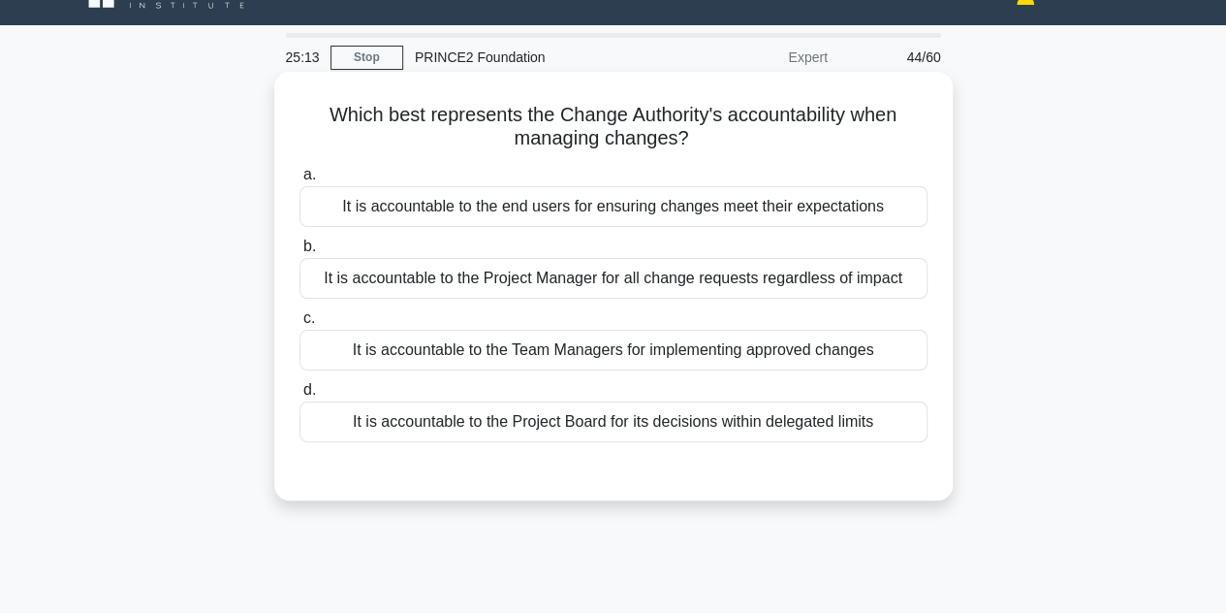
click at [599, 434] on div "It is accountable to the Project Board for its decisions within delegated limits" at bounding box center [613, 421] width 628 height 41
click at [299, 396] on input "d. It is accountable to the Project Board for its decisions within delegated li…" at bounding box center [299, 390] width 0 height 13
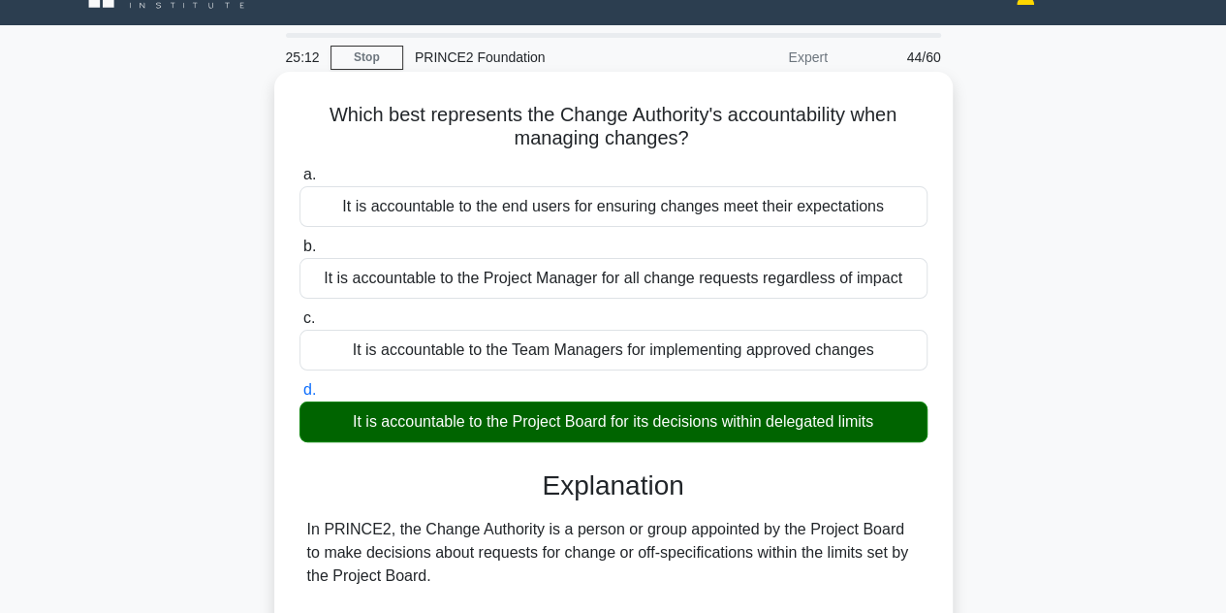
scroll to position [603, 0]
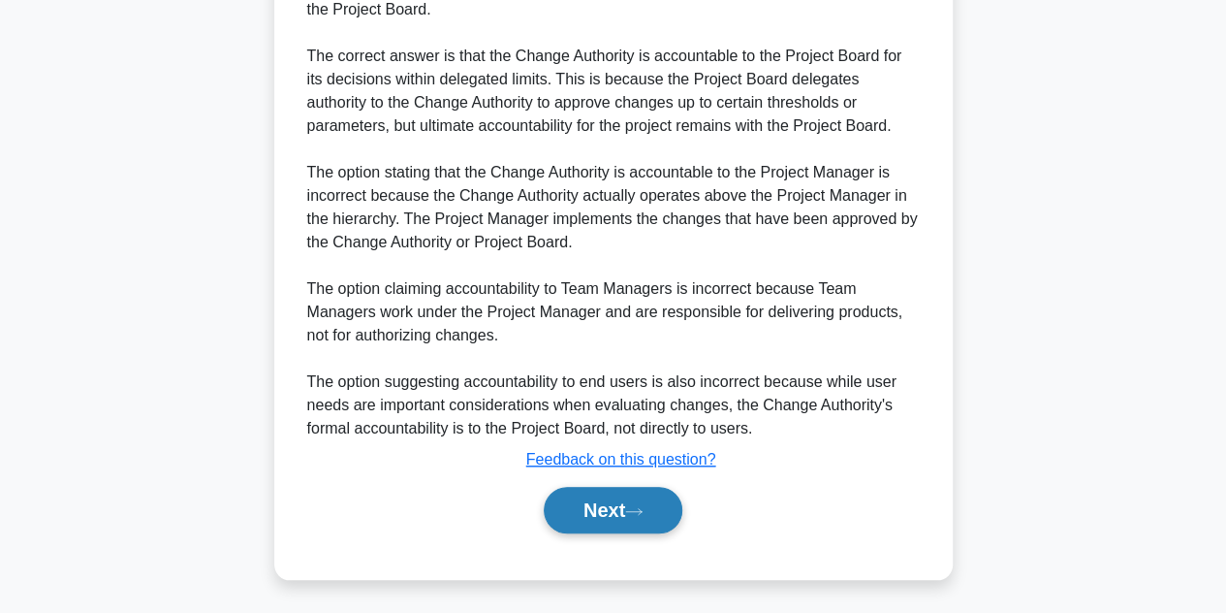
click at [587, 521] on button "Next" at bounding box center [613, 510] width 139 height 47
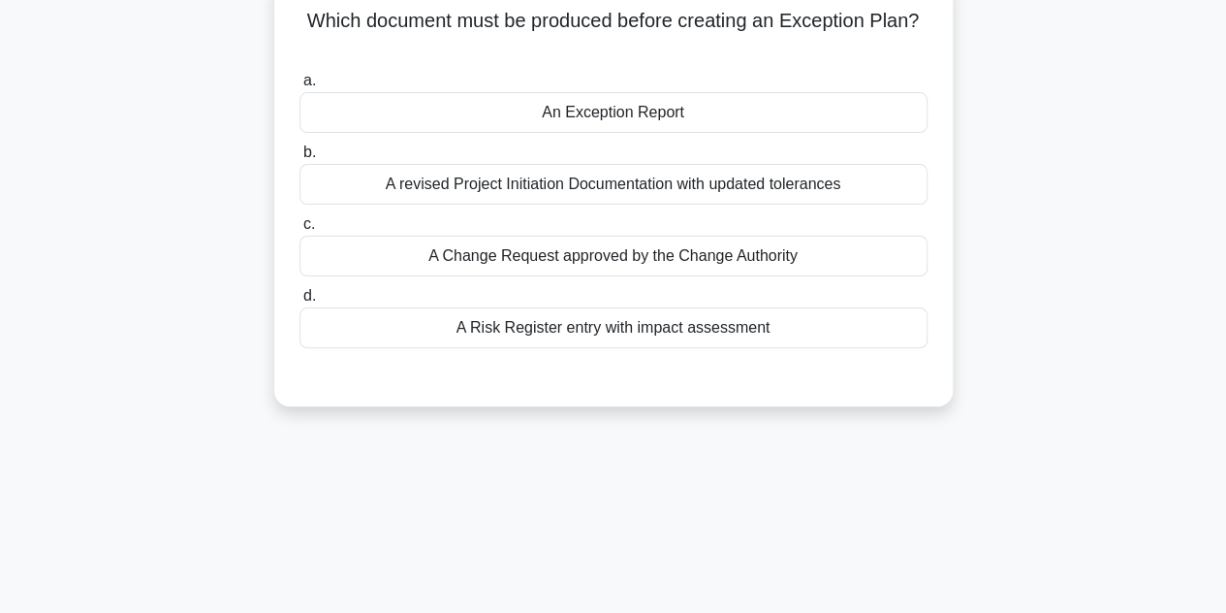
scroll to position [0, 0]
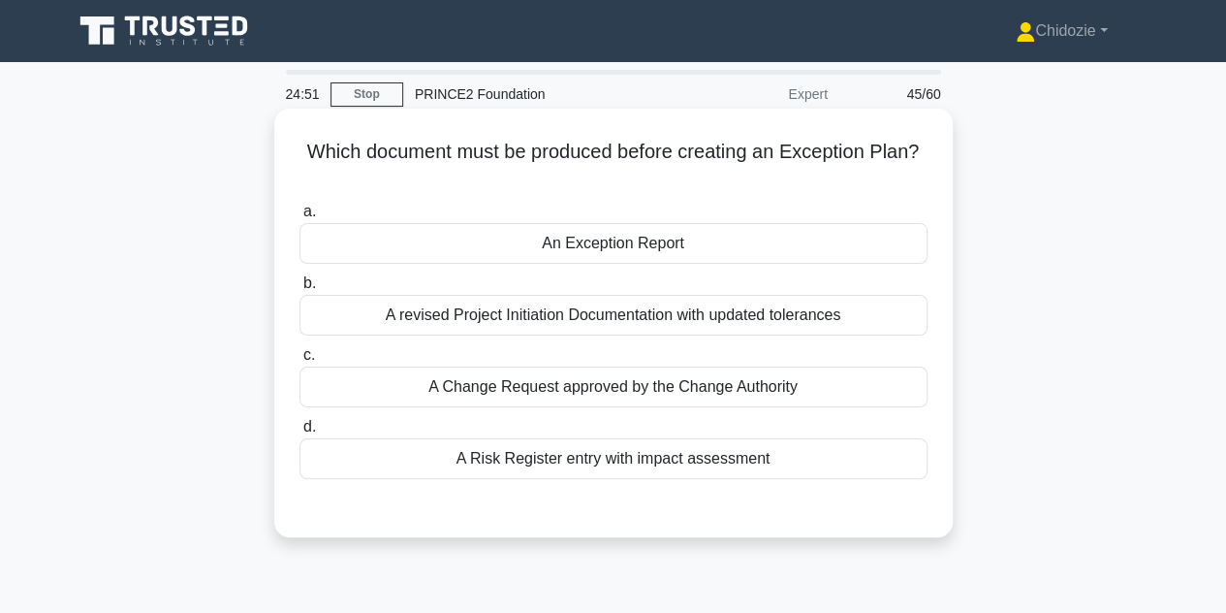
click at [592, 478] on div "a. An Exception Report b. A revised Project Initiation Documentation with updat…" at bounding box center [613, 339] width 651 height 287
click at [591, 471] on div "A Risk Register entry with impact assessment" at bounding box center [613, 458] width 628 height 41
click at [299, 433] on input "d. A Risk Register entry with impact assessment" at bounding box center [299, 427] width 0 height 13
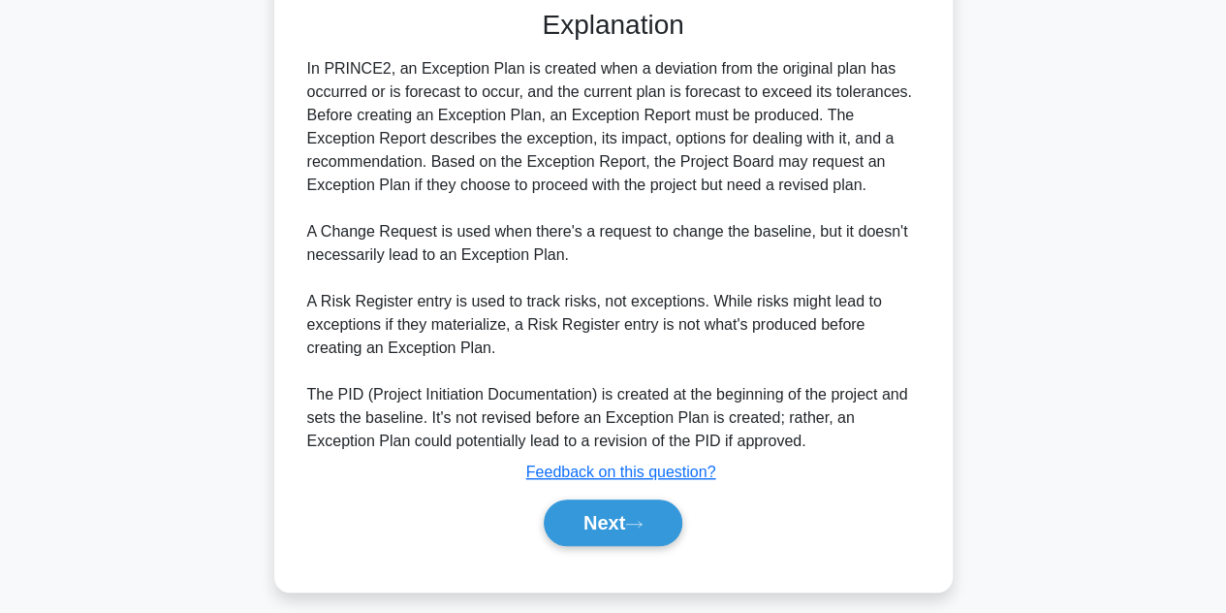
scroll to position [513, 0]
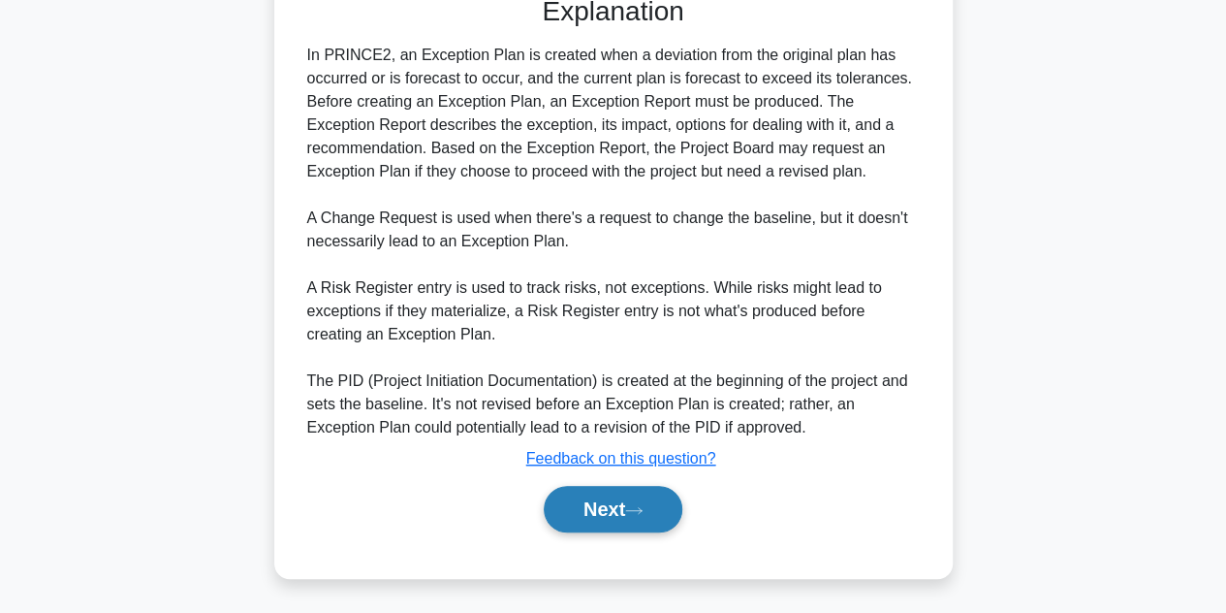
click at [578, 516] on button "Next" at bounding box center [613, 509] width 139 height 47
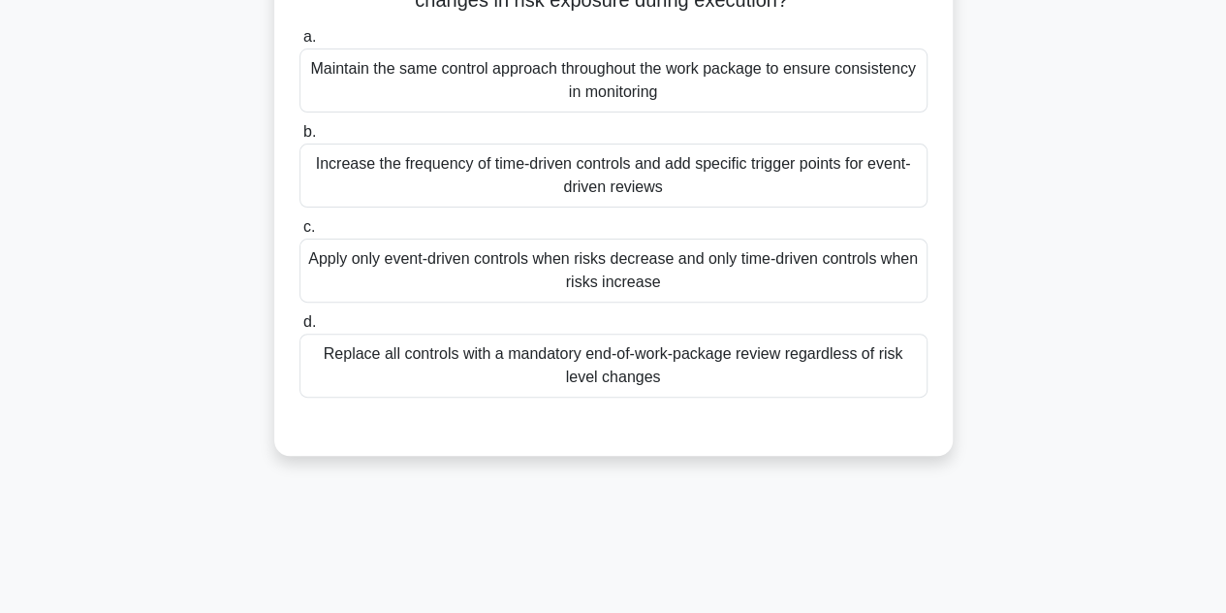
scroll to position [176, 0]
click at [582, 158] on div "Increase the frequency of time-driven controls and add specific trigger points …" at bounding box center [613, 173] width 628 height 64
click at [299, 137] on input "b. Increase the frequency of time-driven controls and add specific trigger poin…" at bounding box center [299, 130] width 0 height 13
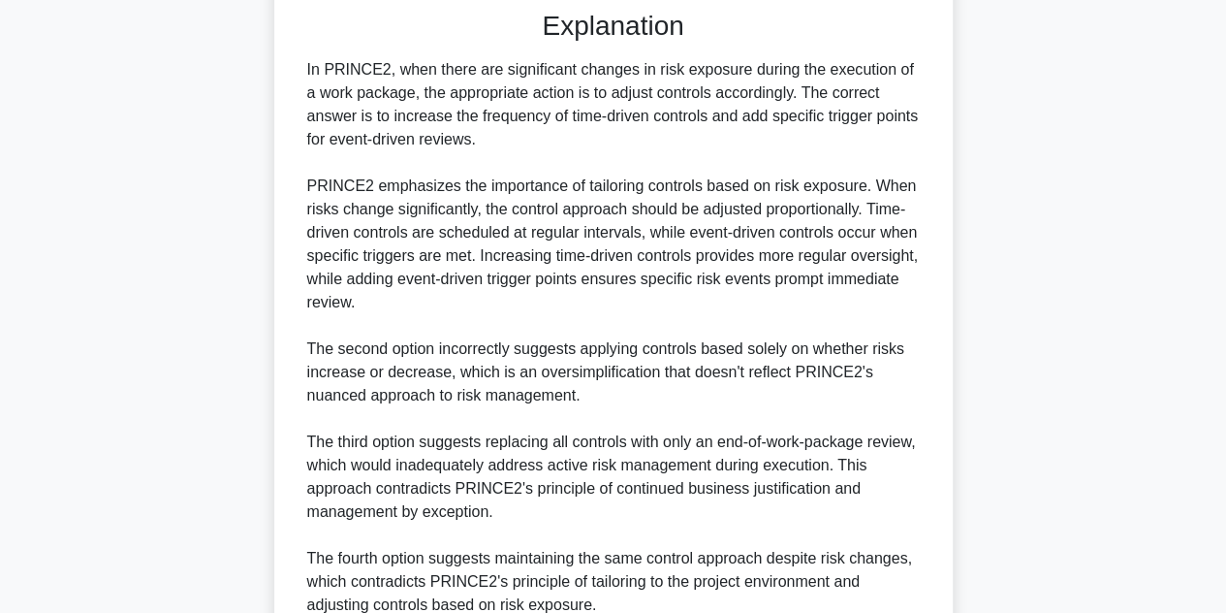
scroll to position [766, 0]
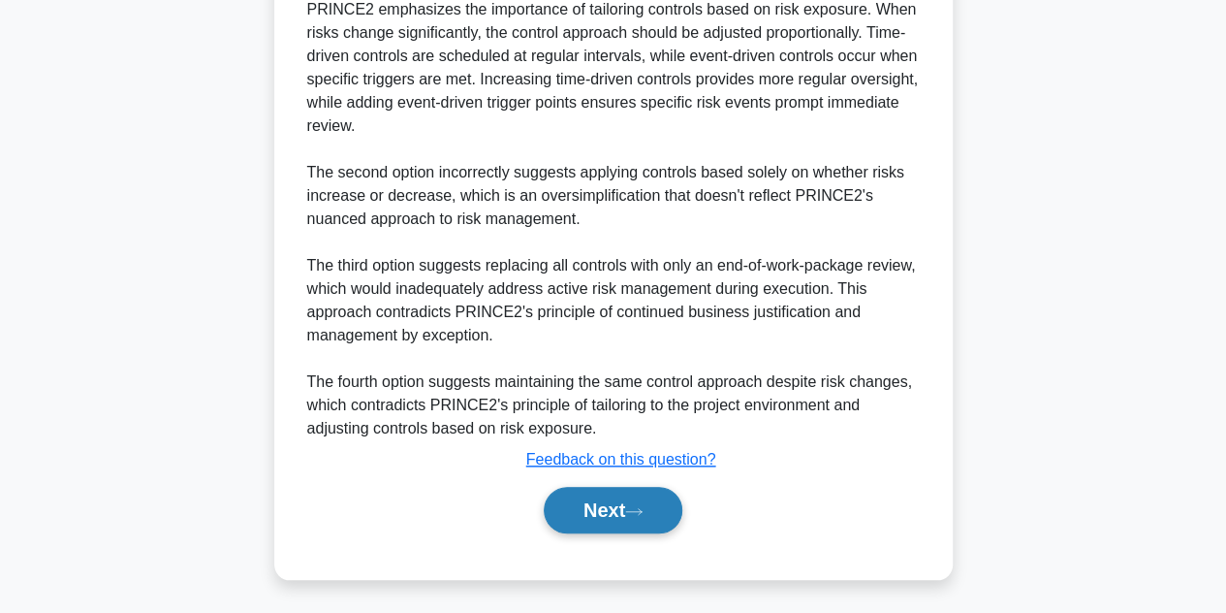
click at [612, 511] on button "Next" at bounding box center [613, 510] width 139 height 47
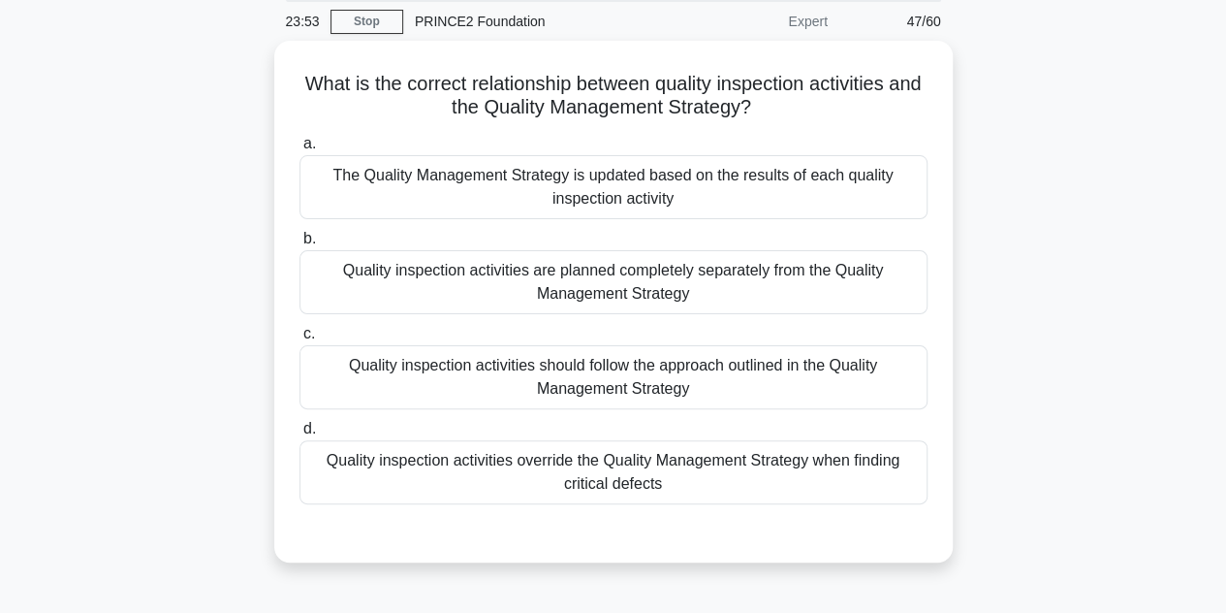
scroll to position [76, 0]
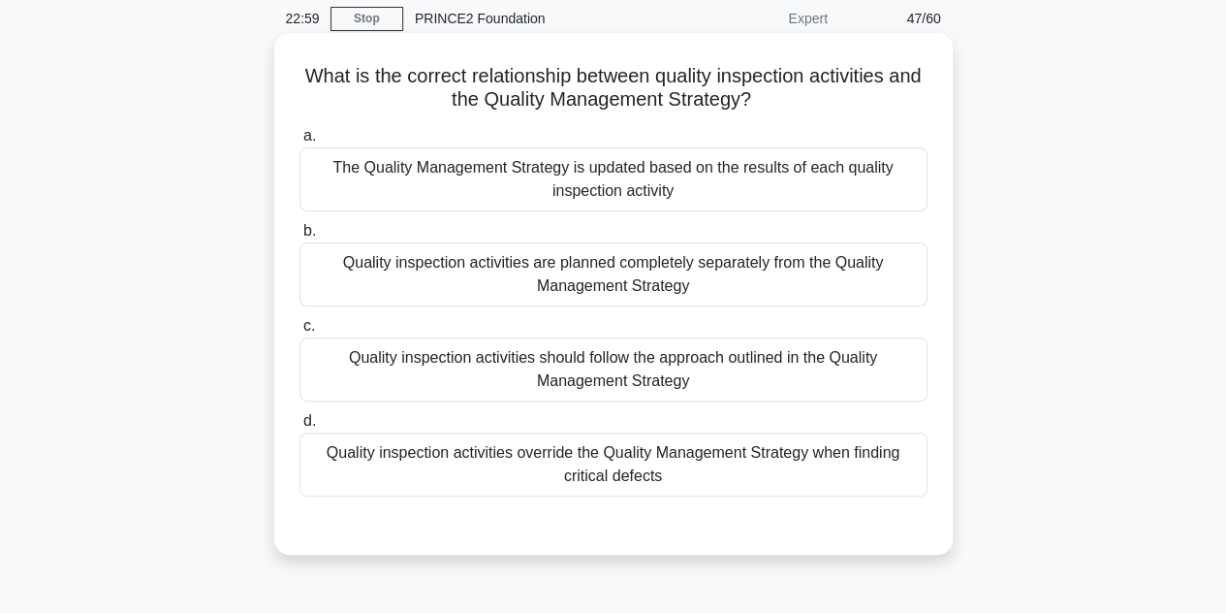
click at [613, 173] on div "The Quality Management Strategy is updated based on the results of each quality…" at bounding box center [613, 179] width 628 height 64
click at [299, 142] on input "a. The Quality Management Strategy is updated based on the results of each qual…" at bounding box center [299, 136] width 0 height 13
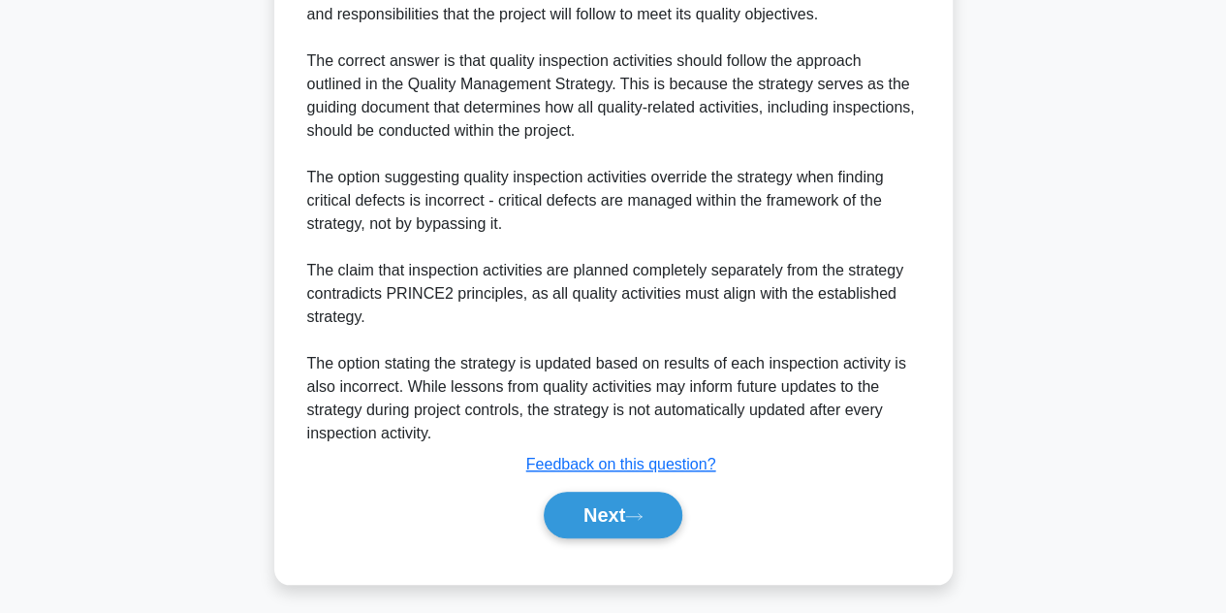
scroll to position [699, 0]
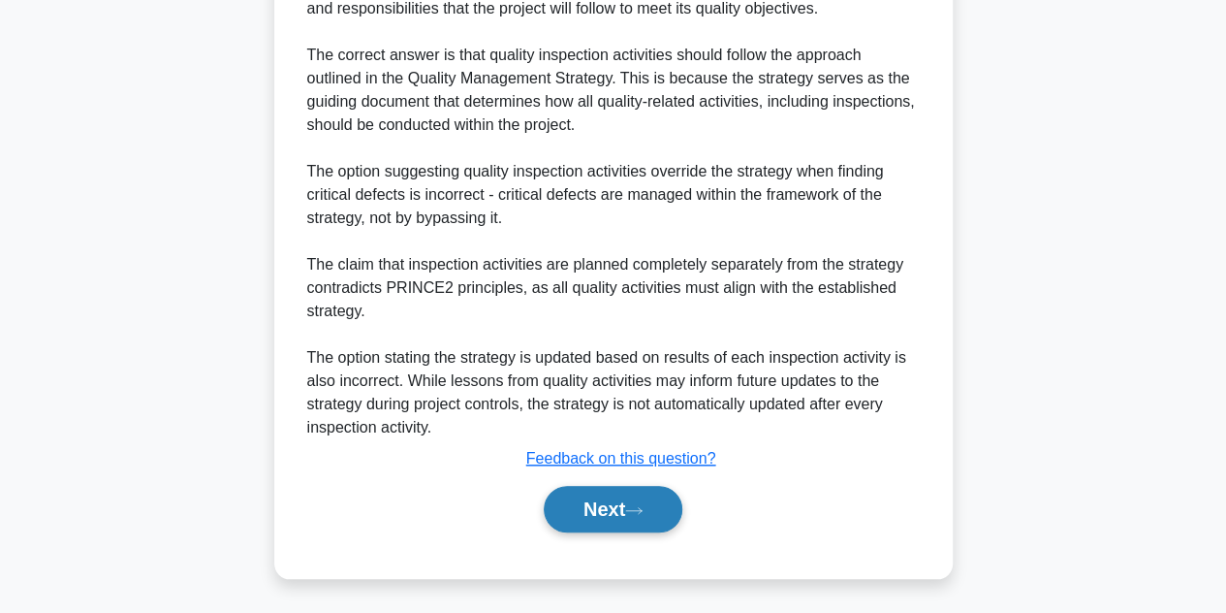
click at [624, 509] on button "Next" at bounding box center [613, 509] width 139 height 47
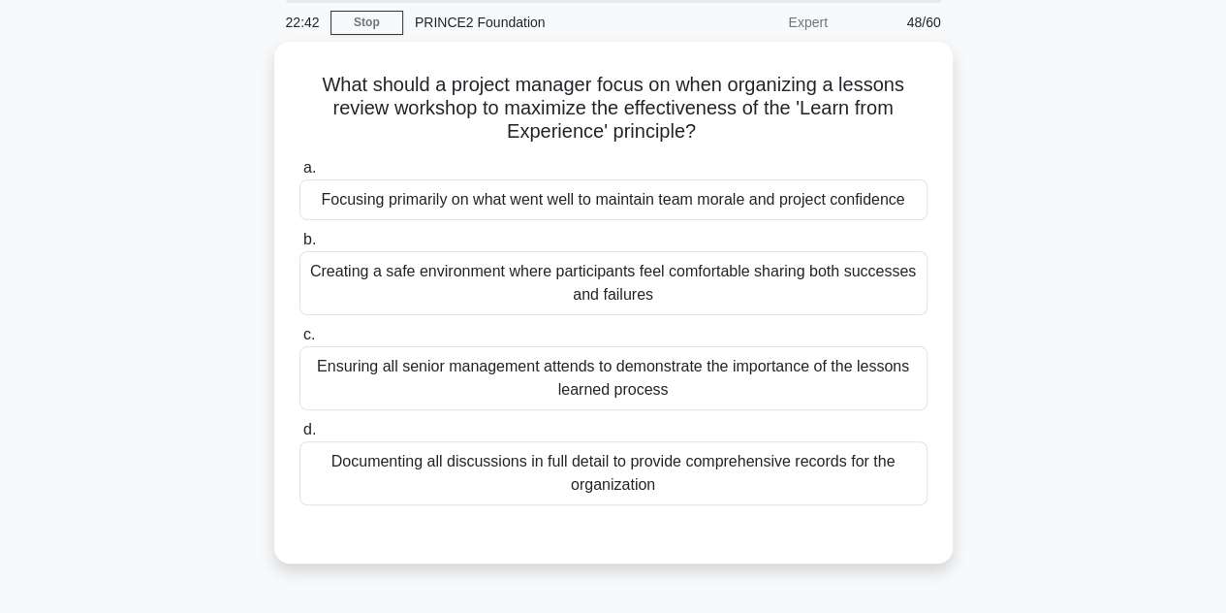
scroll to position [72, 0]
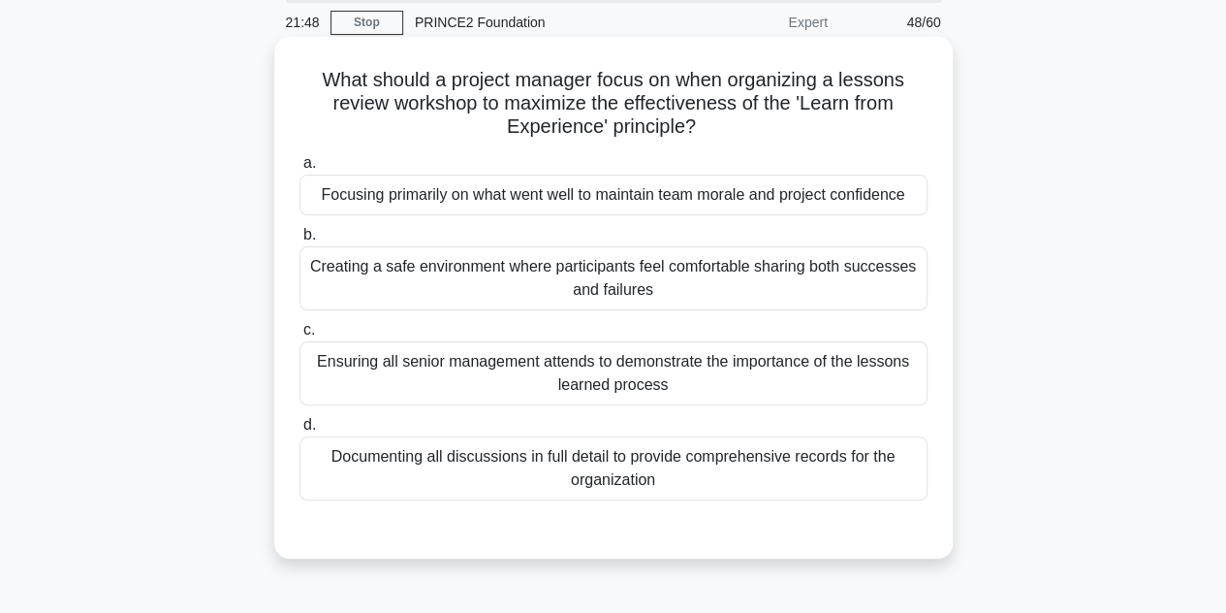
click at [531, 478] on div "Documenting all discussions in full detail to provide comprehensive records for…" at bounding box center [613, 468] width 628 height 64
click at [299, 431] on input "d. Documenting all discussions in full detail to provide comprehensive records …" at bounding box center [299, 425] width 0 height 13
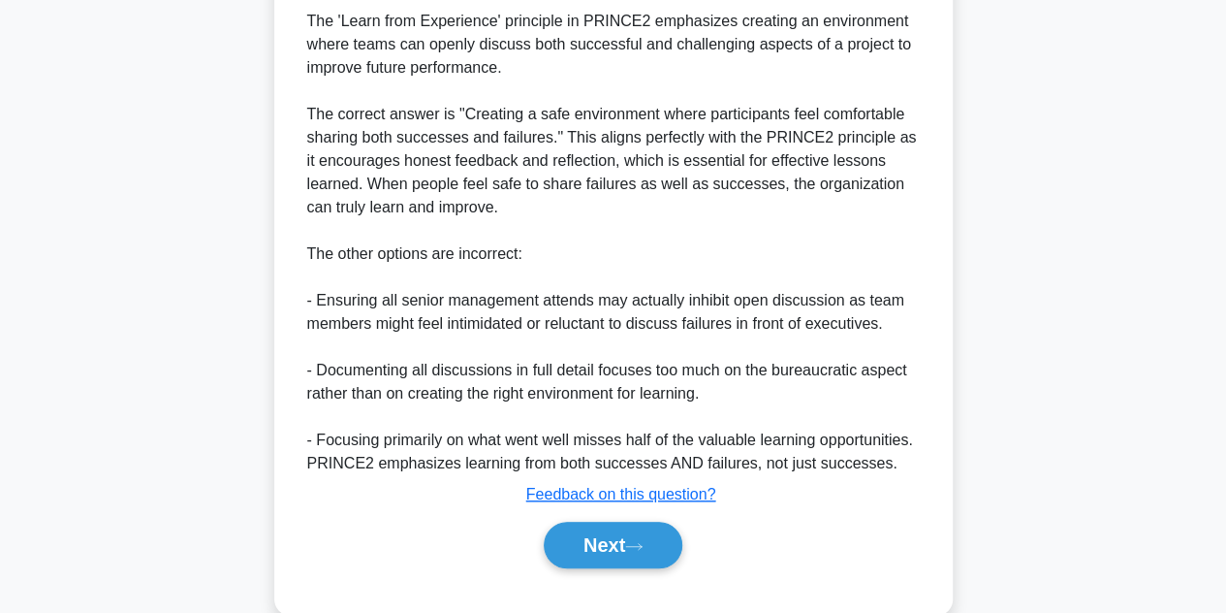
scroll to position [675, 0]
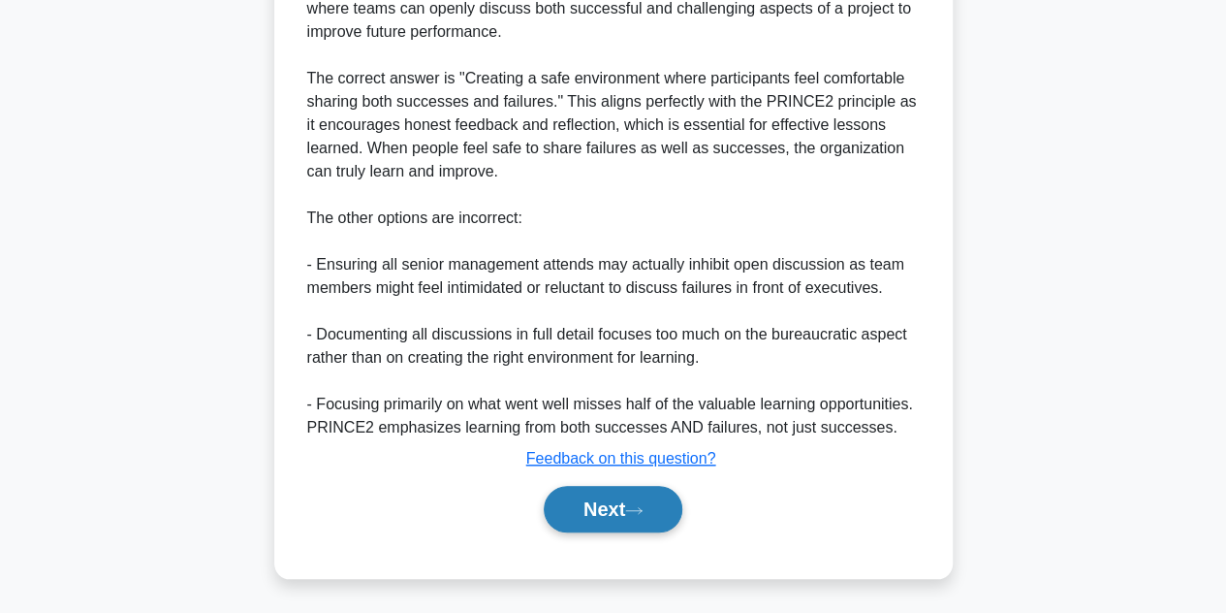
click at [587, 508] on button "Next" at bounding box center [613, 509] width 139 height 47
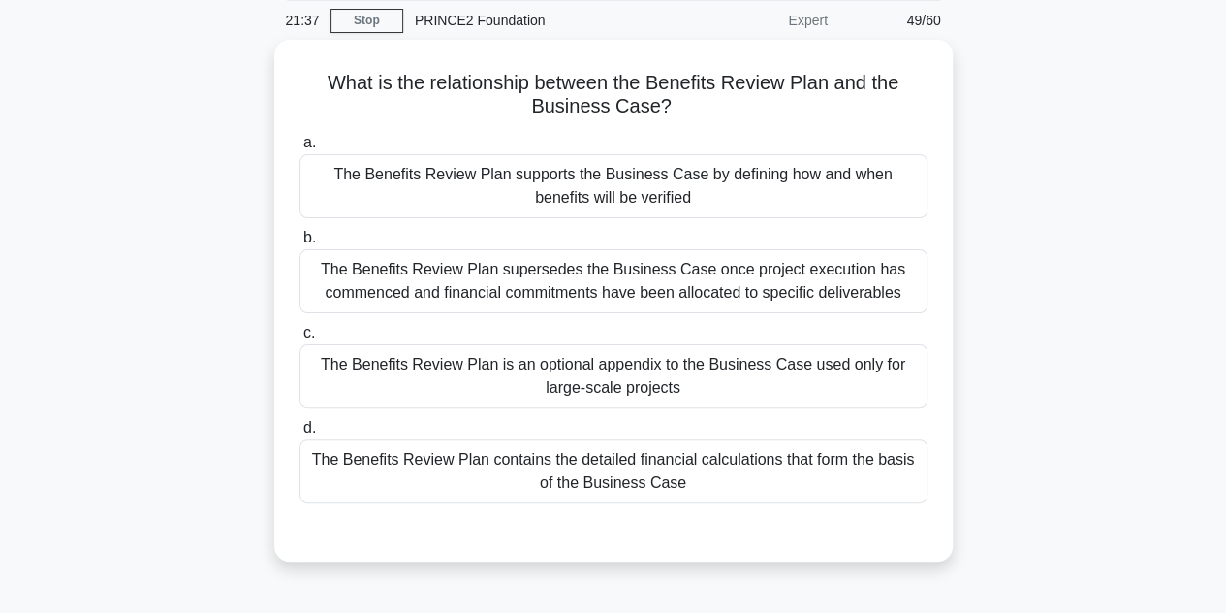
scroll to position [74, 0]
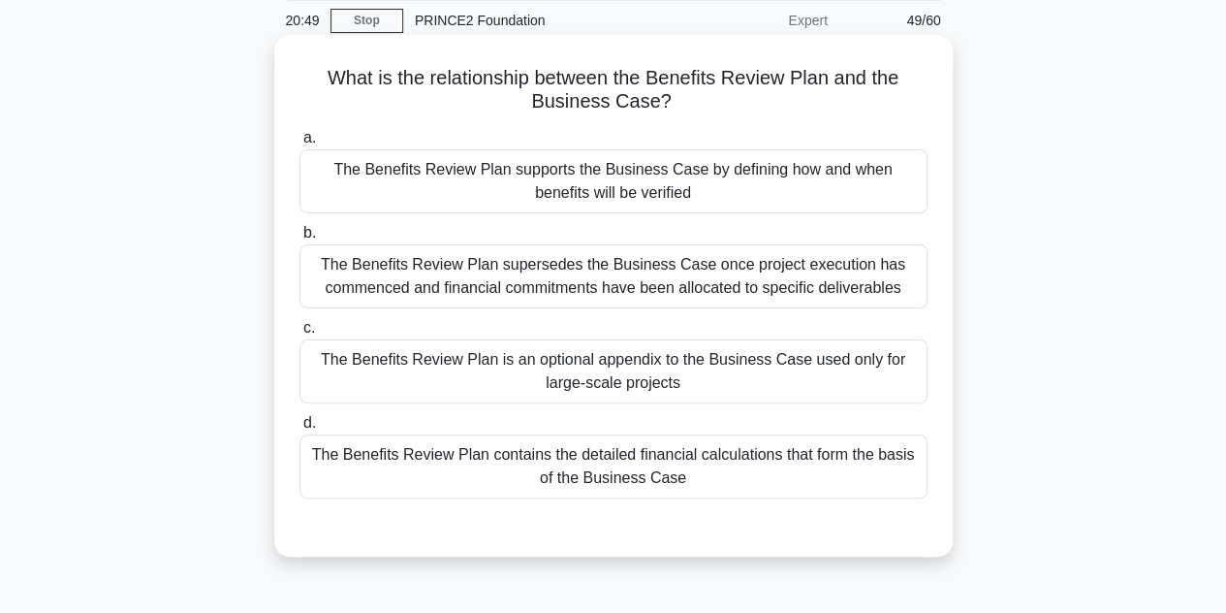
click at [694, 292] on div "The Benefits Review Plan supersedes the Business Case once project execution ha…" at bounding box center [613, 276] width 628 height 64
click at [299, 239] on input "b. The Benefits Review Plan supersedes the Business Case once project execution…" at bounding box center [299, 233] width 0 height 13
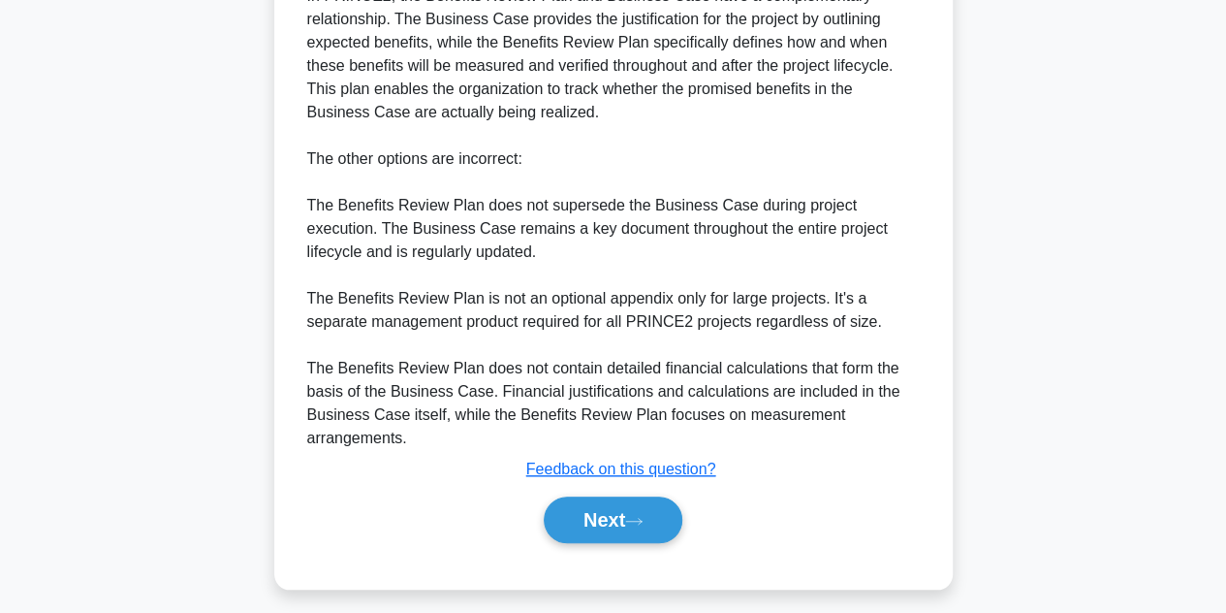
scroll to position [675, 0]
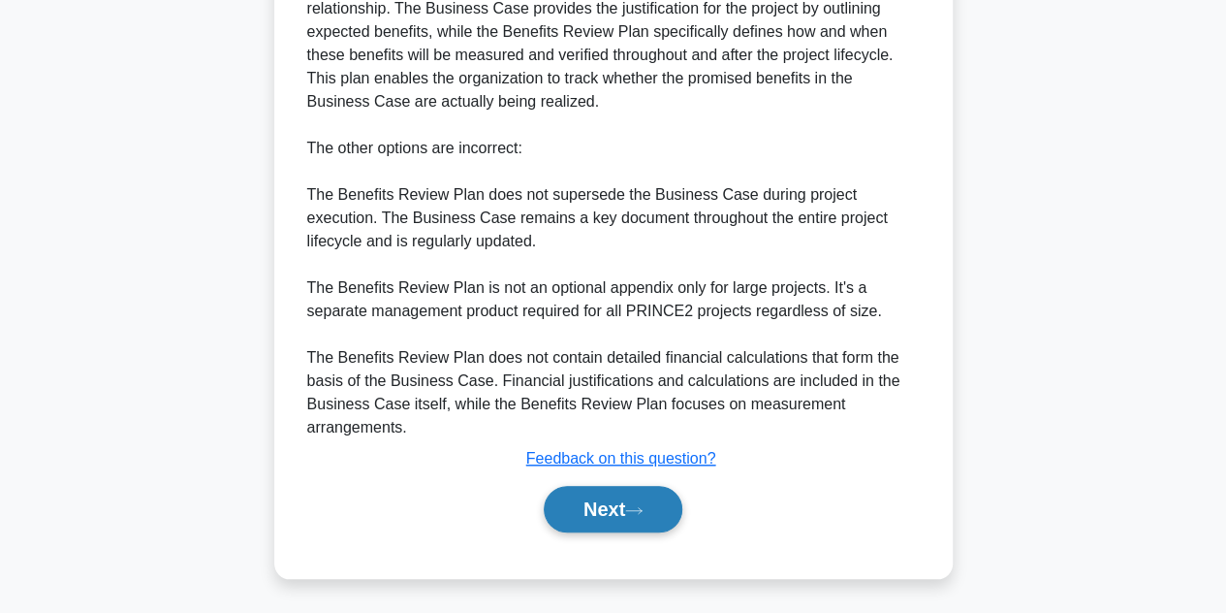
click at [613, 491] on button "Next" at bounding box center [613, 509] width 139 height 47
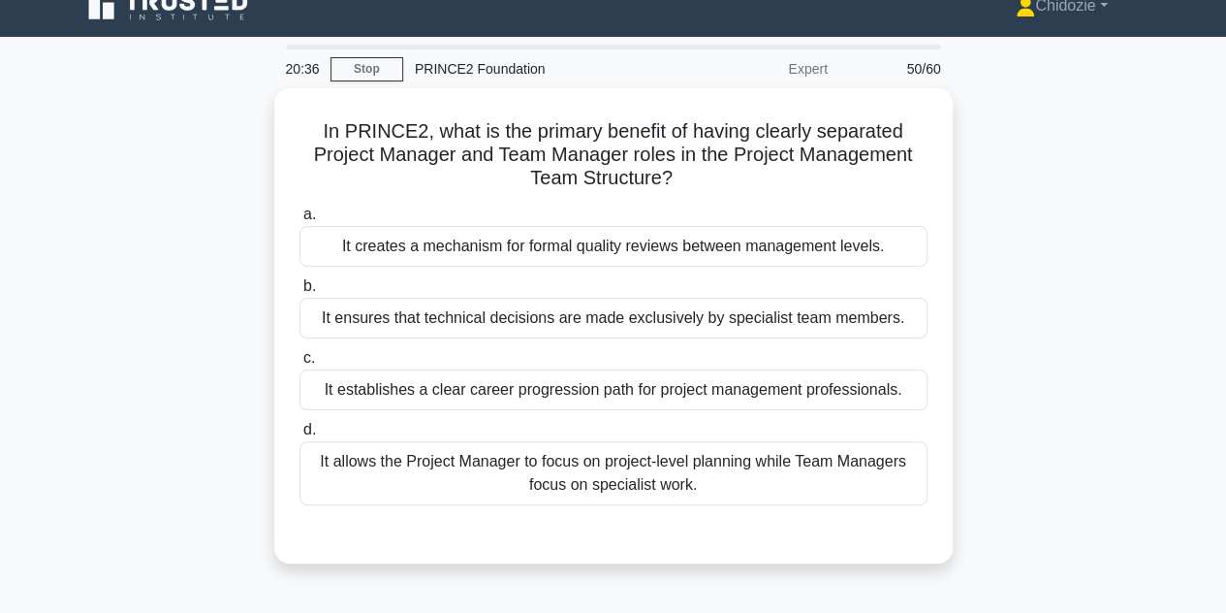
scroll to position [23, 0]
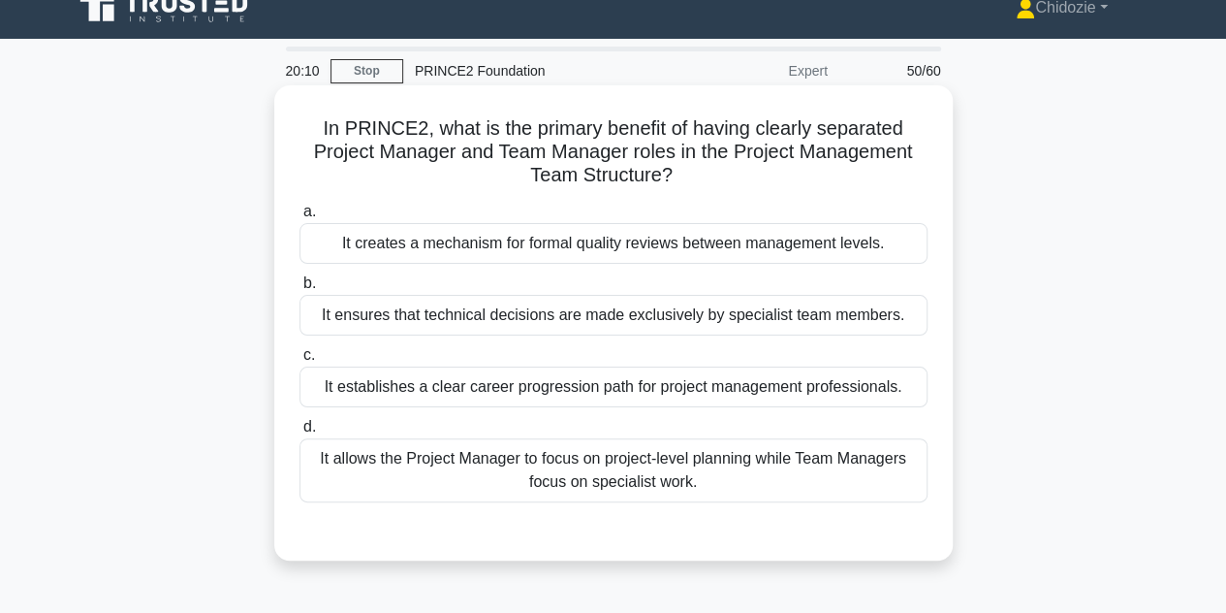
click at [684, 483] on div "It allows the Project Manager to focus on project-level planning while Team Man…" at bounding box center [613, 470] width 628 height 64
click at [299, 433] on input "d. It allows the Project Manager to focus on project-level planning while Team …" at bounding box center [299, 427] width 0 height 13
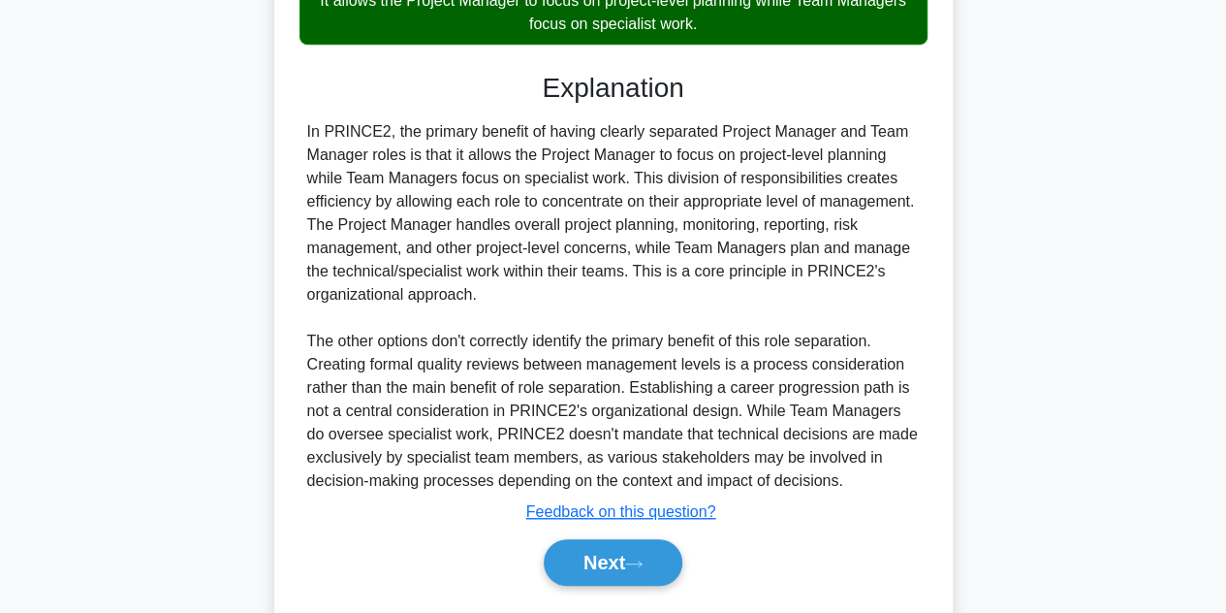
scroll to position [533, 0]
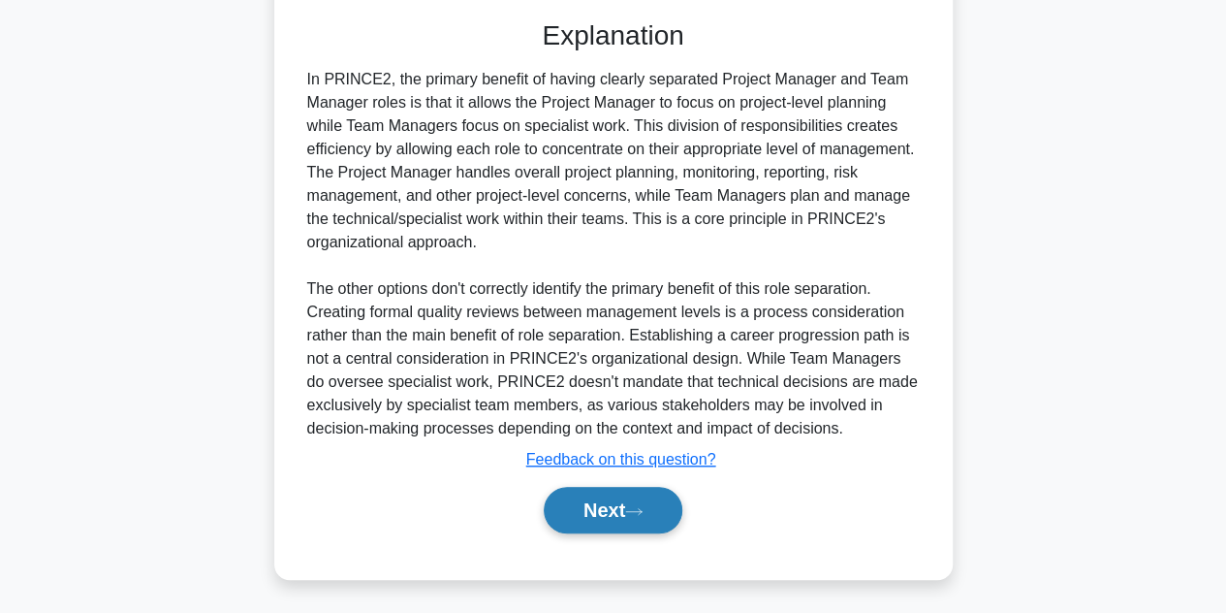
click at [618, 492] on button "Next" at bounding box center [613, 510] width 139 height 47
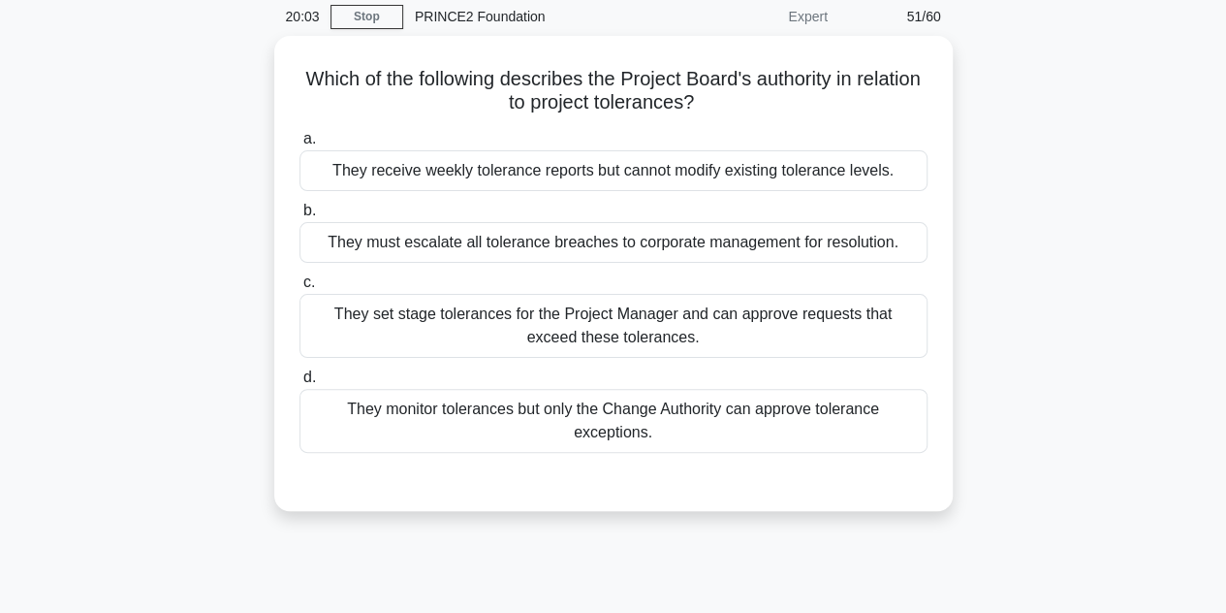
scroll to position [64, 0]
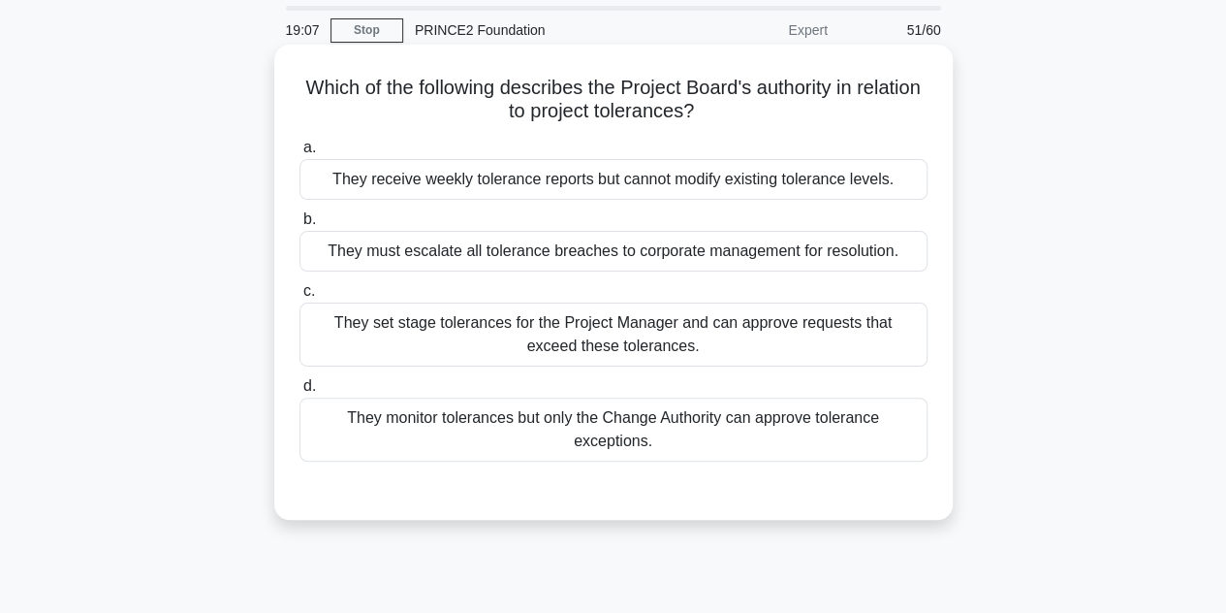
click at [704, 323] on div "They set stage tolerances for the Project Manager and can approve requests that…" at bounding box center [613, 334] width 628 height 64
click at [299, 298] on input "c. They set stage tolerances for the Project Manager and can approve requests t…" at bounding box center [299, 291] width 0 height 13
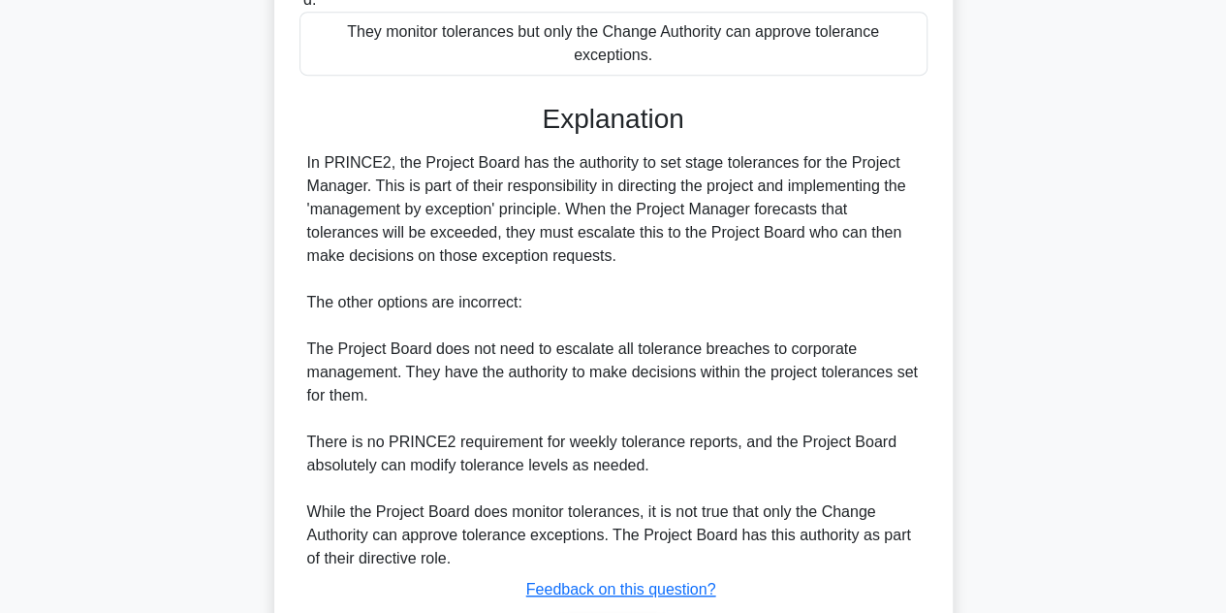
scroll to position [580, 0]
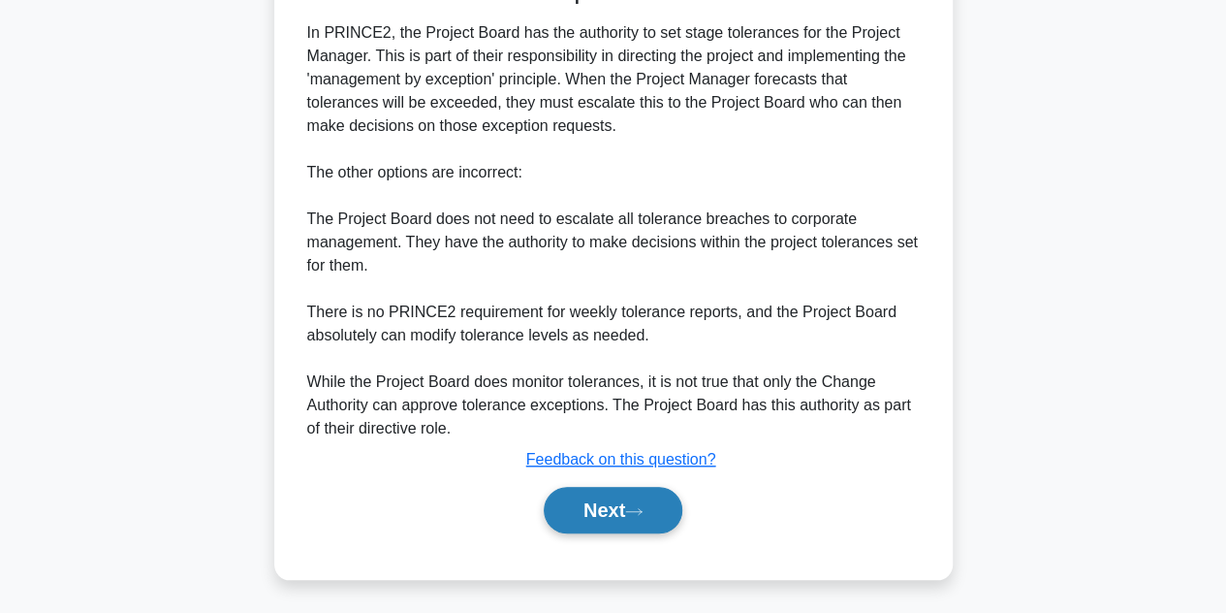
click at [583, 493] on button "Next" at bounding box center [613, 510] width 139 height 47
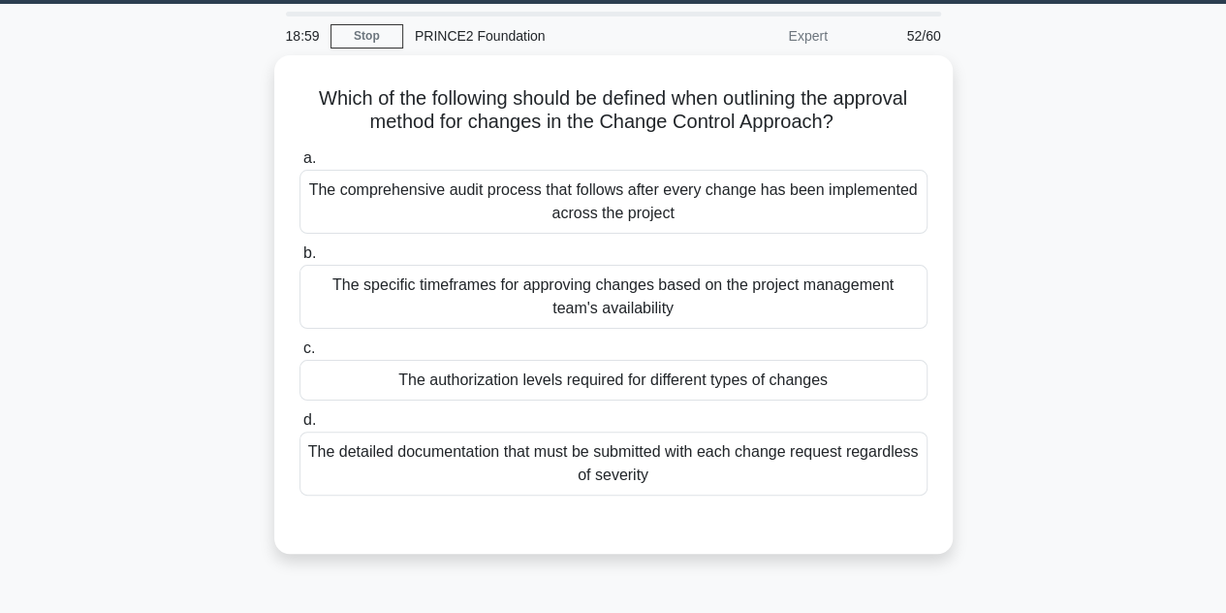
scroll to position [60, 0]
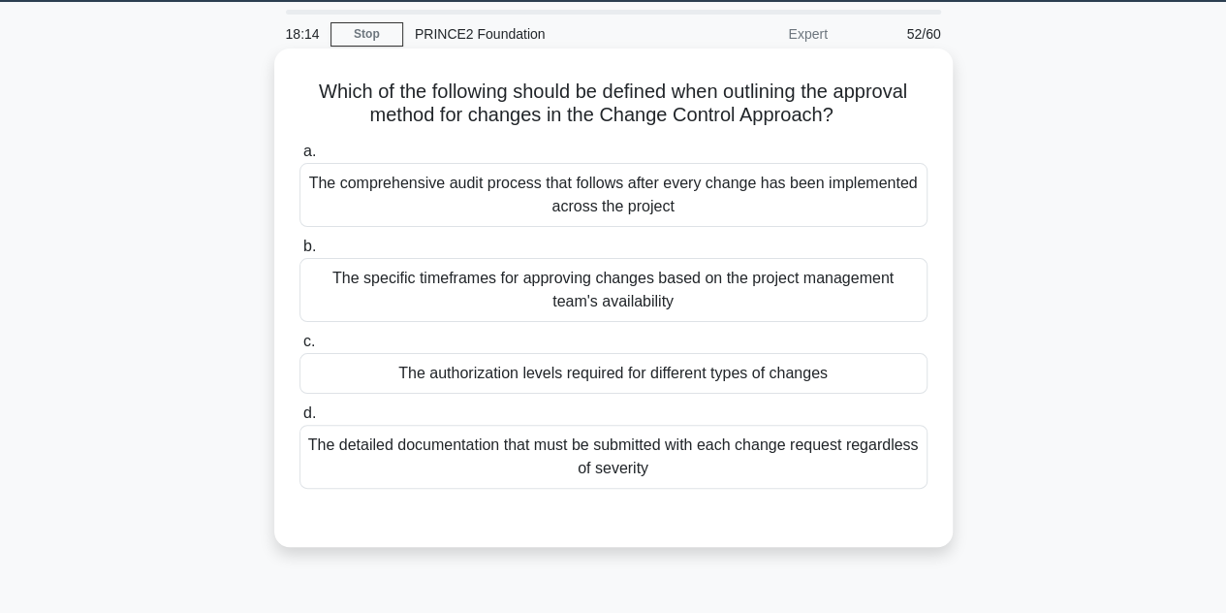
click at [687, 382] on div "The authorization levels required for different types of changes" at bounding box center [613, 373] width 628 height 41
click at [299, 348] on input "c. The authorization levels required for different types of changes" at bounding box center [299, 341] width 0 height 13
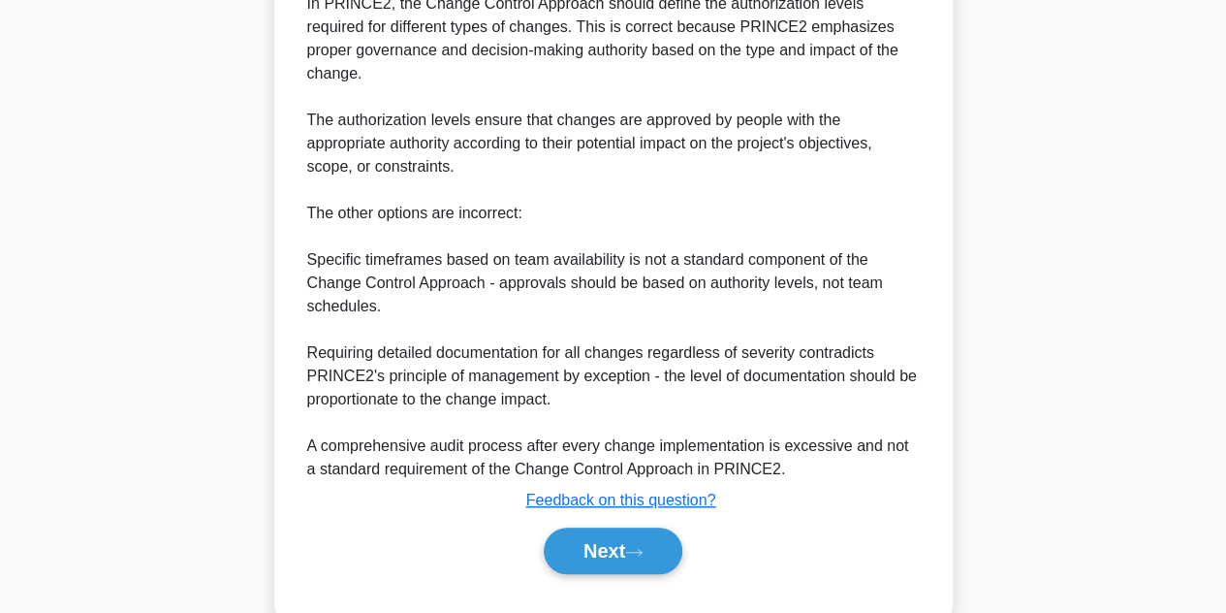
scroll to position [649, 0]
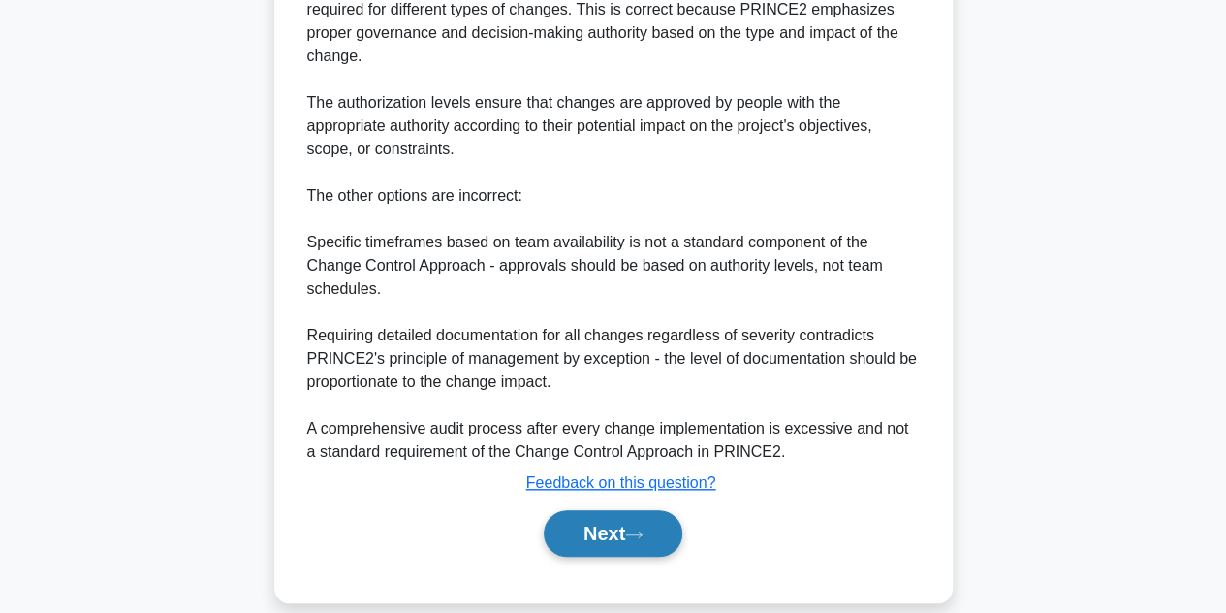
click at [599, 510] on button "Next" at bounding box center [613, 533] width 139 height 47
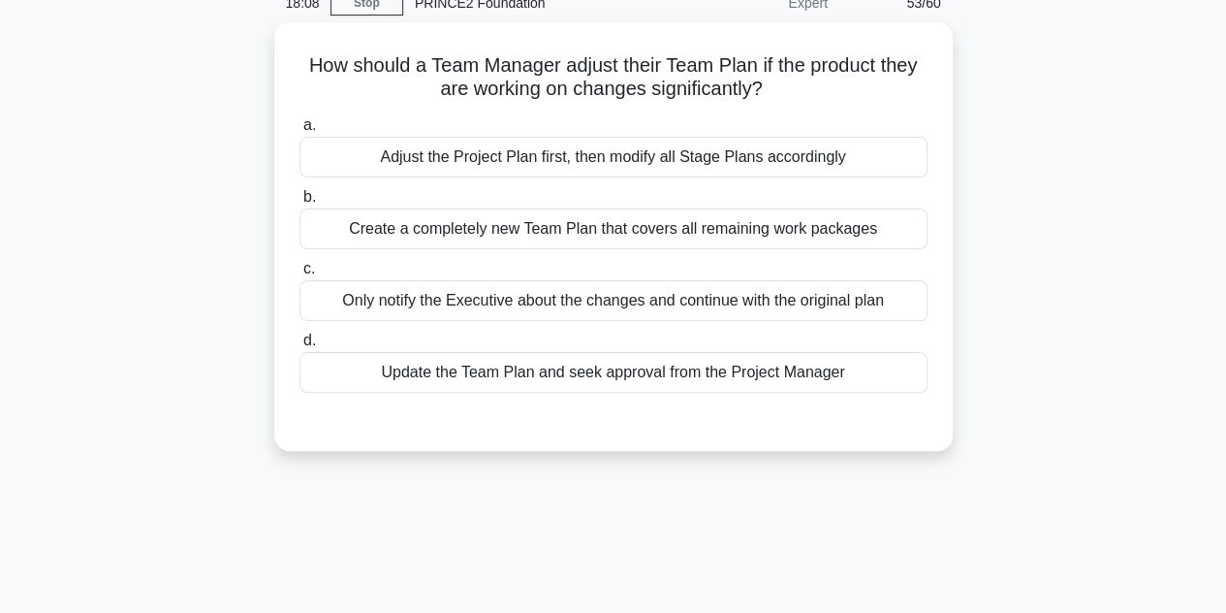
scroll to position [89, 0]
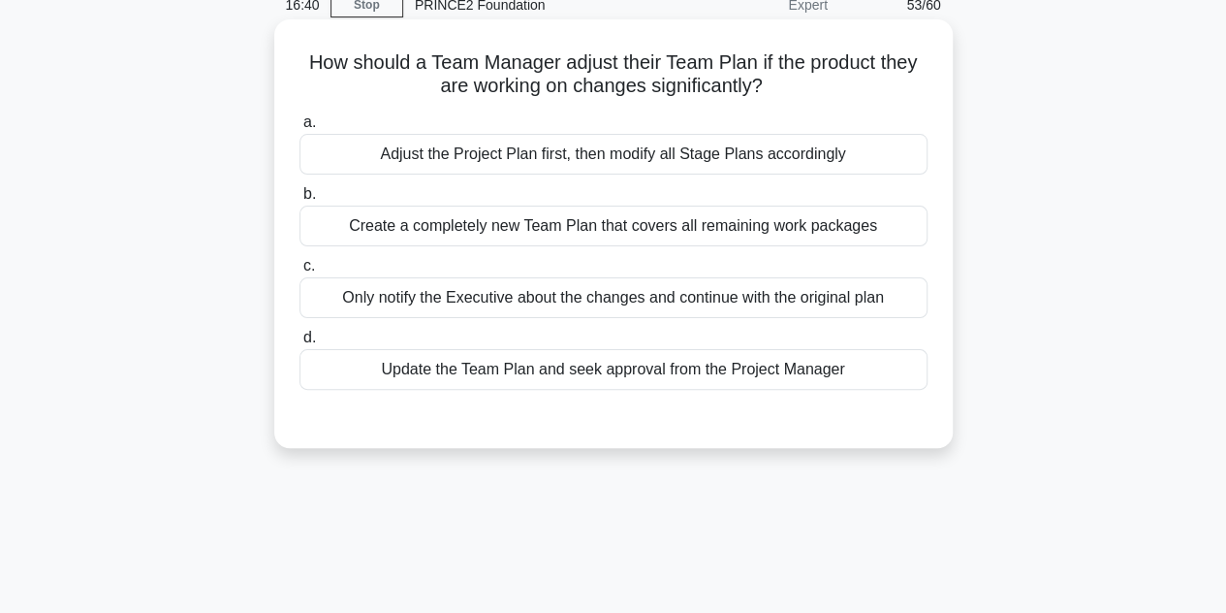
click at [578, 369] on div "Update the Team Plan and seek approval from the Project Manager" at bounding box center [613, 369] width 628 height 41
click at [299, 344] on input "d. Update the Team Plan and seek approval from the Project Manager" at bounding box center [299, 337] width 0 height 13
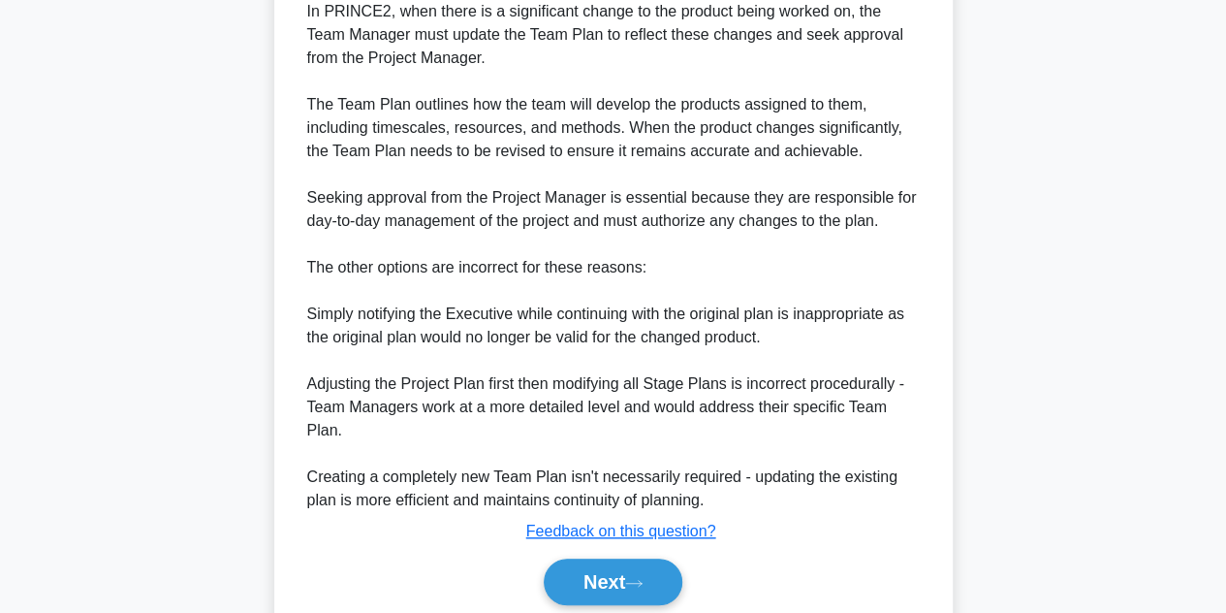
scroll to position [603, 0]
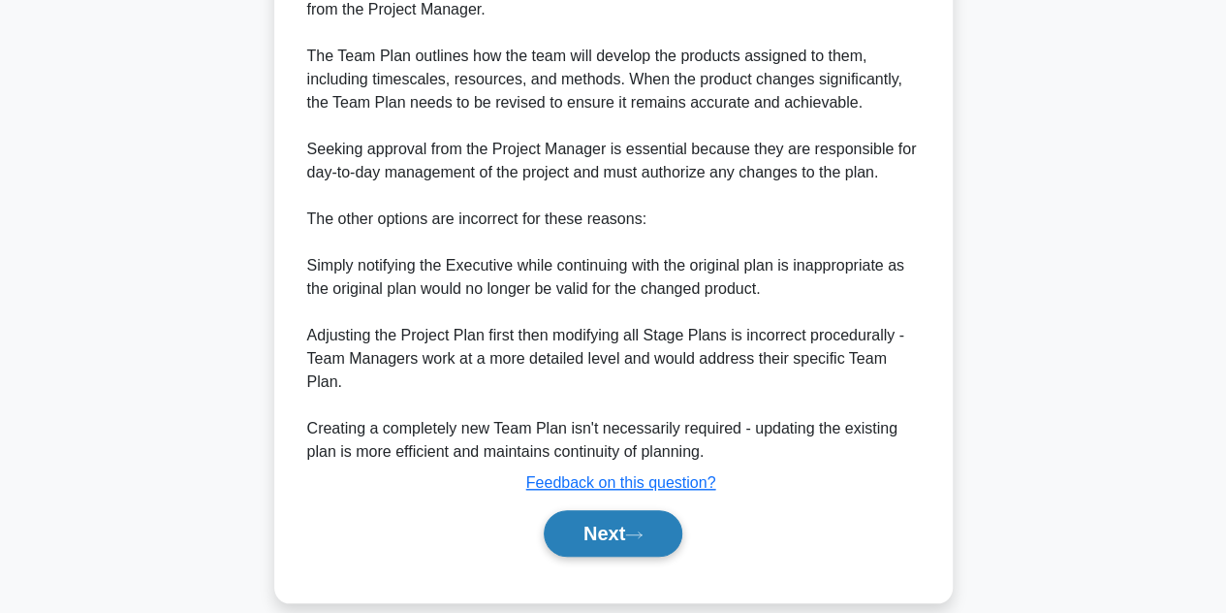
click at [583, 522] on button "Next" at bounding box center [613, 533] width 139 height 47
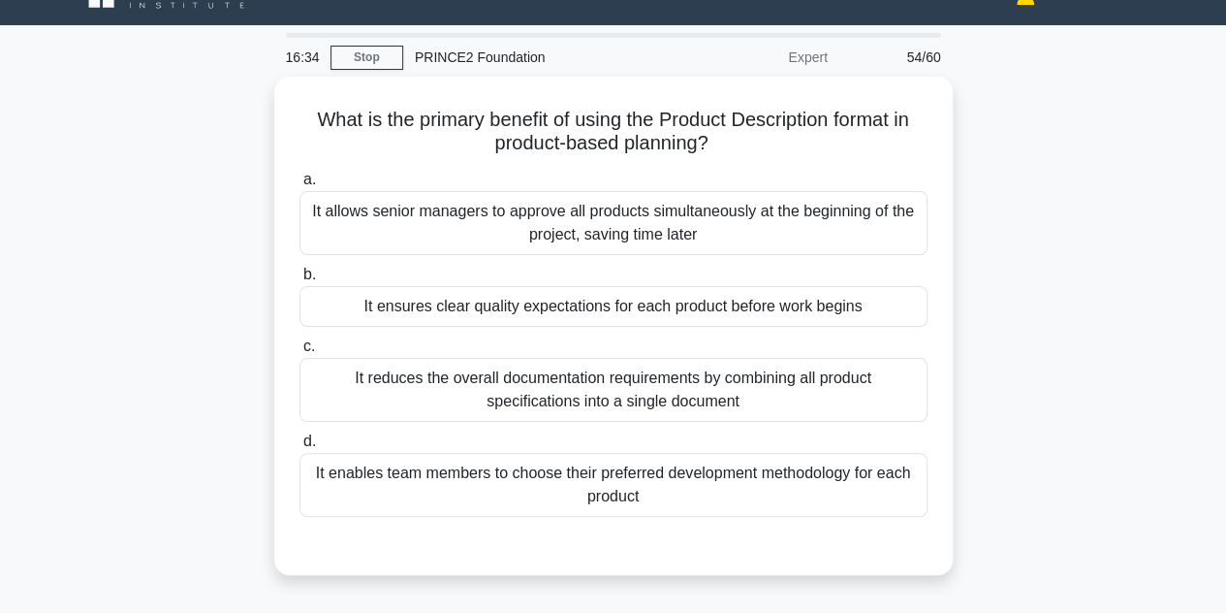
scroll to position [35, 0]
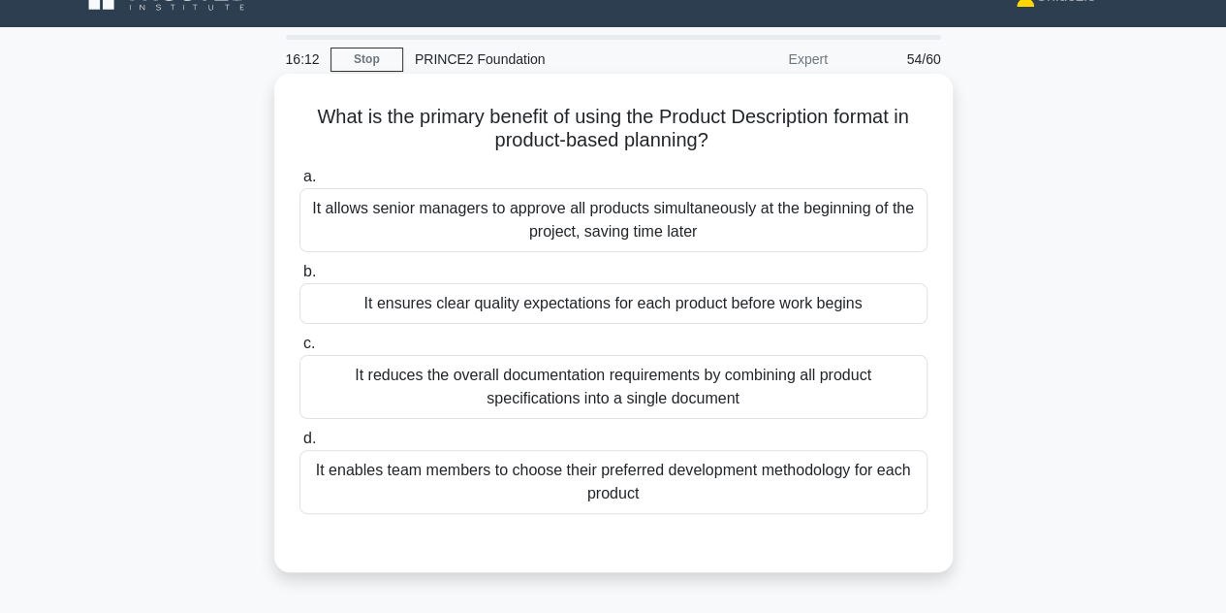
click at [602, 309] on div "It ensures clear quality expectations for each product before work begins" at bounding box center [613, 303] width 628 height 41
click at [299, 278] on input "b. It ensures clear quality expectations for each product before work begins" at bounding box center [299, 272] width 0 height 13
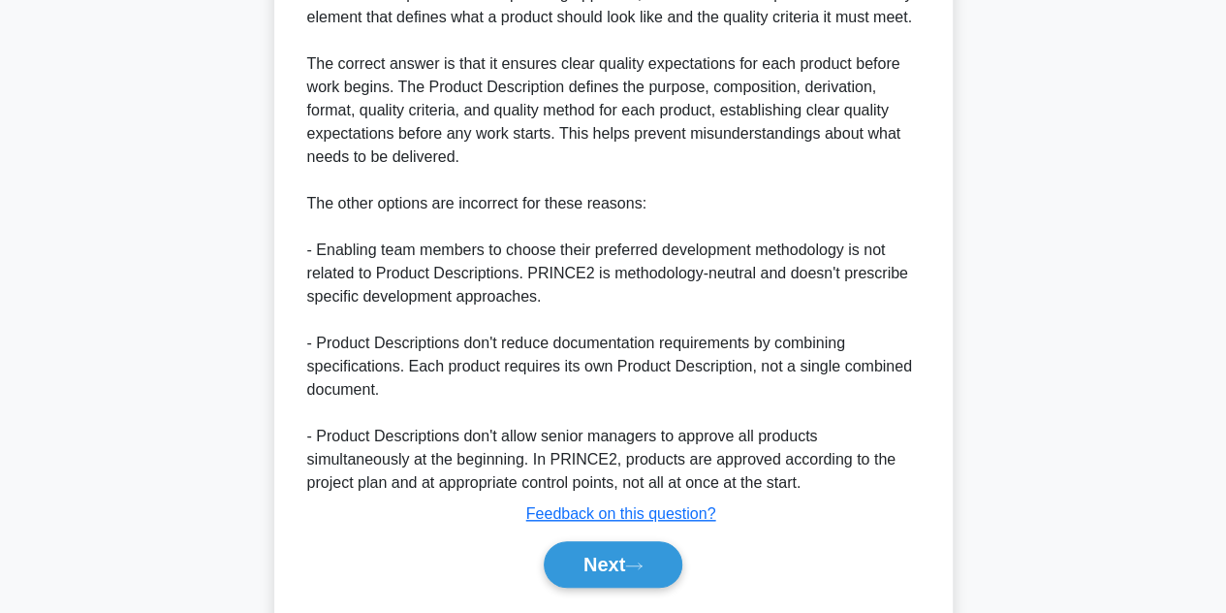
scroll to position [696, 0]
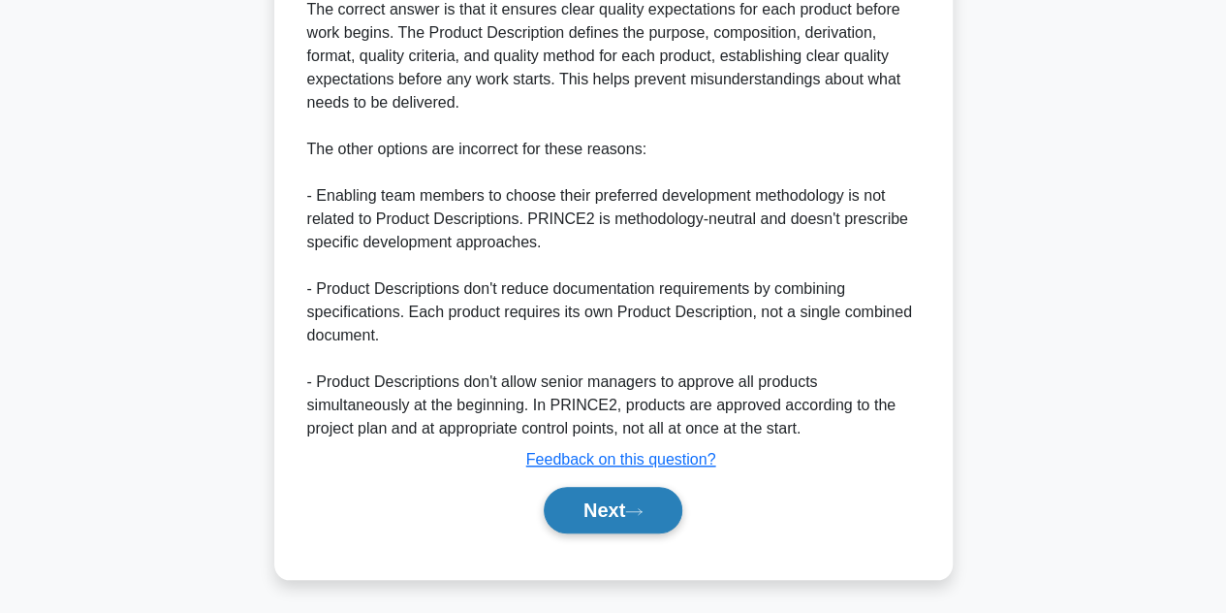
click at [593, 497] on button "Next" at bounding box center [613, 510] width 139 height 47
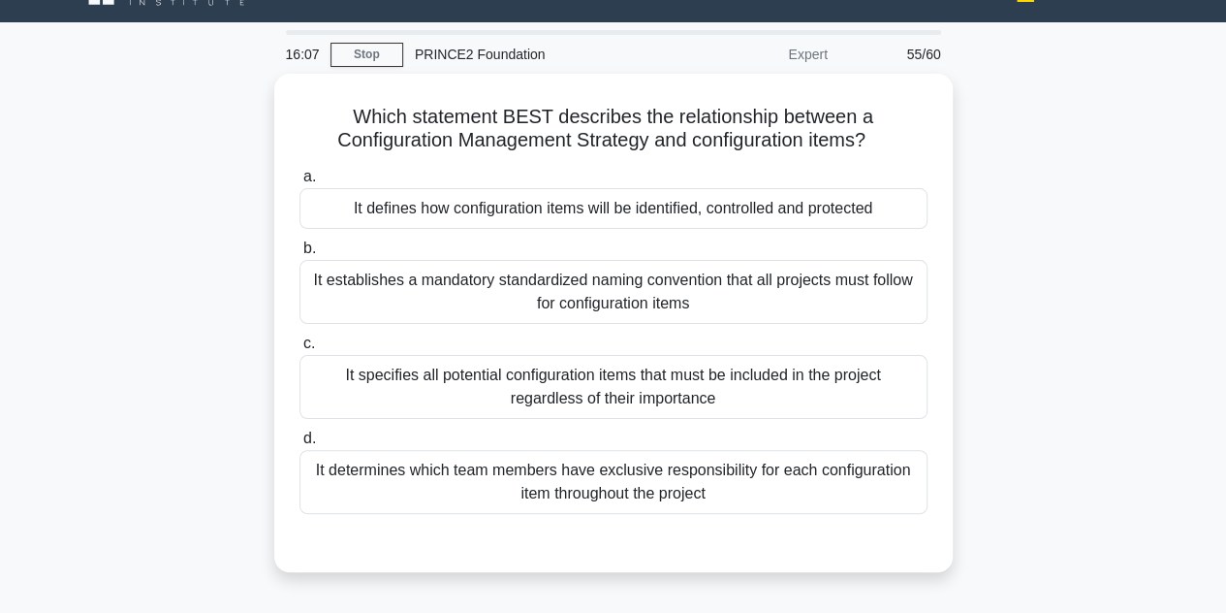
scroll to position [44, 0]
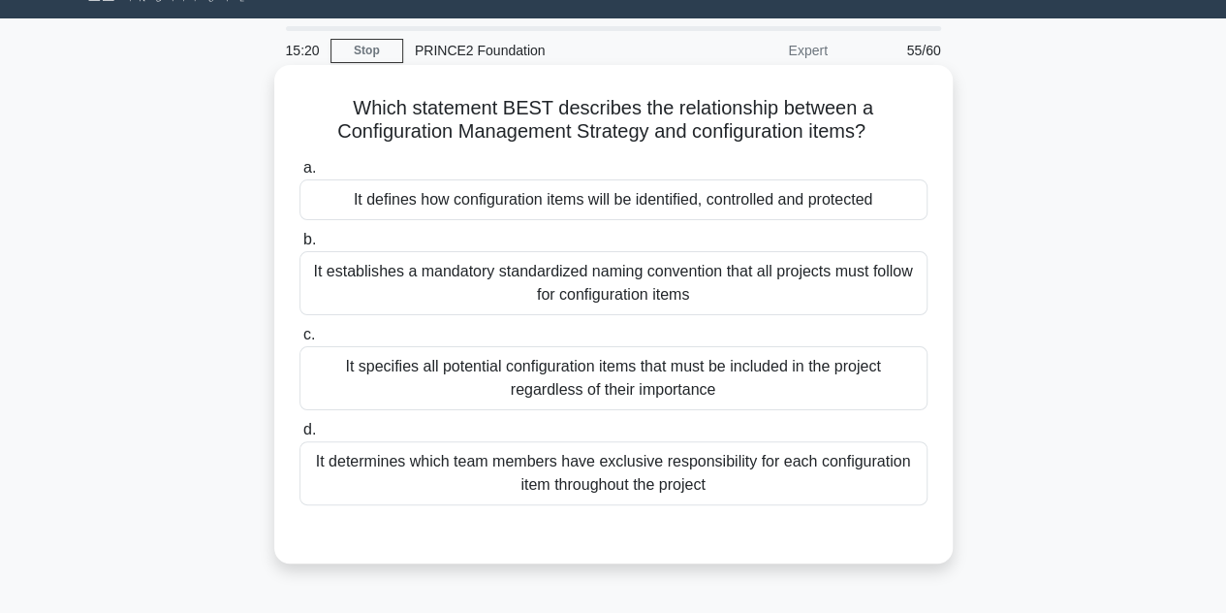
click at [704, 212] on div "It defines how configuration items will be identified, controlled and protected" at bounding box center [613, 199] width 628 height 41
click at [299, 174] on input "a. It defines how configuration items will be identified, controlled and protec…" at bounding box center [299, 168] width 0 height 13
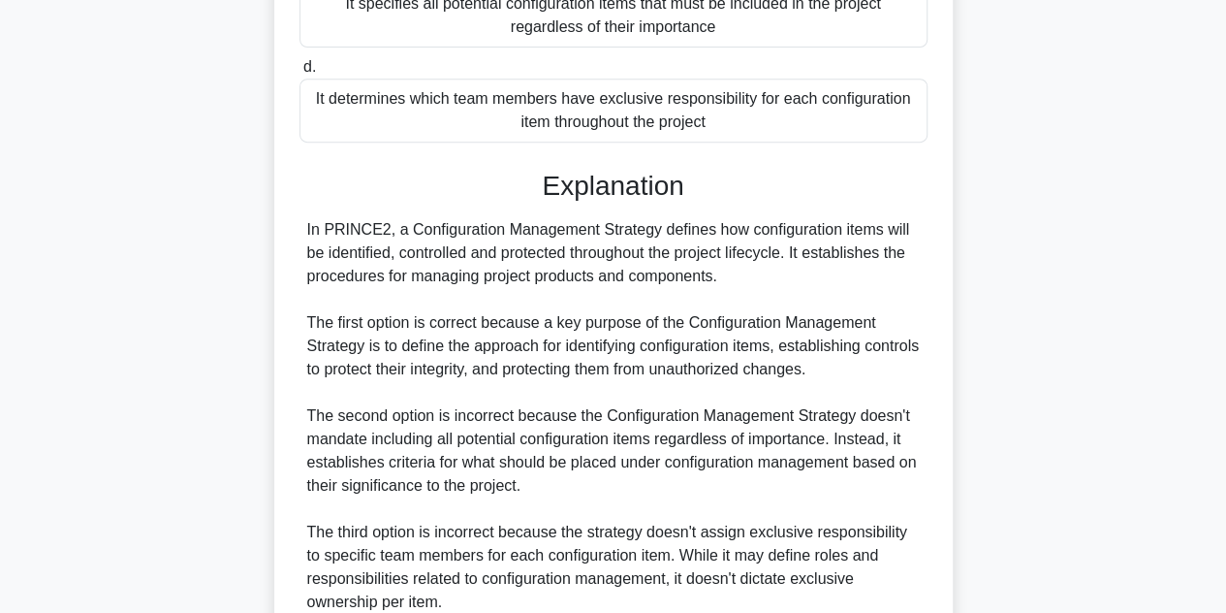
scroll to position [696, 0]
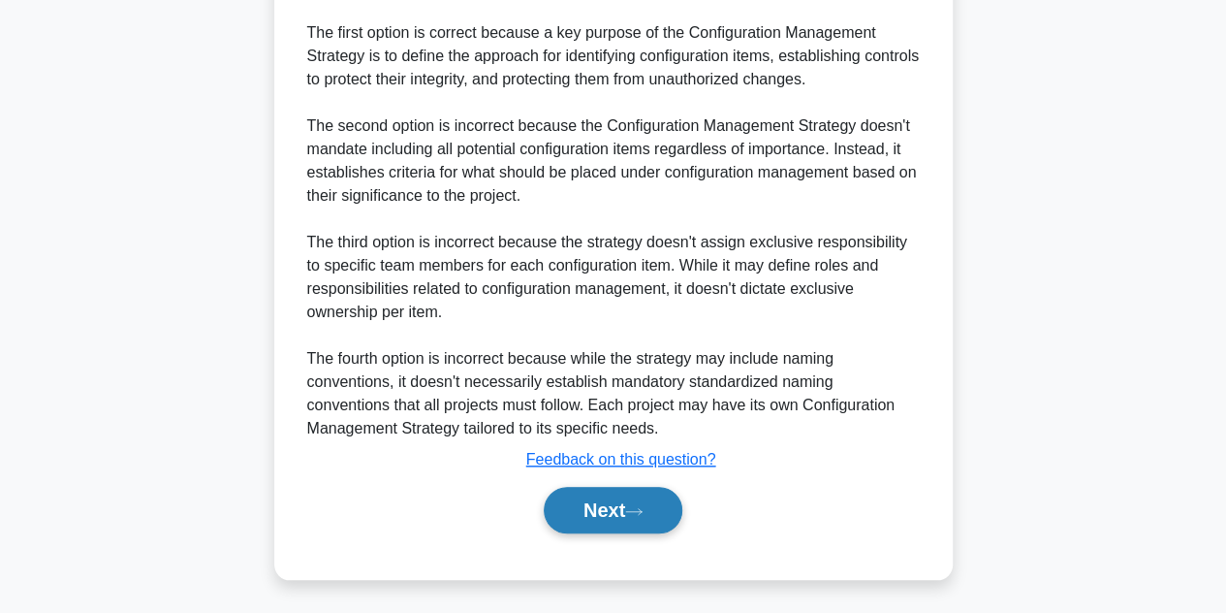
click at [595, 514] on button "Next" at bounding box center [613, 510] width 139 height 47
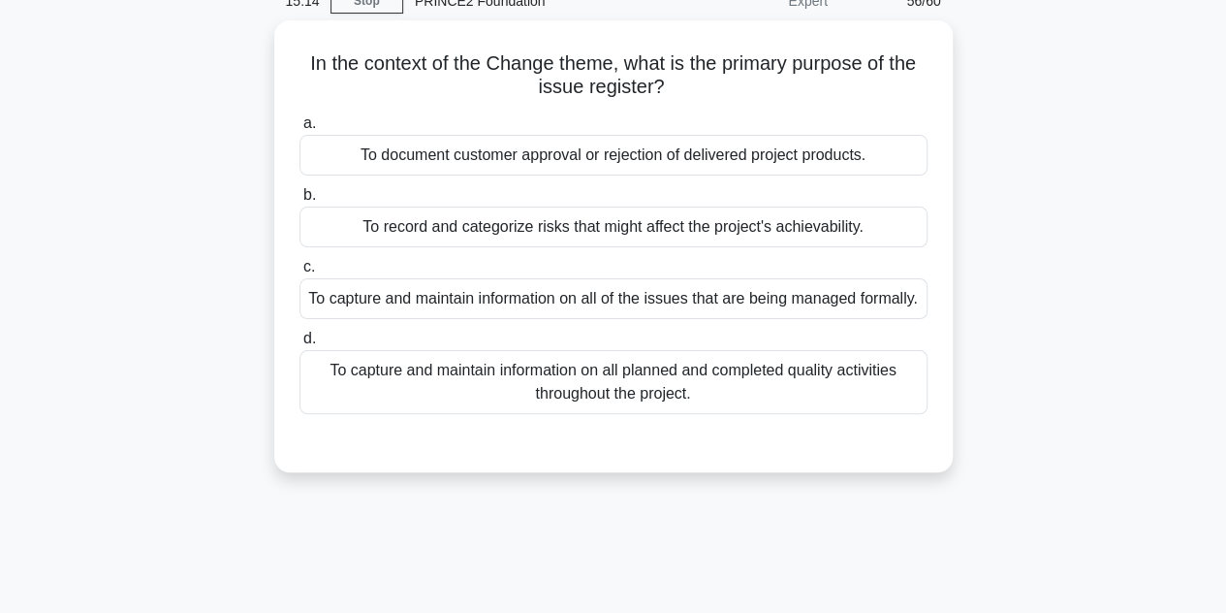
scroll to position [91, 0]
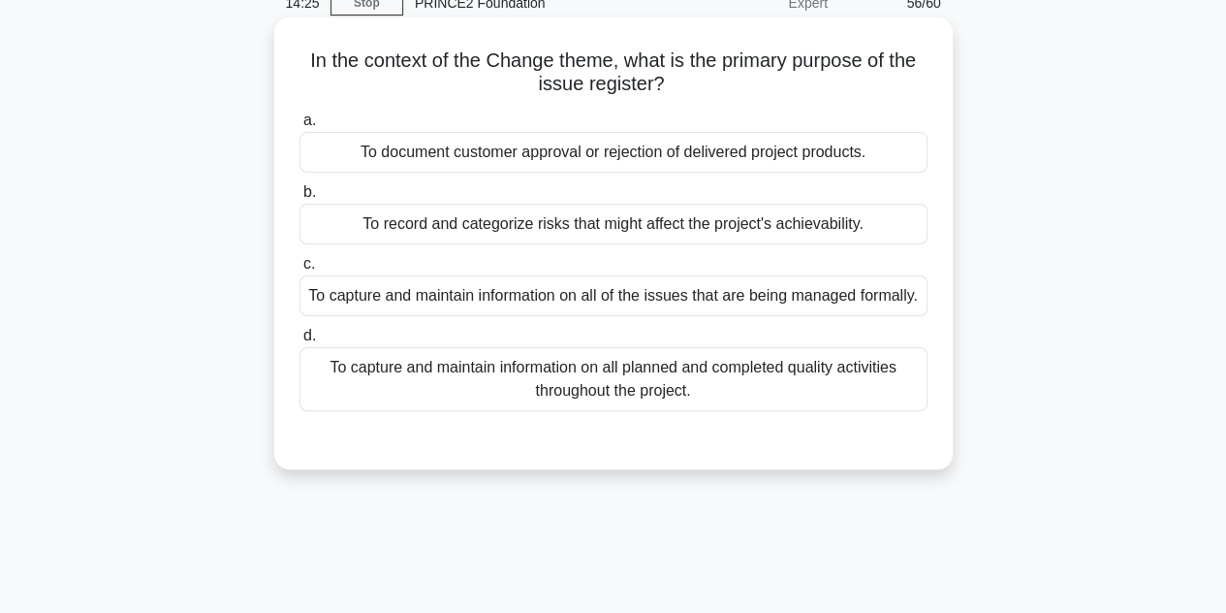
click at [669, 241] on div "To record and categorize risks that might affect the project's achievability." at bounding box center [613, 224] width 628 height 41
click at [299, 199] on input "b. To record and categorize risks that might affect the project's achievability." at bounding box center [299, 192] width 0 height 13
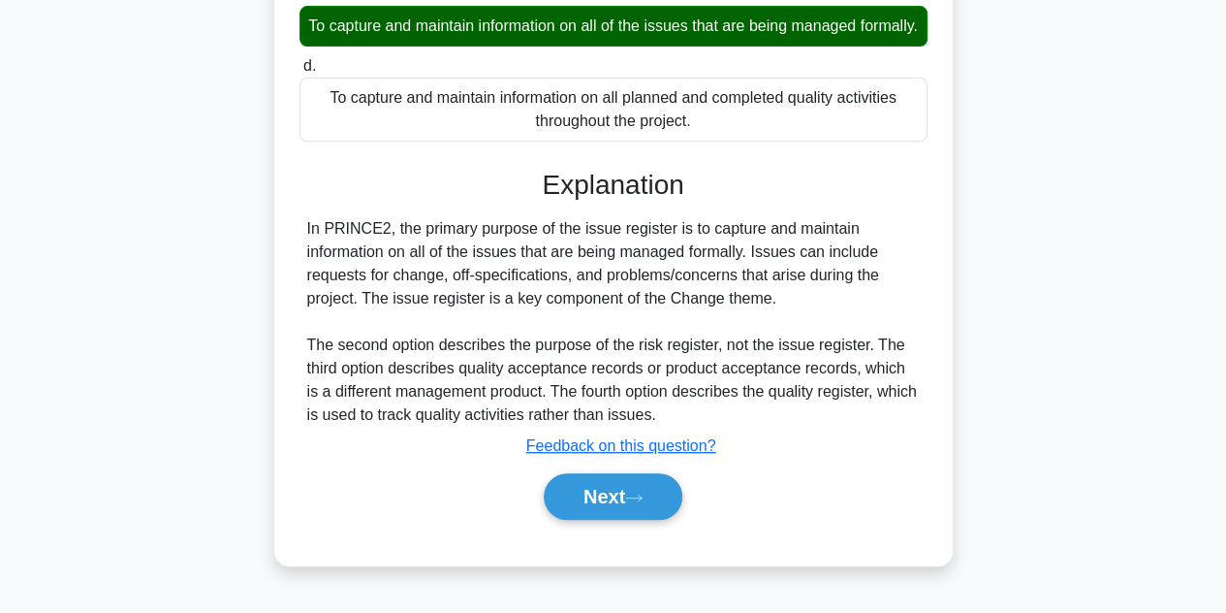
scroll to position [364, 0]
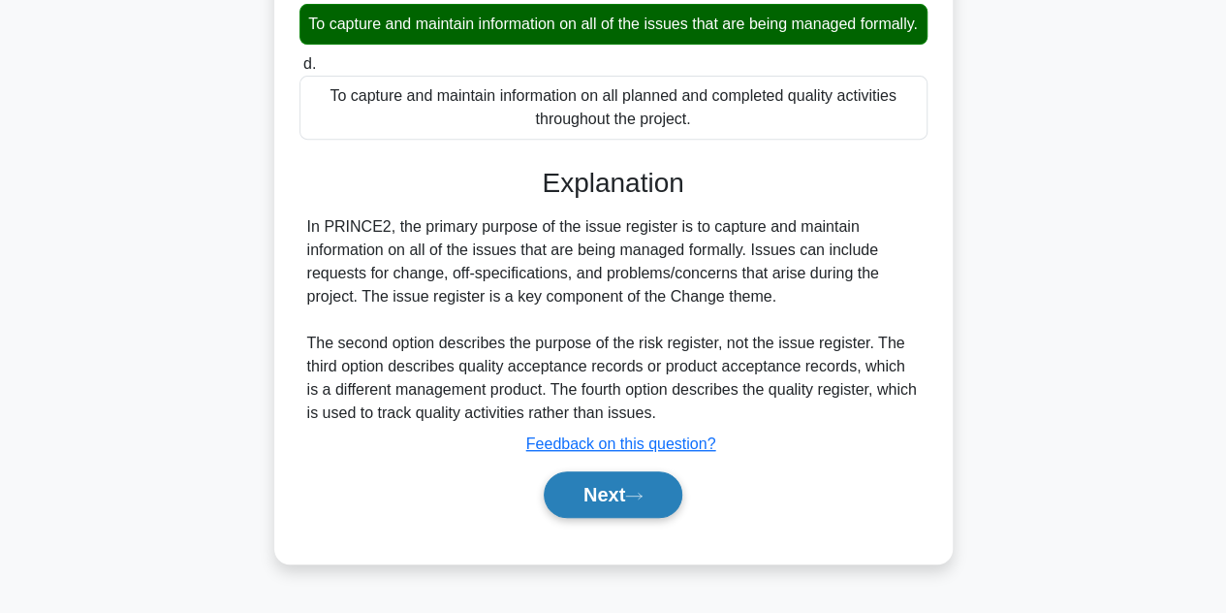
click at [576, 506] on button "Next" at bounding box center [613, 494] width 139 height 47
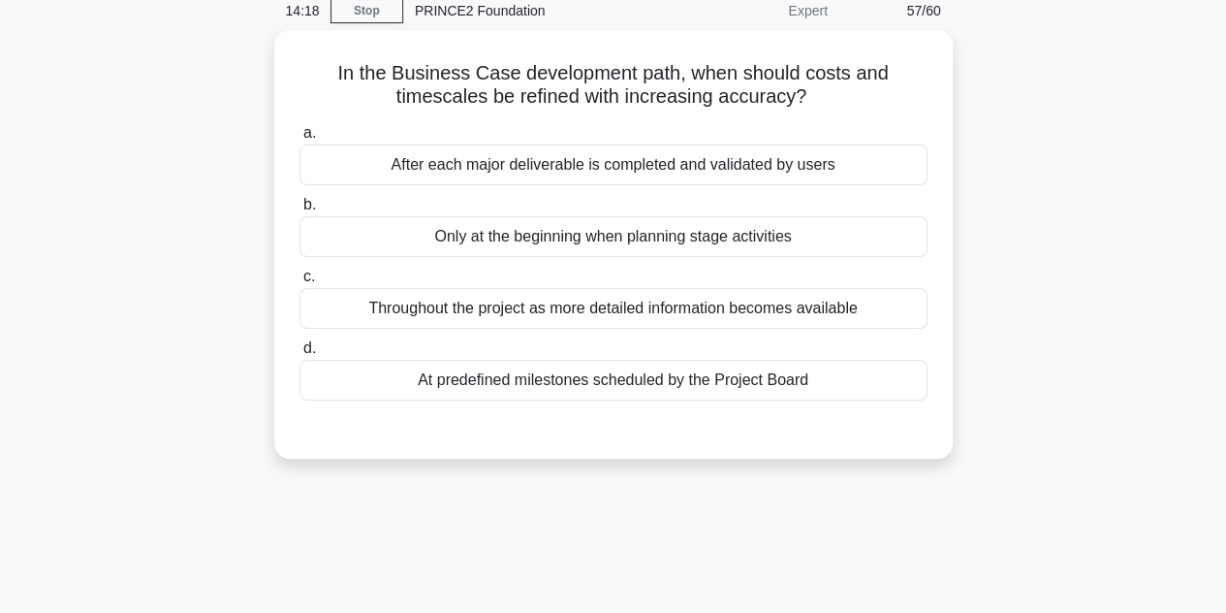
scroll to position [81, 0]
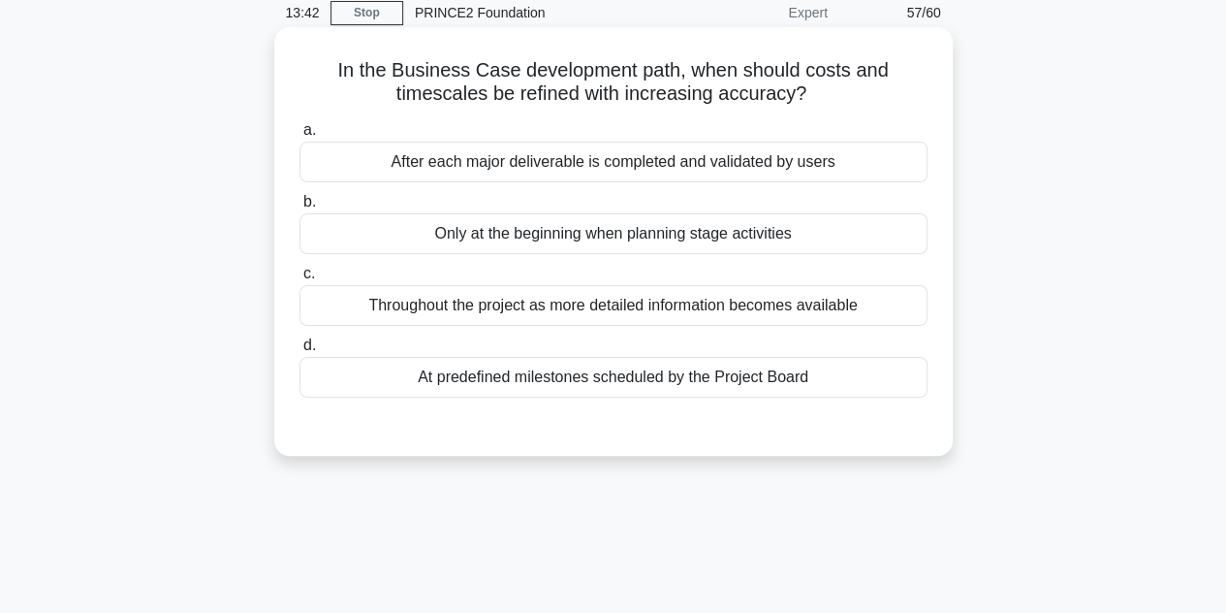
click at [560, 376] on div "At predefined milestones scheduled by the Project Board" at bounding box center [613, 377] width 628 height 41
click at [299, 352] on input "d. At predefined milestones scheduled by the Project Board" at bounding box center [299, 345] width 0 height 13
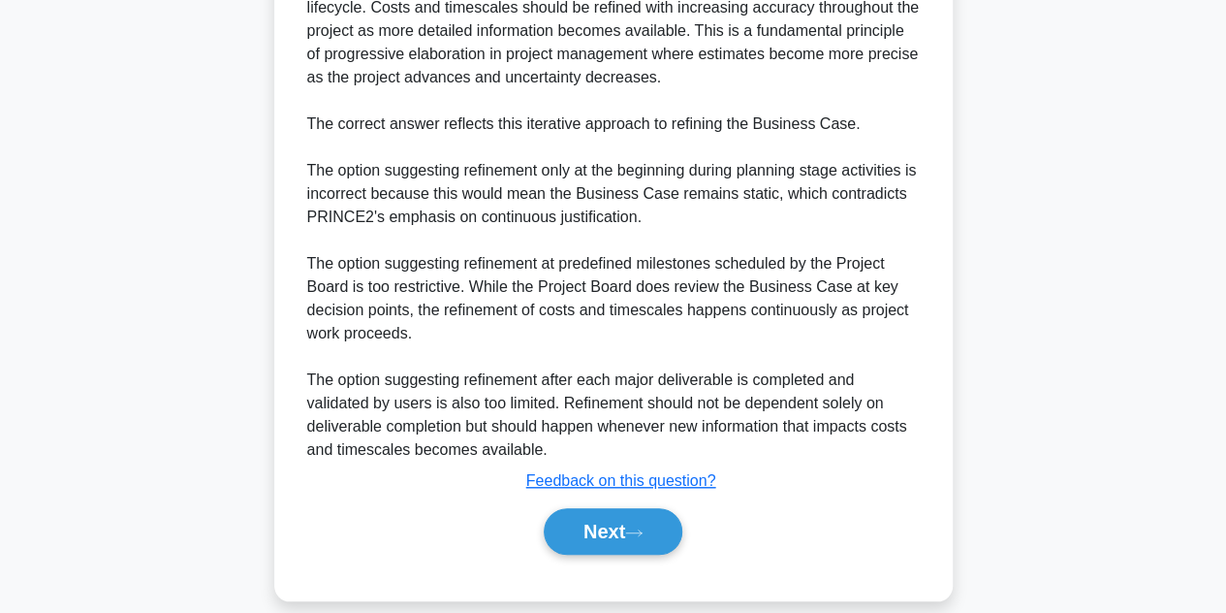
scroll to position [606, 0]
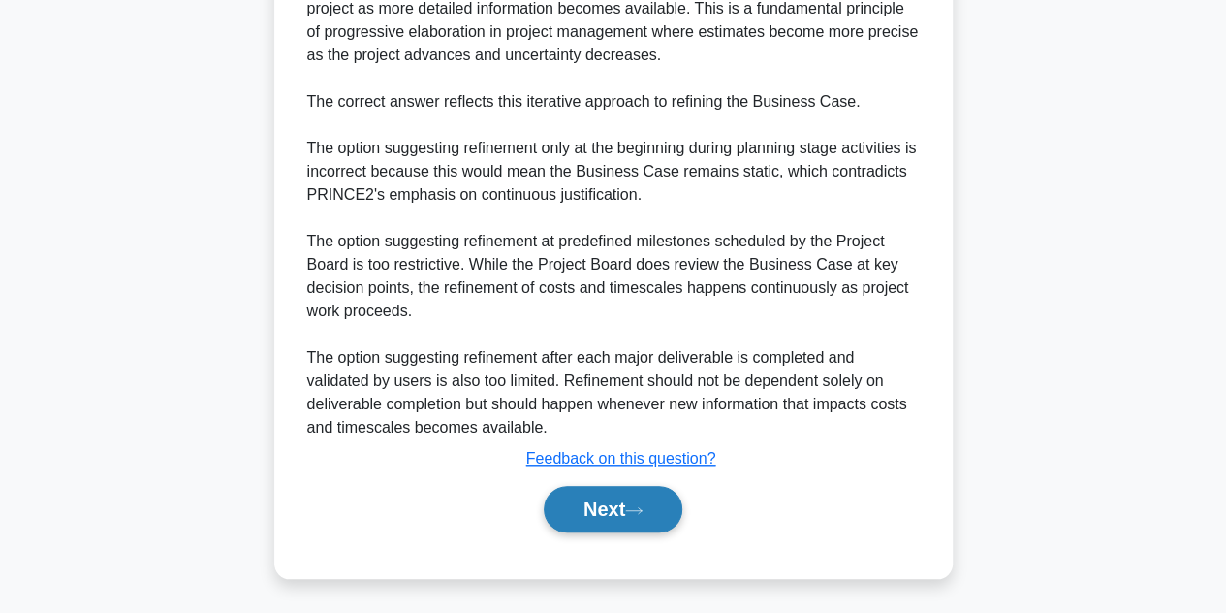
click at [579, 487] on button "Next" at bounding box center [613, 509] width 139 height 47
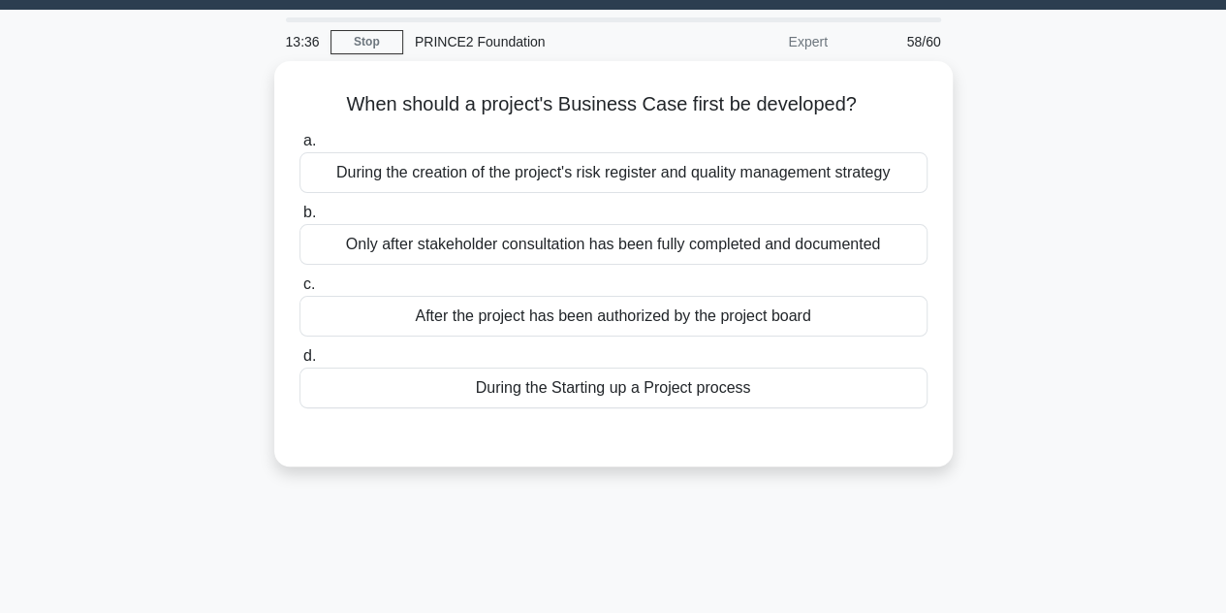
scroll to position [52, 0]
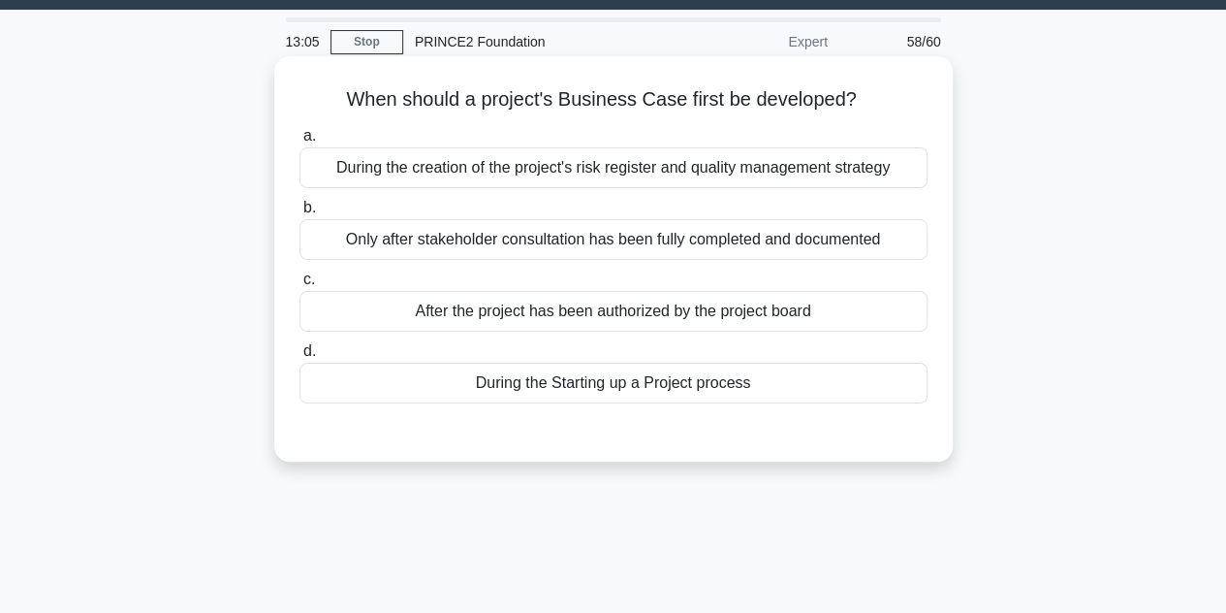
click at [620, 391] on div "During the Starting up a Project process" at bounding box center [613, 382] width 628 height 41
click at [299, 358] on input "d. During the Starting up a Project process" at bounding box center [299, 351] width 0 height 13
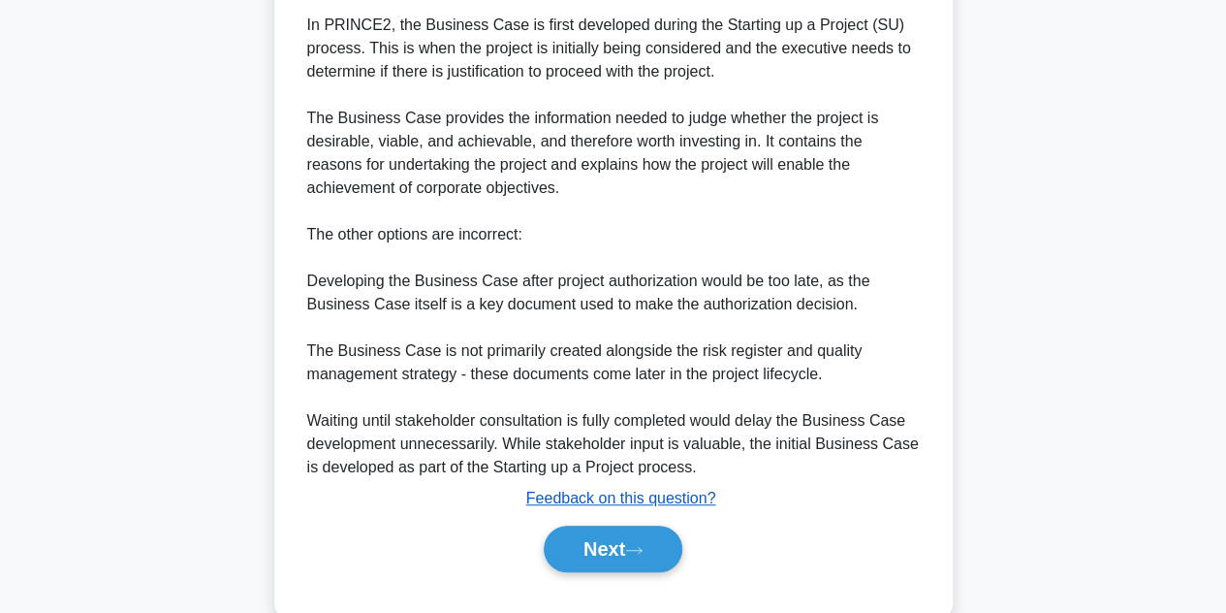
scroll to position [519, 0]
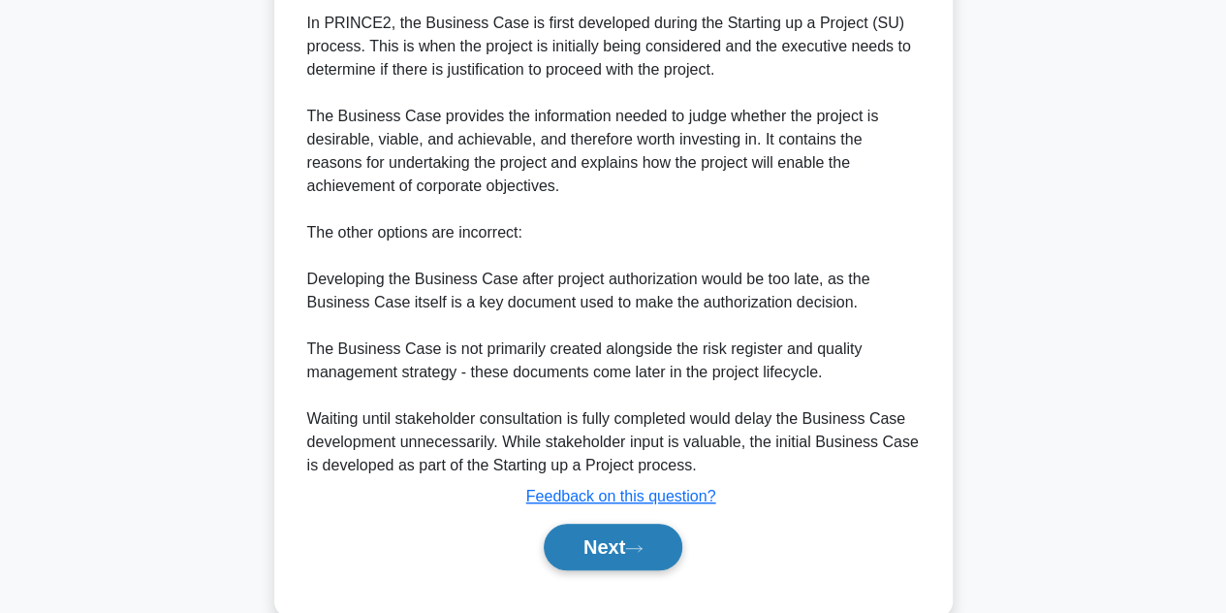
click at [589, 551] on button "Next" at bounding box center [613, 546] width 139 height 47
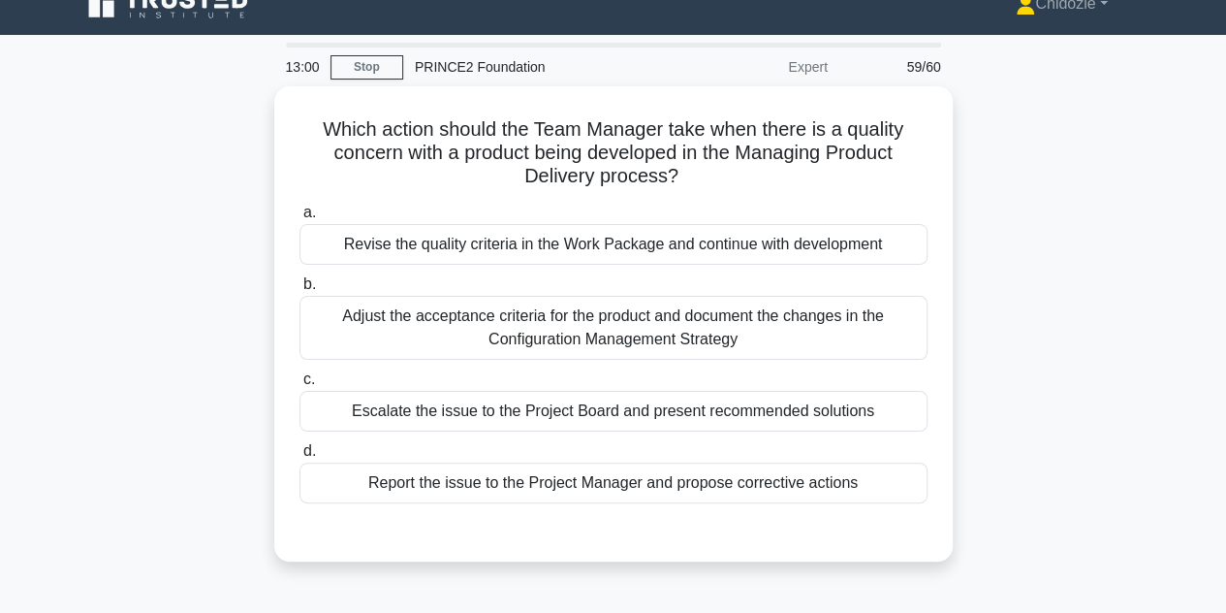
scroll to position [21, 0]
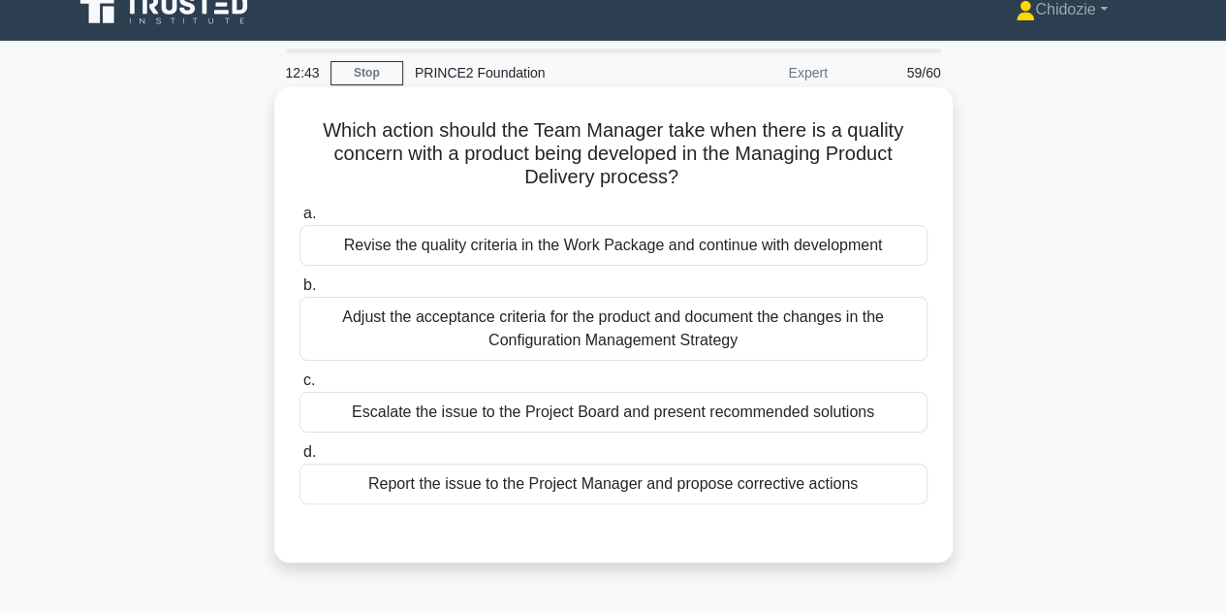
click at [525, 494] on div "Report the issue to the Project Manager and propose corrective actions" at bounding box center [613, 483] width 628 height 41
click at [299, 458] on input "d. Report the issue to the Project Manager and propose corrective actions" at bounding box center [299, 452] width 0 height 13
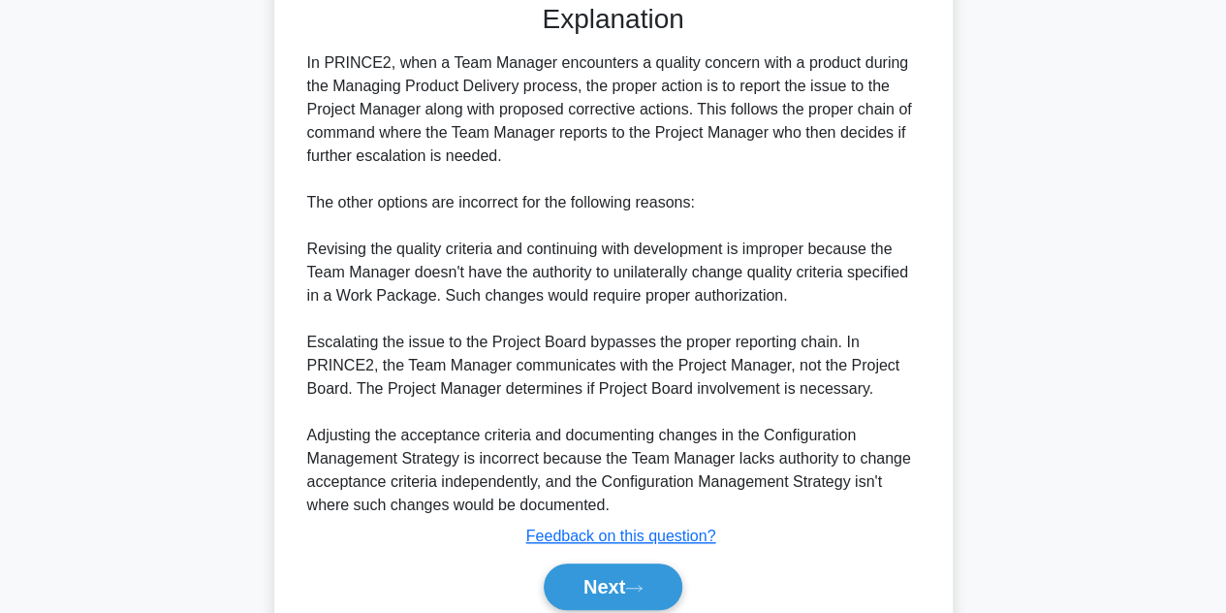
scroll to position [626, 0]
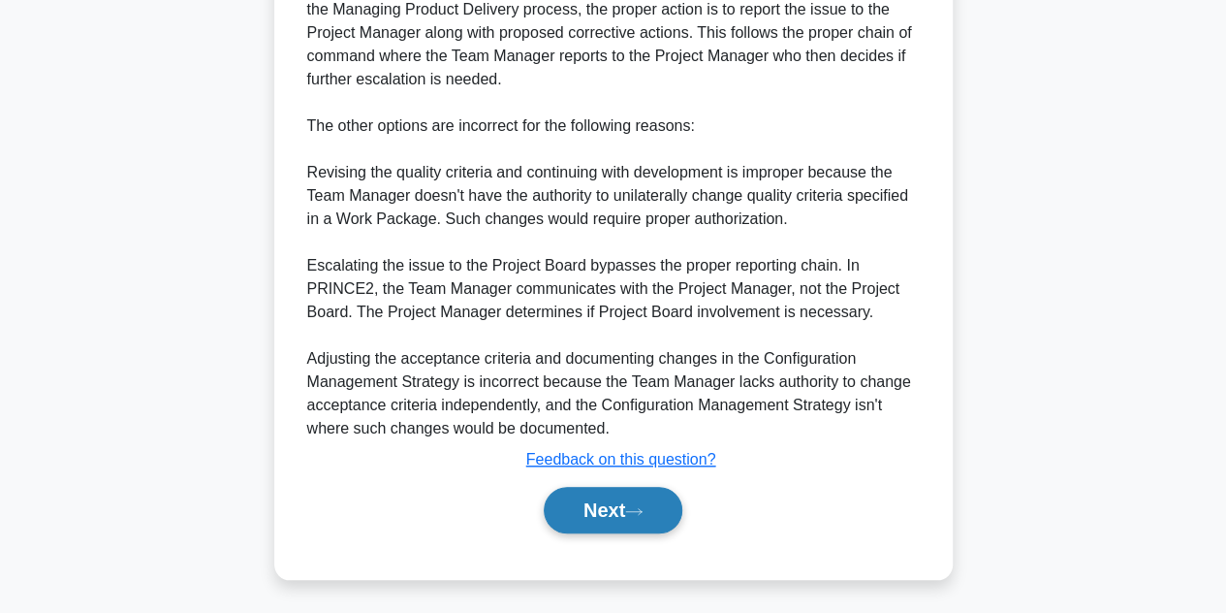
click at [558, 513] on button "Next" at bounding box center [613, 510] width 139 height 47
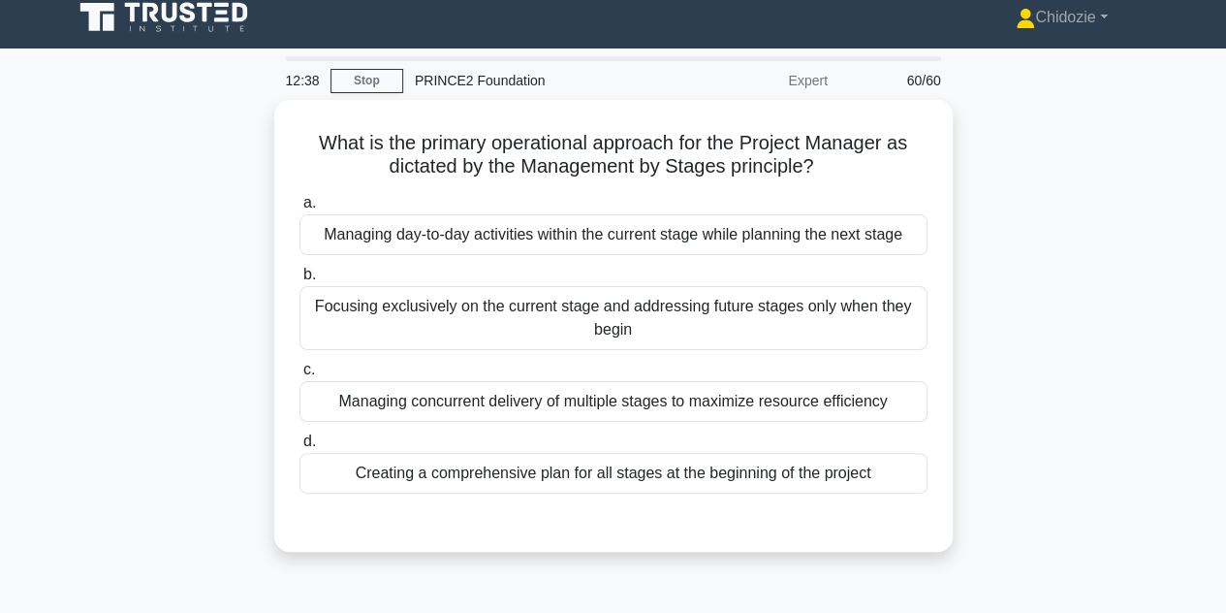
scroll to position [0, 0]
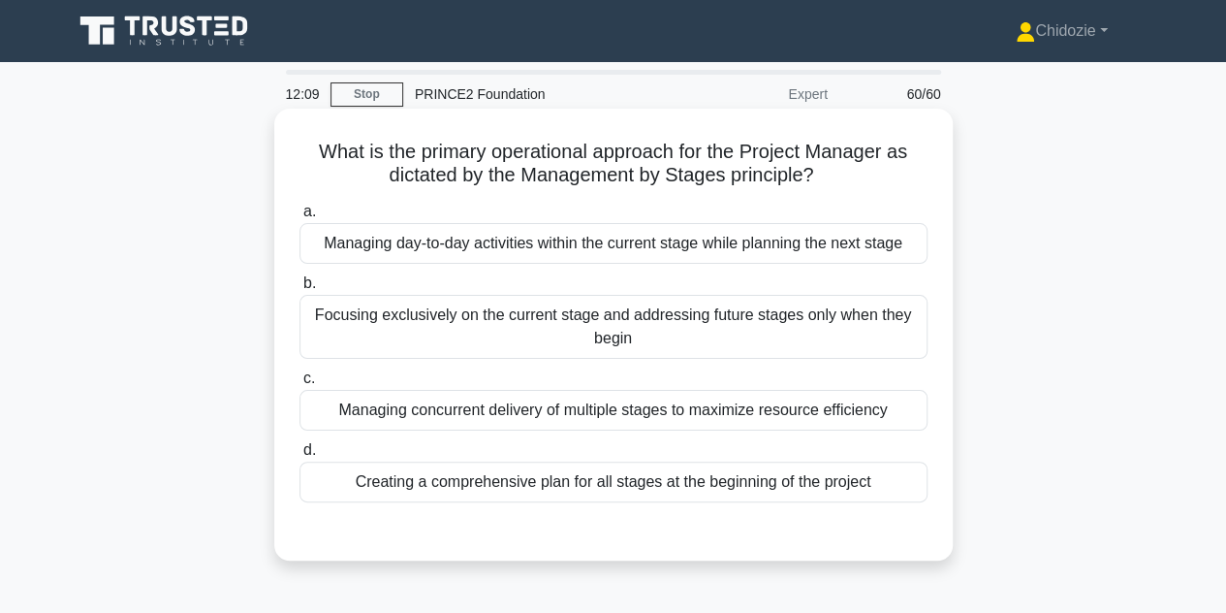
click at [613, 241] on div "Managing day-to-day activities within the current stage while planning the next…" at bounding box center [613, 243] width 628 height 41
click at [299, 218] on input "a. Managing day-to-day activities within the current stage while planning the n…" at bounding box center [299, 211] width 0 height 13
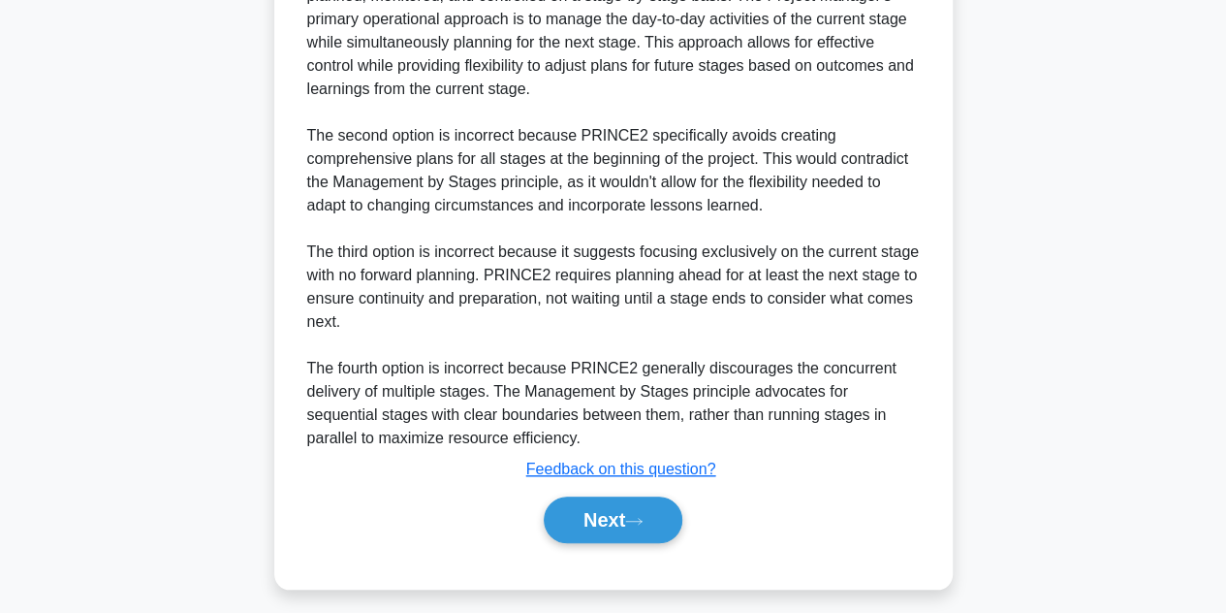
scroll to position [626, 0]
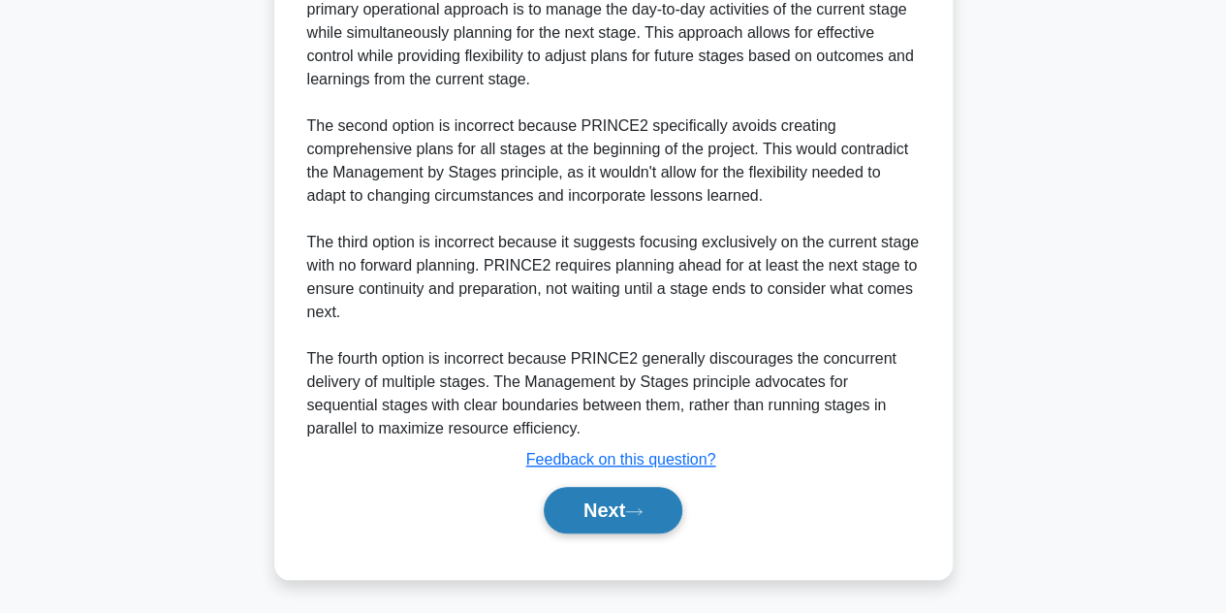
click at [599, 518] on button "Next" at bounding box center [613, 510] width 139 height 47
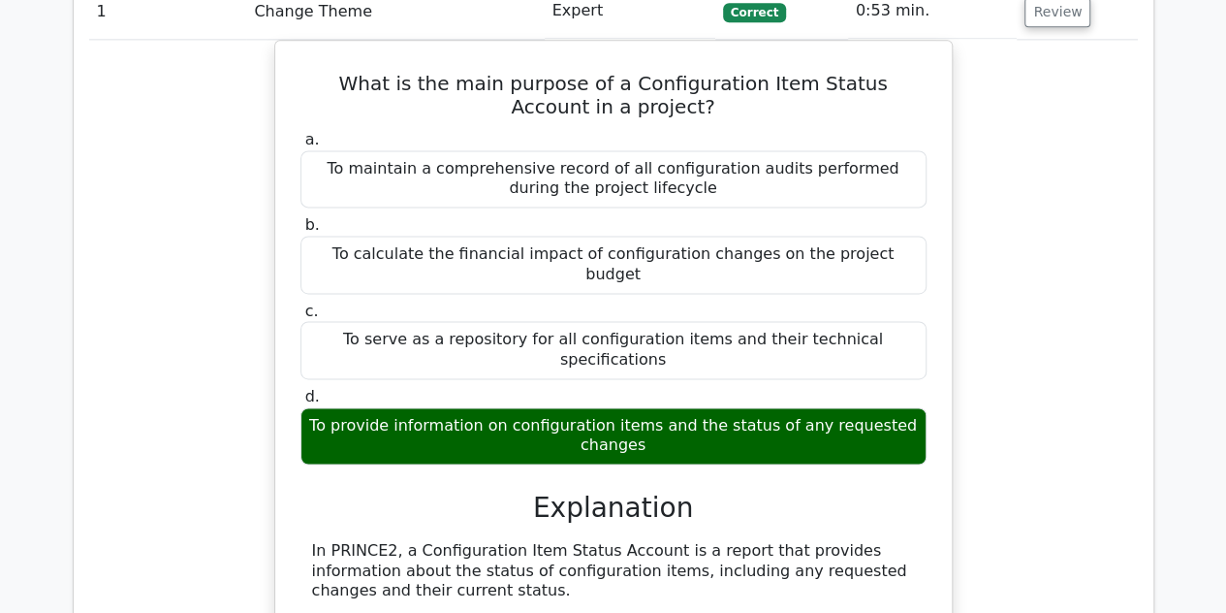
scroll to position [1320, 0]
